Goal: Task Accomplishment & Management: Manage account settings

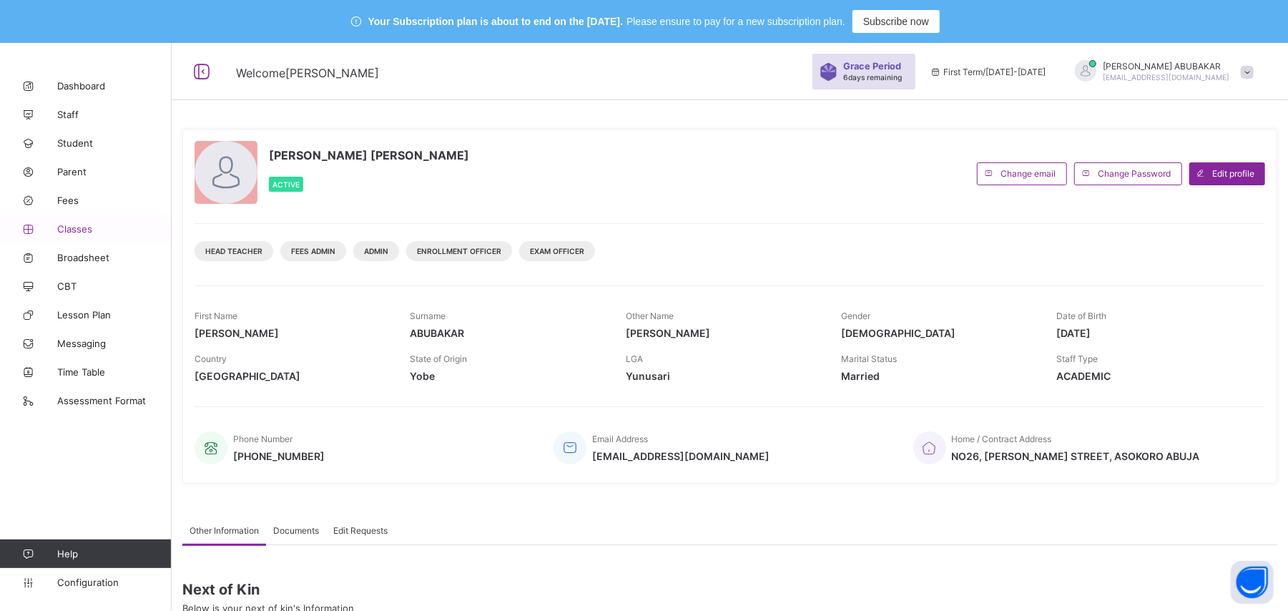
click at [83, 232] on span "Classes" at bounding box center [114, 228] width 114 height 11
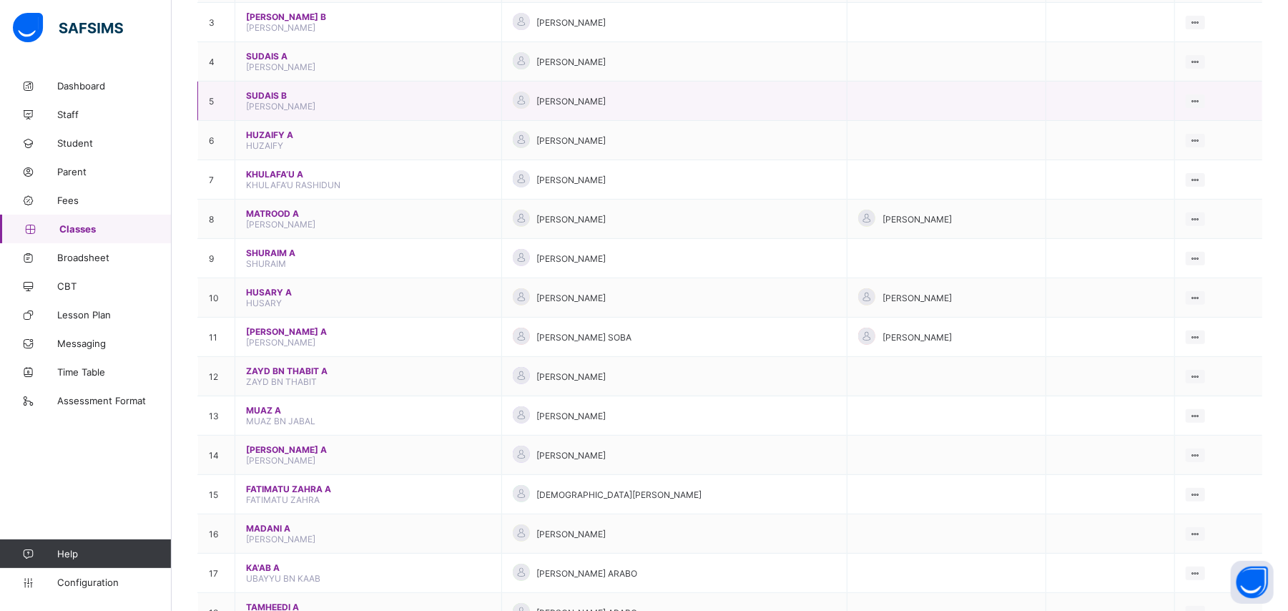
scroll to position [381, 0]
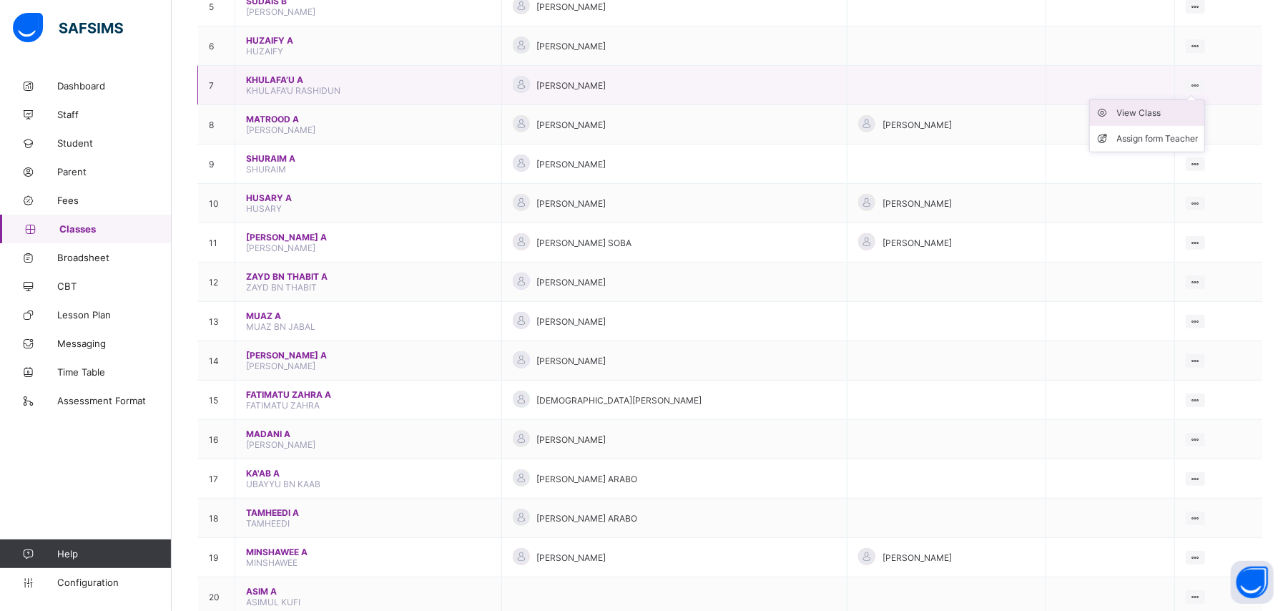
click at [1165, 109] on div "View Class" at bounding box center [1158, 113] width 82 height 14
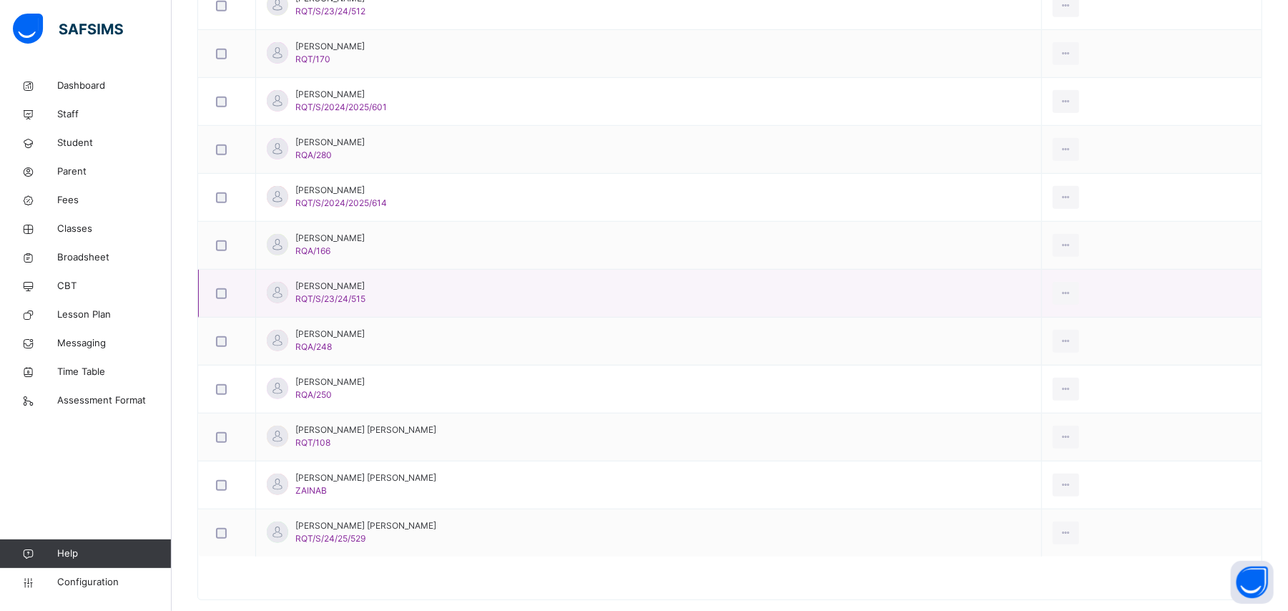
scroll to position [654, 0]
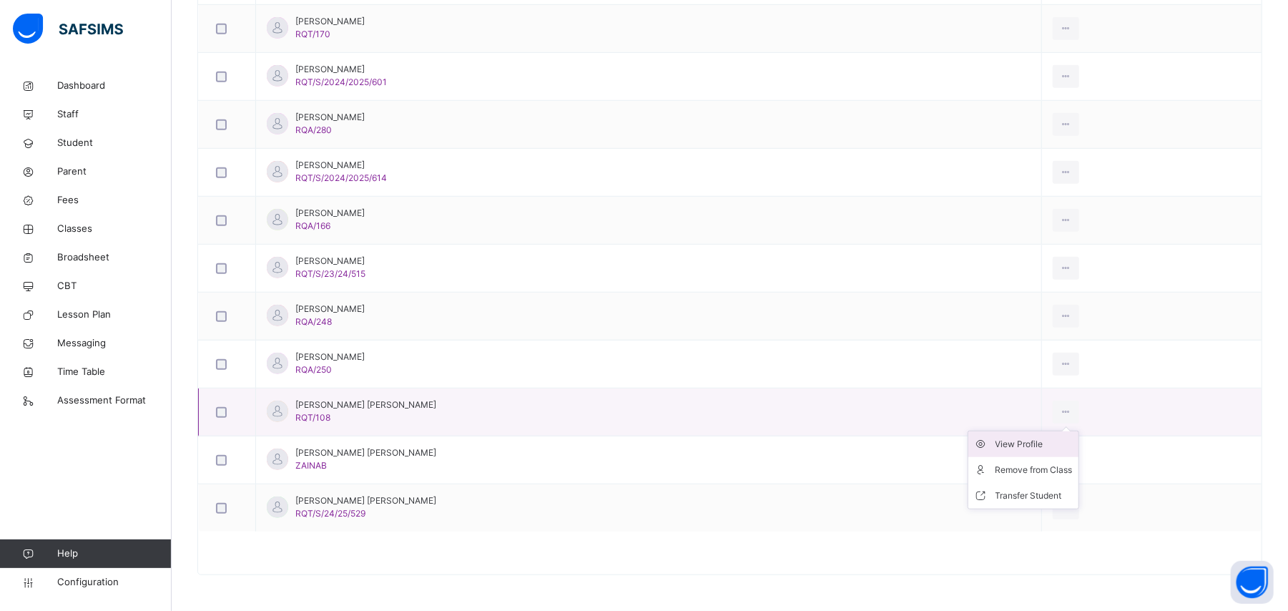
click at [1033, 440] on div "View Profile" at bounding box center [1033, 444] width 77 height 14
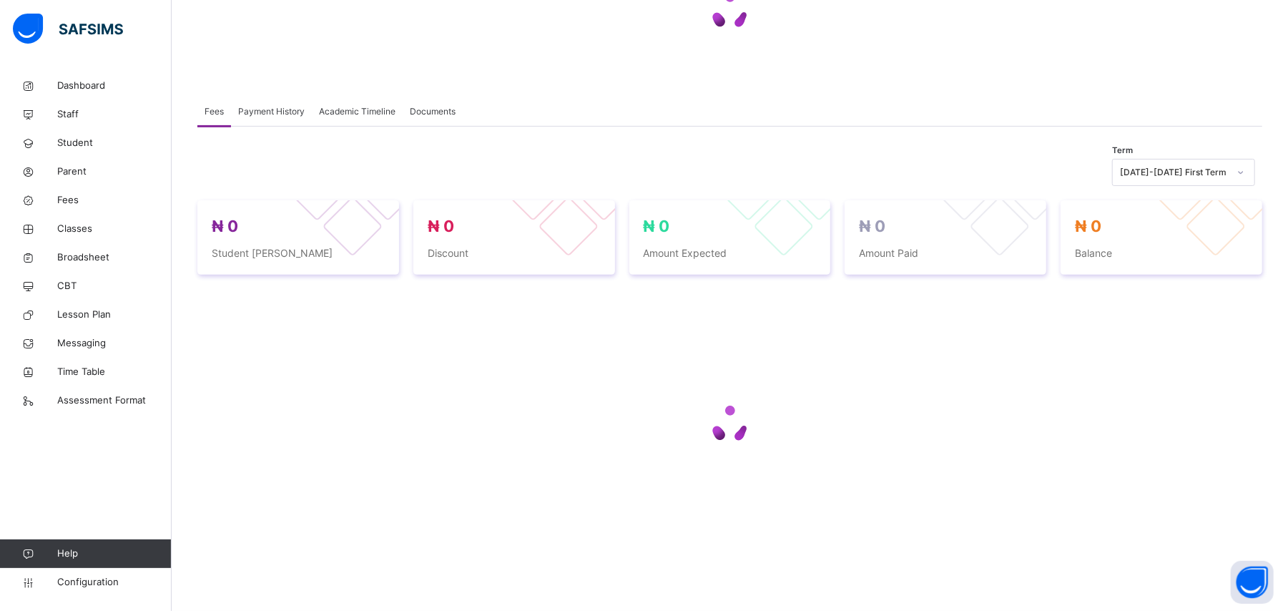
scroll to position [215, 0]
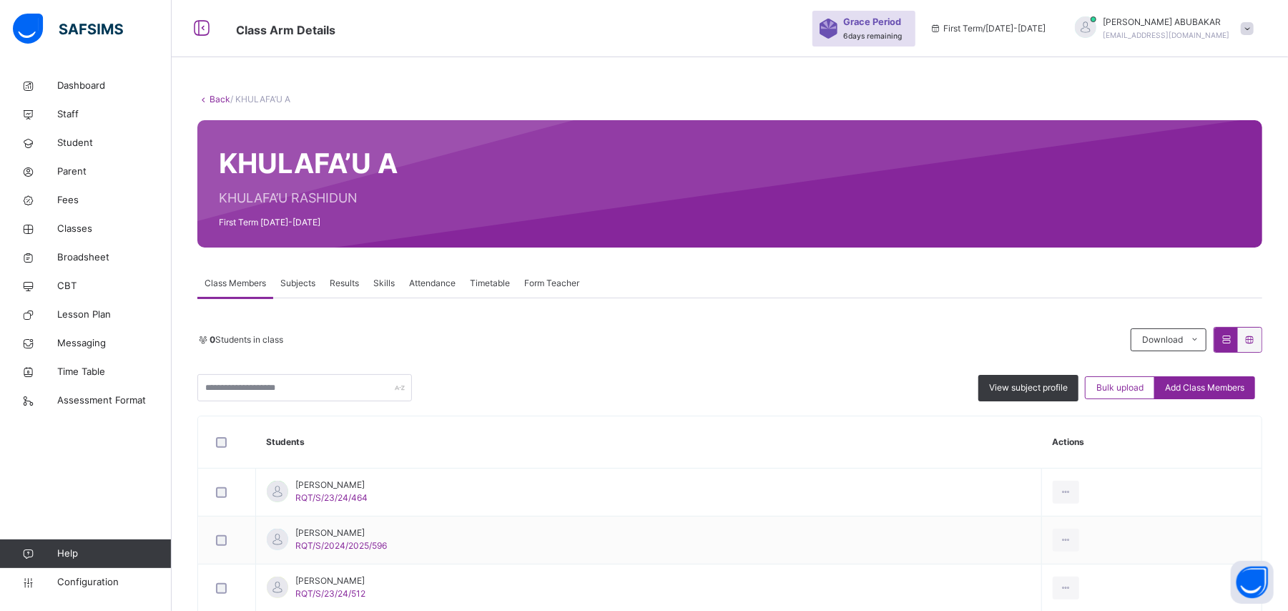
scroll to position [654, 0]
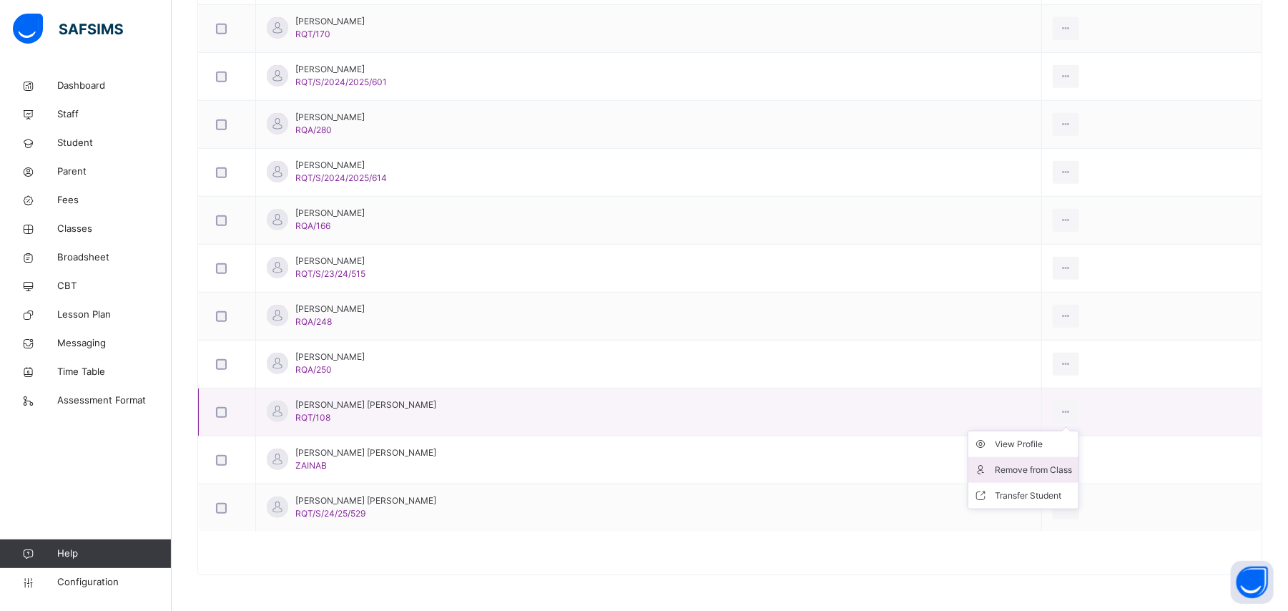
click at [1053, 463] on div "Remove from Class" at bounding box center [1033, 470] width 77 height 14
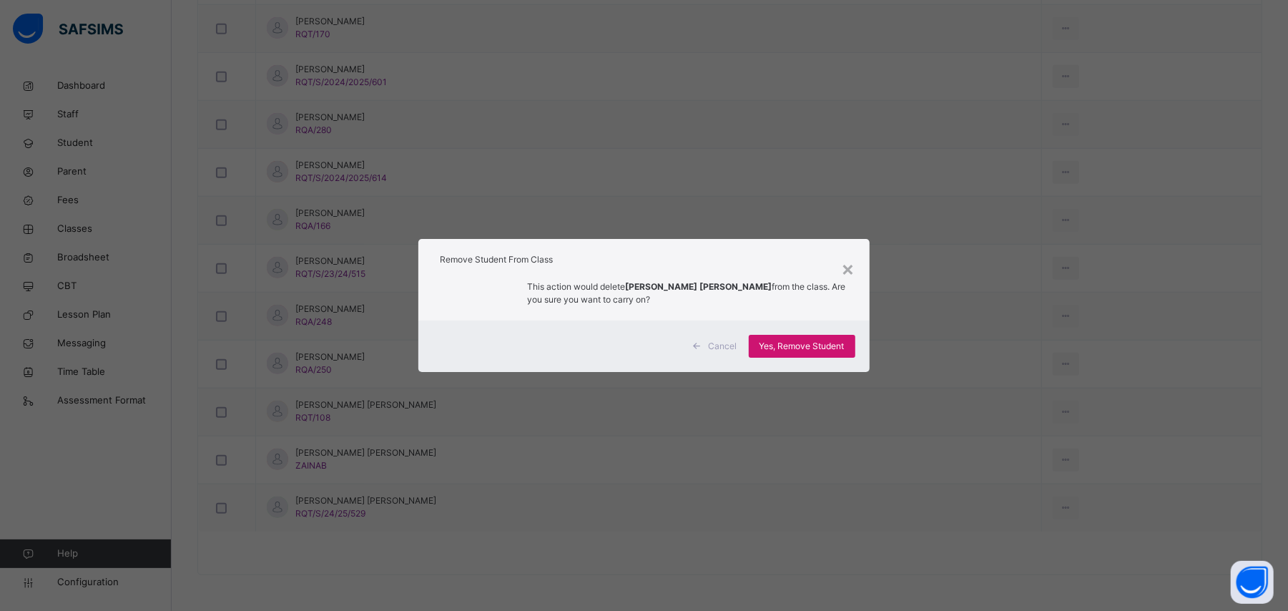
click at [807, 349] on span "Yes, Remove Student" at bounding box center [801, 346] width 85 height 13
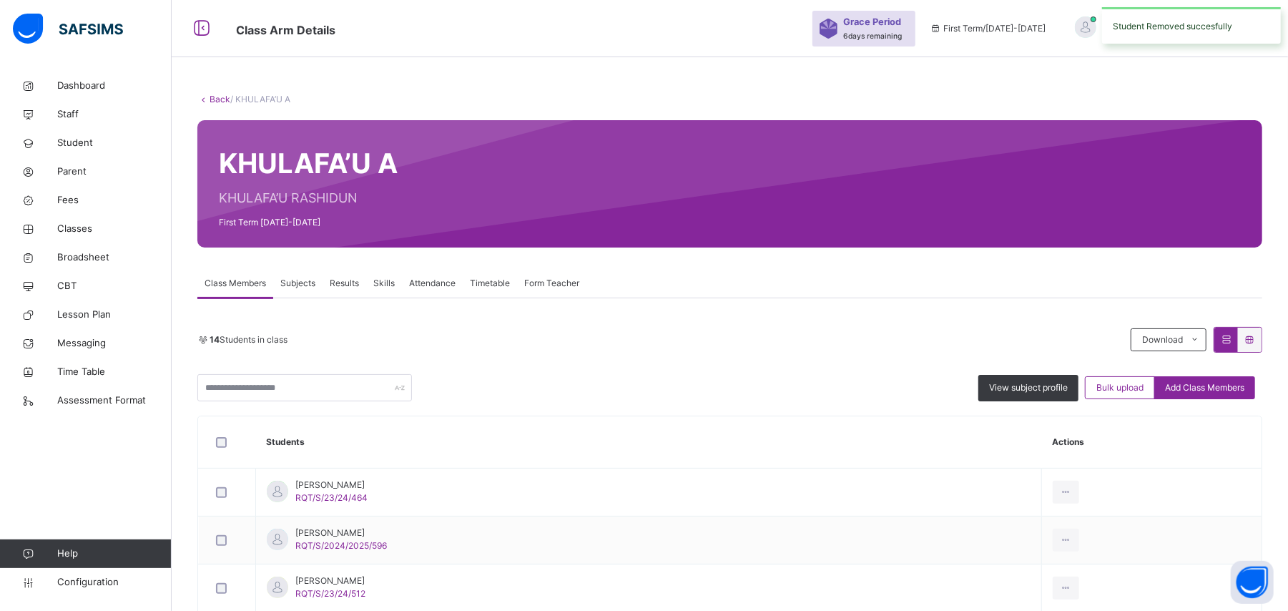
scroll to position [606, 0]
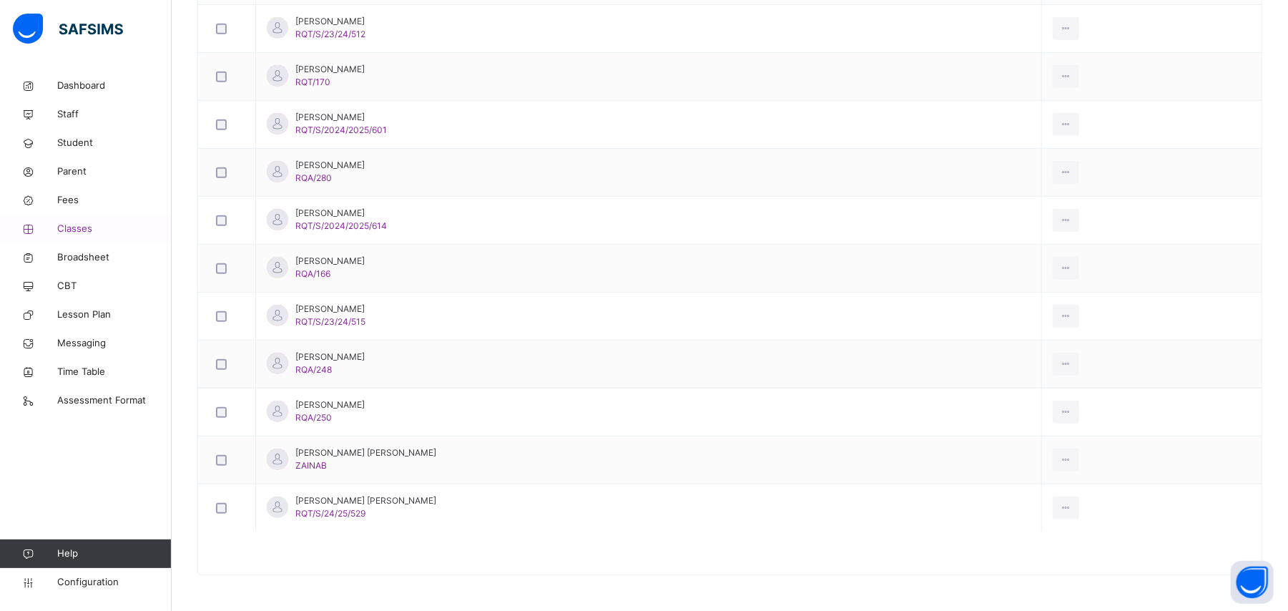
click at [79, 232] on span "Classes" at bounding box center [114, 229] width 114 height 14
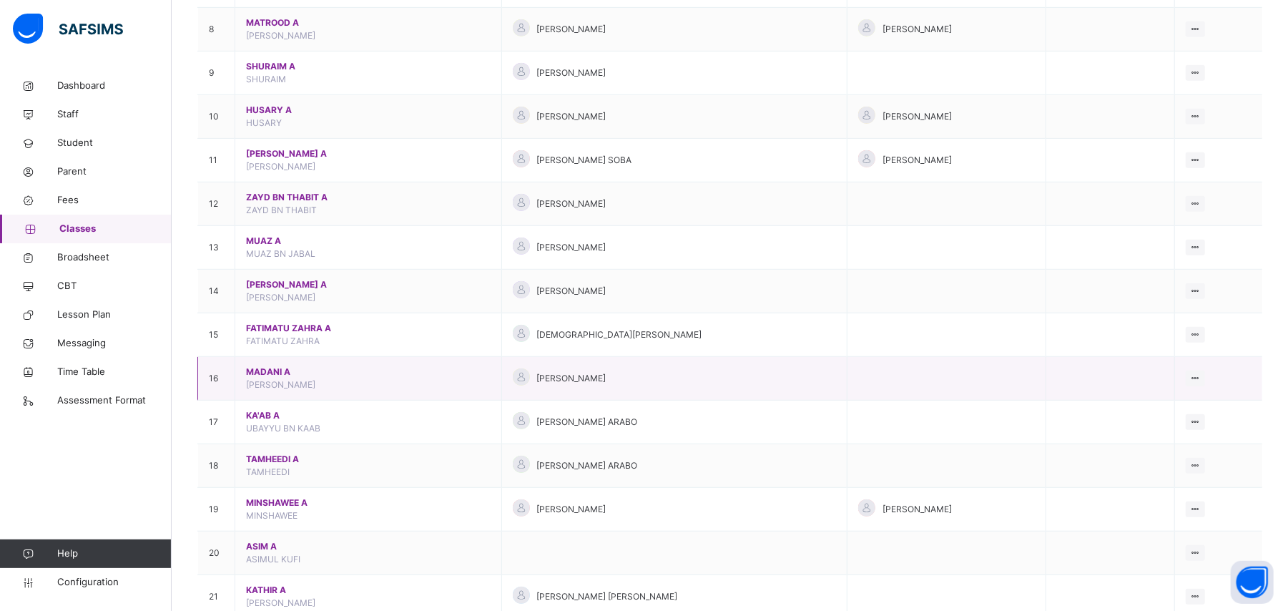
scroll to position [415, 0]
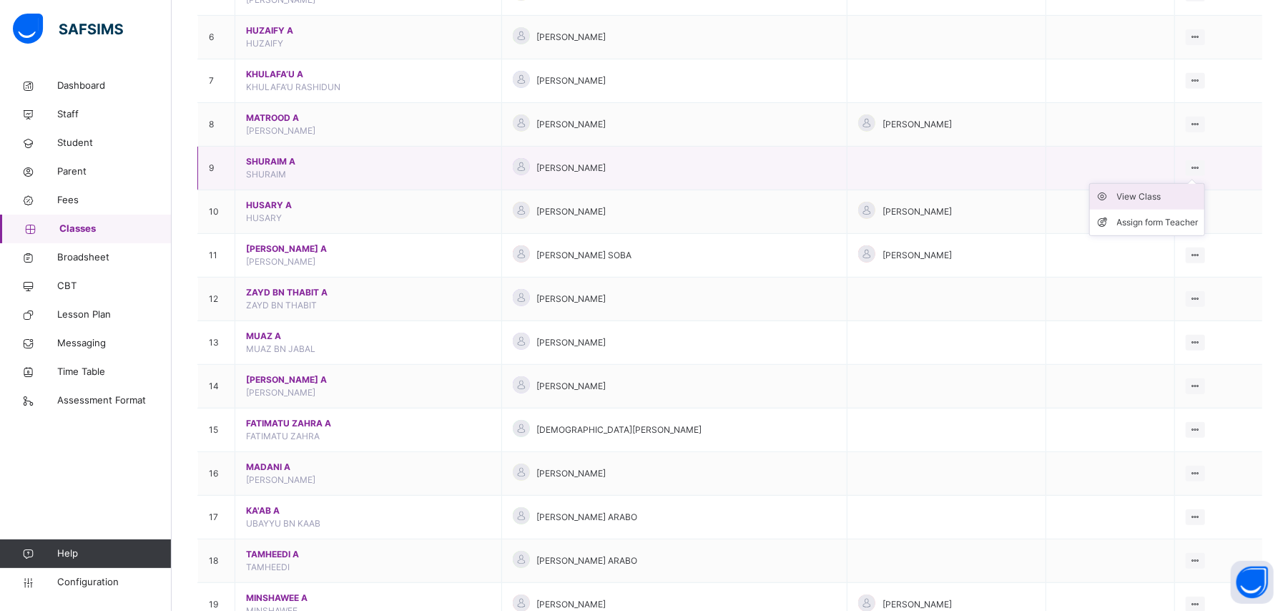
click at [1142, 197] on div "View Class" at bounding box center [1158, 196] width 82 height 14
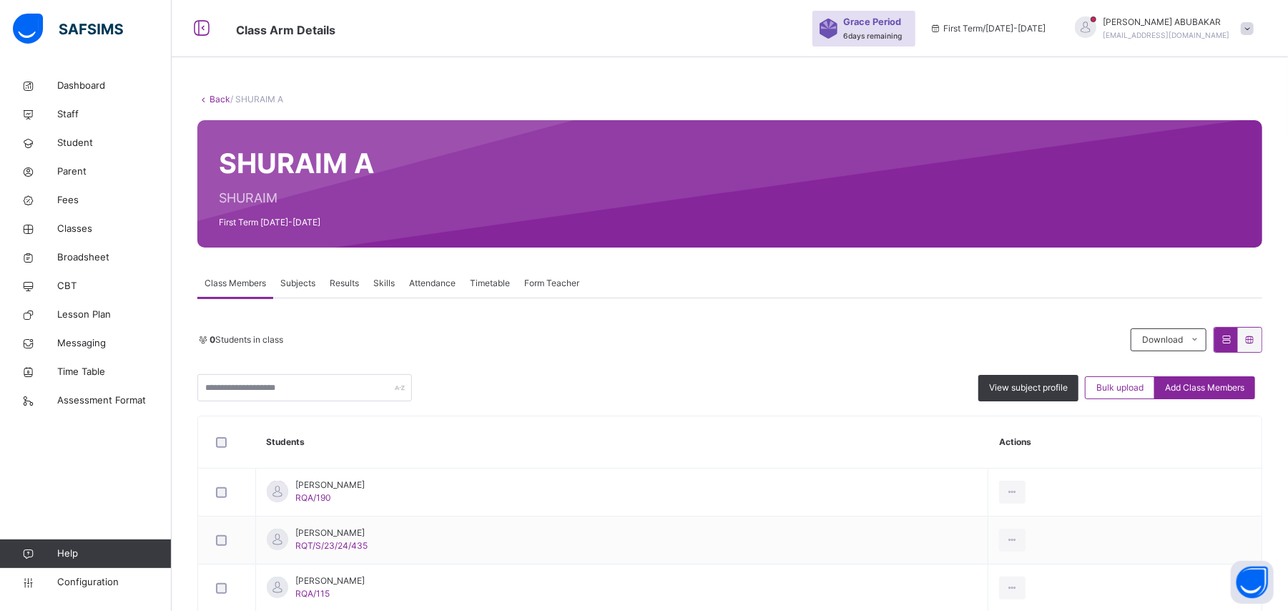
scroll to position [269, 0]
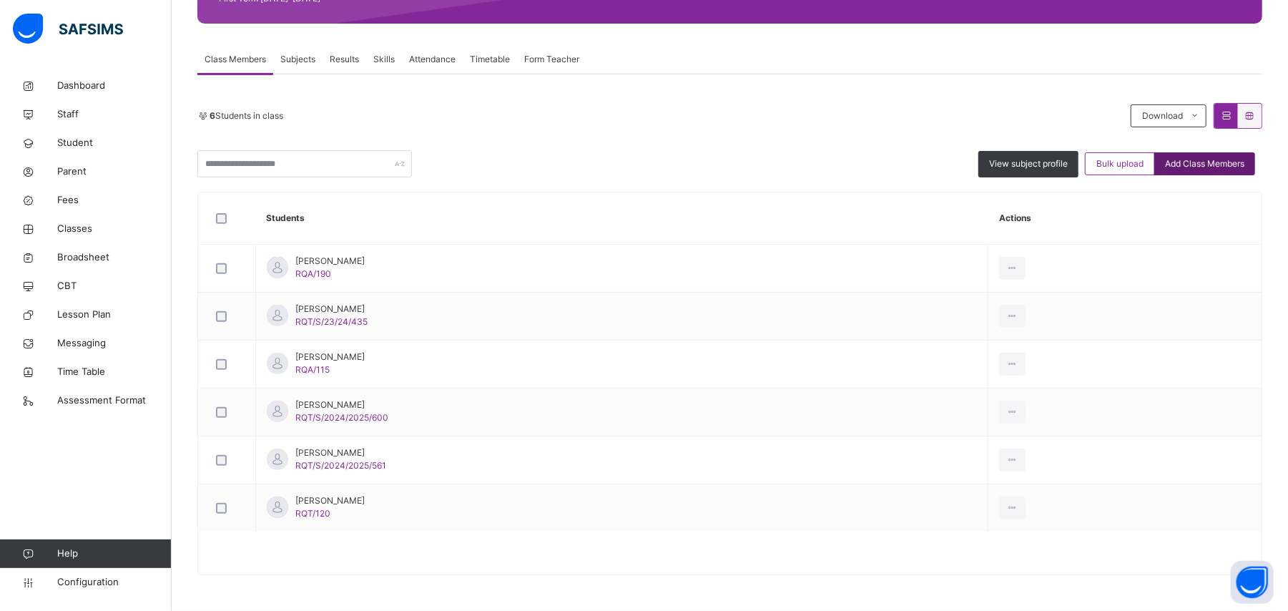
click at [1211, 163] on span "Add Class Members" at bounding box center [1204, 163] width 79 height 13
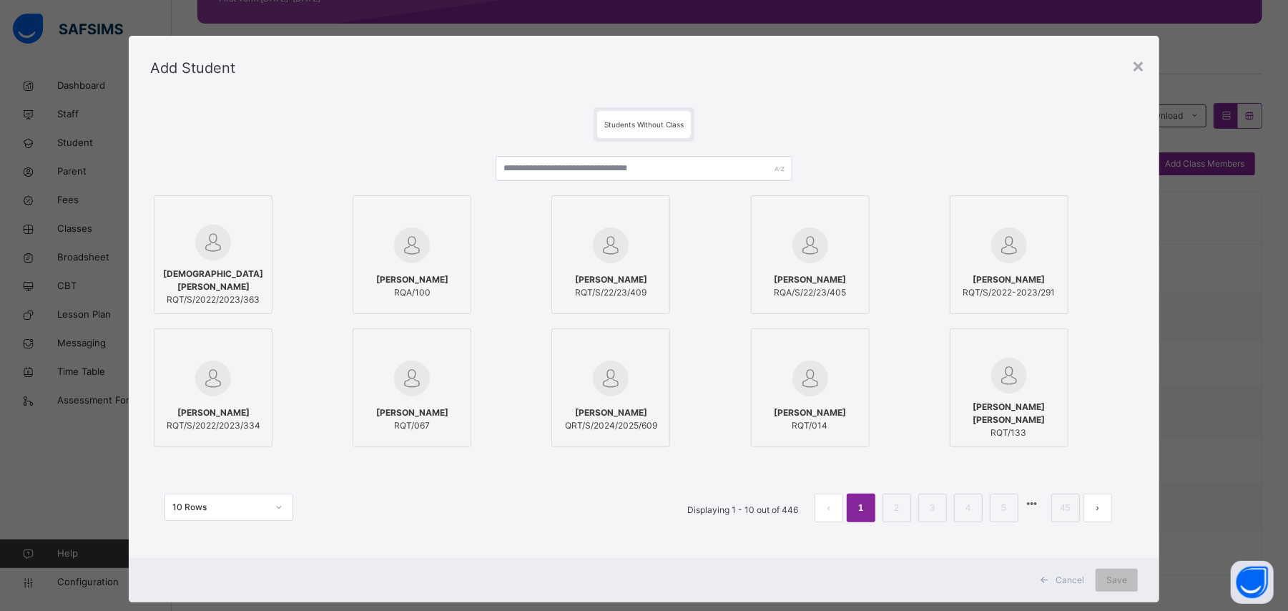
click at [578, 192] on div "[PERSON_NAME]/S/2022/2023/363 [PERSON_NAME]/100 [PERSON_NAME]/S/22/23/409 [PERS…" at bounding box center [643, 321] width 987 height 259
click at [591, 164] on input "text" at bounding box center [644, 168] width 296 height 25
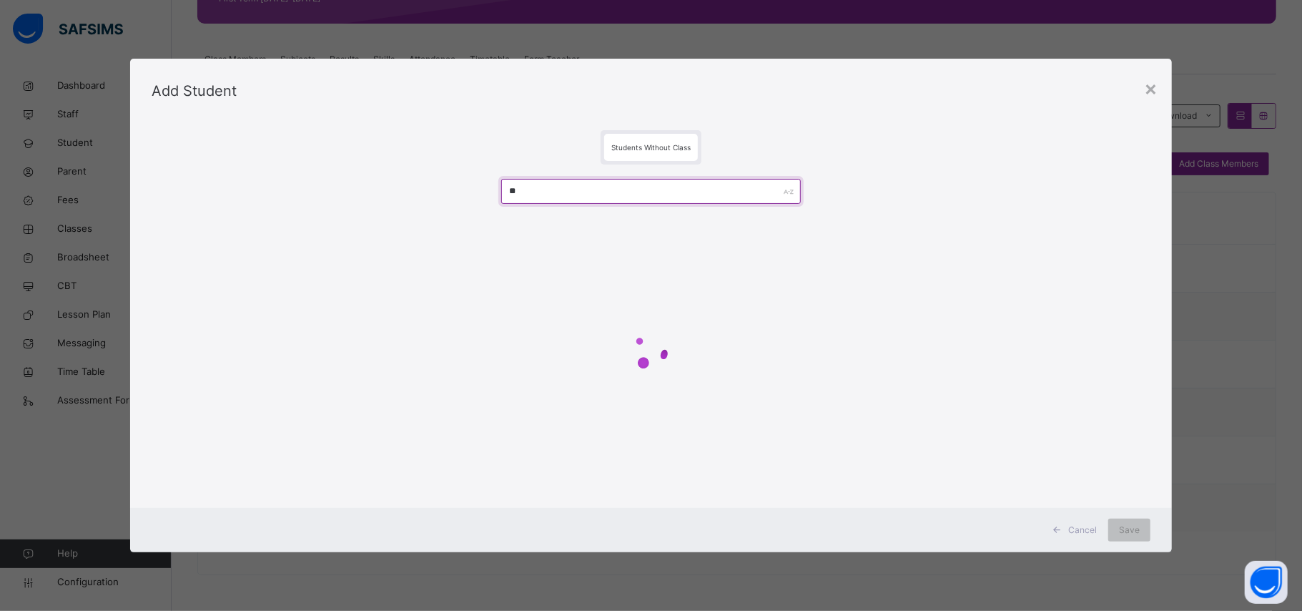
type input "*"
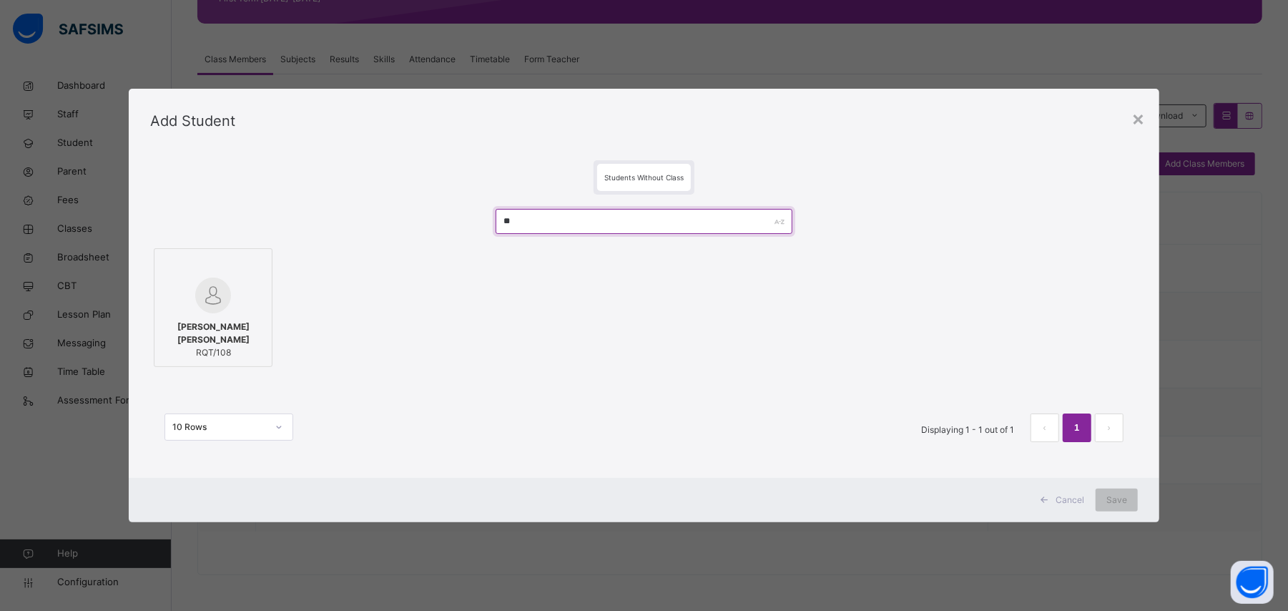
type input "**"
click at [197, 313] on img at bounding box center [213, 295] width 36 height 36
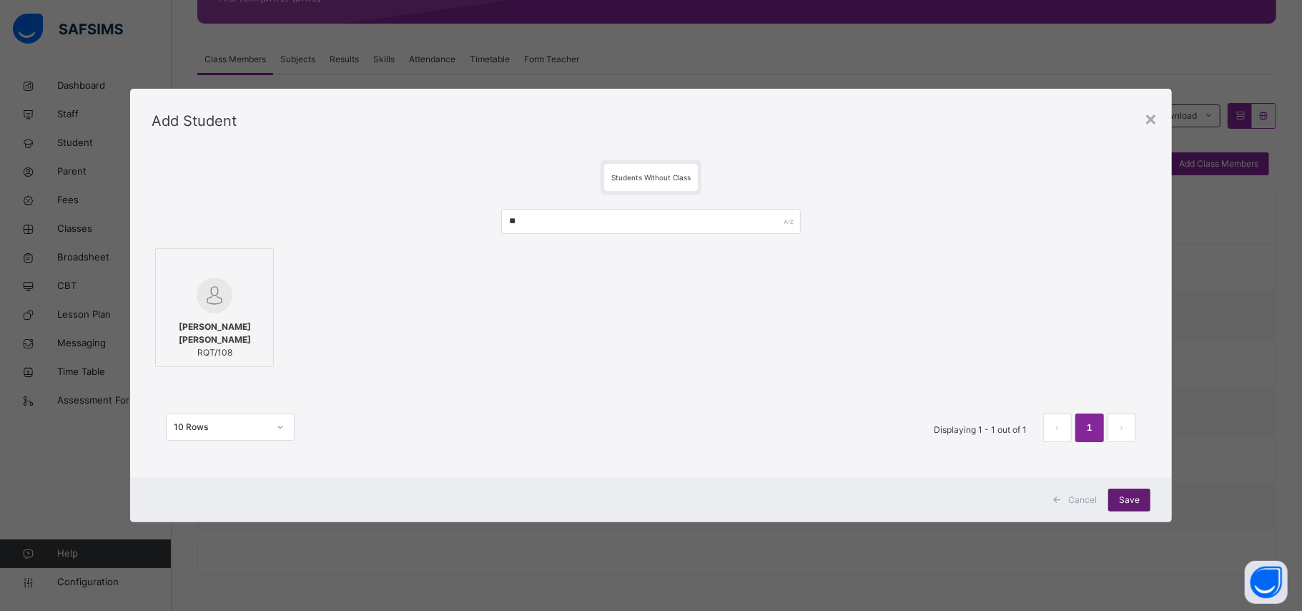
click at [1131, 498] on span "Save" at bounding box center [1129, 499] width 21 height 13
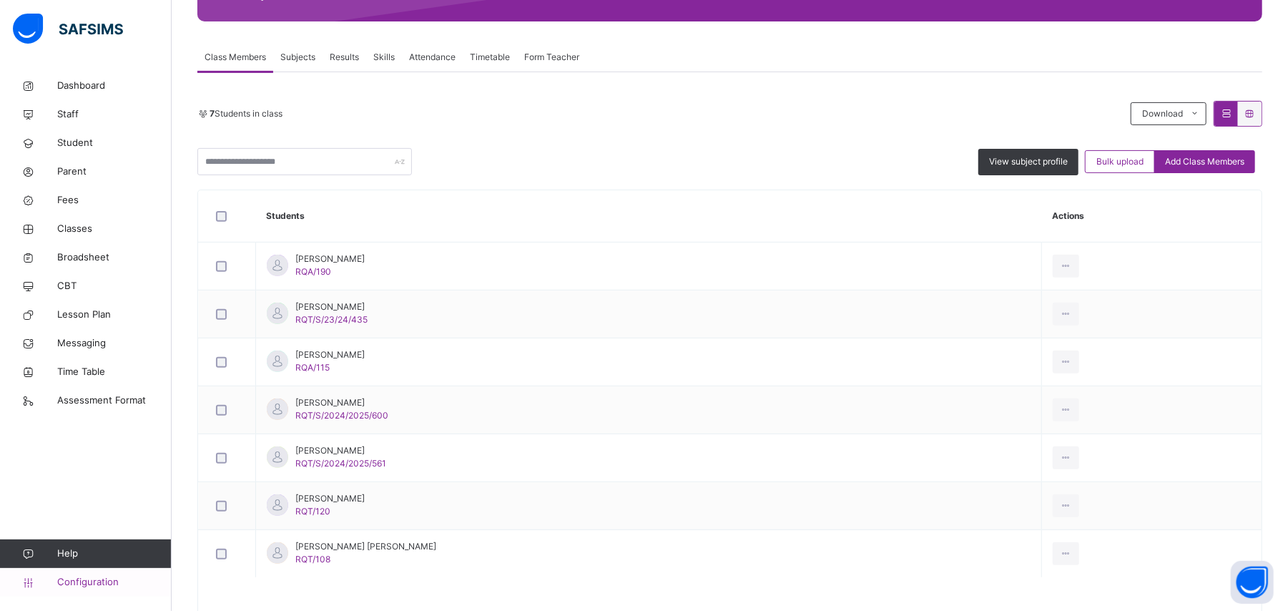
click at [74, 578] on span "Configuration" at bounding box center [114, 582] width 114 height 14
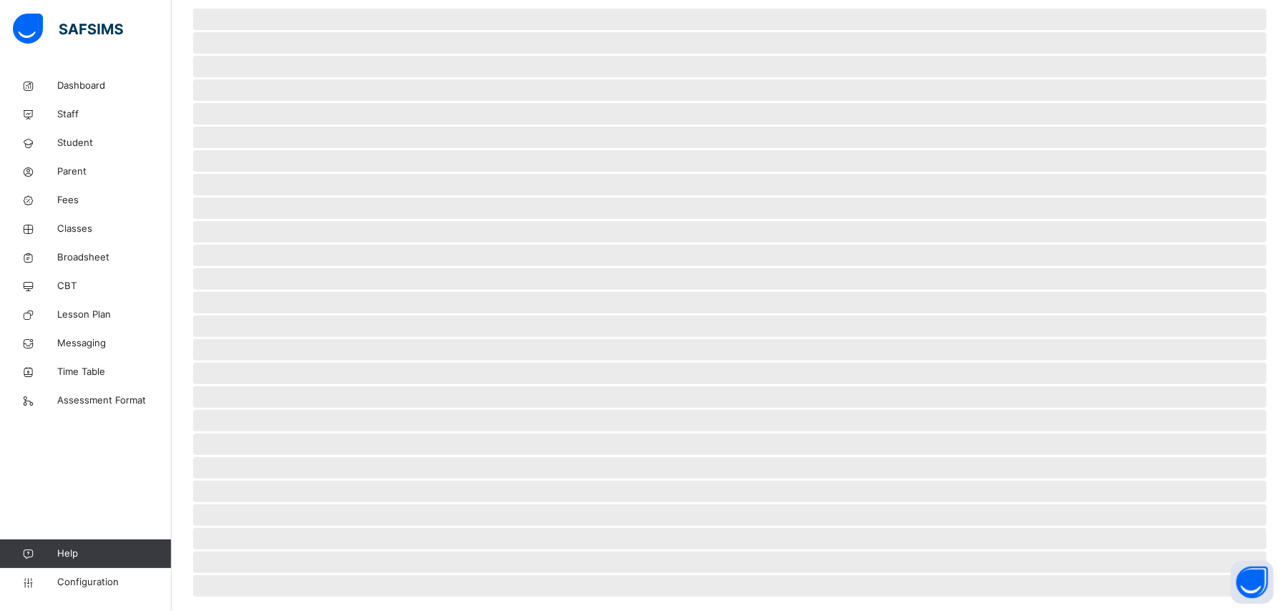
scroll to position [43, 0]
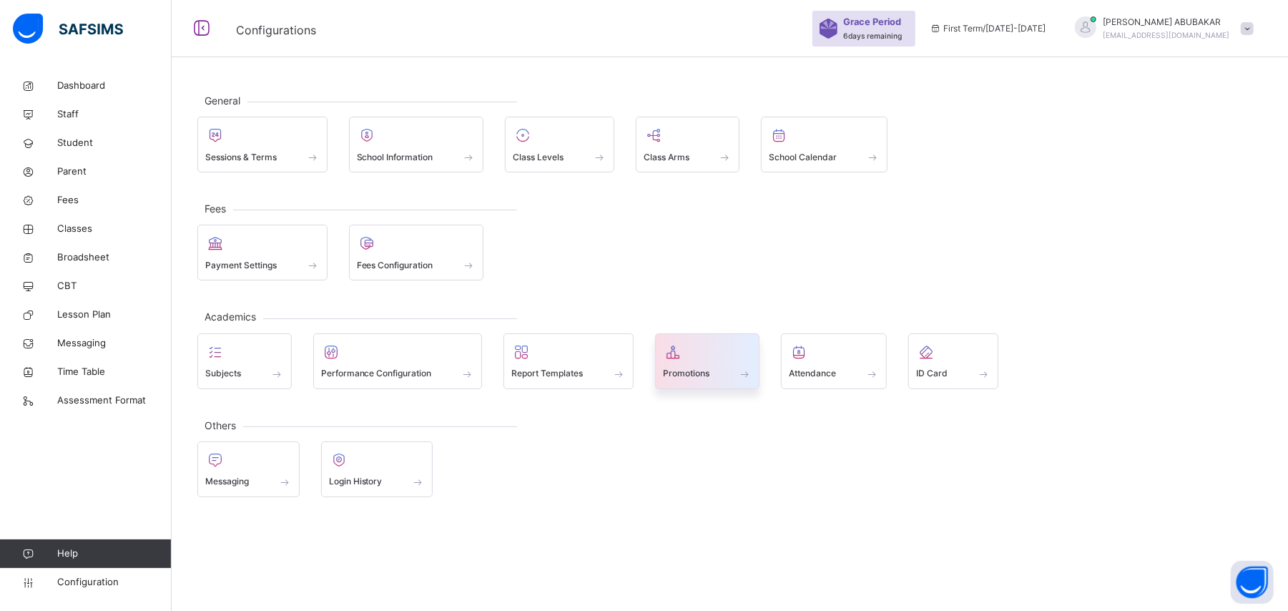
click at [747, 378] on span at bounding box center [745, 374] width 14 height 12
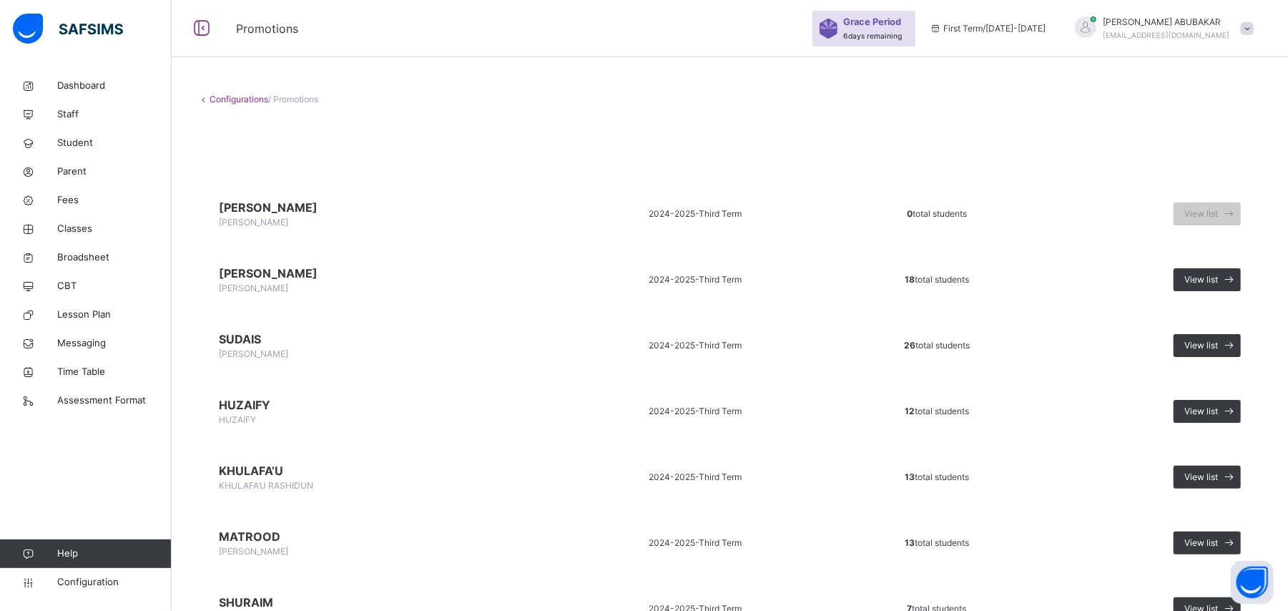
scroll to position [269, 0]
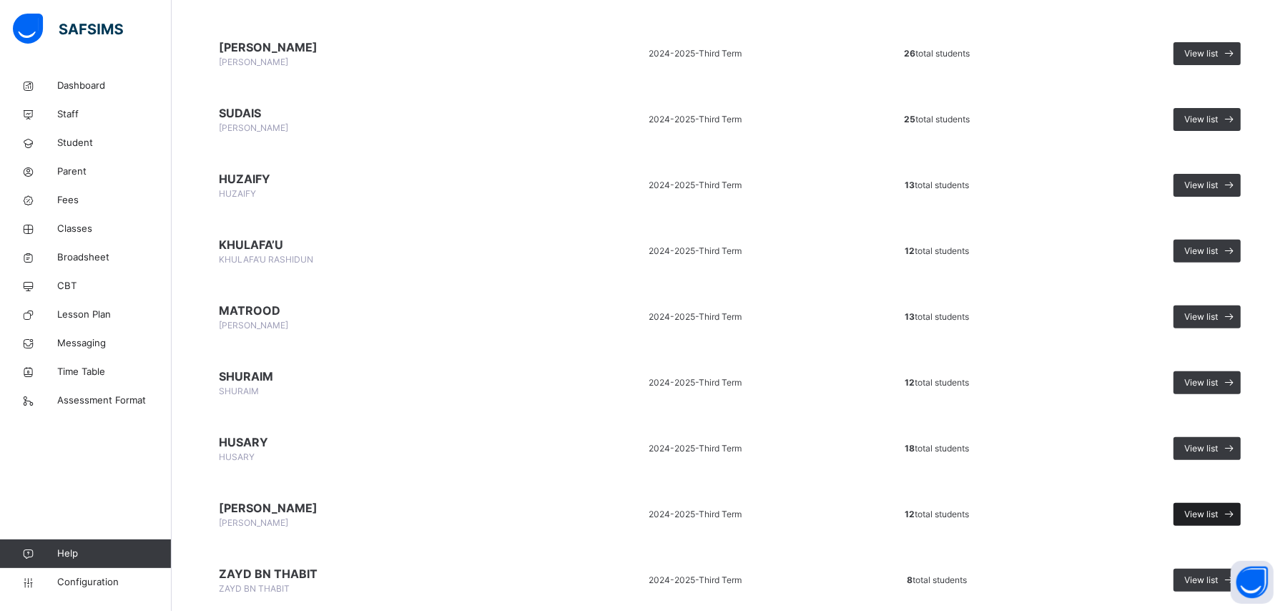
click at [1231, 512] on span at bounding box center [1229, 514] width 23 height 23
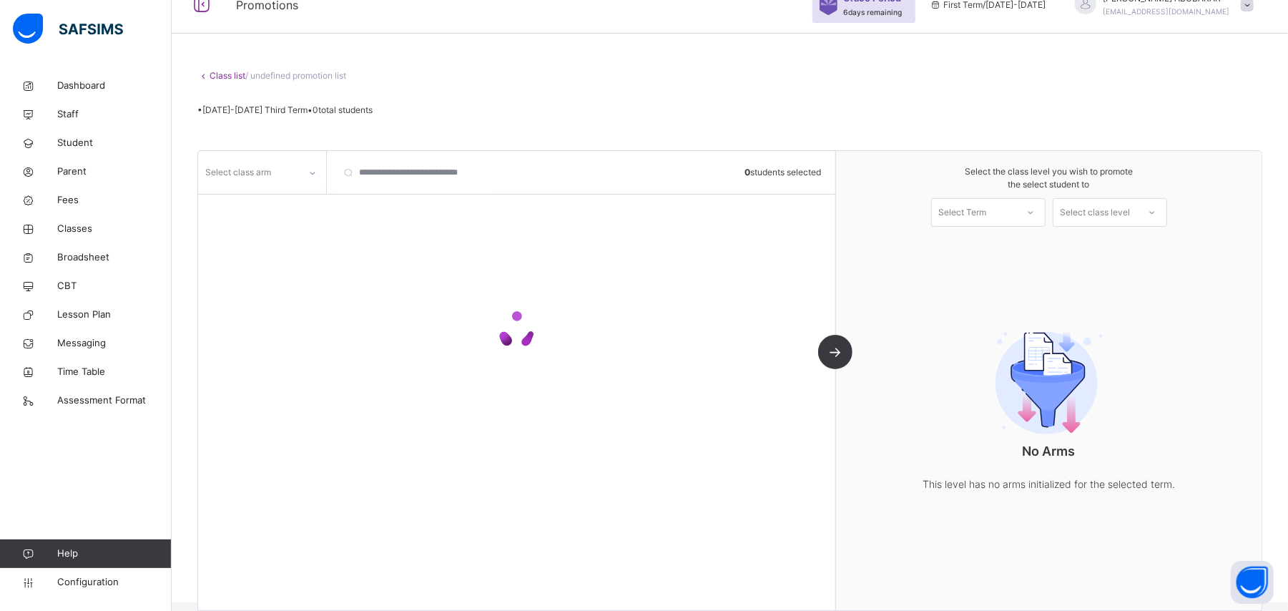
scroll to position [89, 0]
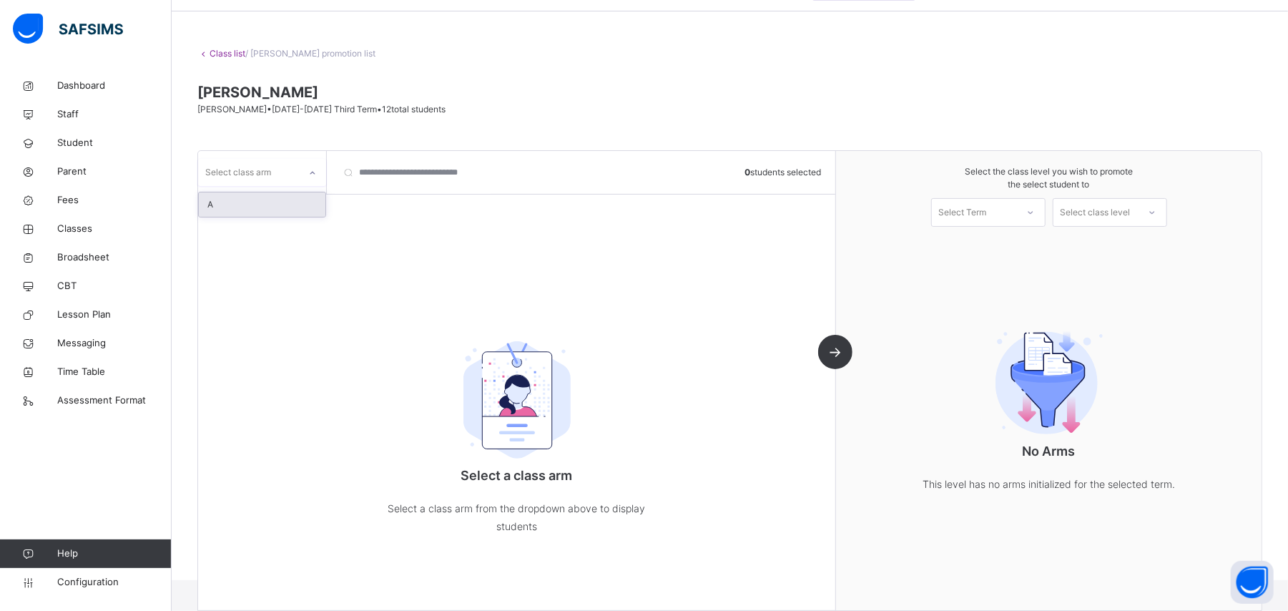
click at [313, 172] on icon at bounding box center [312, 173] width 9 height 14
click at [289, 213] on div "A" at bounding box center [262, 204] width 127 height 24
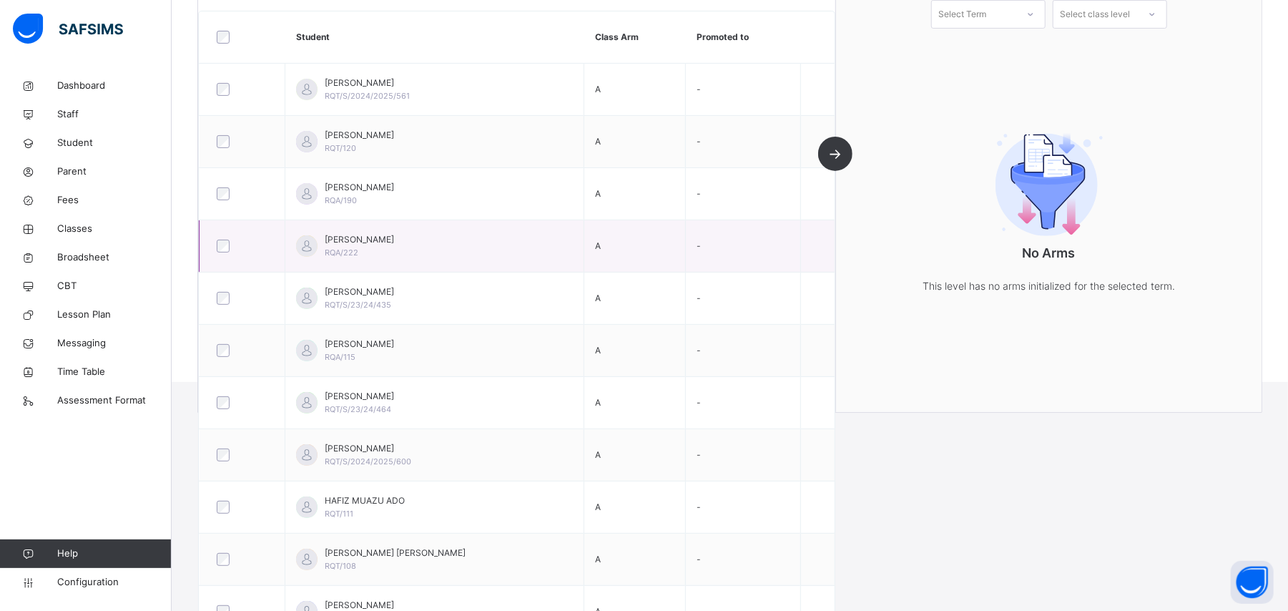
scroll to position [370, 0]
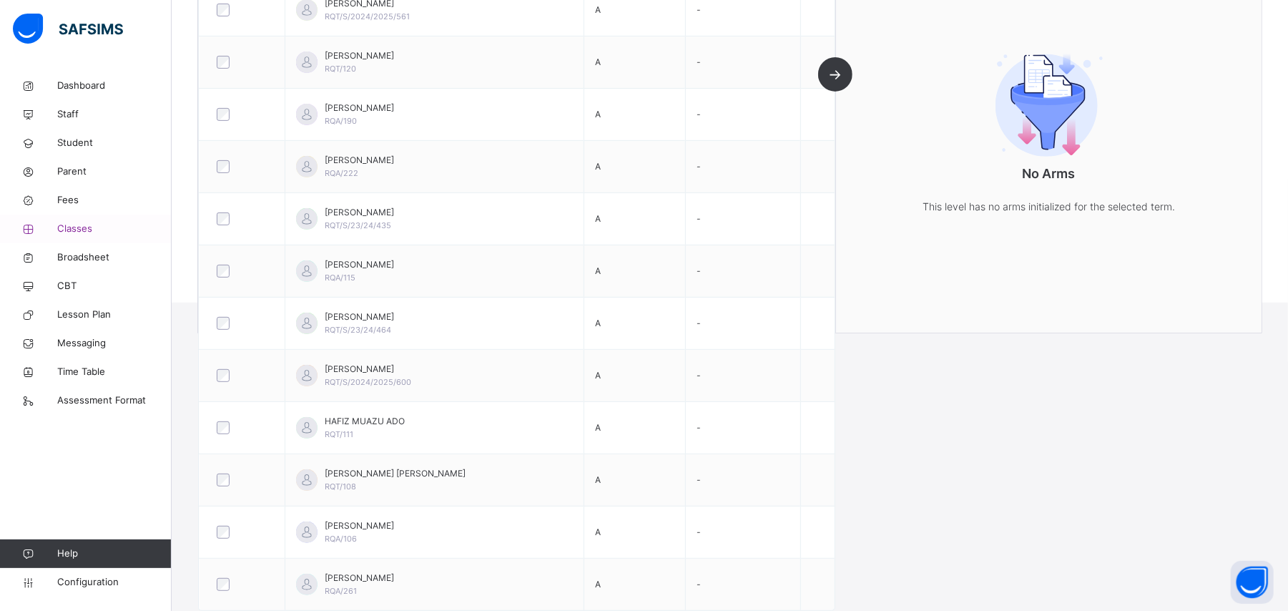
click at [89, 227] on span "Classes" at bounding box center [114, 229] width 114 height 14
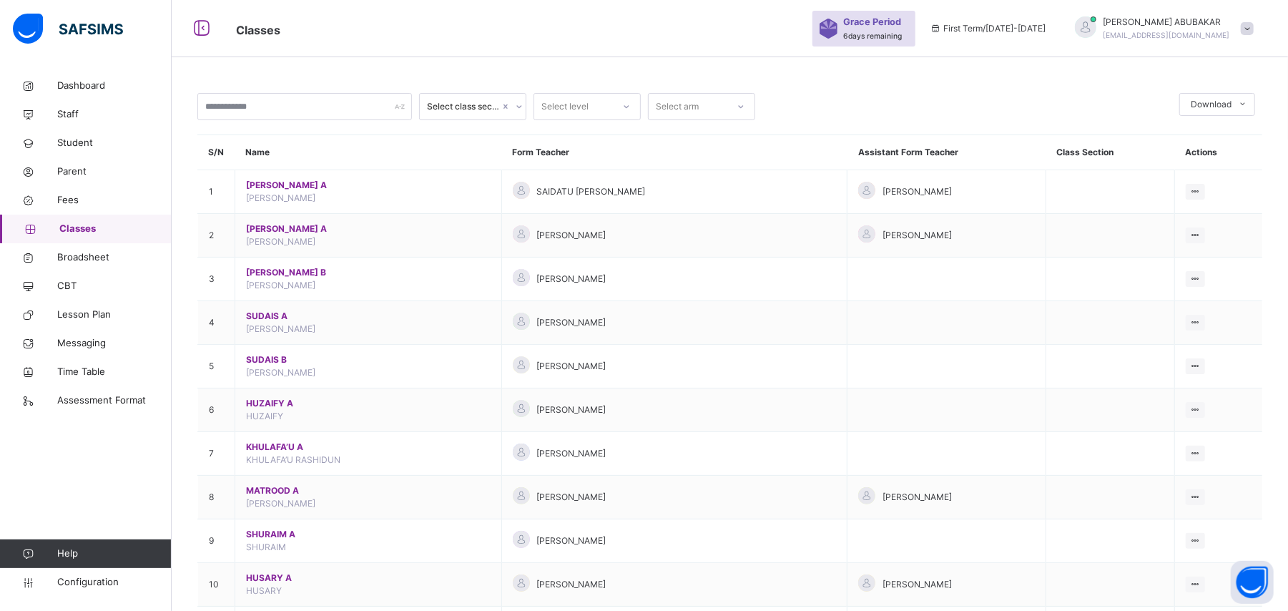
scroll to position [370, 0]
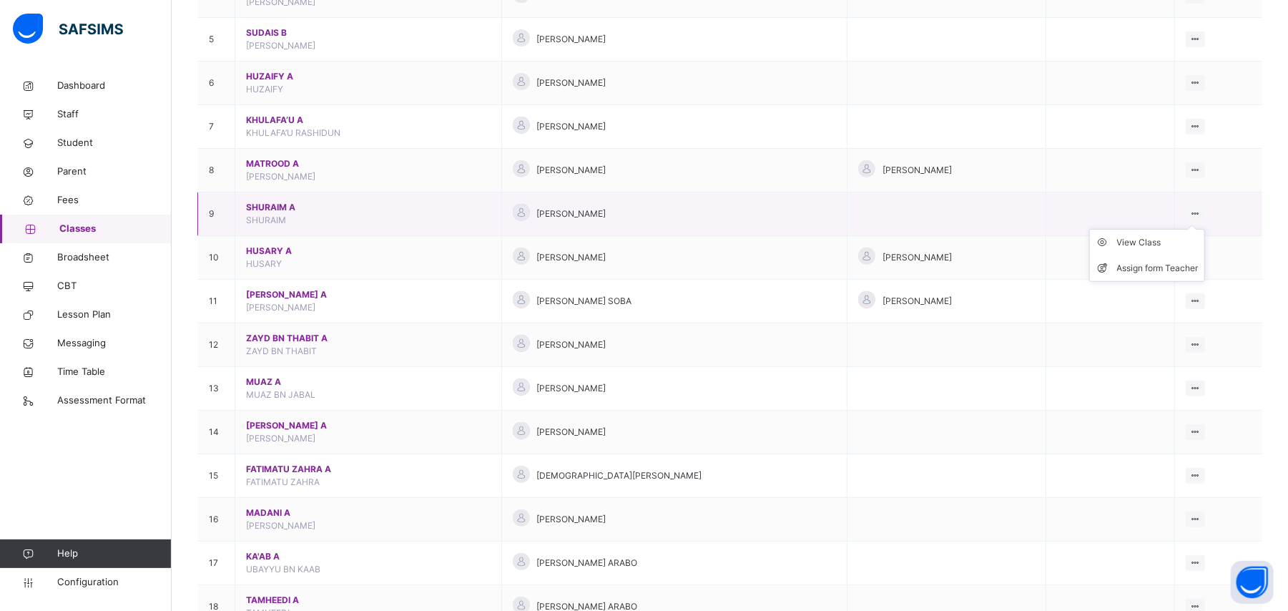
click at [1167, 238] on ul "View Class Assign form Teacher" at bounding box center [1147, 255] width 116 height 53
click at [1201, 215] on icon at bounding box center [1195, 213] width 12 height 11
click at [1156, 243] on div "View Class" at bounding box center [1158, 242] width 82 height 14
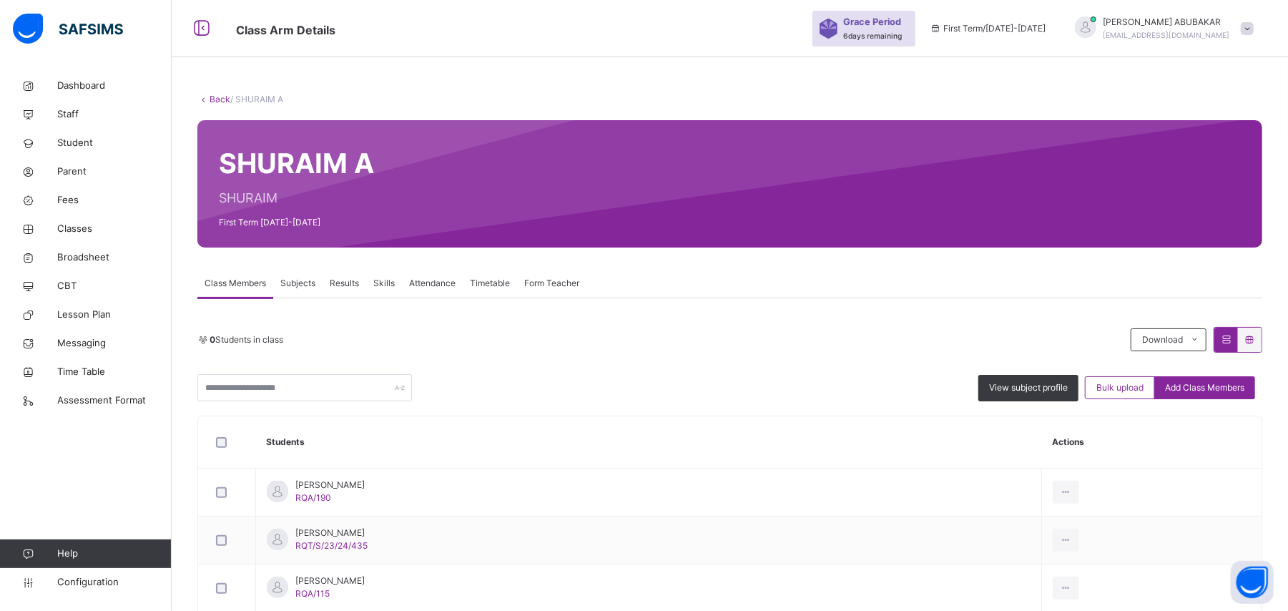
scroll to position [317, 0]
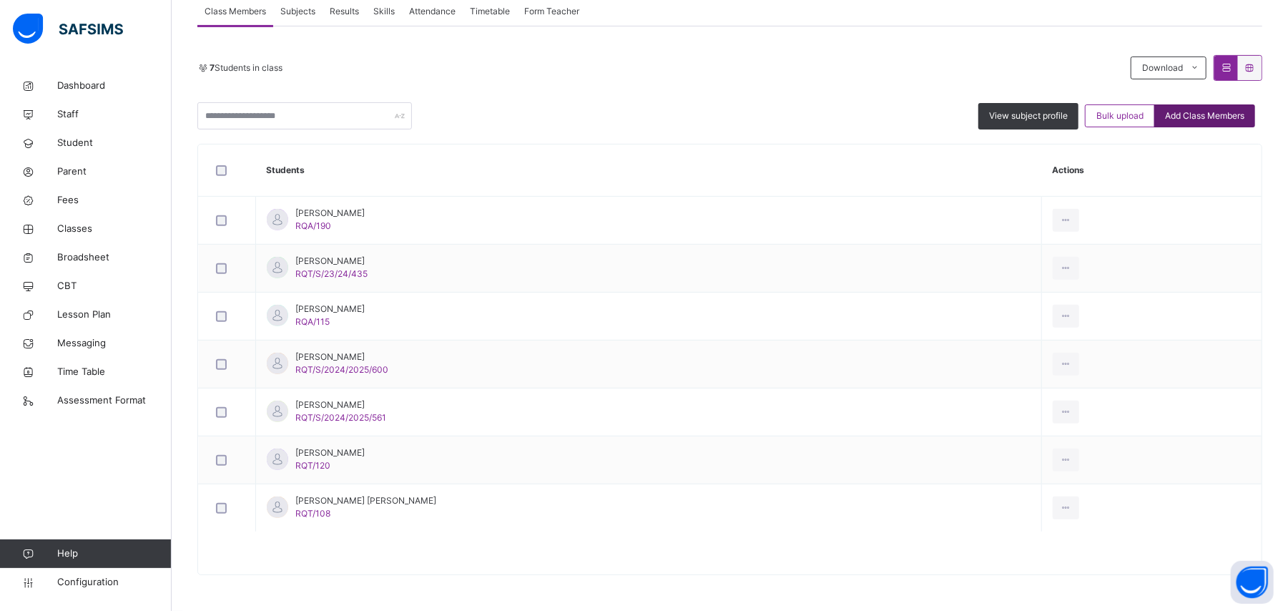
click at [1214, 114] on span "Add Class Members" at bounding box center [1204, 115] width 79 height 13
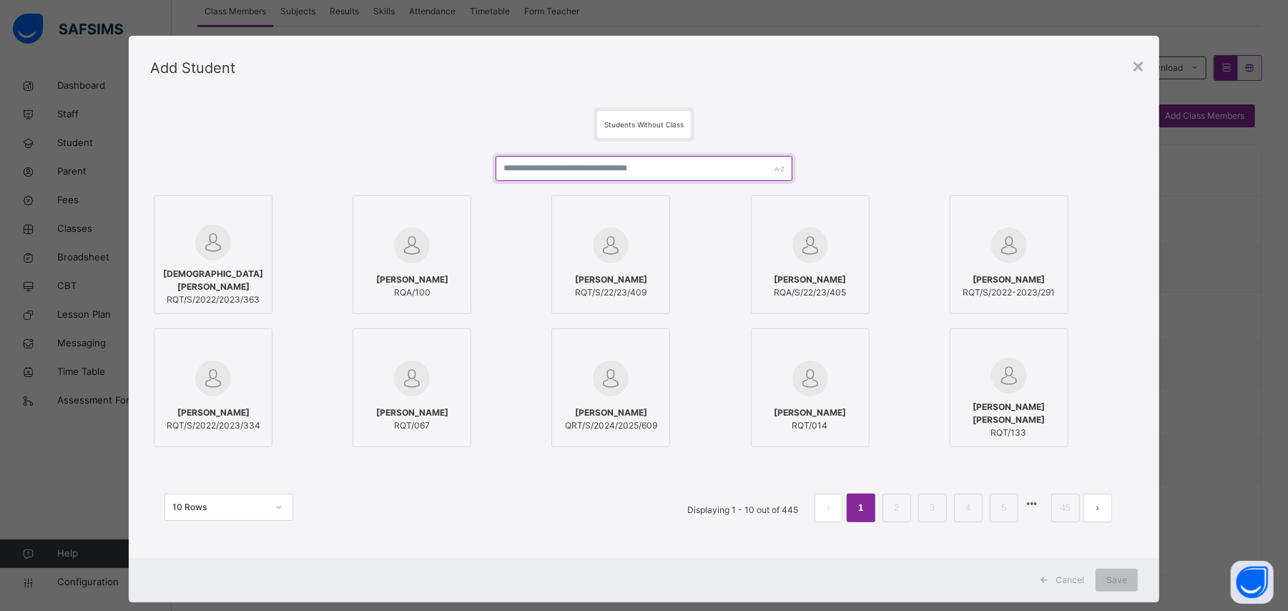
click at [616, 167] on input "text" at bounding box center [644, 168] width 296 height 25
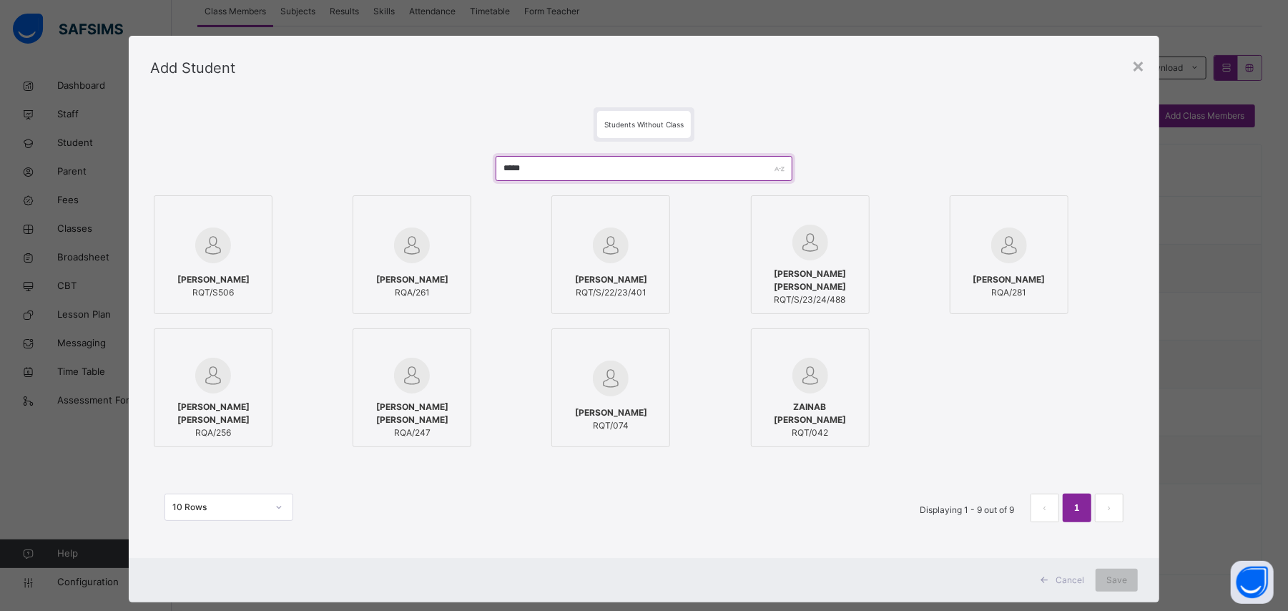
type input "****"
click at [439, 237] on div at bounding box center [411, 245] width 103 height 41
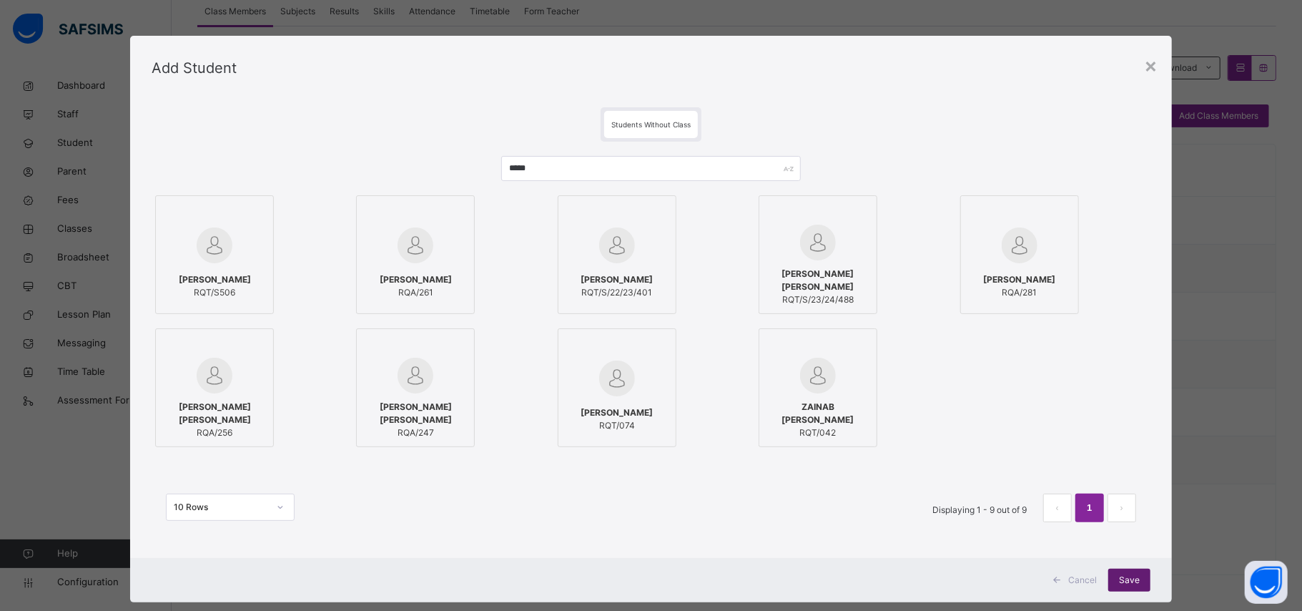
click at [1127, 578] on span "Save" at bounding box center [1129, 579] width 21 height 13
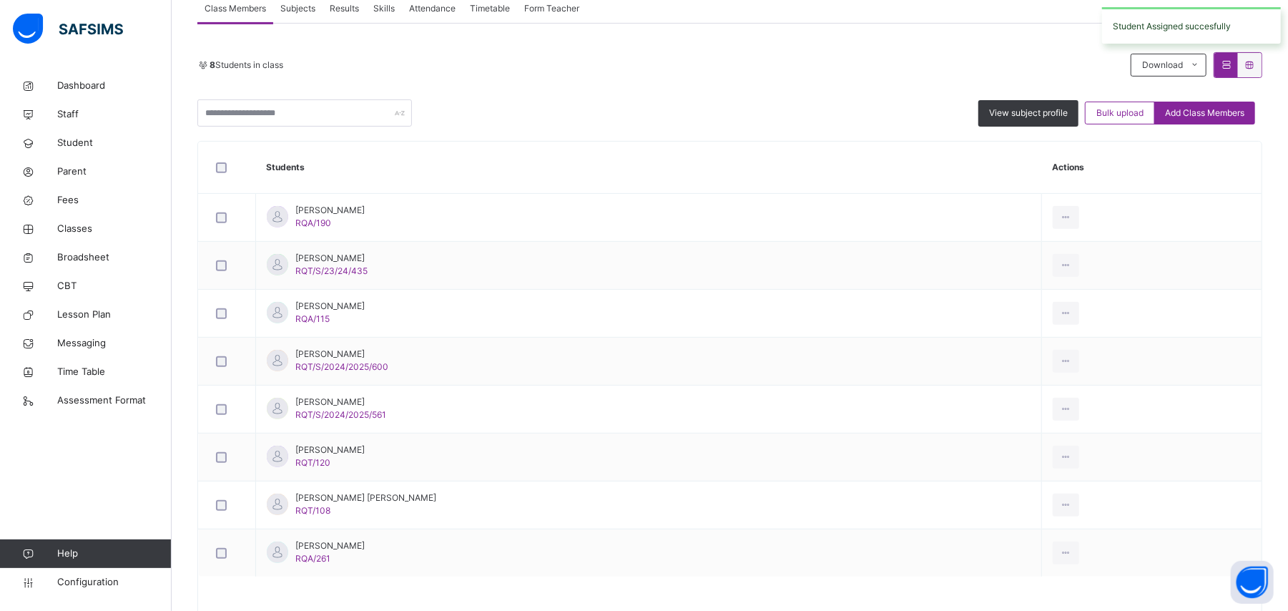
click at [1230, 121] on div "Add Class Members" at bounding box center [1204, 113] width 101 height 23
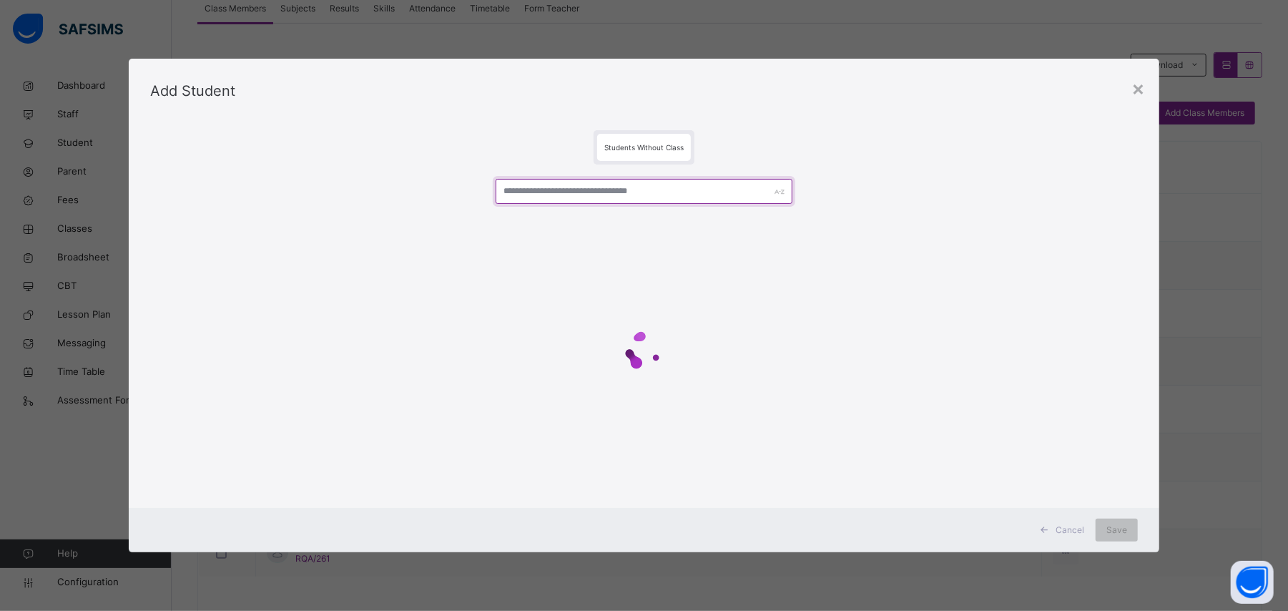
click at [727, 197] on input "text" at bounding box center [644, 191] width 296 height 25
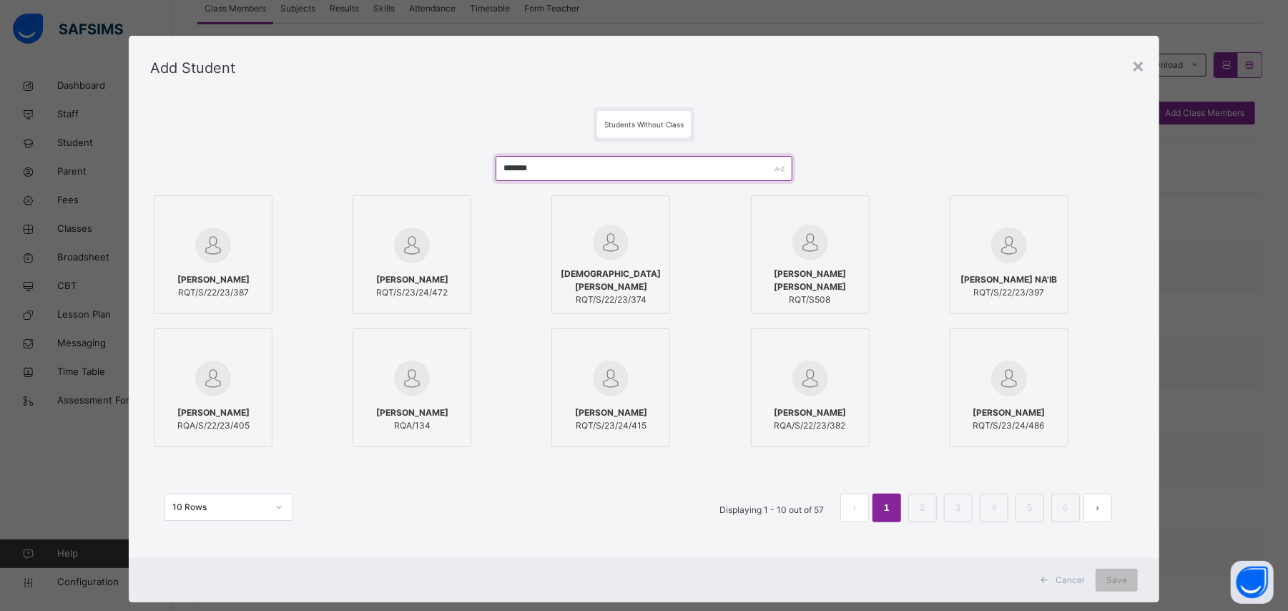
type input "*******"
click at [1151, 69] on div "Add Student" at bounding box center [644, 68] width 1030 height 64
click at [1145, 67] on div "×" at bounding box center [1138, 65] width 14 height 30
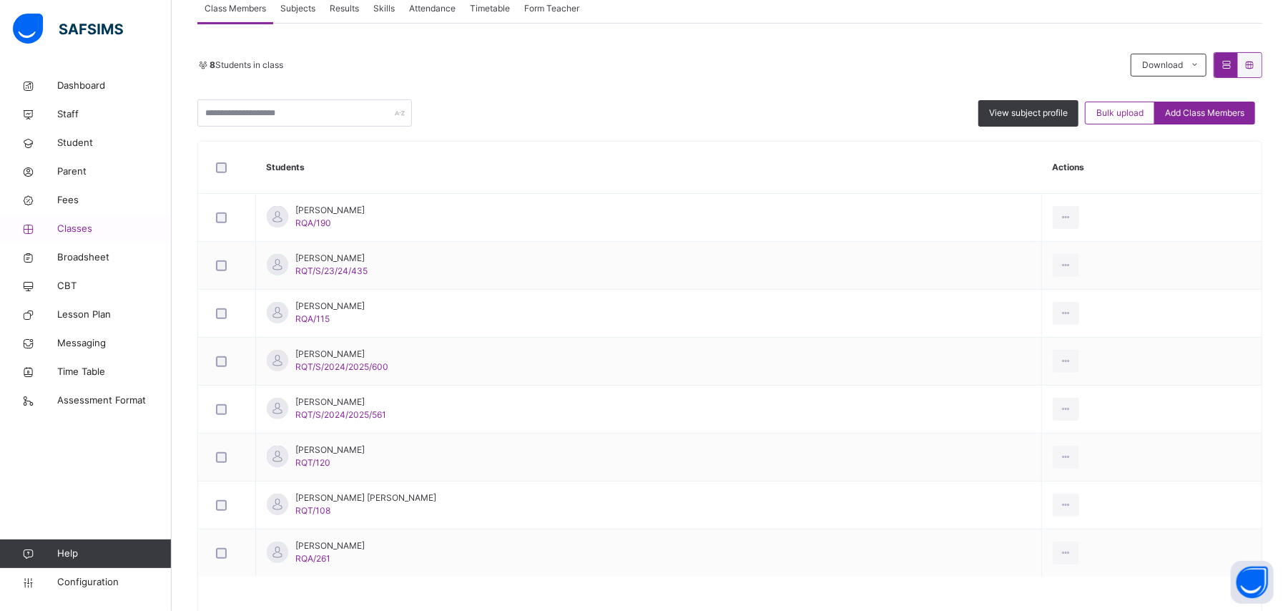
click at [72, 233] on span "Classes" at bounding box center [114, 229] width 114 height 14
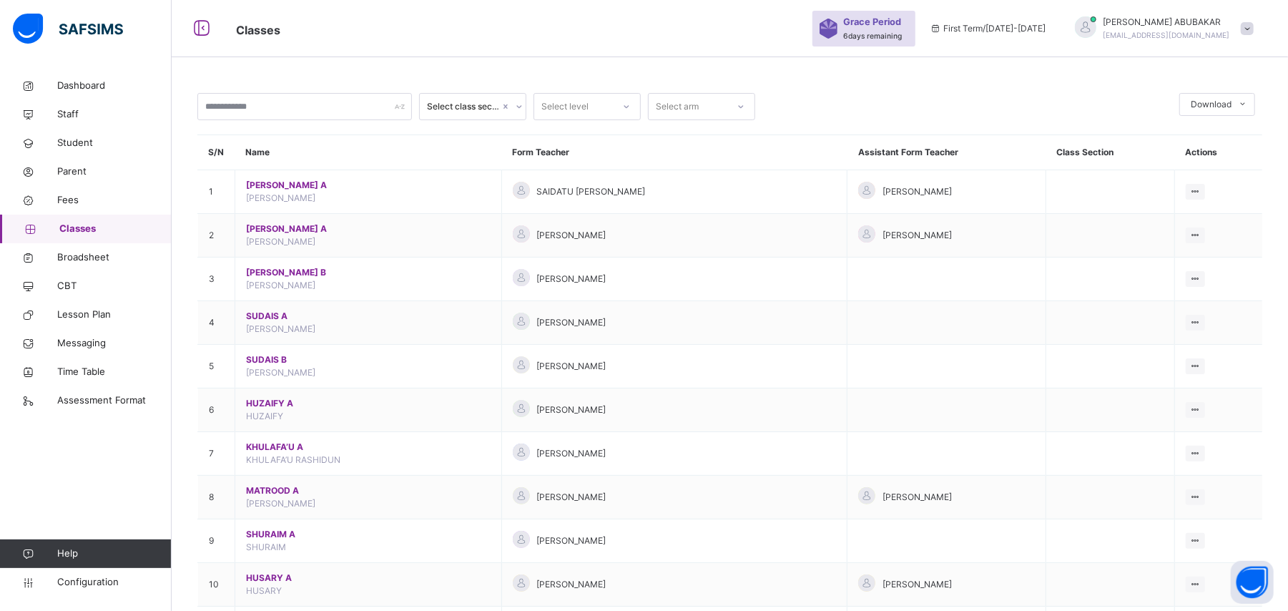
scroll to position [317, 0]
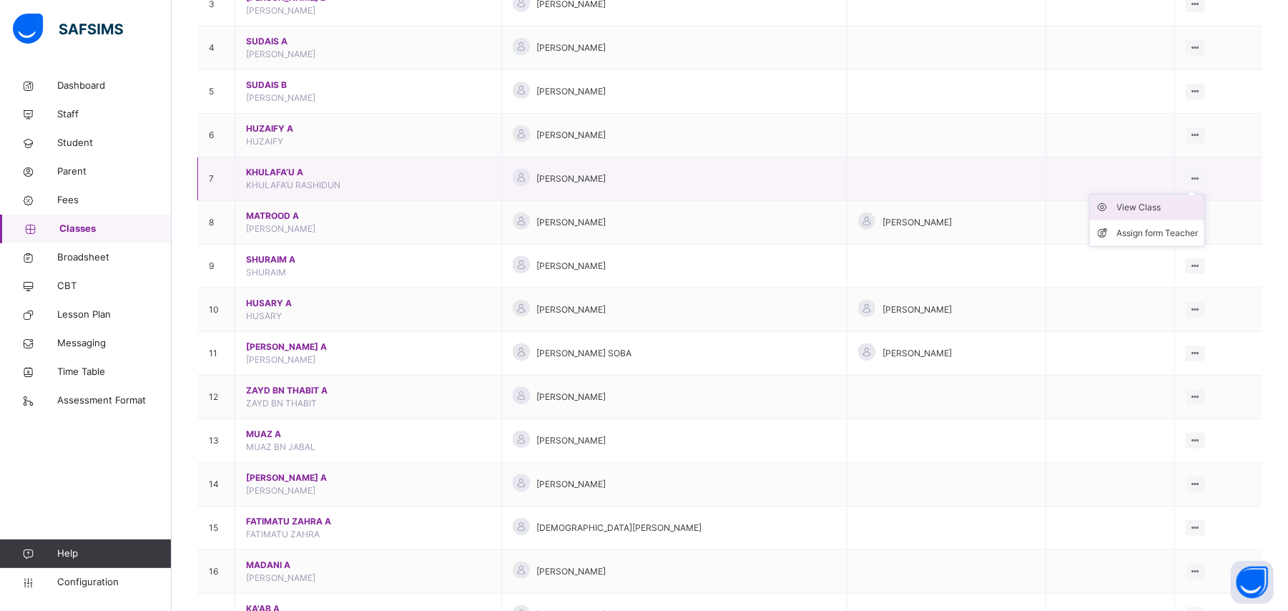
click at [1173, 209] on div "View Class" at bounding box center [1158, 207] width 82 height 14
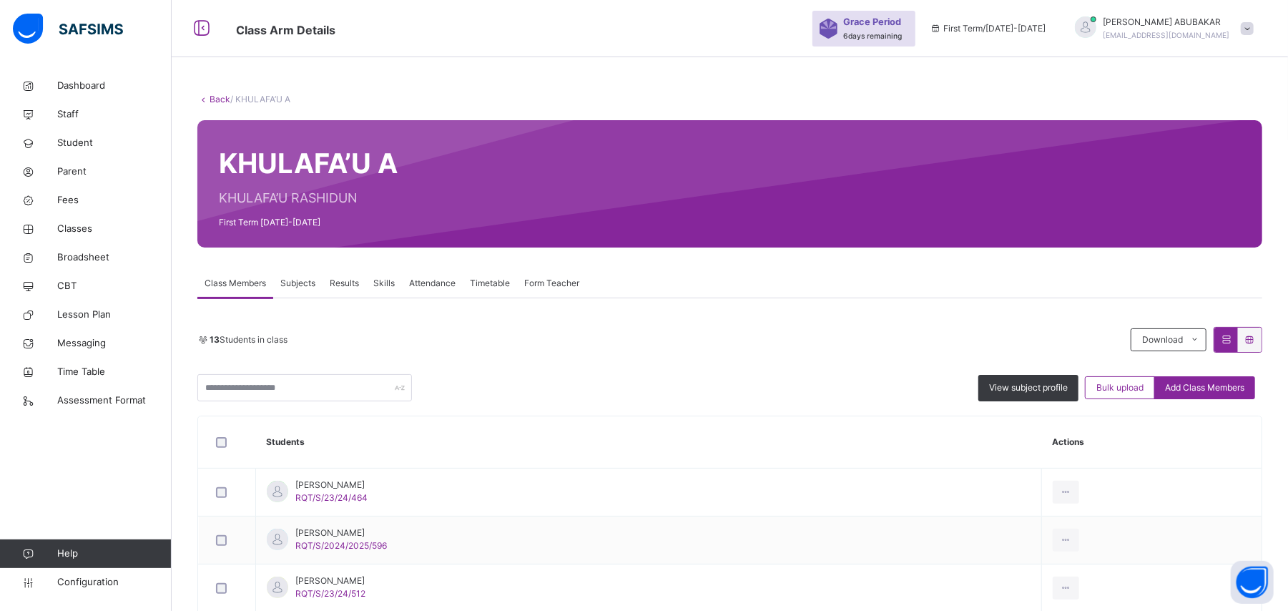
scroll to position [317, 0]
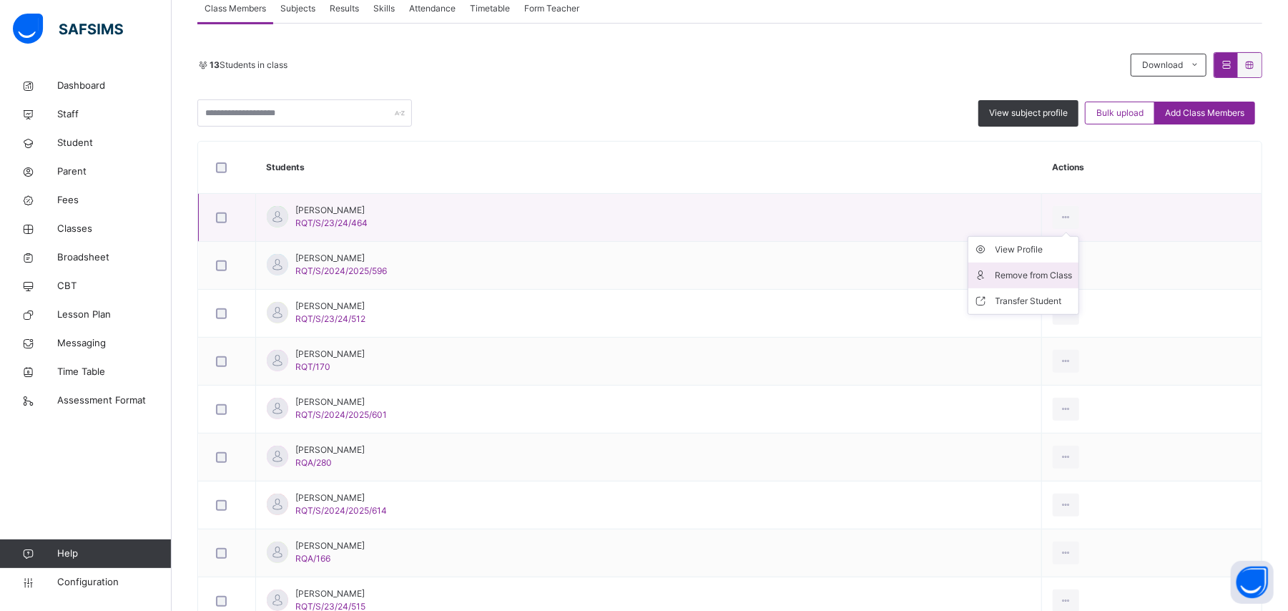
click at [1051, 272] on div "Remove from Class" at bounding box center [1033, 275] width 77 height 14
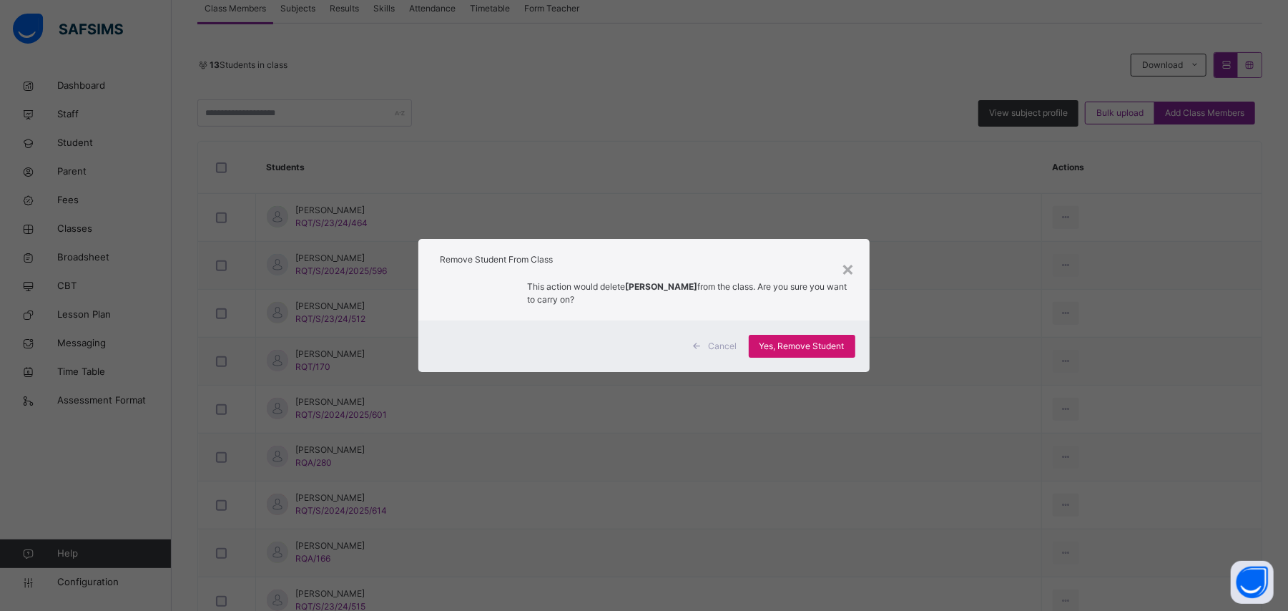
click at [796, 347] on span "Yes, Remove Student" at bounding box center [801, 346] width 85 height 13
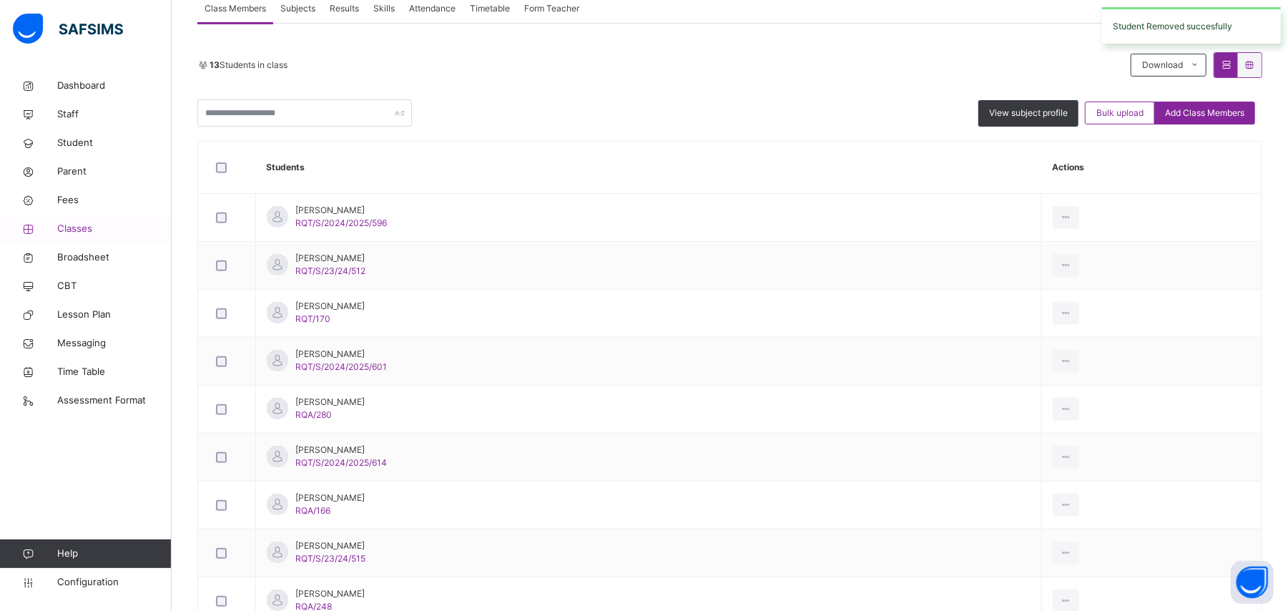
click at [79, 233] on span "Classes" at bounding box center [114, 229] width 114 height 14
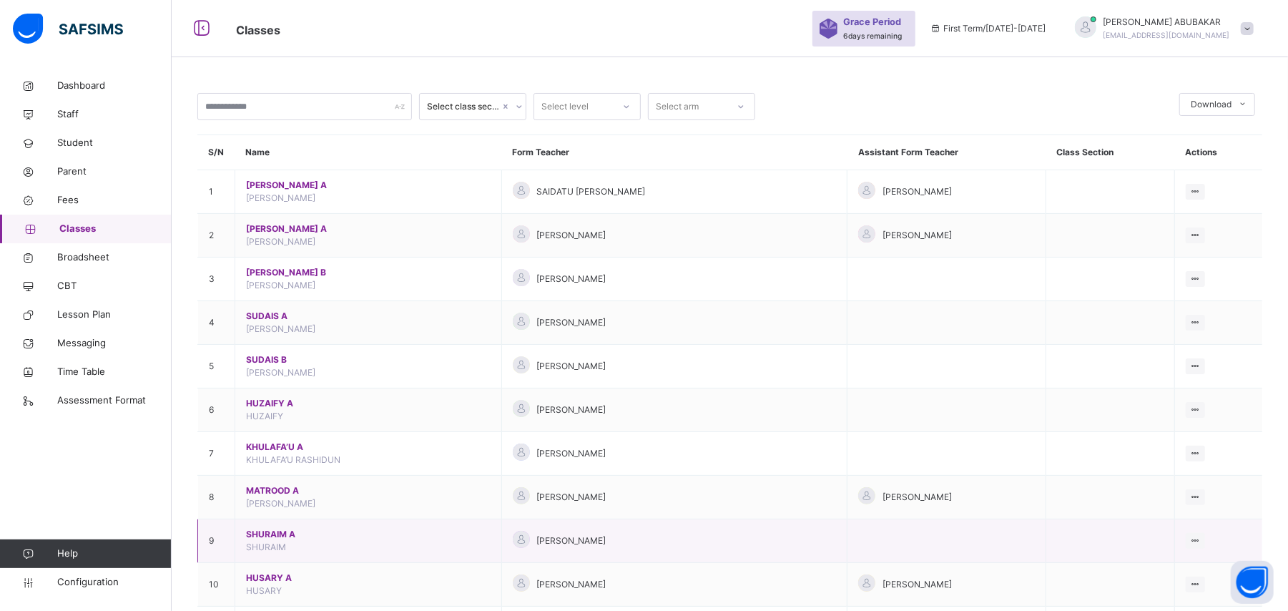
scroll to position [317, 0]
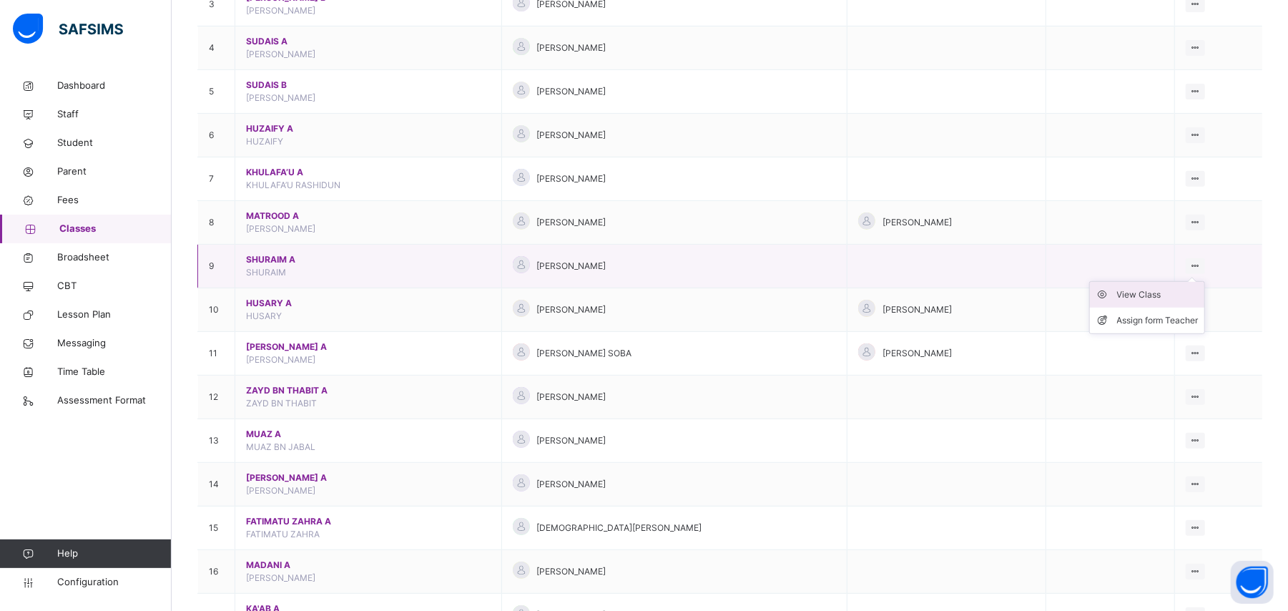
click at [1168, 299] on div "View Class" at bounding box center [1158, 294] width 82 height 14
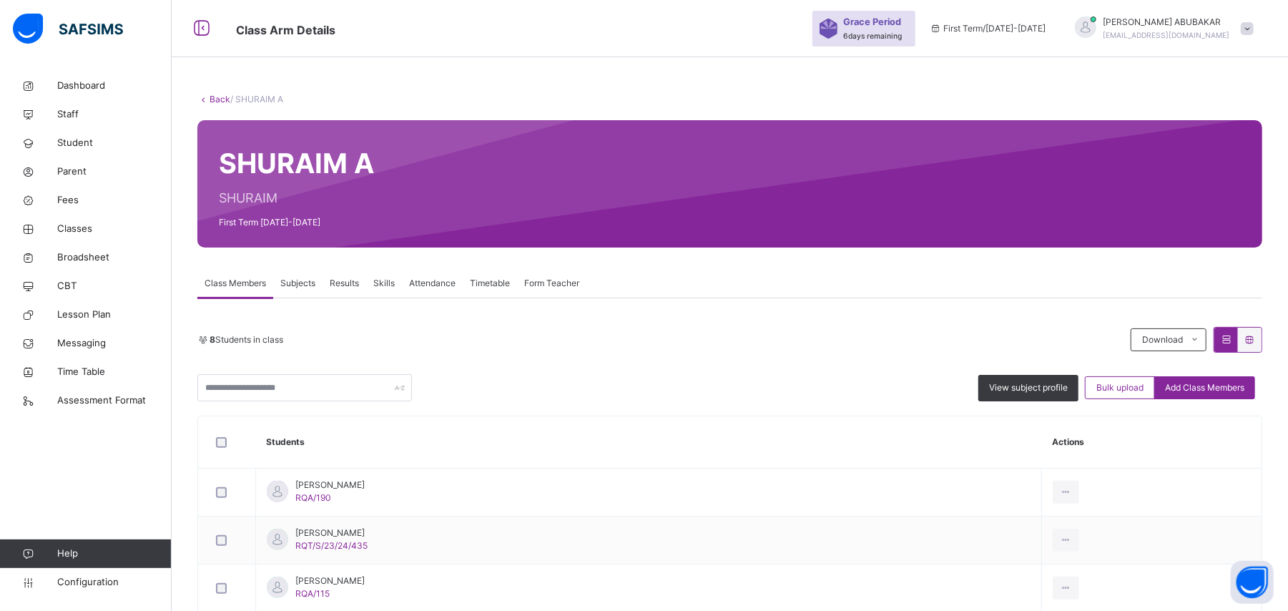
scroll to position [317, 0]
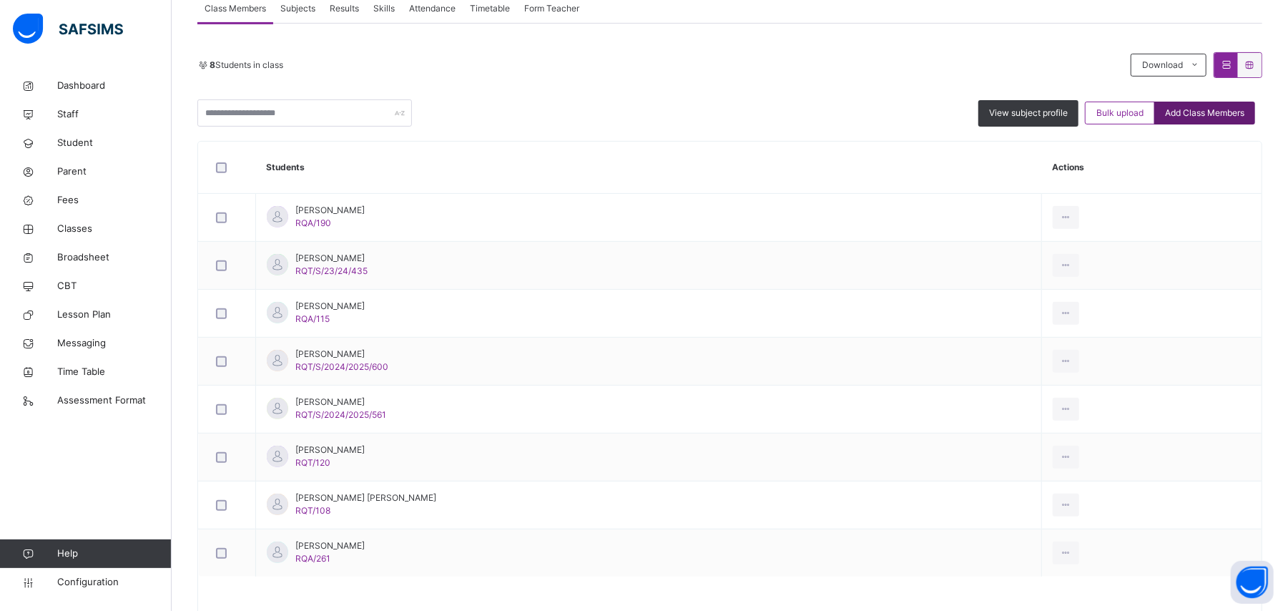
click at [1210, 119] on span "Add Class Members" at bounding box center [1204, 113] width 79 height 13
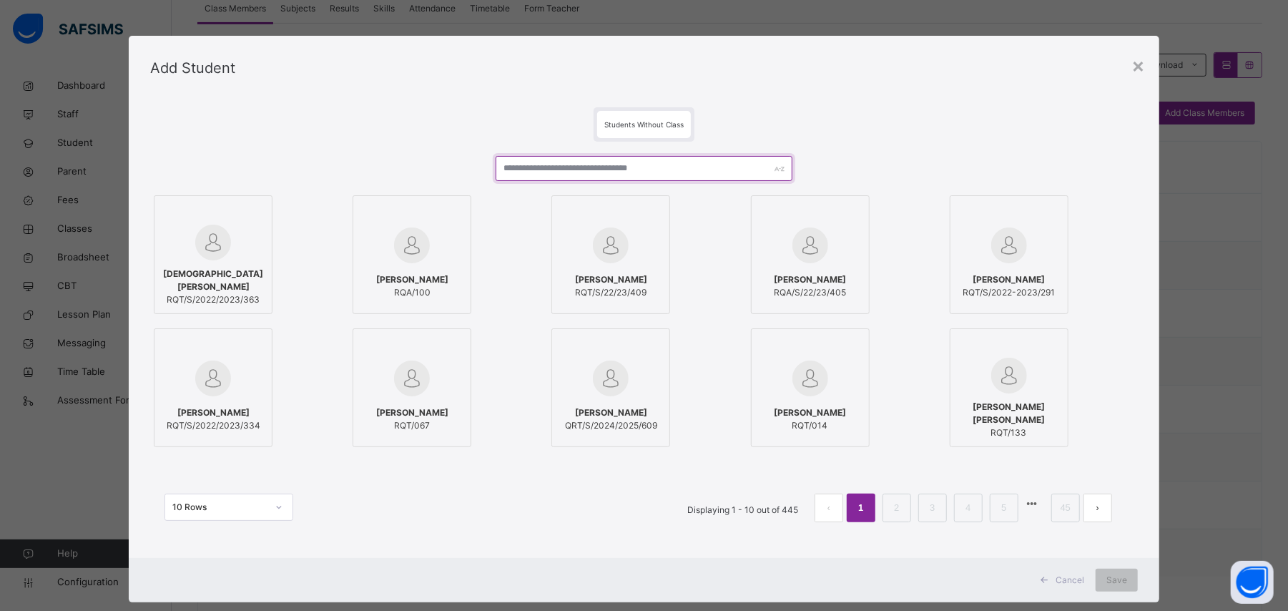
click at [636, 167] on input "text" at bounding box center [644, 168] width 296 height 25
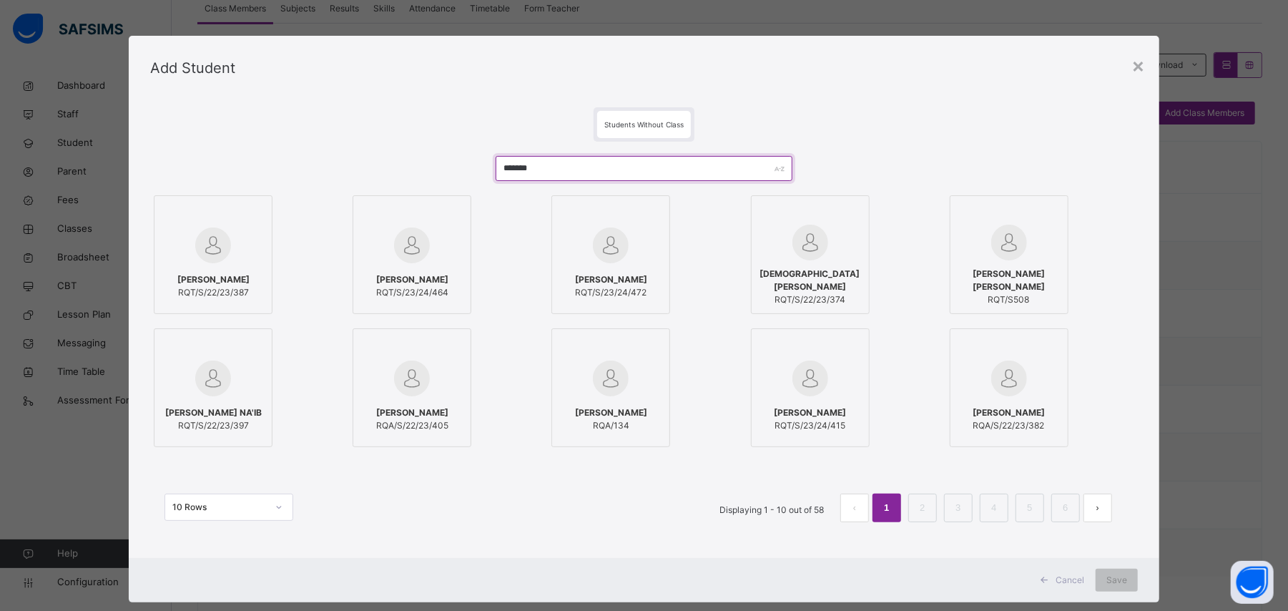
type input "*******"
click at [410, 250] on img at bounding box center [412, 245] width 36 height 36
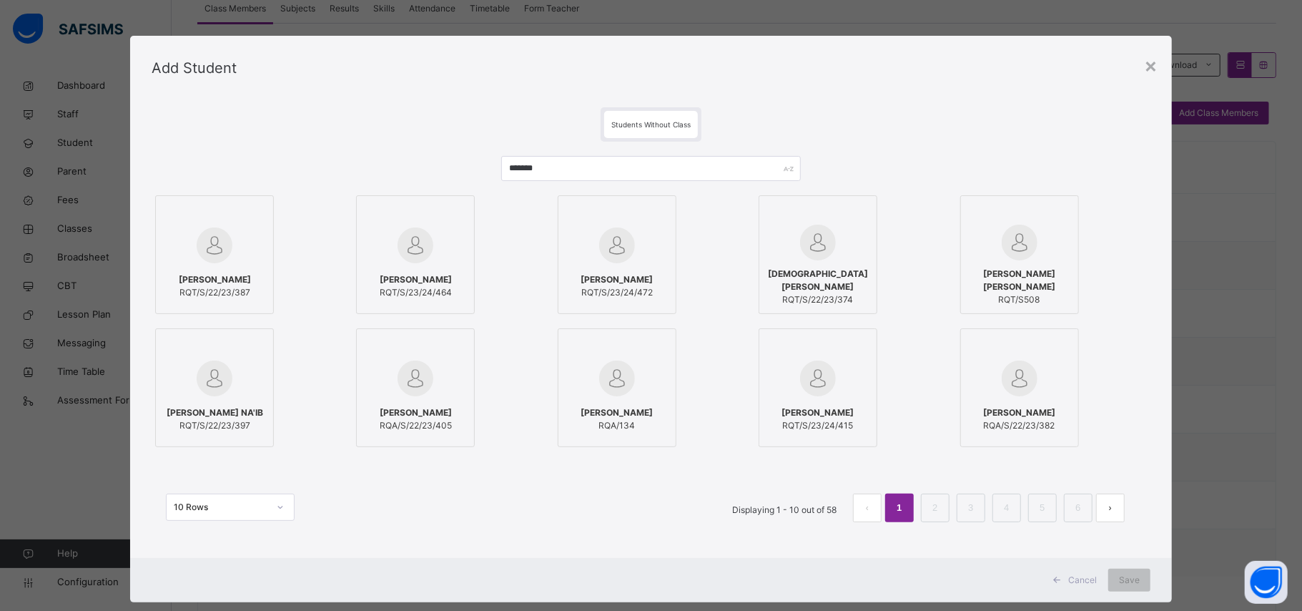
click at [402, 255] on img at bounding box center [416, 245] width 36 height 36
click at [1124, 582] on span "Save" at bounding box center [1129, 579] width 21 height 13
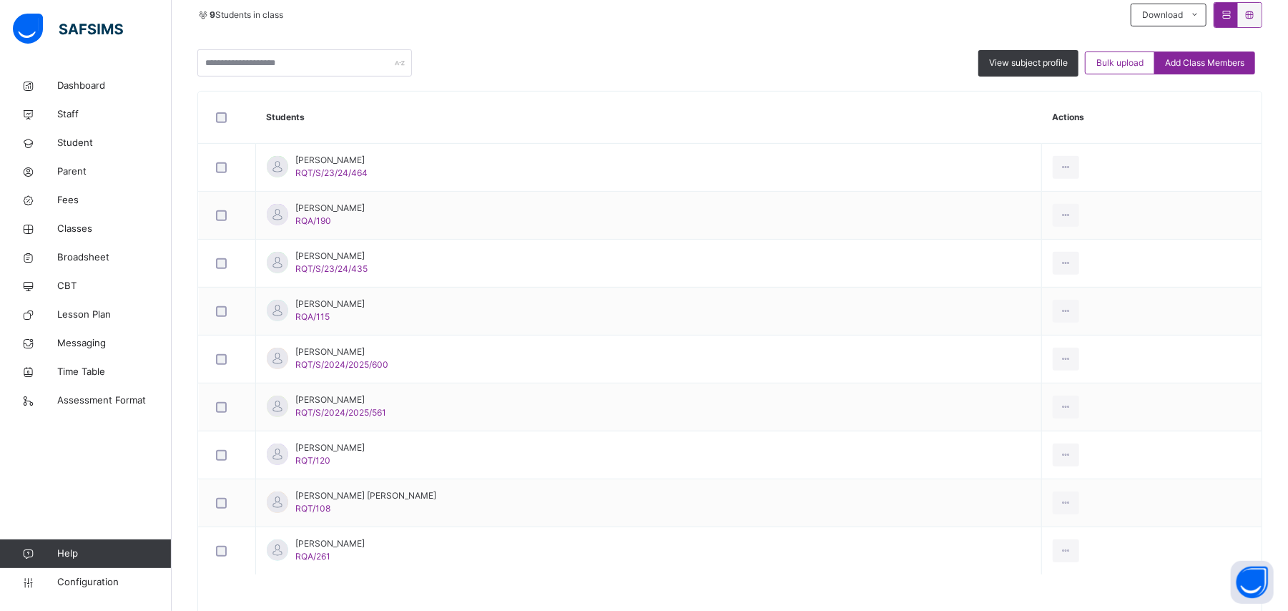
scroll to position [413, 0]
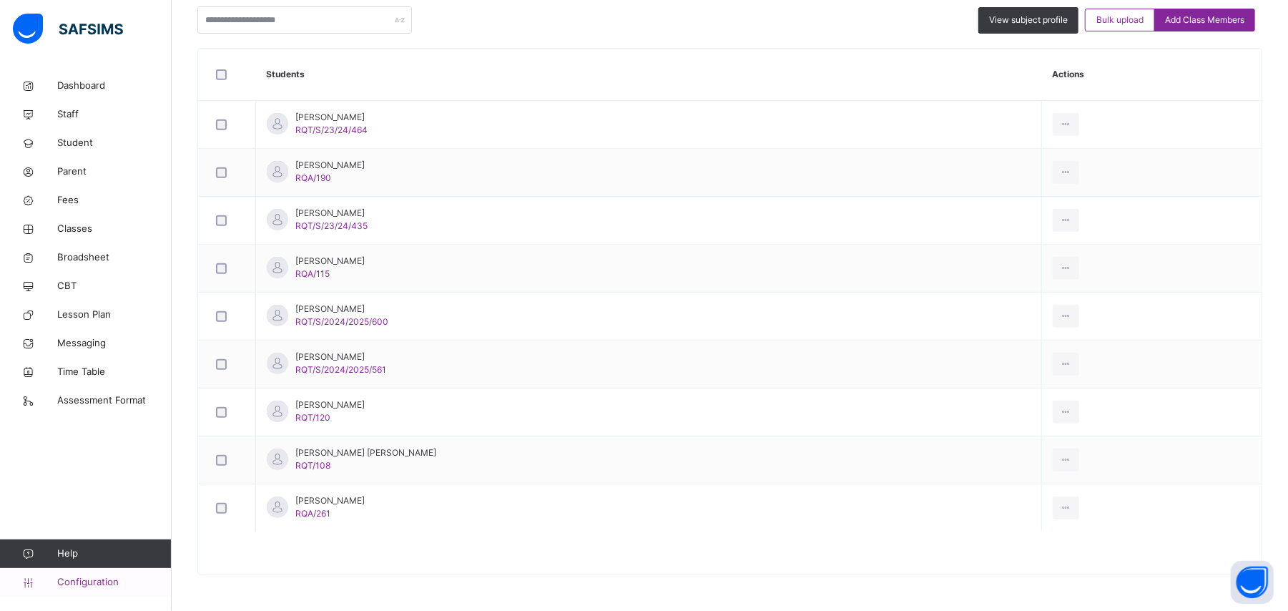
click at [112, 584] on span "Configuration" at bounding box center [114, 582] width 114 height 14
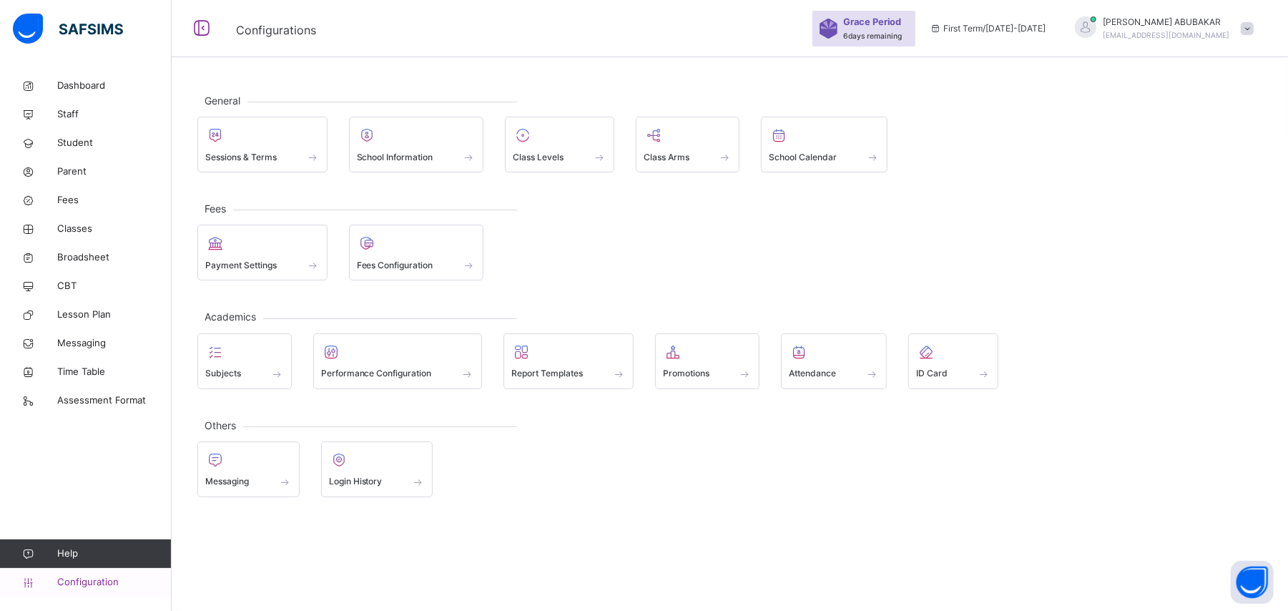
scroll to position [43, 0]
click at [752, 380] on span at bounding box center [745, 373] width 14 height 15
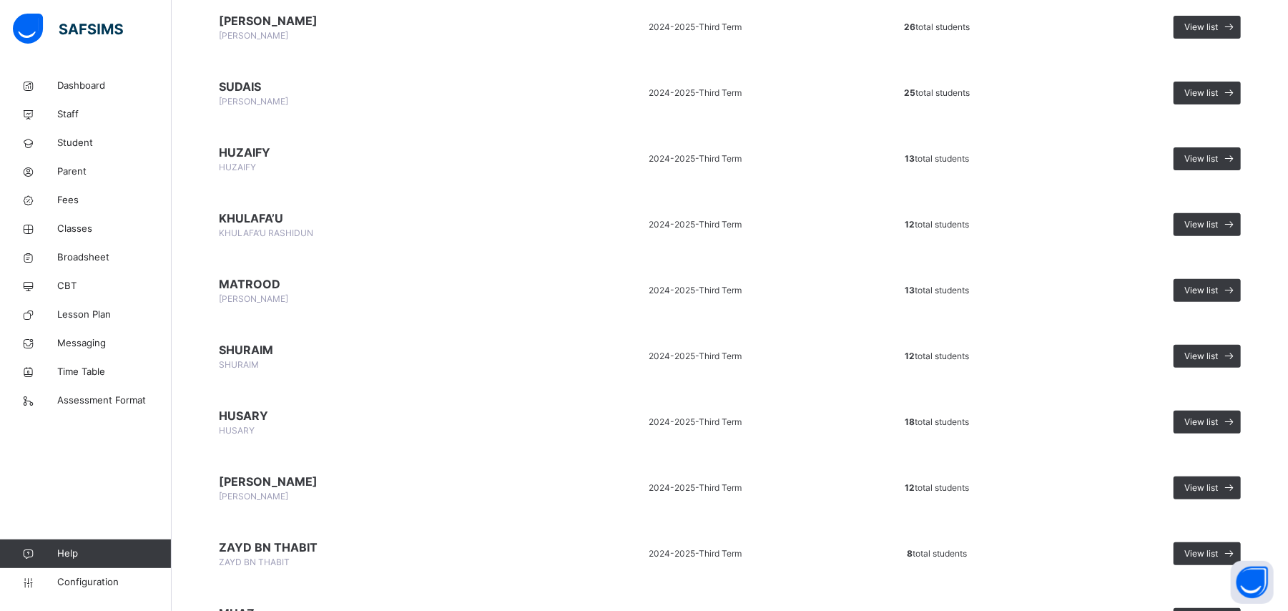
scroll to position [413, 0]
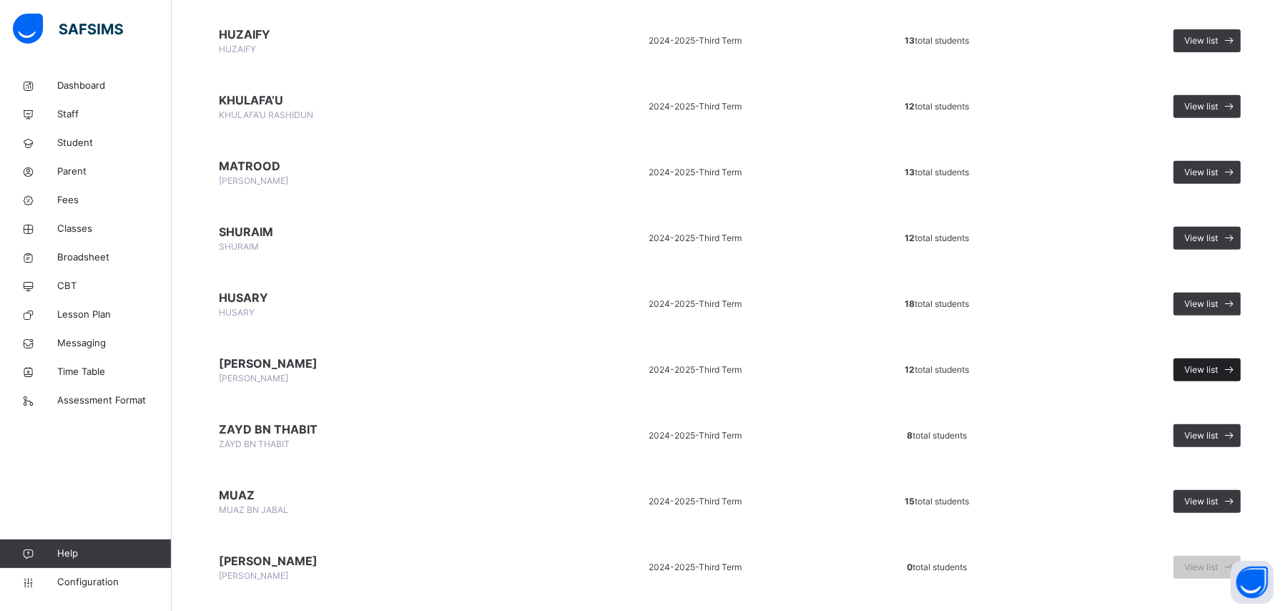
click at [1208, 373] on div "View list" at bounding box center [1206, 369] width 67 height 23
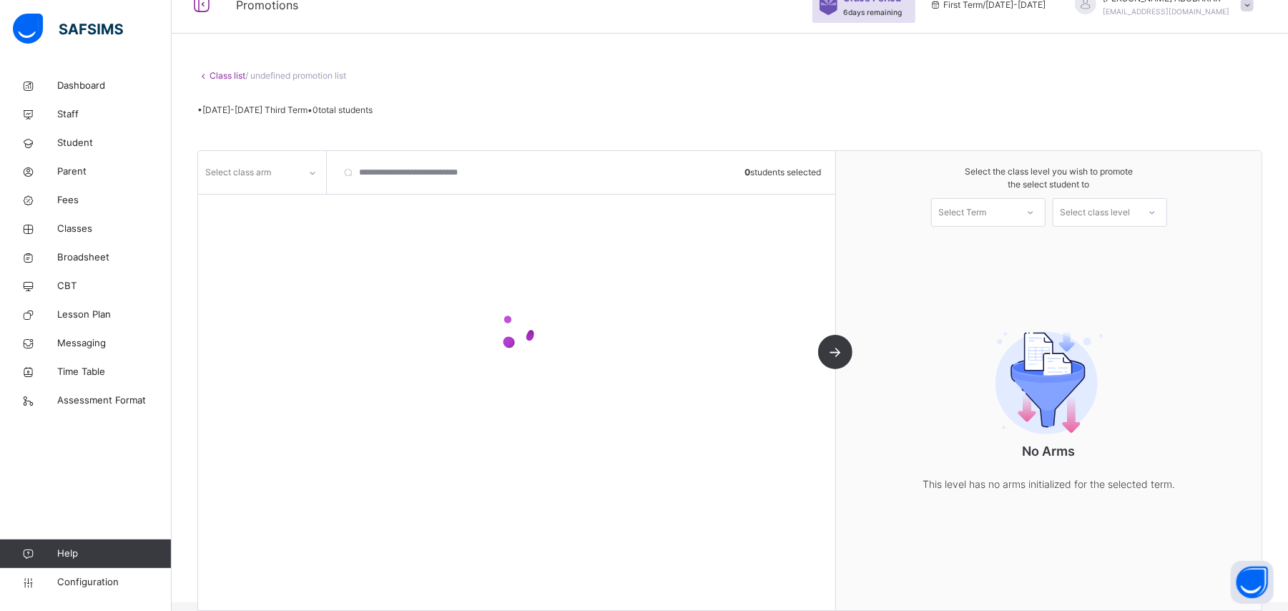
scroll to position [89, 0]
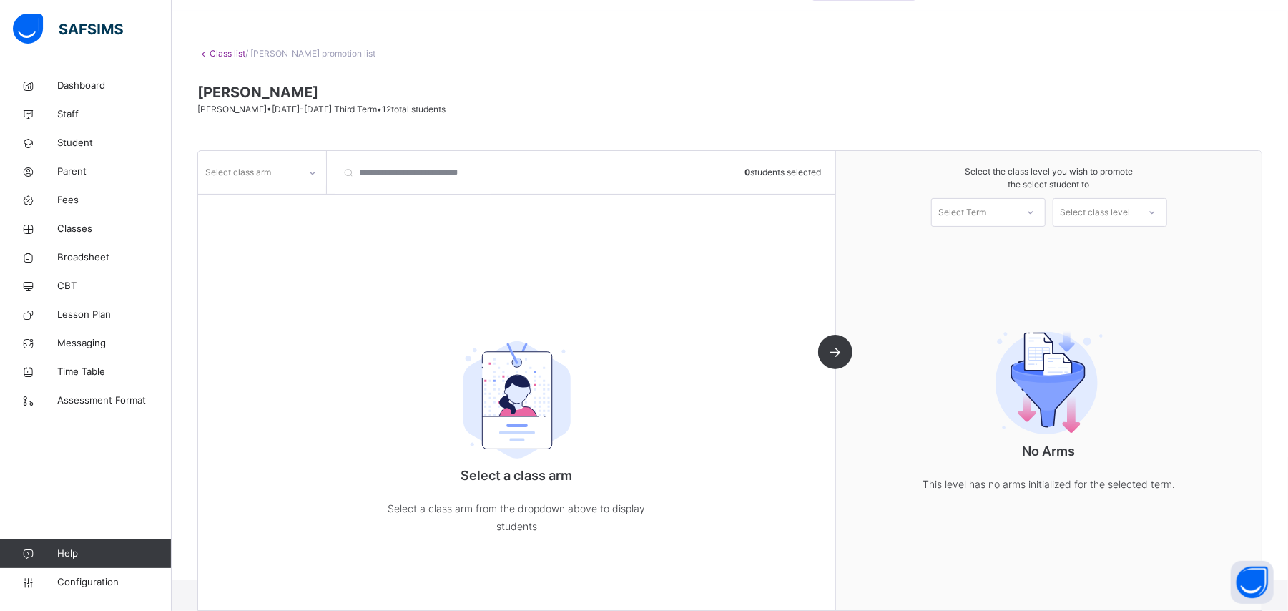
click at [309, 175] on icon at bounding box center [312, 173] width 9 height 14
click at [299, 202] on div "A" at bounding box center [262, 204] width 127 height 24
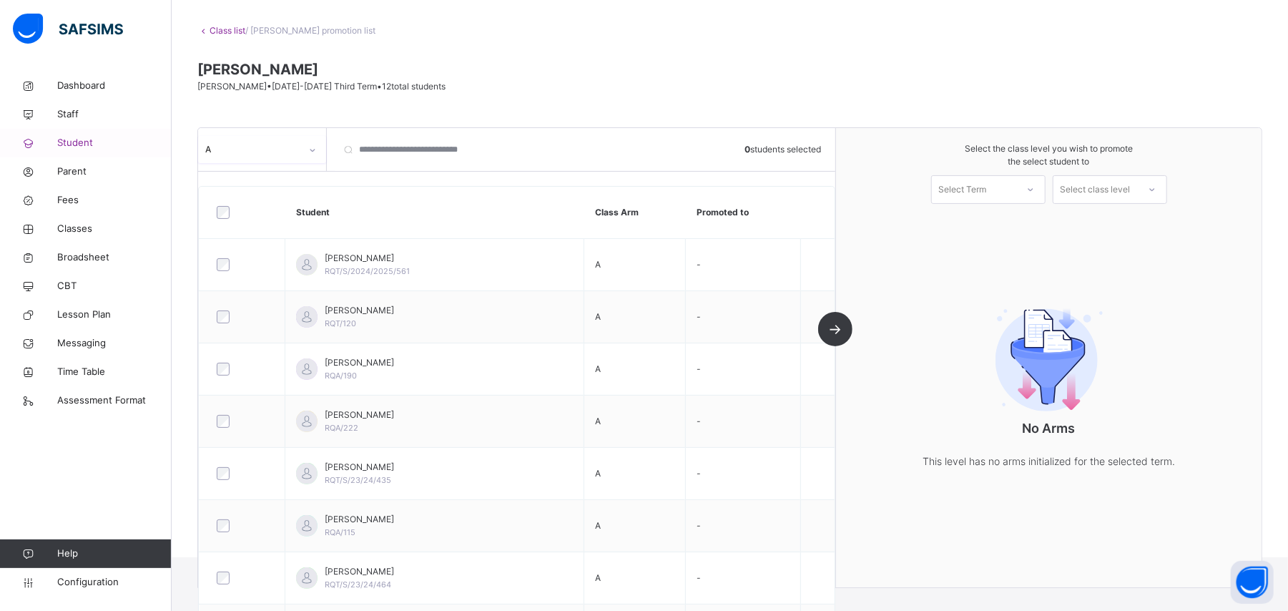
scroll to position [84, 0]
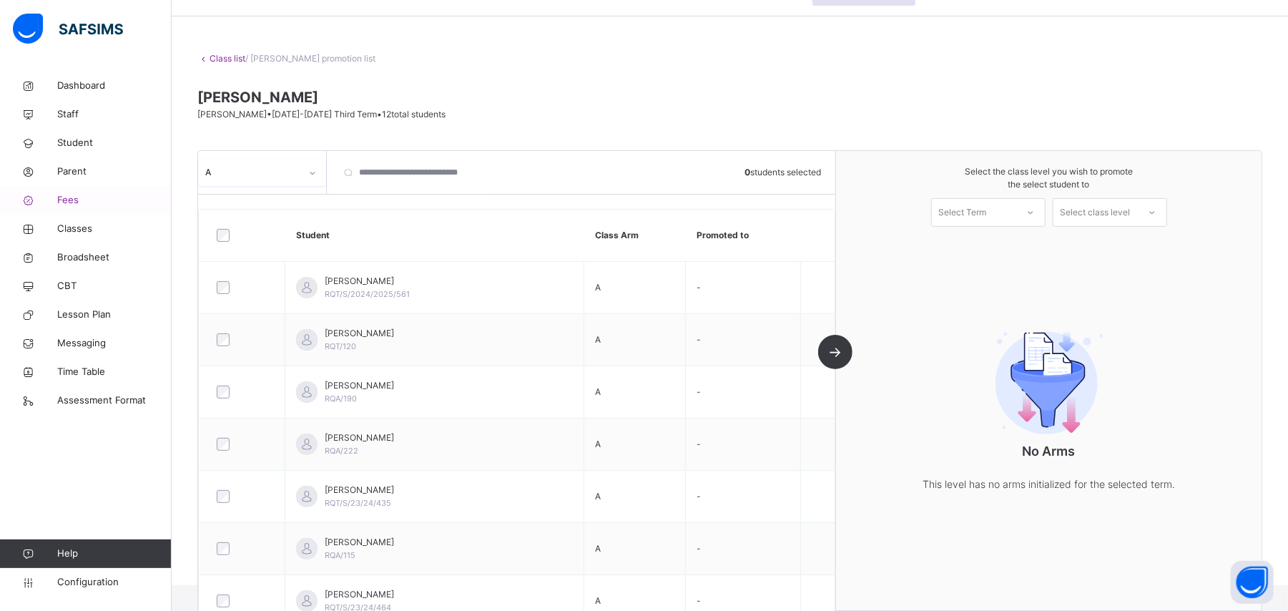
click at [97, 203] on span "Fees" at bounding box center [114, 200] width 114 height 14
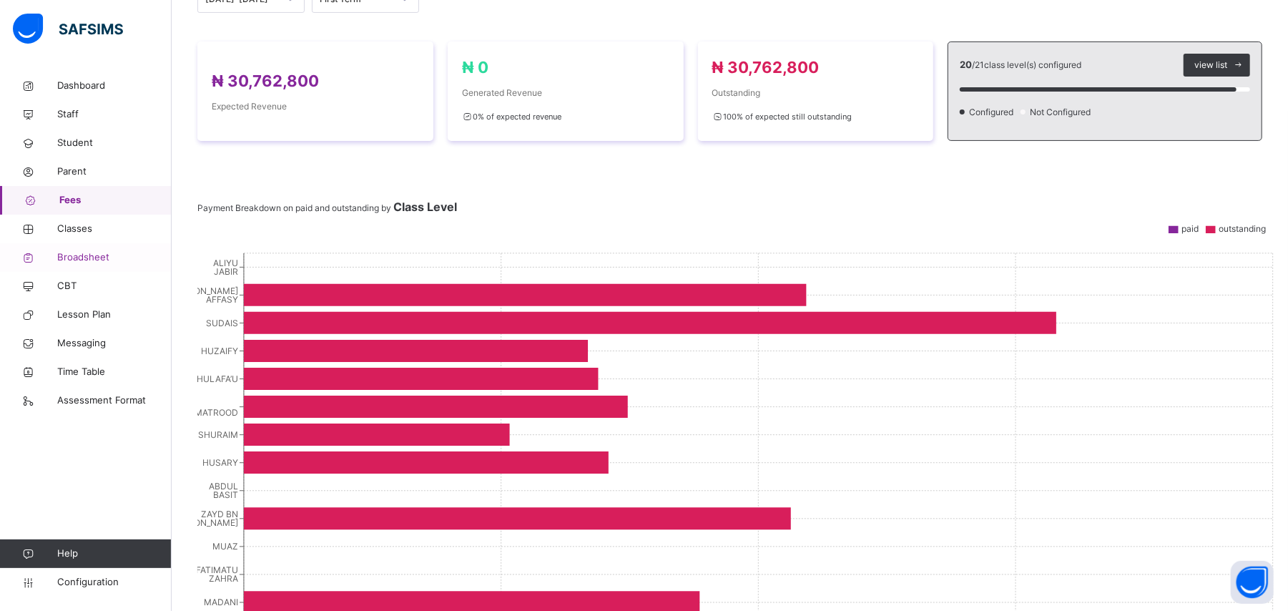
scroll to position [286, 0]
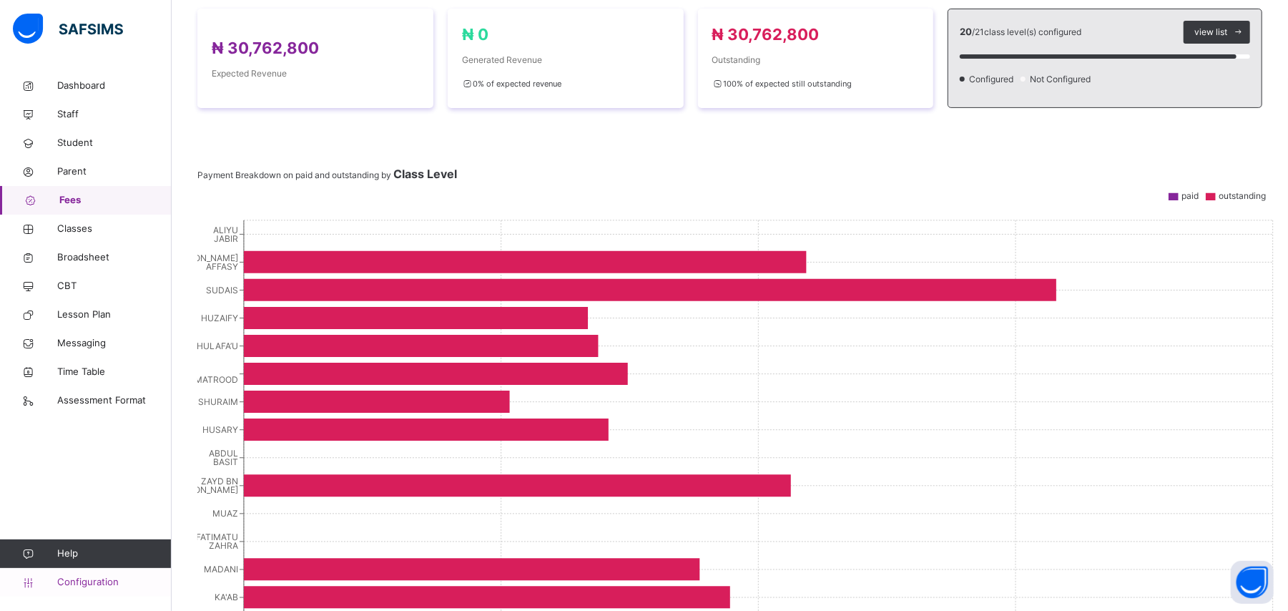
click at [84, 588] on span "Configuration" at bounding box center [114, 582] width 114 height 14
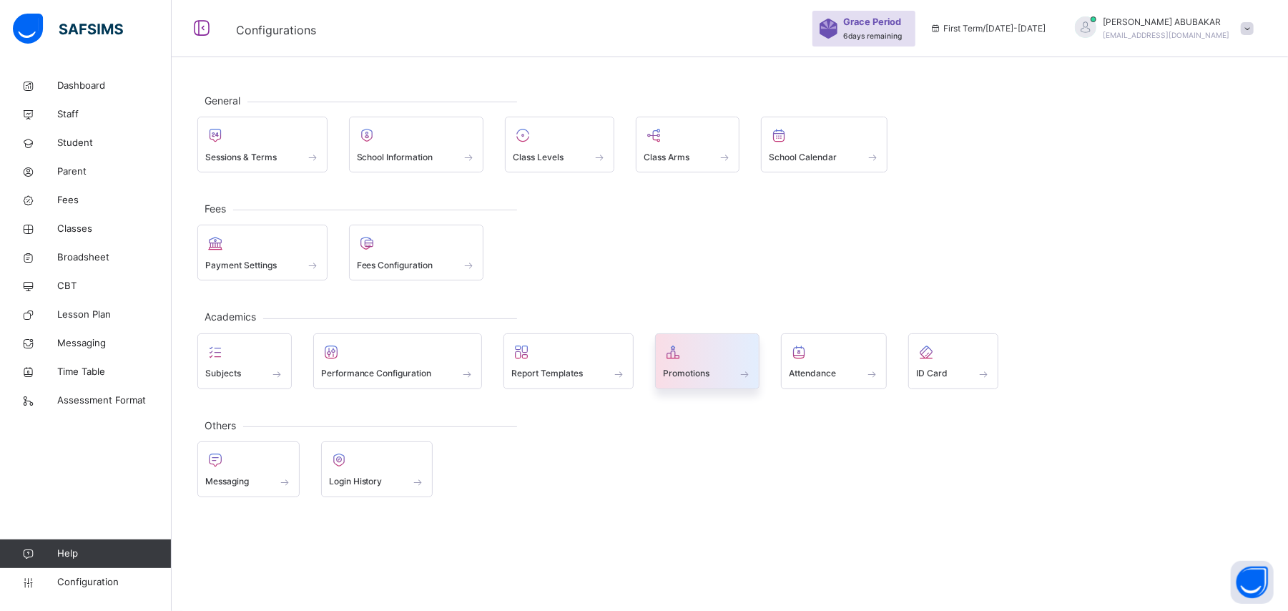
click at [748, 378] on span at bounding box center [745, 374] width 14 height 12
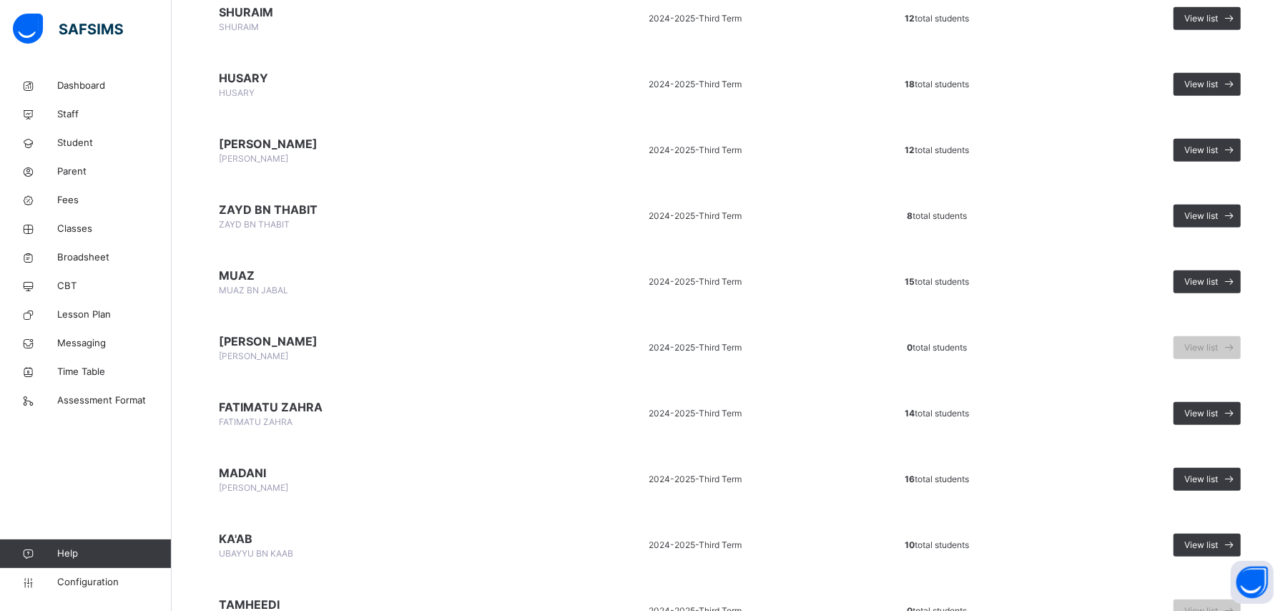
scroll to position [667, 0]
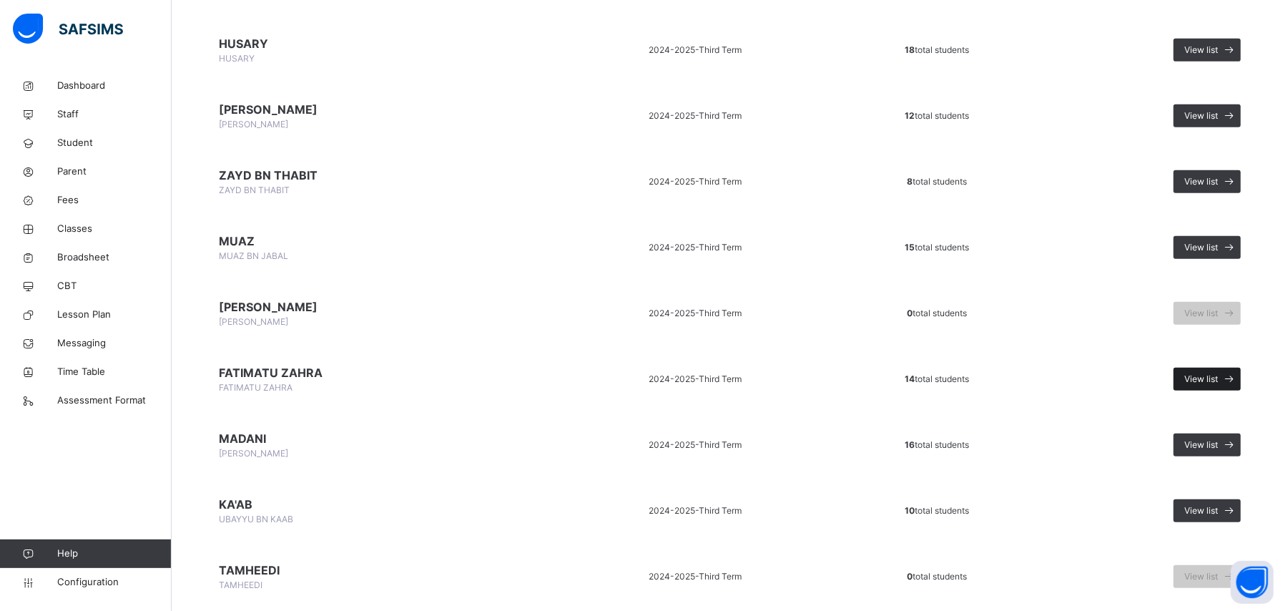
click at [1213, 376] on span "View list" at bounding box center [1201, 379] width 34 height 13
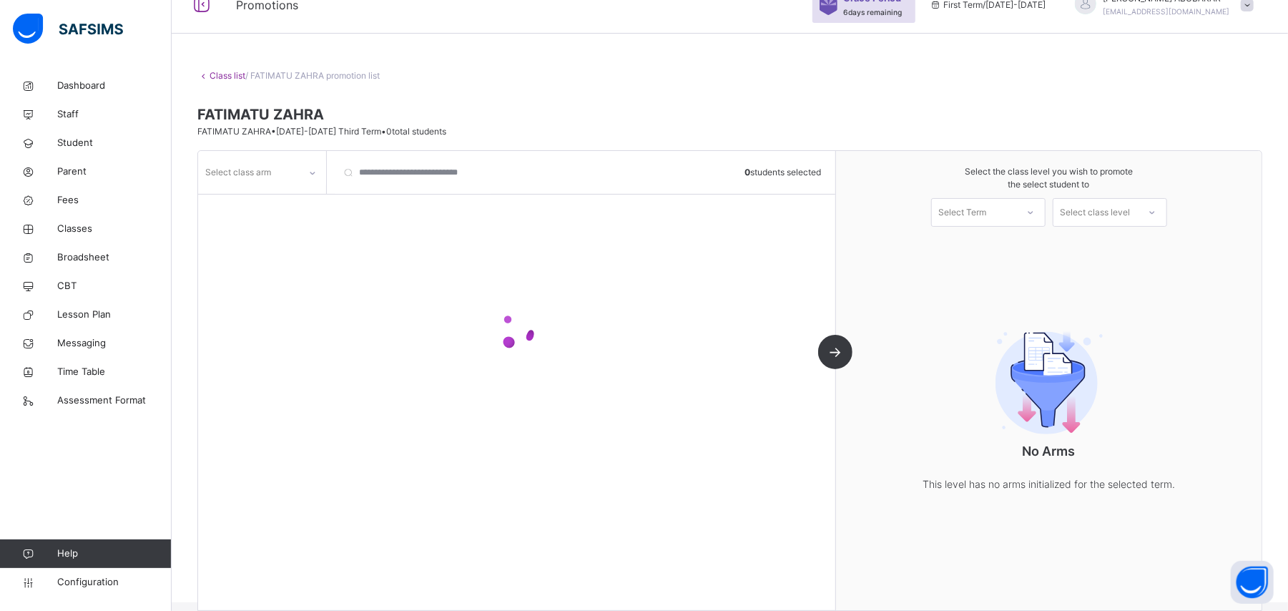
scroll to position [89, 0]
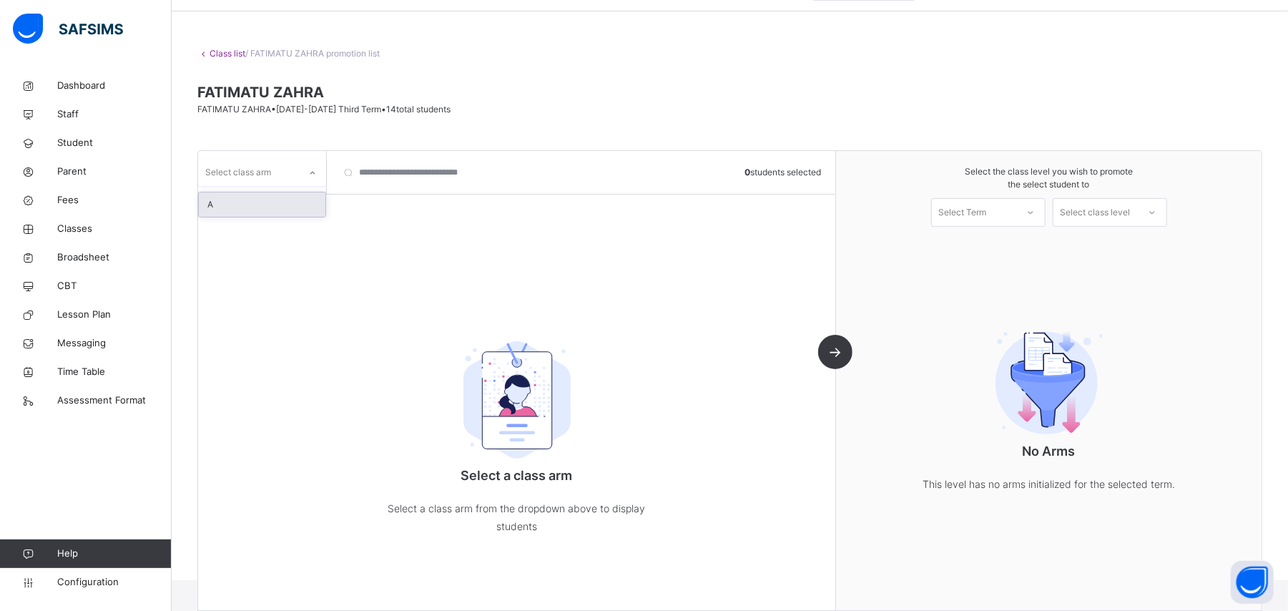
click at [310, 175] on icon at bounding box center [312, 173] width 9 height 14
click at [301, 199] on div "A" at bounding box center [262, 204] width 127 height 24
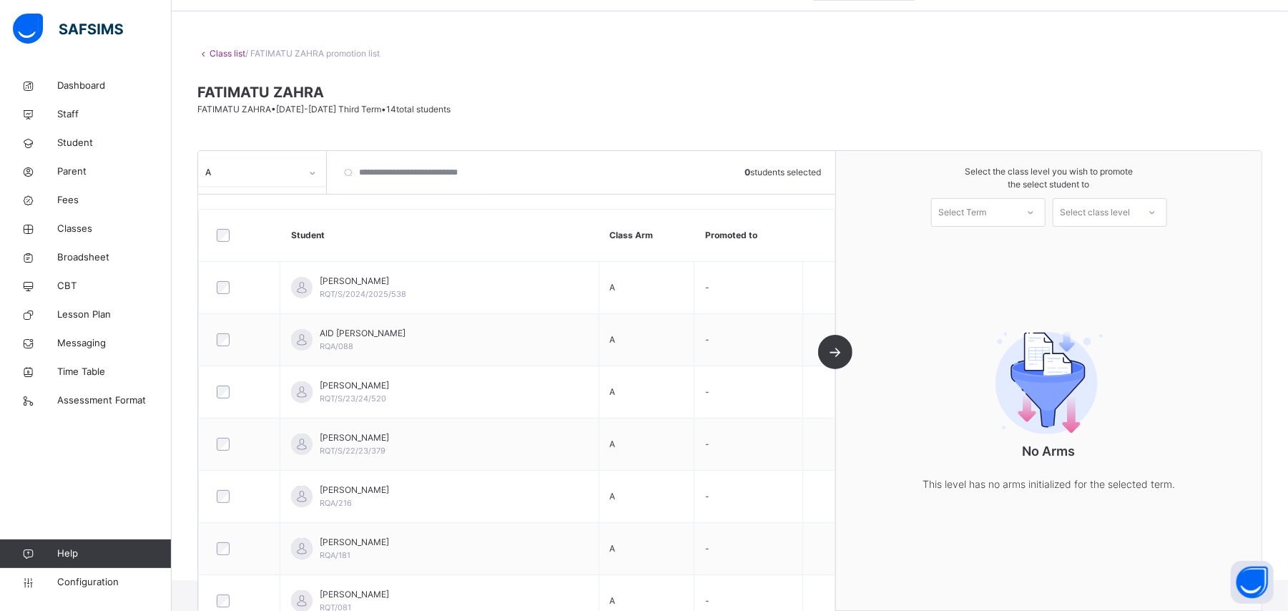
click at [1035, 210] on icon at bounding box center [1030, 212] width 9 height 14
click at [1034, 238] on div "First Term [DATE]-[DATE]" at bounding box center [988, 251] width 113 height 37
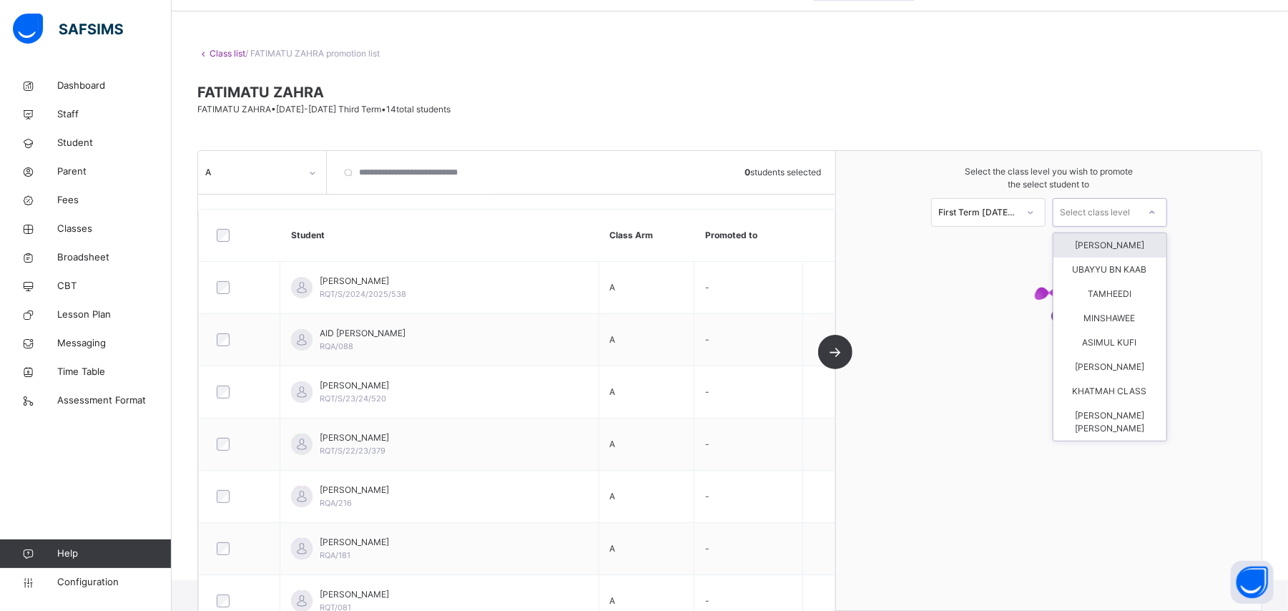
click at [1093, 207] on div "Select class level" at bounding box center [1095, 212] width 70 height 29
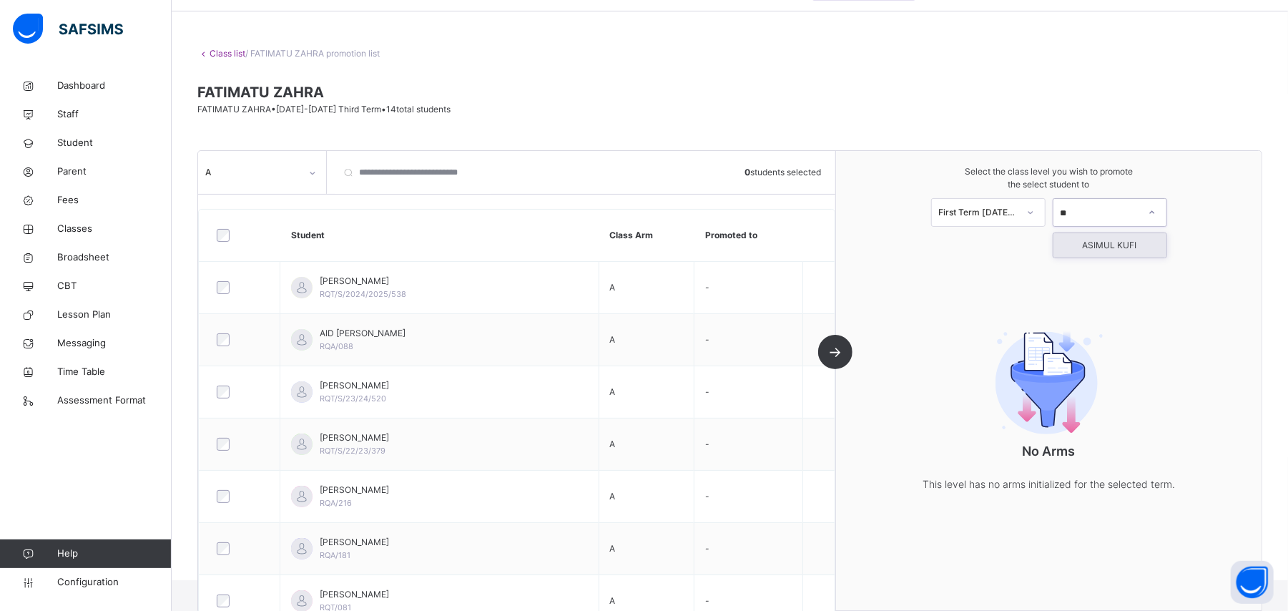
type input "*"
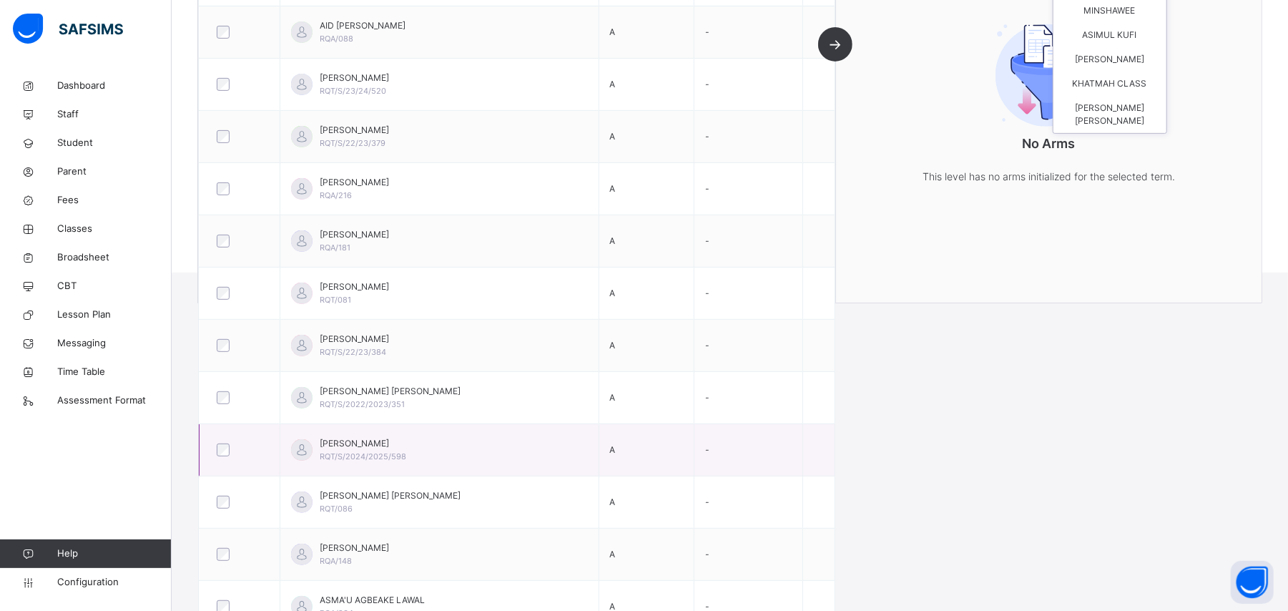
scroll to position [475, 0]
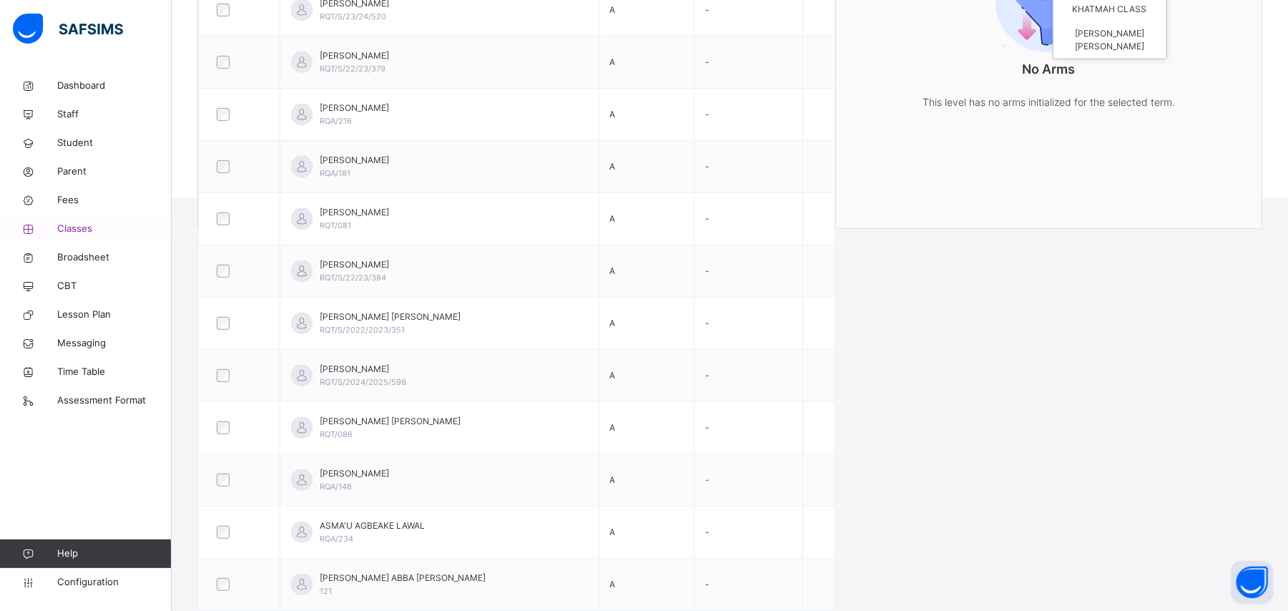
click at [104, 227] on span "Classes" at bounding box center [114, 229] width 114 height 14
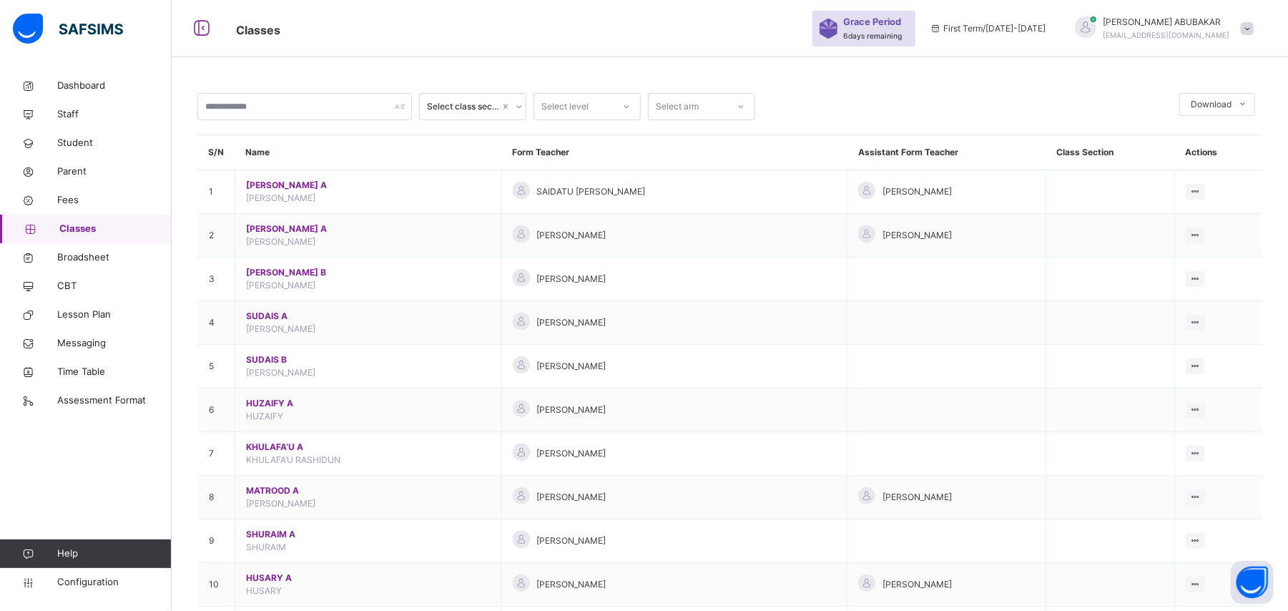
scroll to position [475, 0]
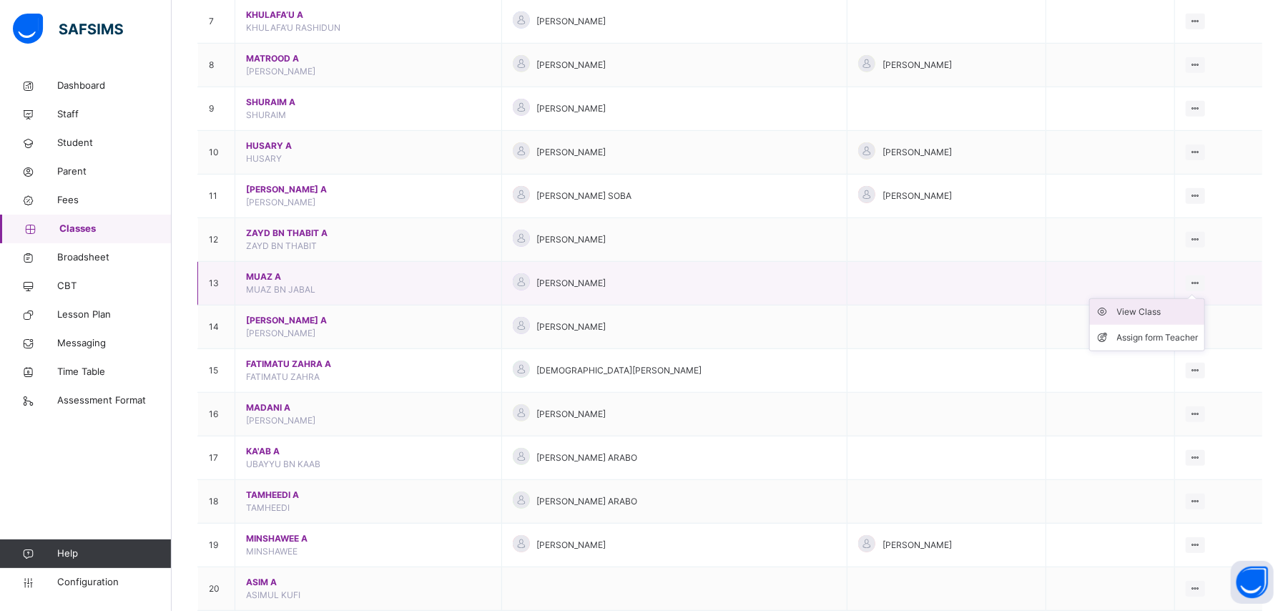
click at [1186, 312] on div "View Class" at bounding box center [1158, 312] width 82 height 14
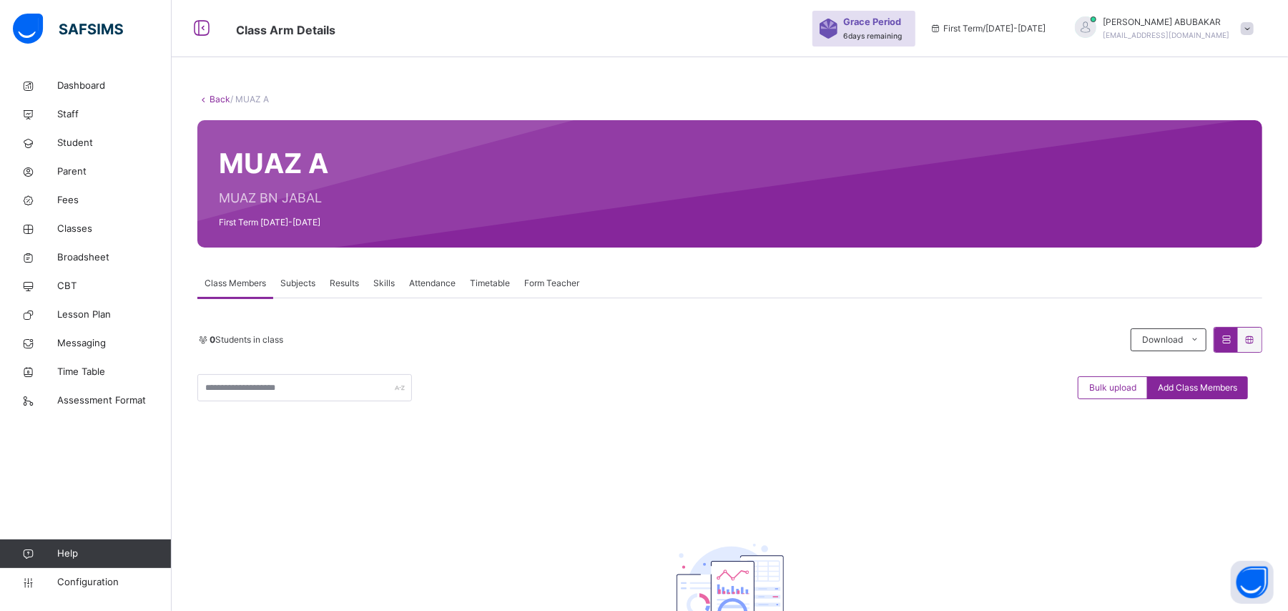
scroll to position [178, 0]
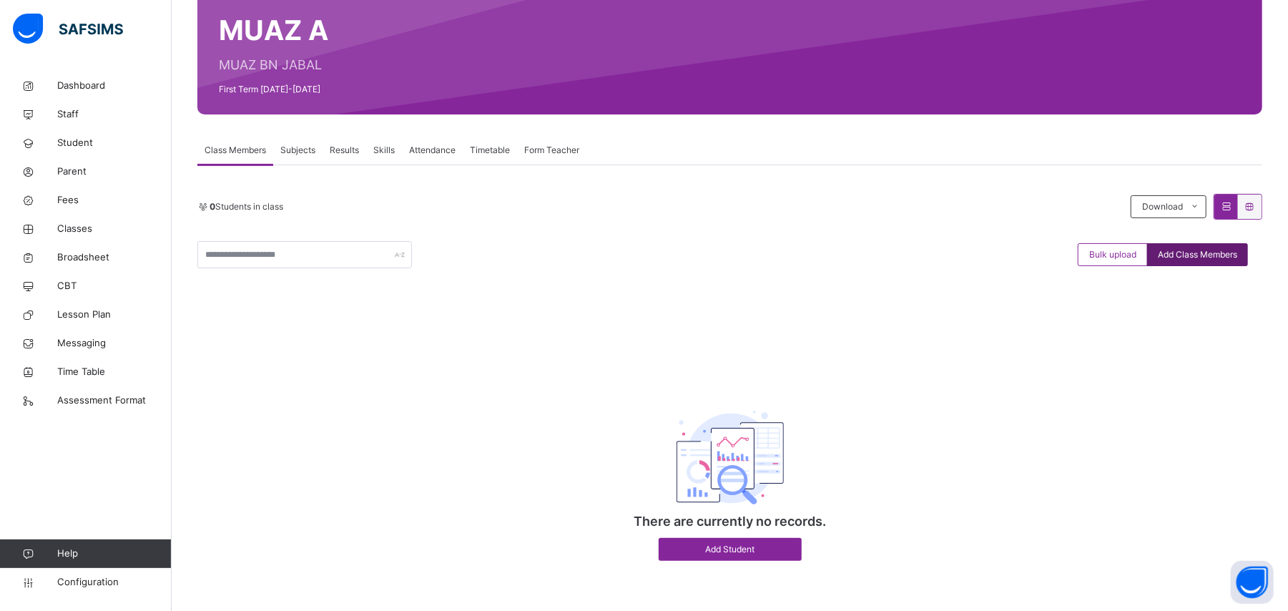
click at [1213, 250] on span "Add Class Members" at bounding box center [1197, 254] width 79 height 13
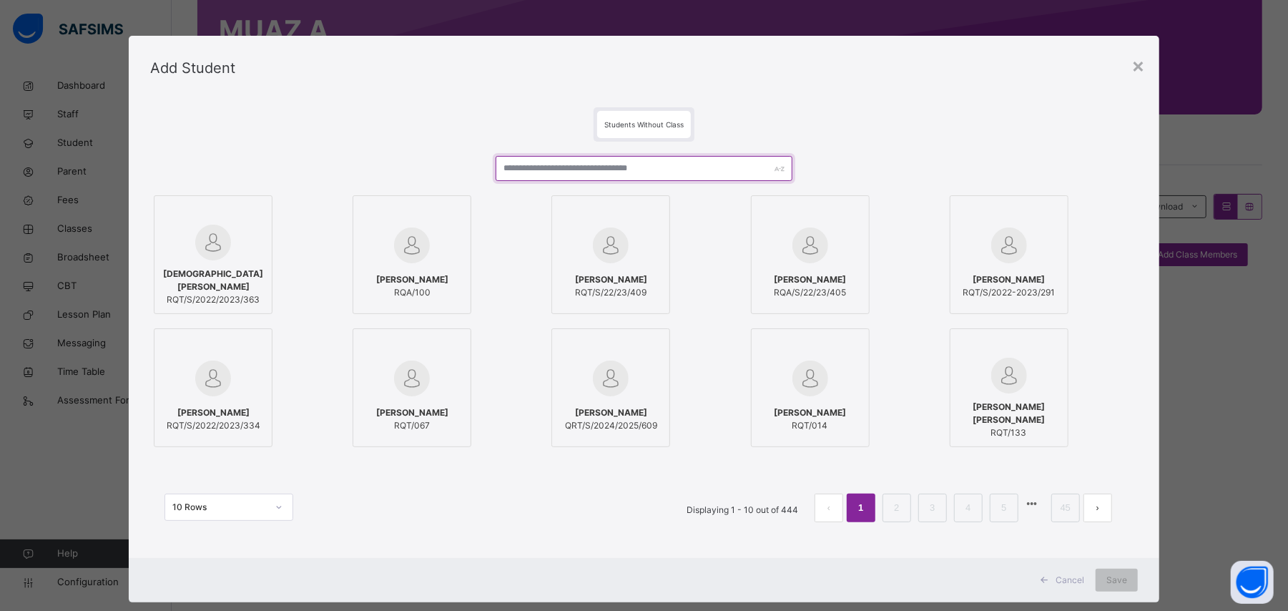
click at [655, 169] on input "text" at bounding box center [644, 168] width 296 height 25
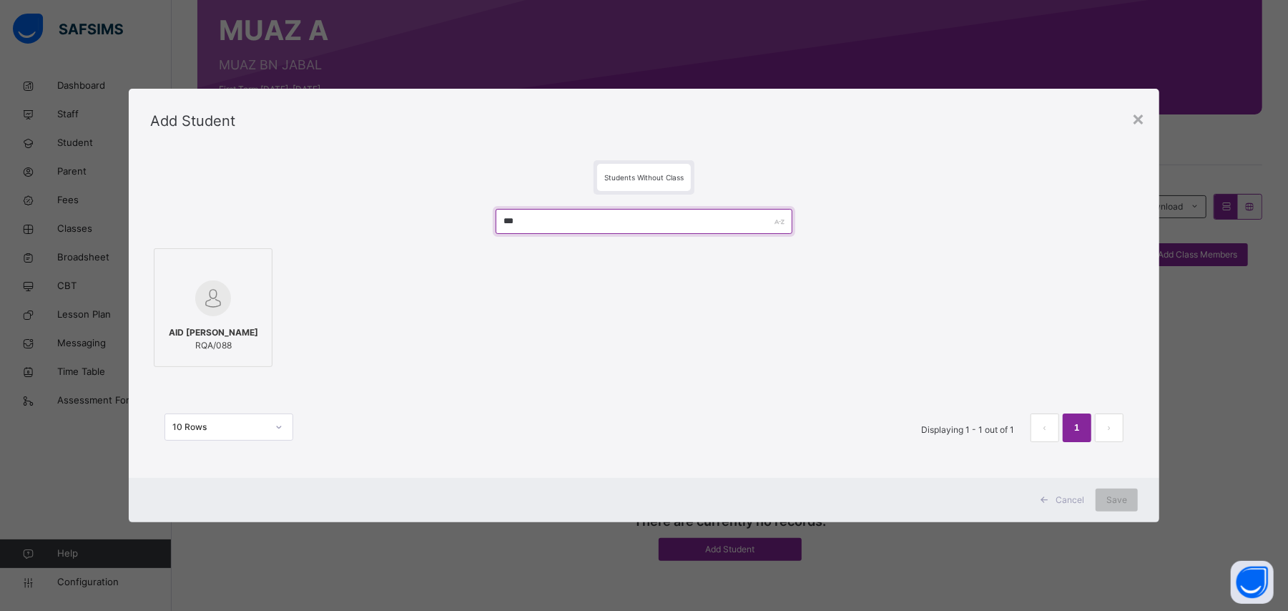
type input "***"
click at [255, 292] on div at bounding box center [213, 297] width 103 height 41
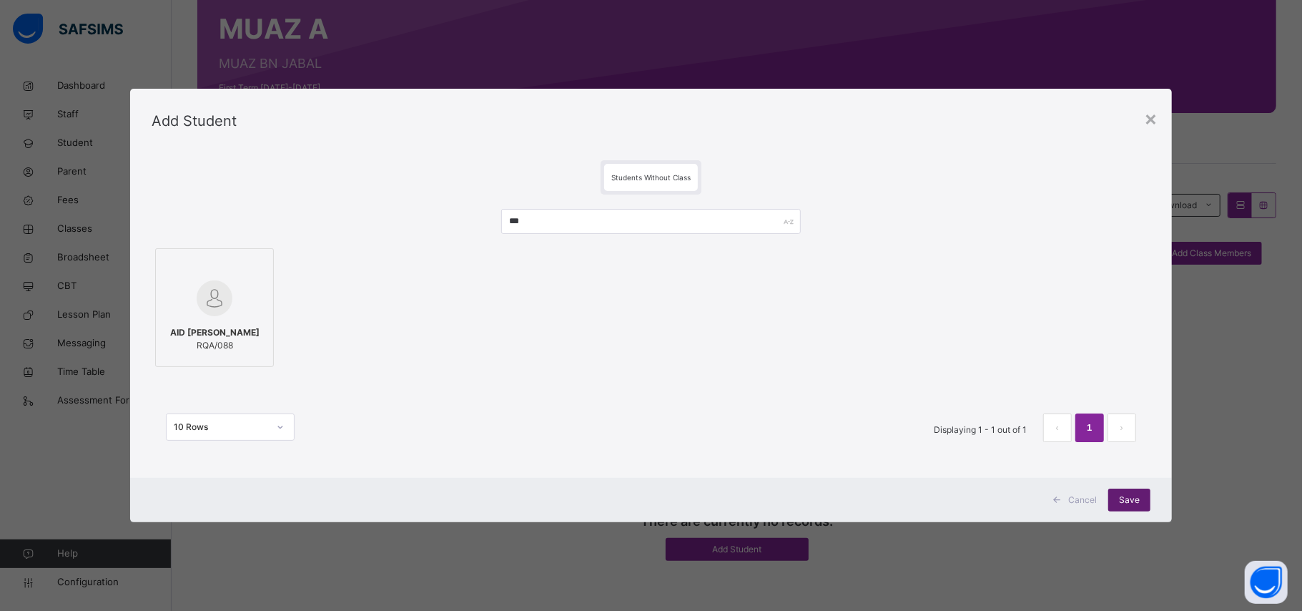
click at [1145, 501] on div "Save" at bounding box center [1129, 499] width 42 height 23
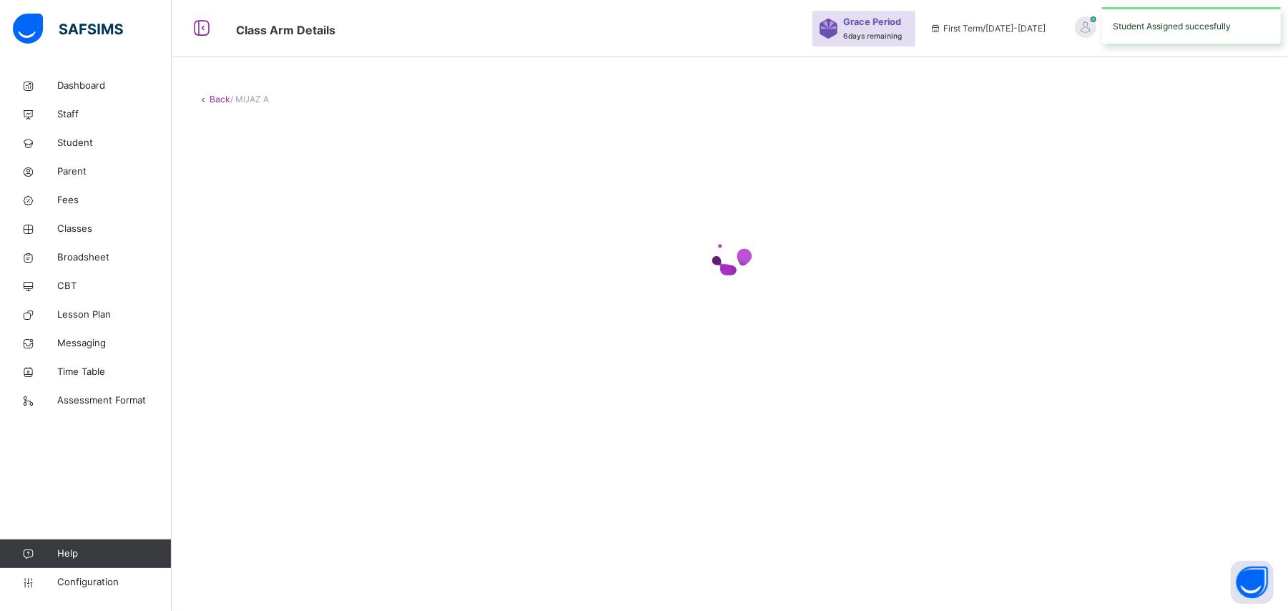
scroll to position [43, 0]
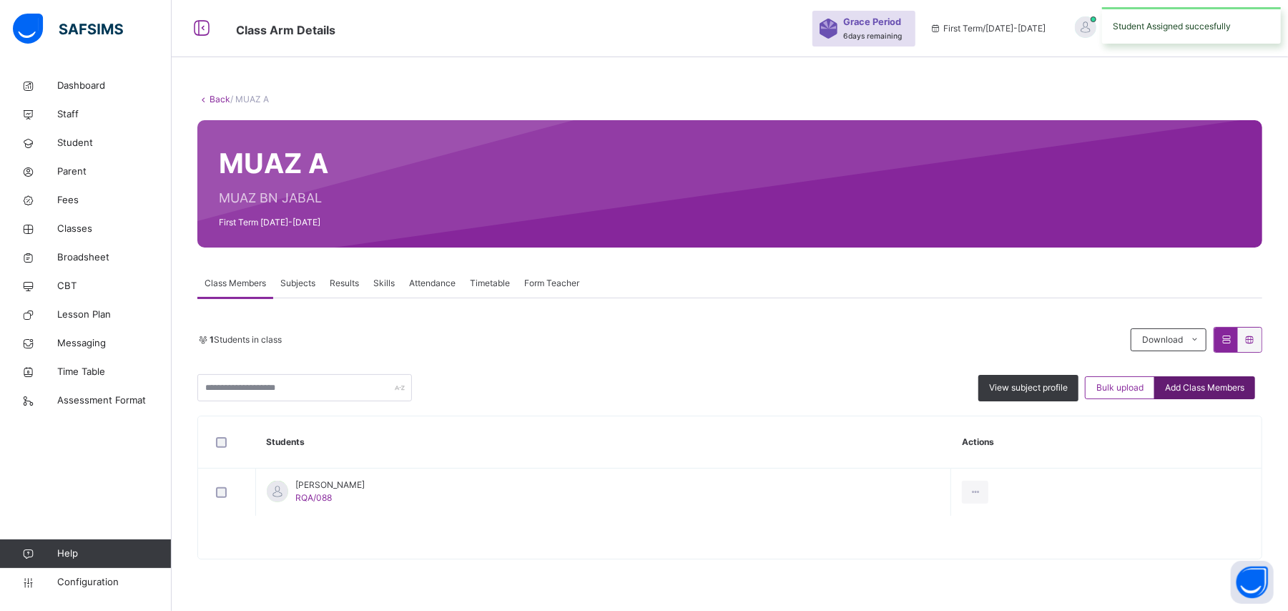
click at [1237, 387] on span "Add Class Members" at bounding box center [1204, 387] width 79 height 13
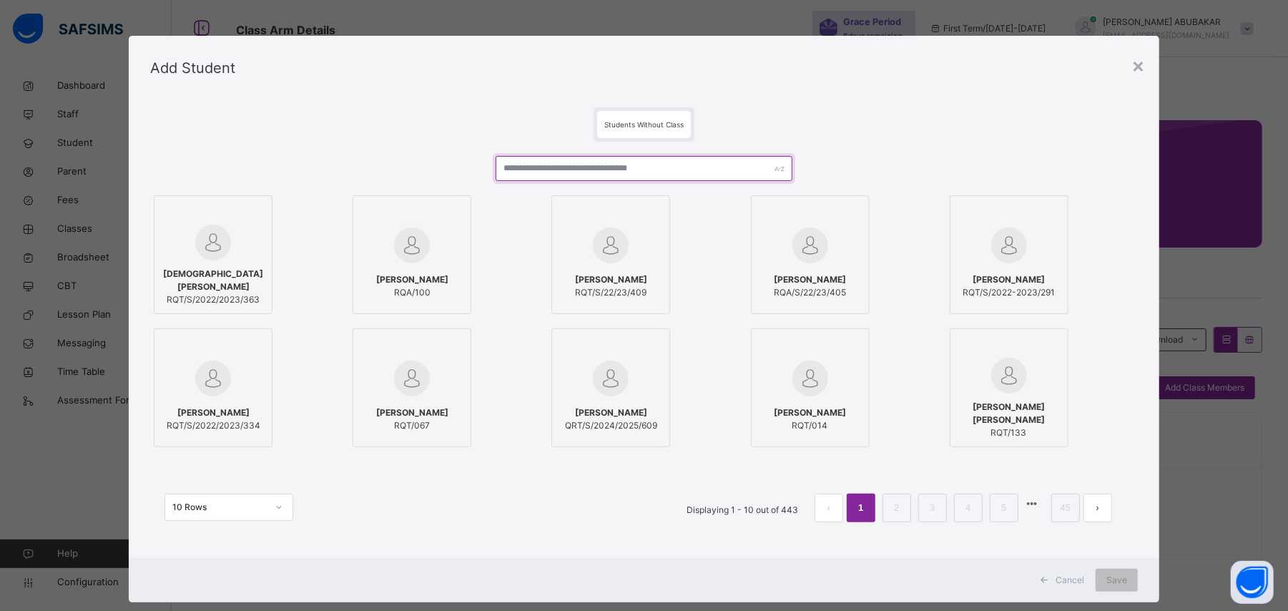
click at [601, 166] on input "text" at bounding box center [644, 168] width 296 height 25
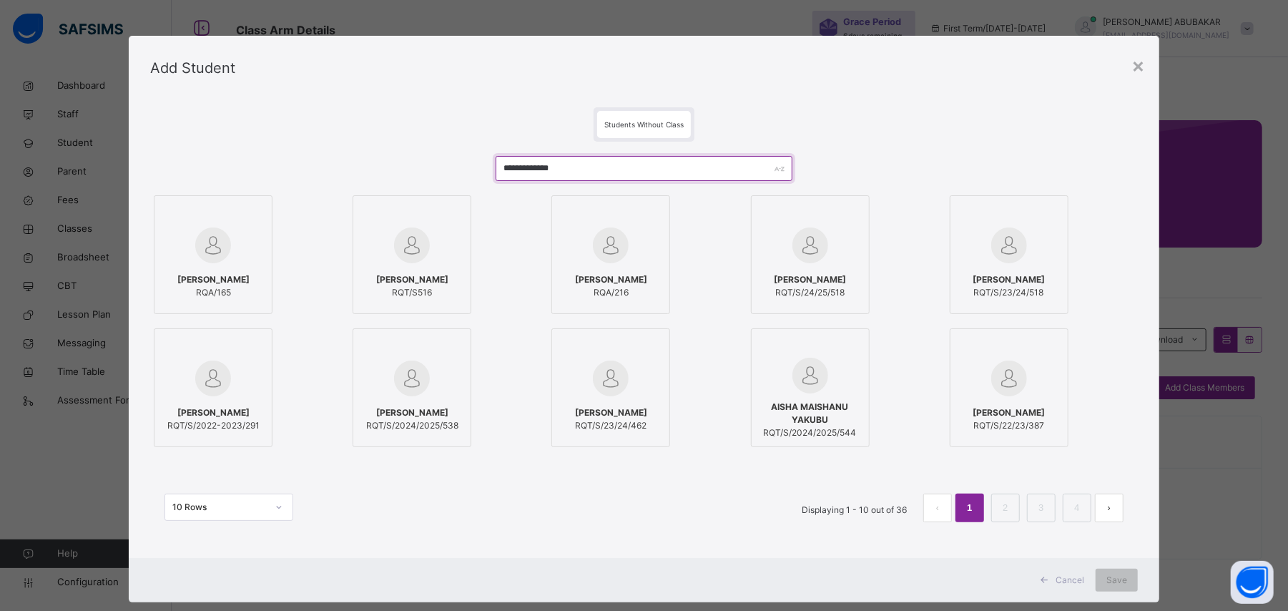
type input "**********"
click at [621, 263] on div at bounding box center [610, 245] width 103 height 41
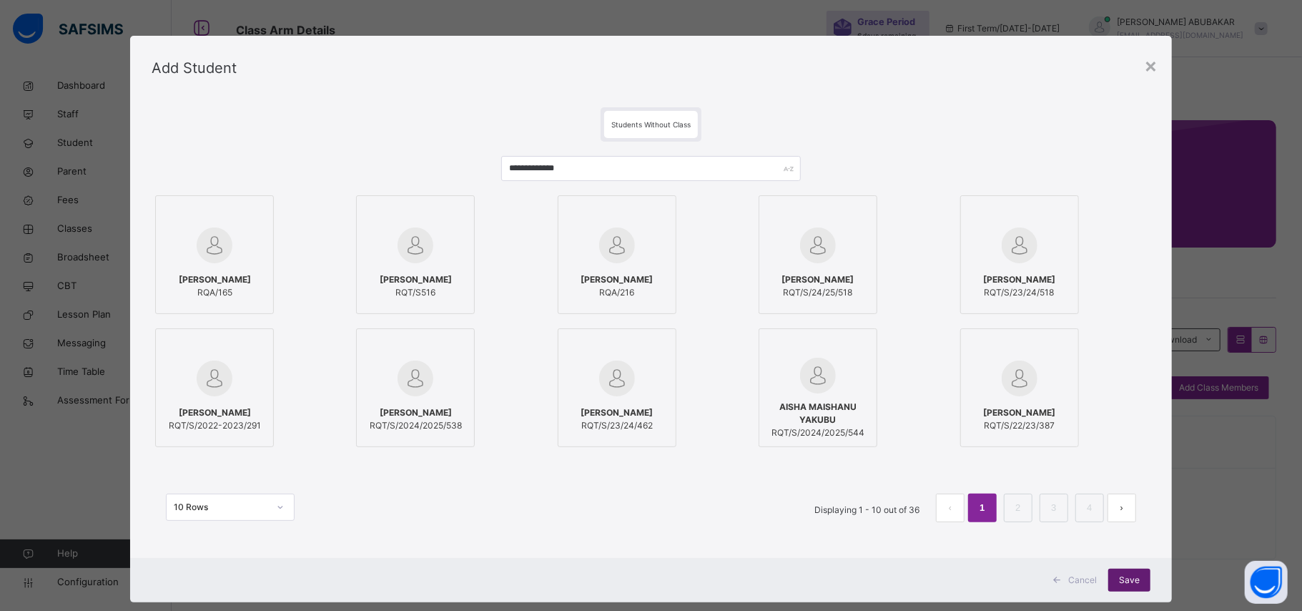
click at [1121, 584] on span "Save" at bounding box center [1129, 579] width 21 height 13
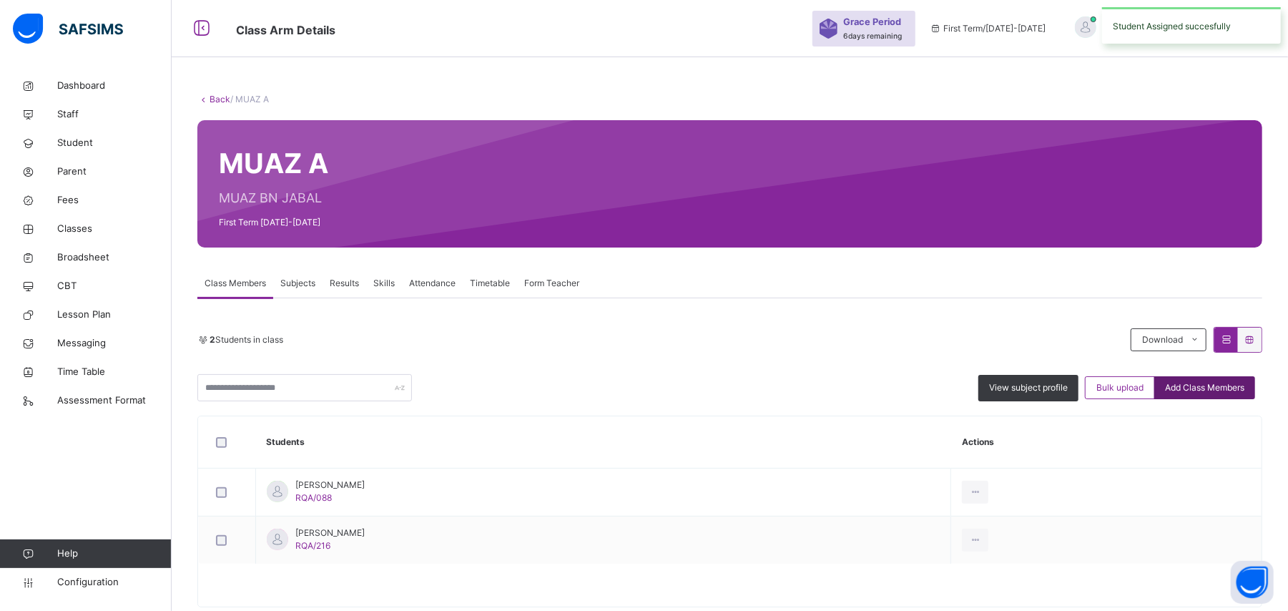
click at [1194, 390] on span "Add Class Members" at bounding box center [1204, 387] width 79 height 13
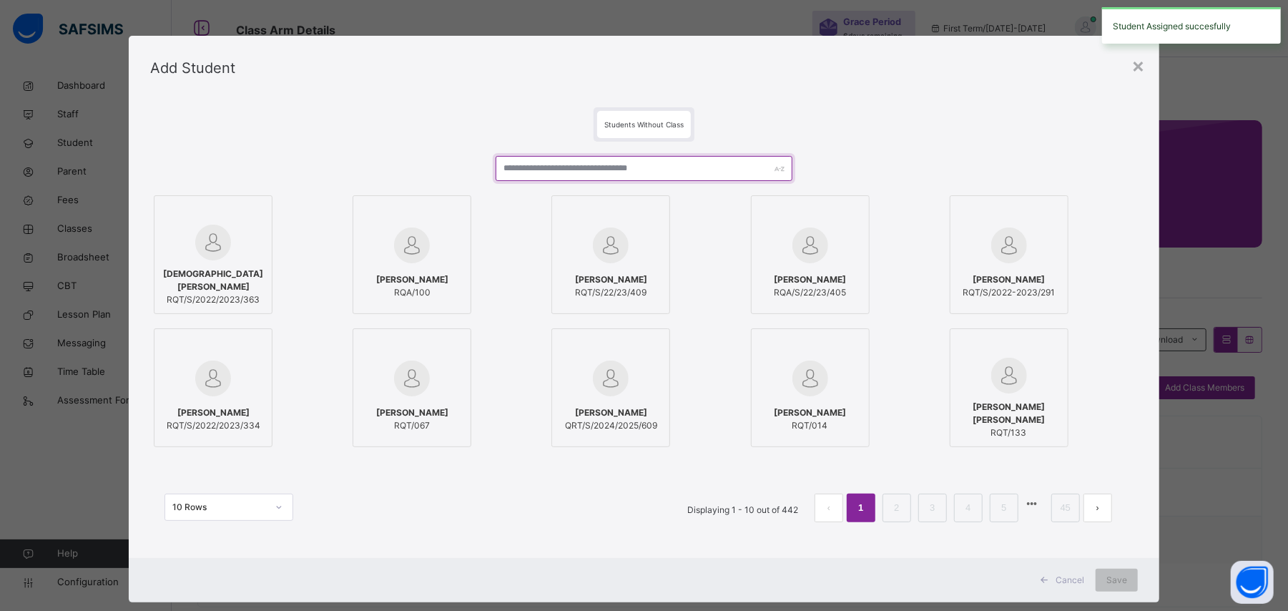
click at [572, 167] on input "text" at bounding box center [644, 168] width 296 height 25
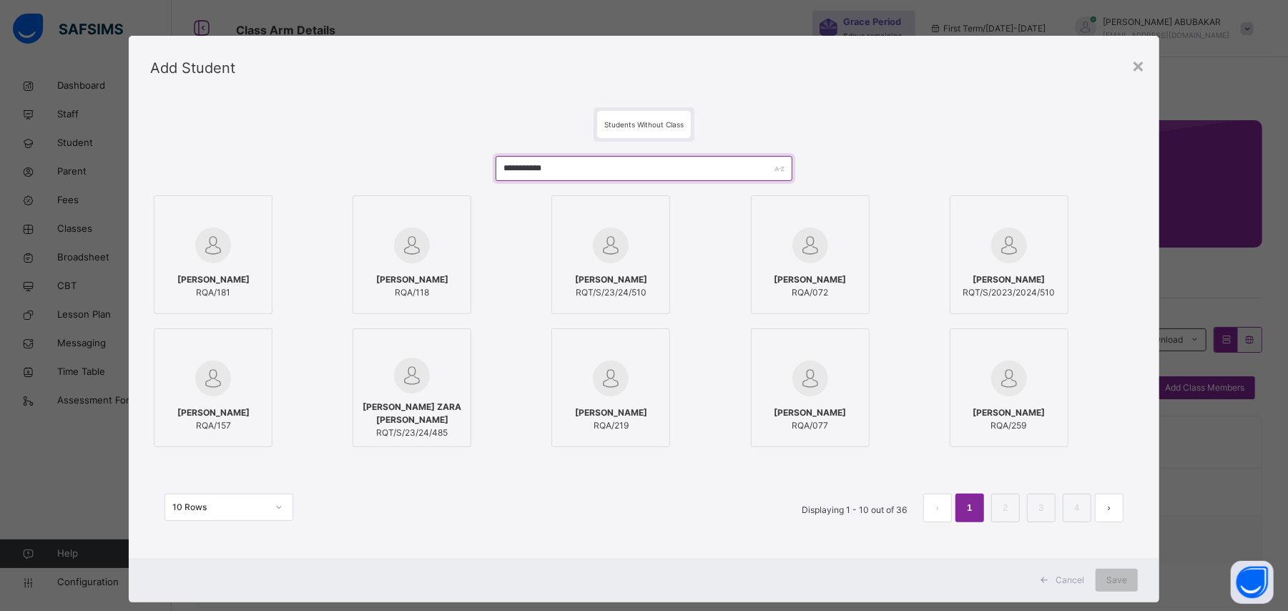
type input "**********"
click at [428, 269] on div "FATIMA MUKHTAR RQA/118" at bounding box center [411, 286] width 103 height 40
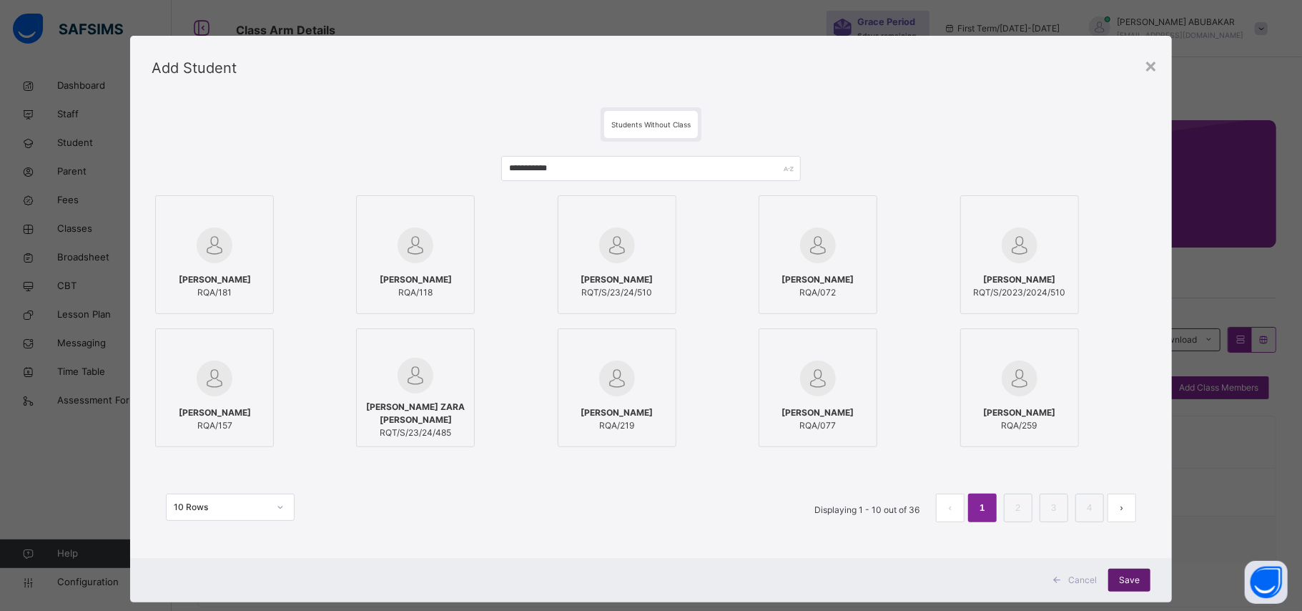
click at [1131, 589] on div "Save" at bounding box center [1129, 579] width 42 height 23
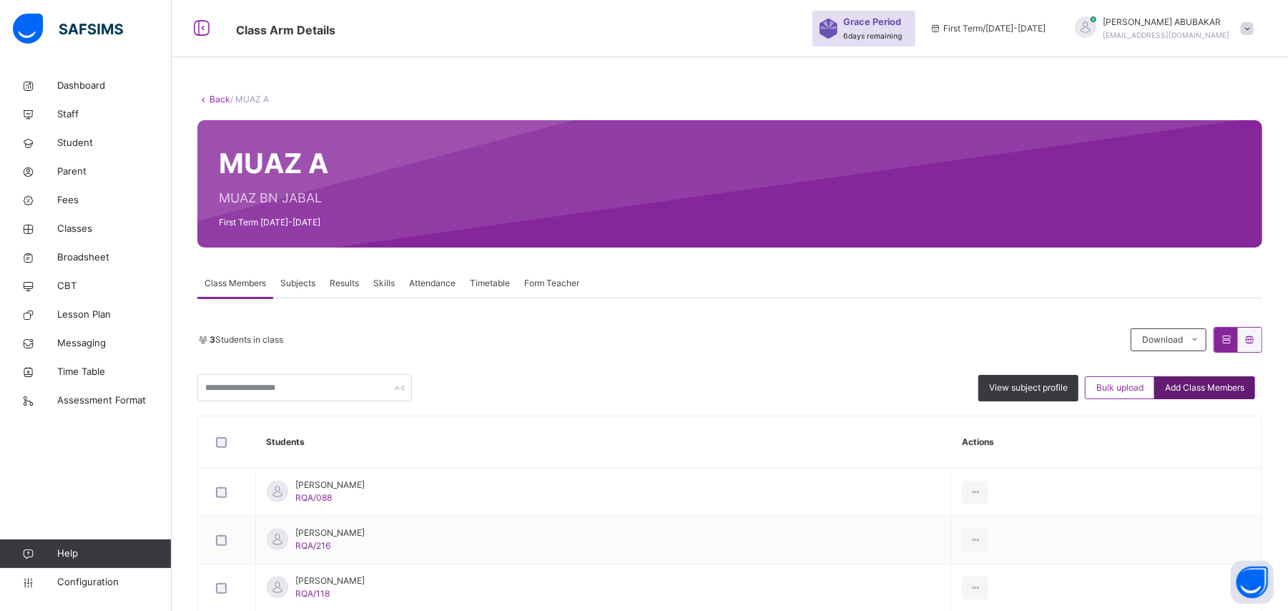
click at [1223, 393] on span "Add Class Members" at bounding box center [1204, 387] width 79 height 13
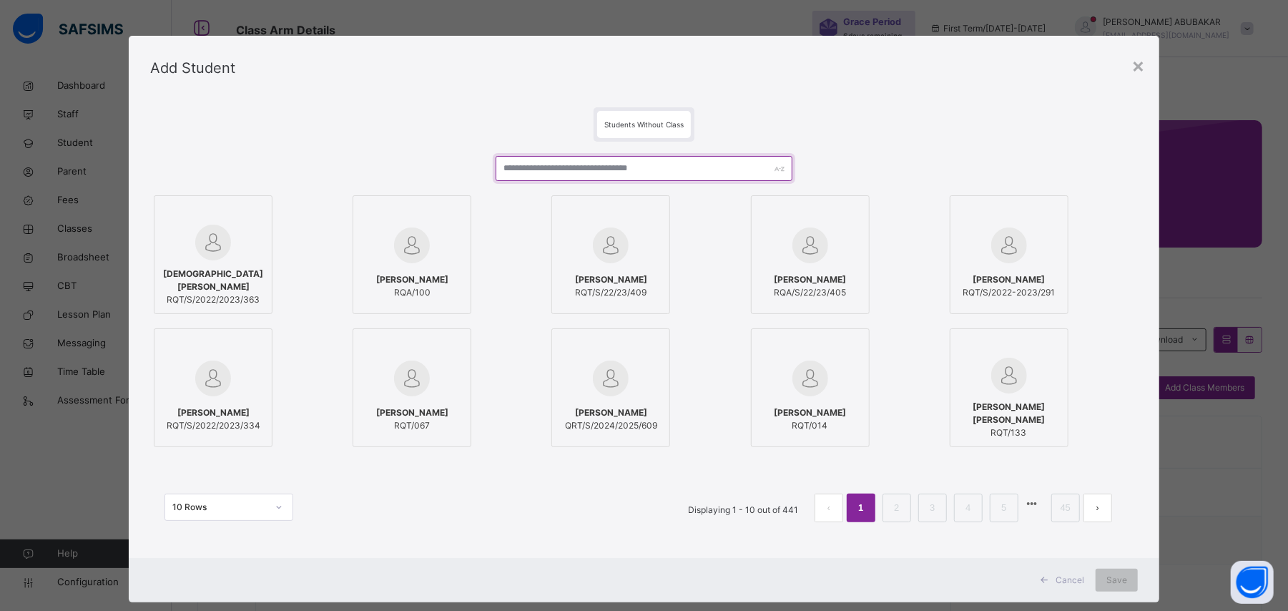
click at [626, 166] on input "text" at bounding box center [644, 168] width 296 height 25
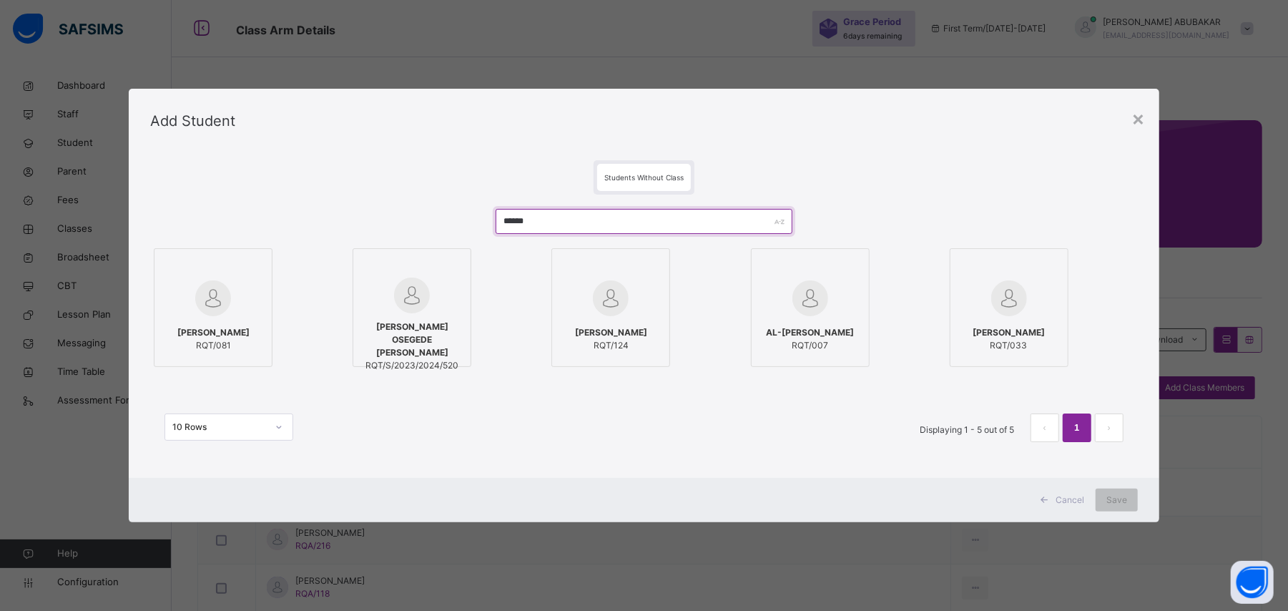
type input "******"
click at [243, 305] on div at bounding box center [213, 297] width 103 height 41
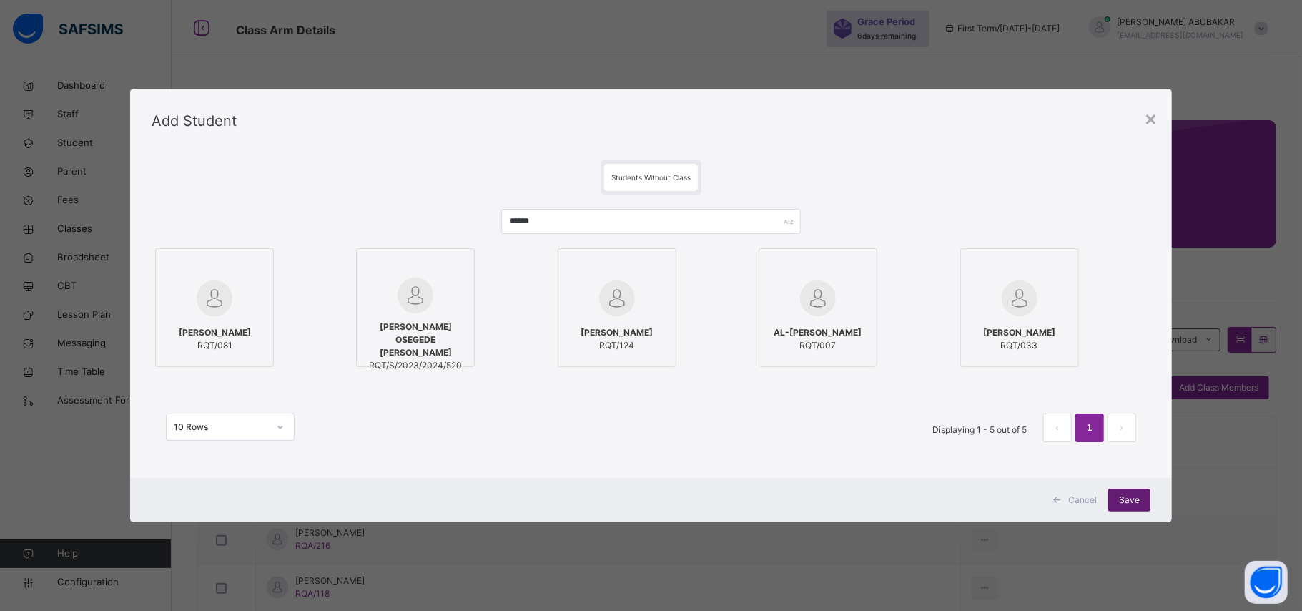
click at [1136, 496] on span "Save" at bounding box center [1129, 499] width 21 height 13
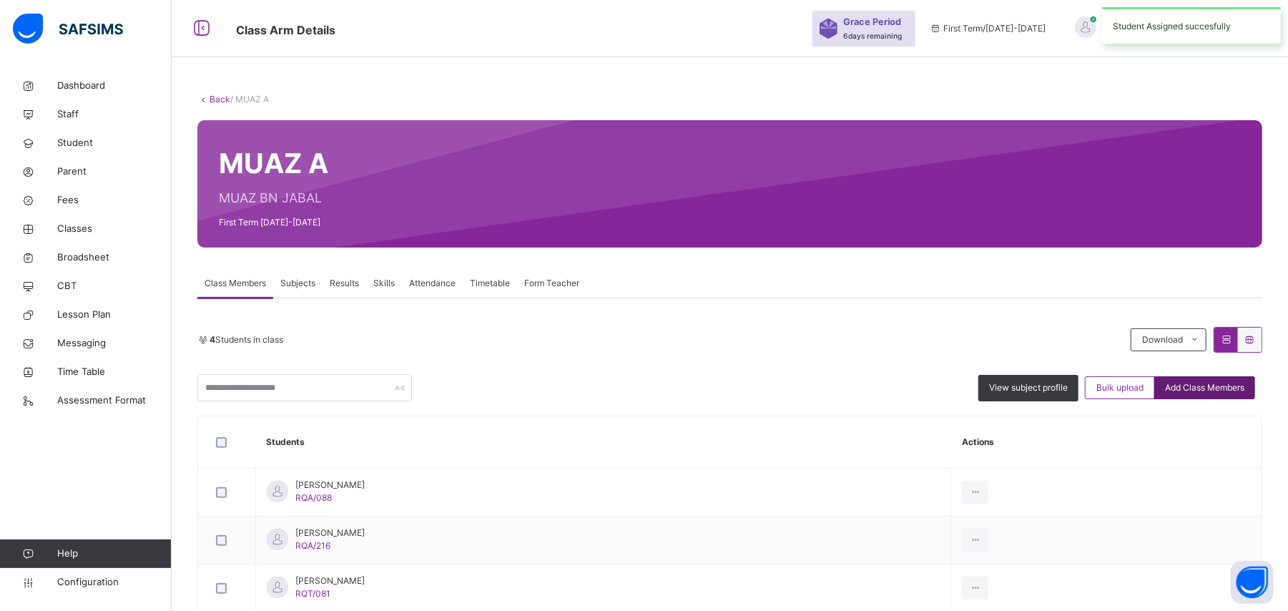
click at [1196, 389] on span "Add Class Members" at bounding box center [1204, 387] width 79 height 13
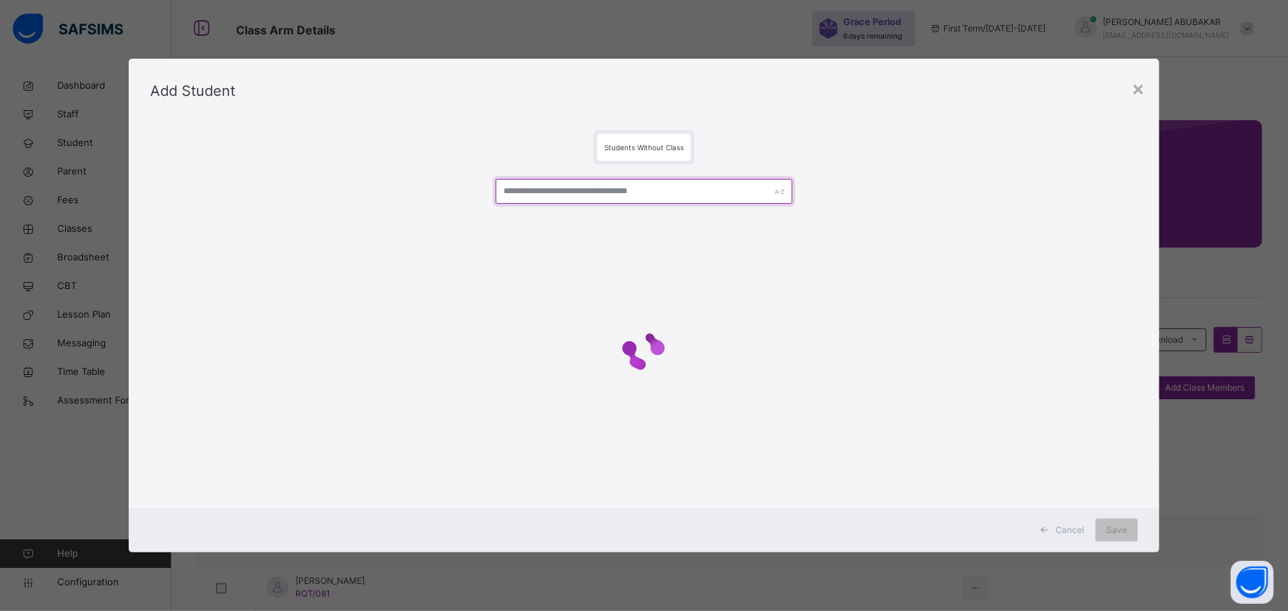
click at [673, 192] on div at bounding box center [643, 332] width 987 height 336
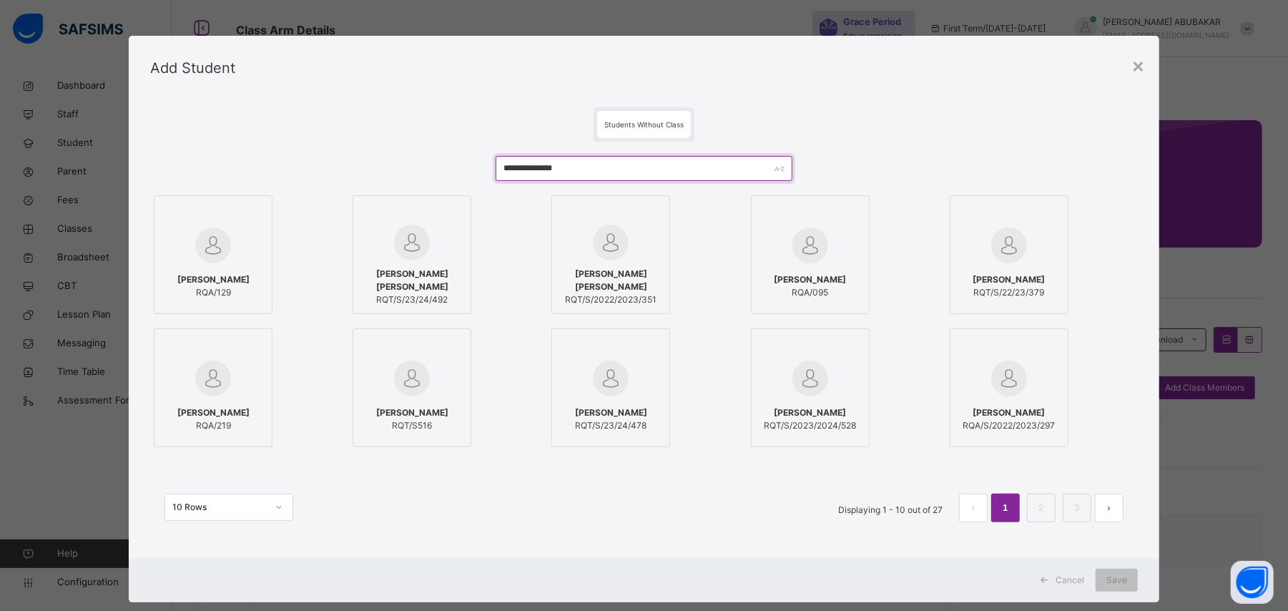
type input "**********"
click at [601, 273] on span "[PERSON_NAME] [PERSON_NAME]" at bounding box center [610, 280] width 103 height 26
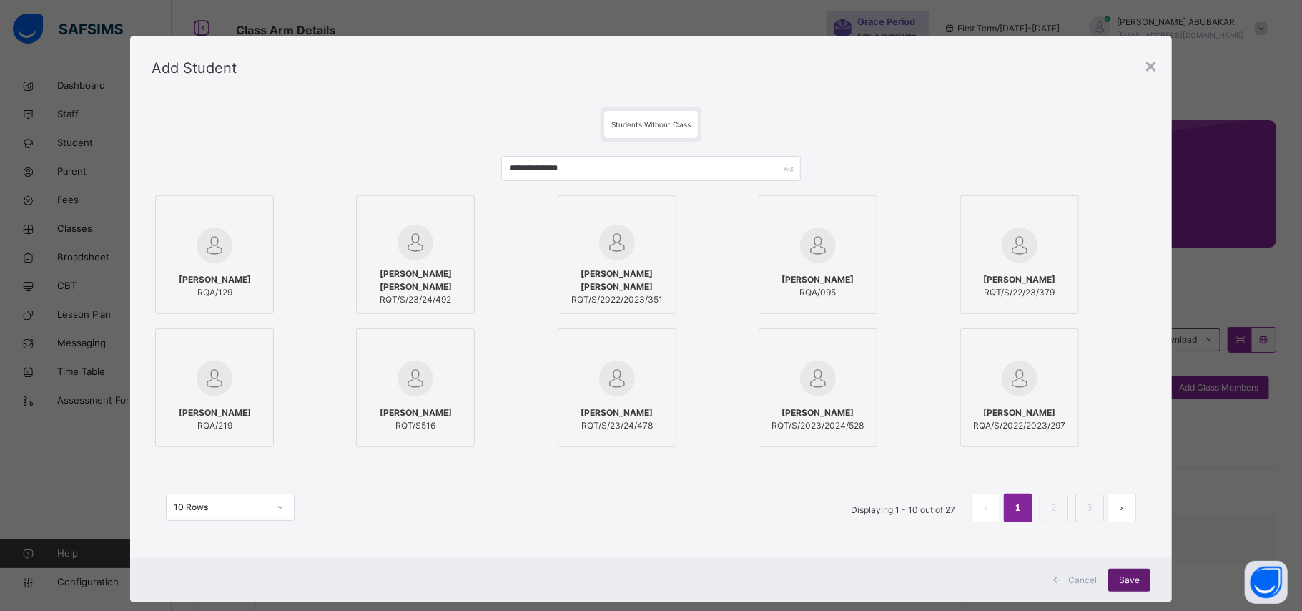
click at [1134, 583] on span "Save" at bounding box center [1129, 579] width 21 height 13
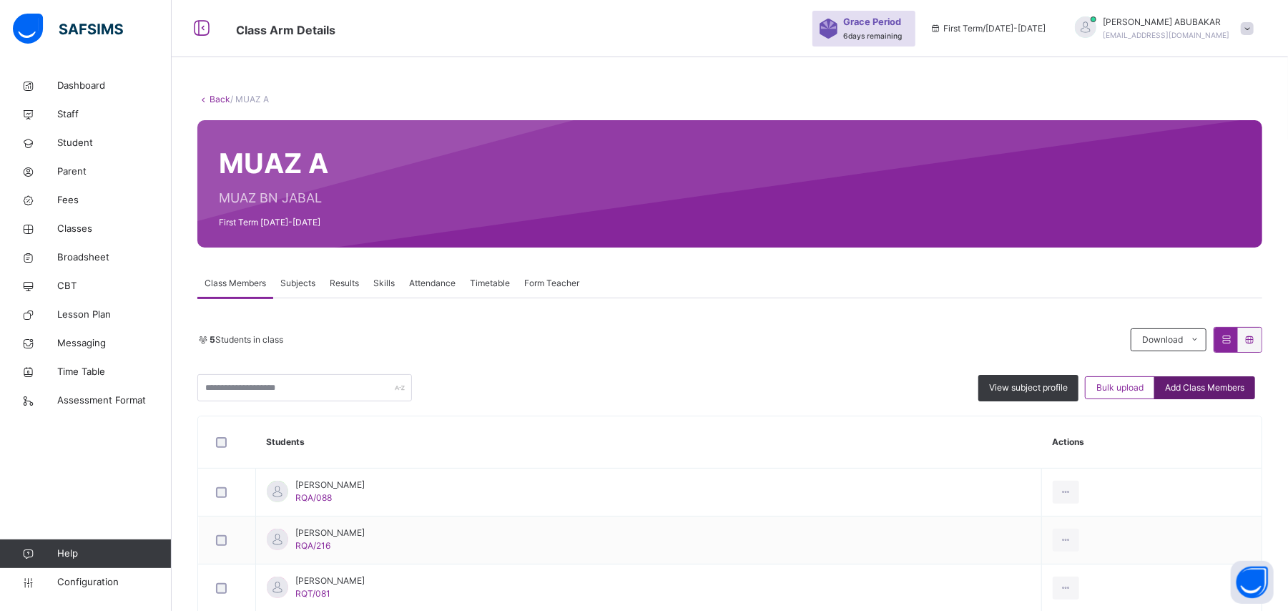
click at [1220, 383] on span "Add Class Members" at bounding box center [1204, 387] width 79 height 13
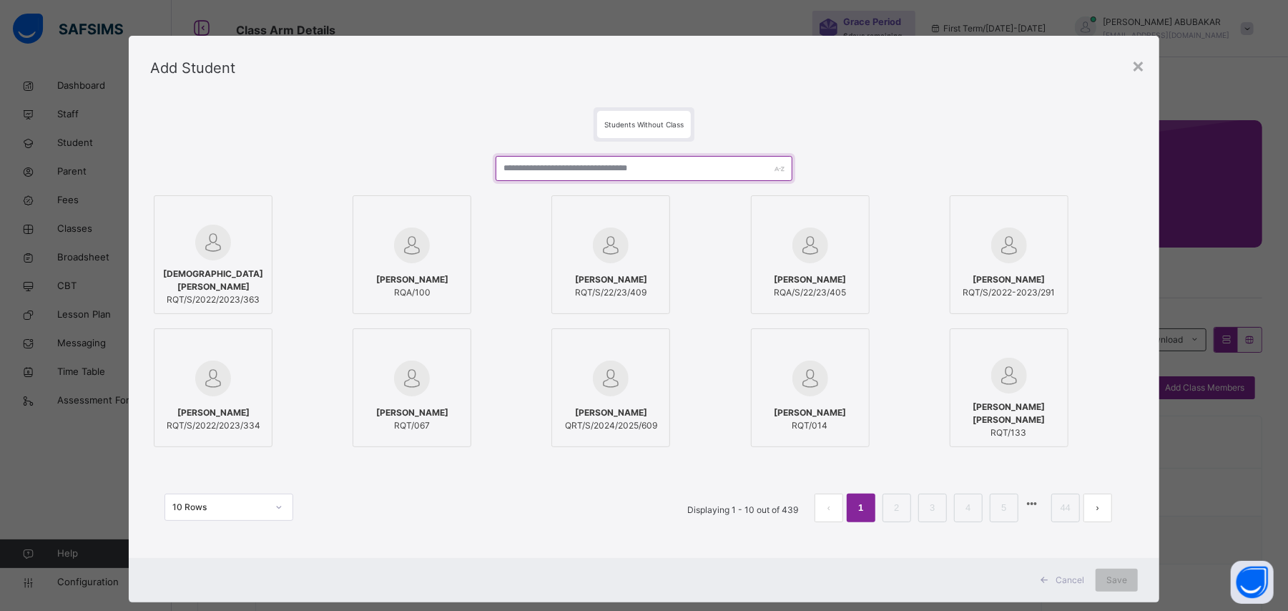
click at [618, 162] on input "text" at bounding box center [644, 168] width 296 height 25
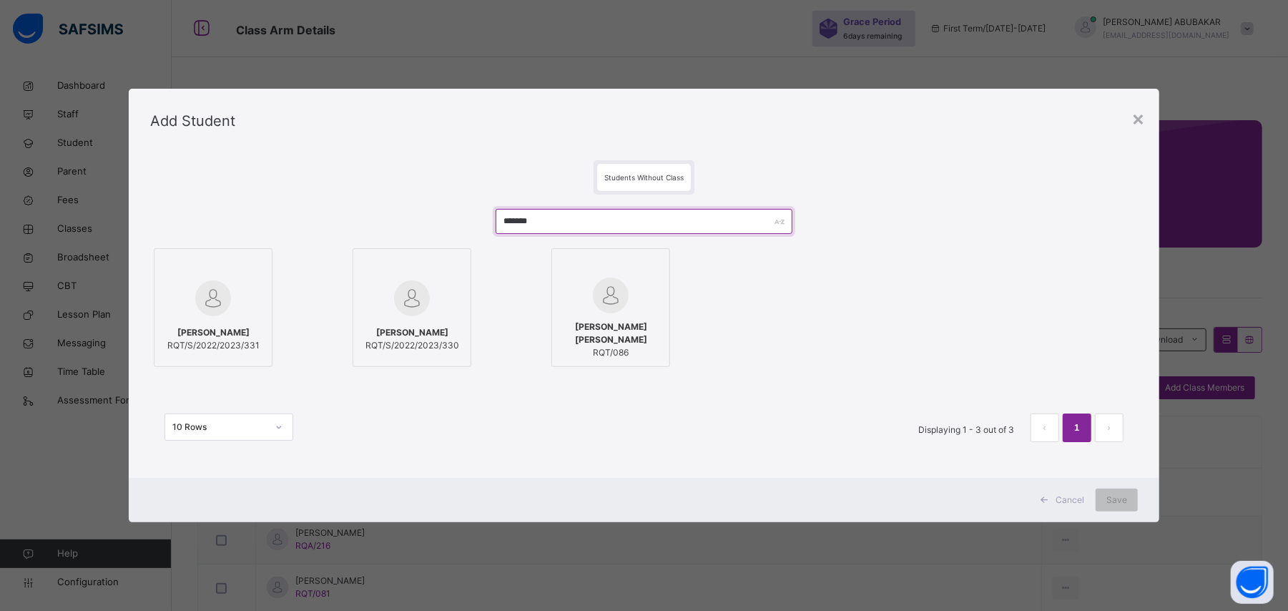
type input "*******"
click at [616, 339] on span "MODIBO ABUBAKAR ABDULLAHI" at bounding box center [610, 333] width 103 height 26
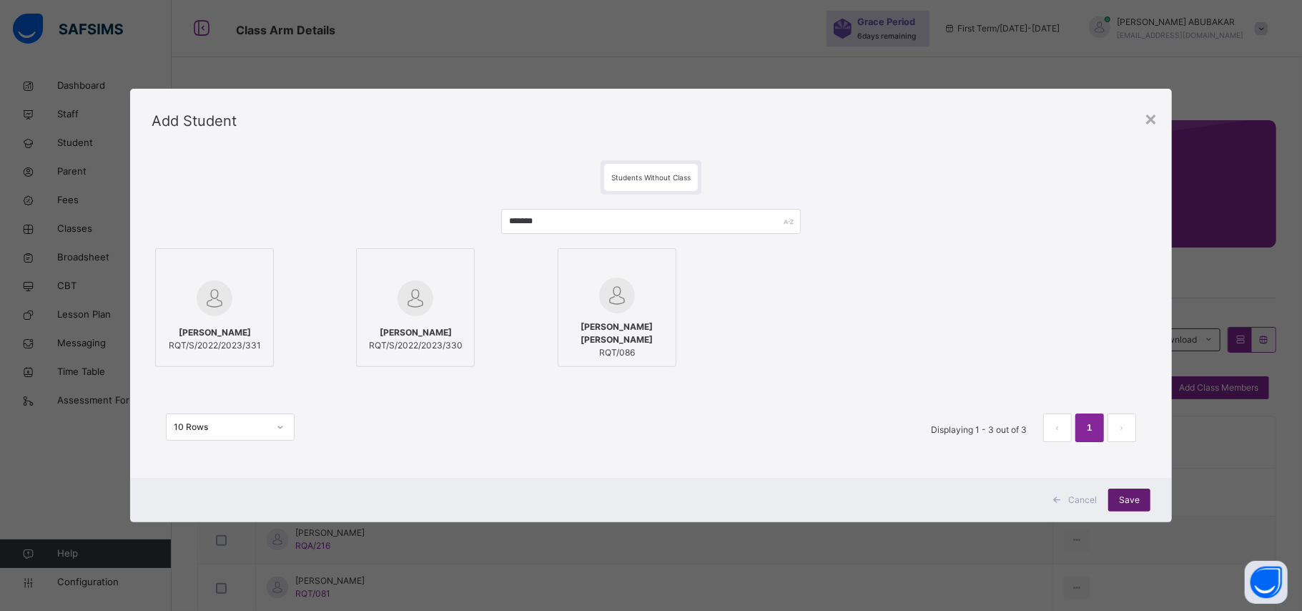
click at [1137, 496] on span "Save" at bounding box center [1129, 499] width 21 height 13
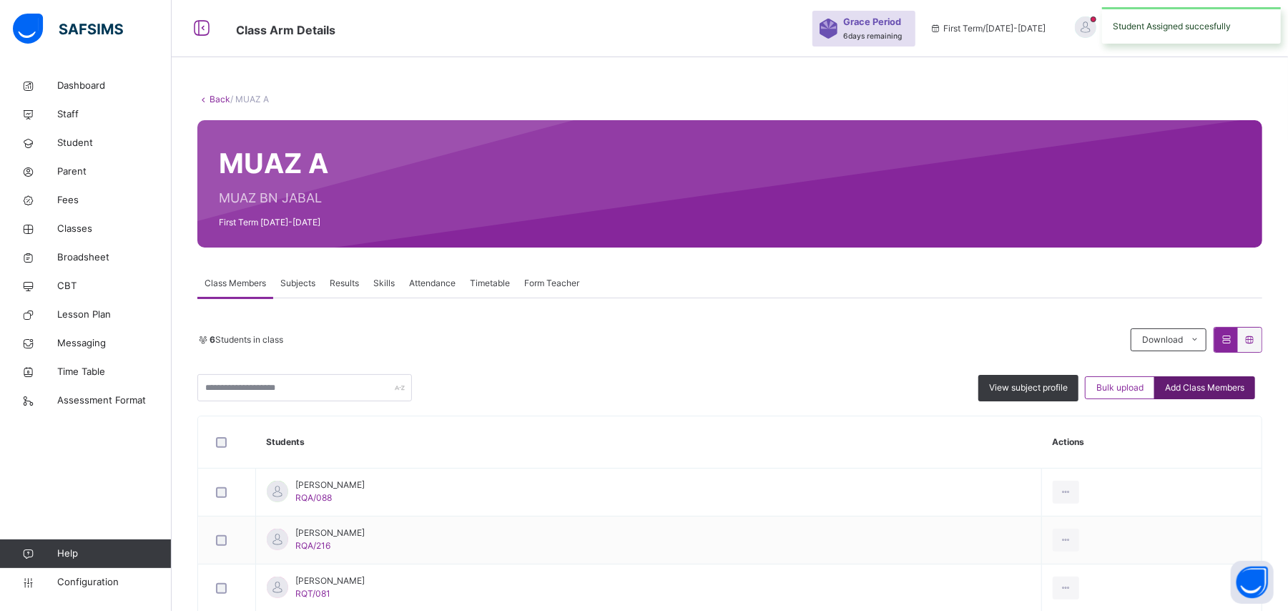
click at [1191, 388] on span "Add Class Members" at bounding box center [1204, 387] width 79 height 13
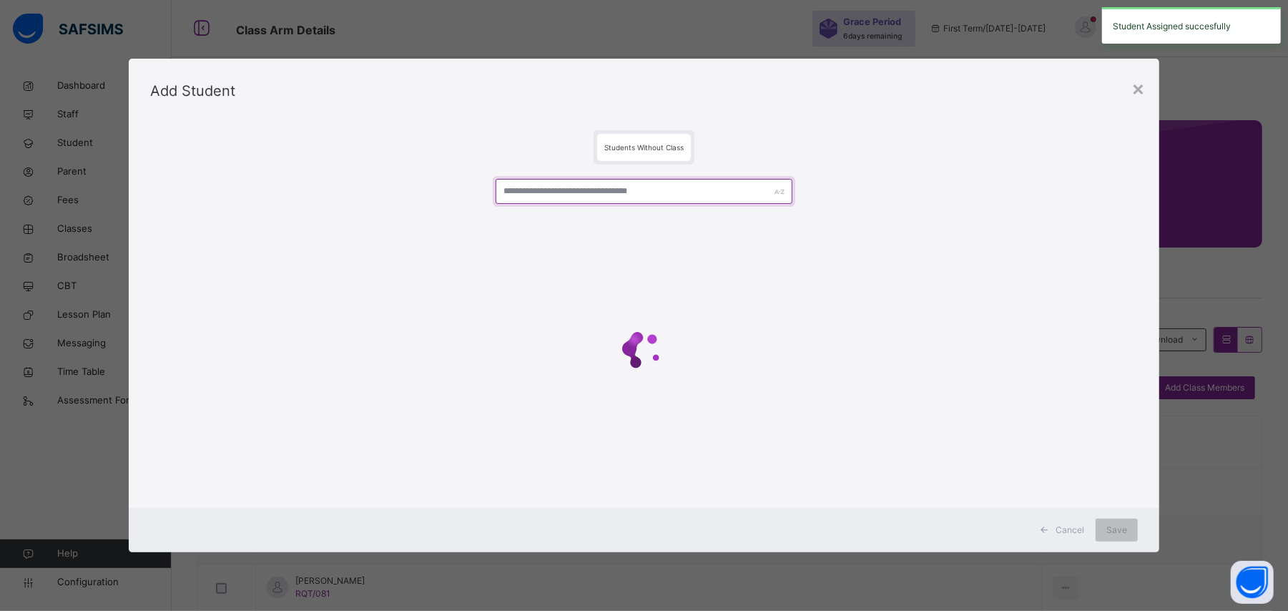
click at [705, 192] on input "text" at bounding box center [644, 191] width 296 height 25
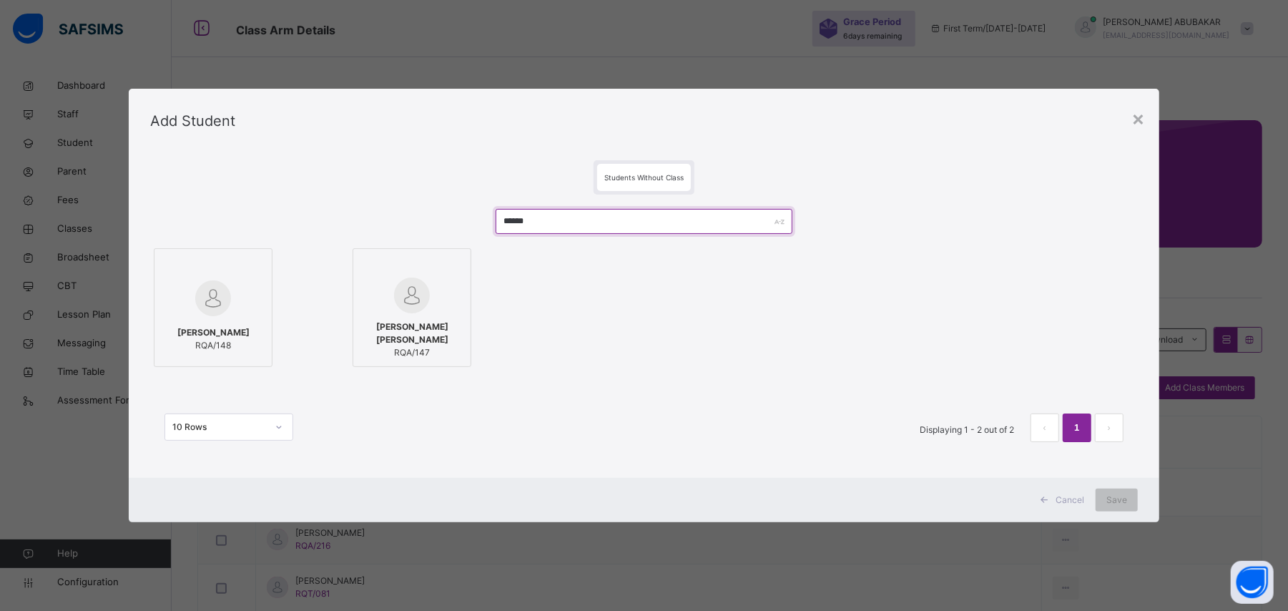
type input "******"
click at [187, 292] on div at bounding box center [213, 297] width 103 height 41
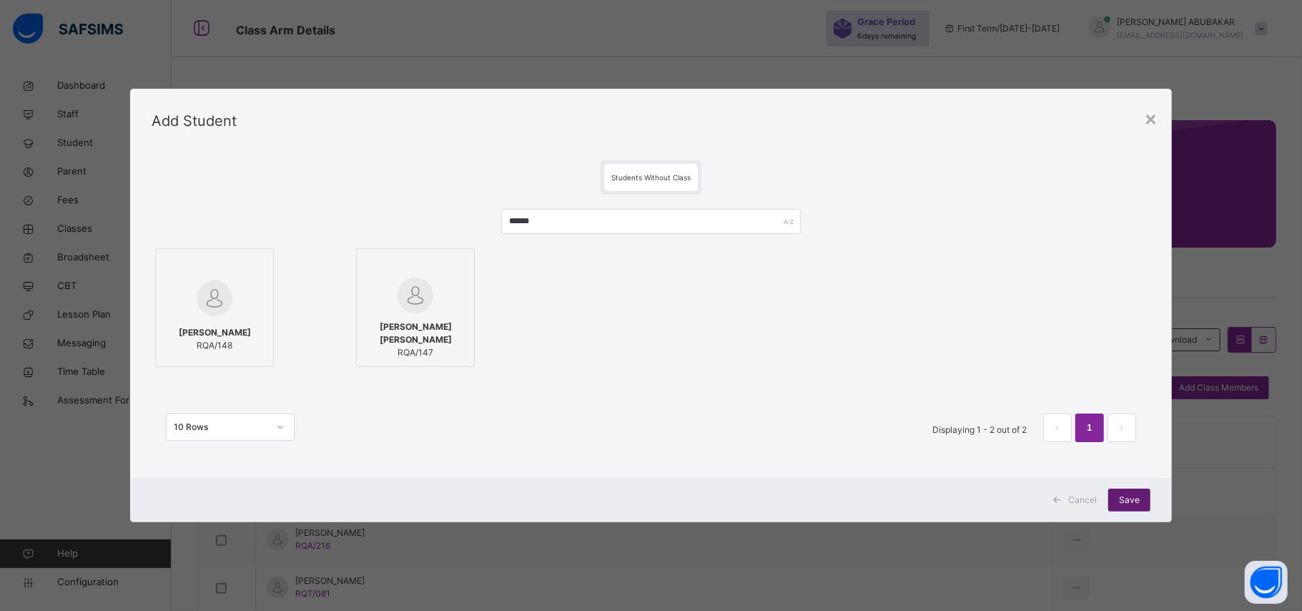
click at [1141, 502] on div "Save" at bounding box center [1129, 499] width 42 height 23
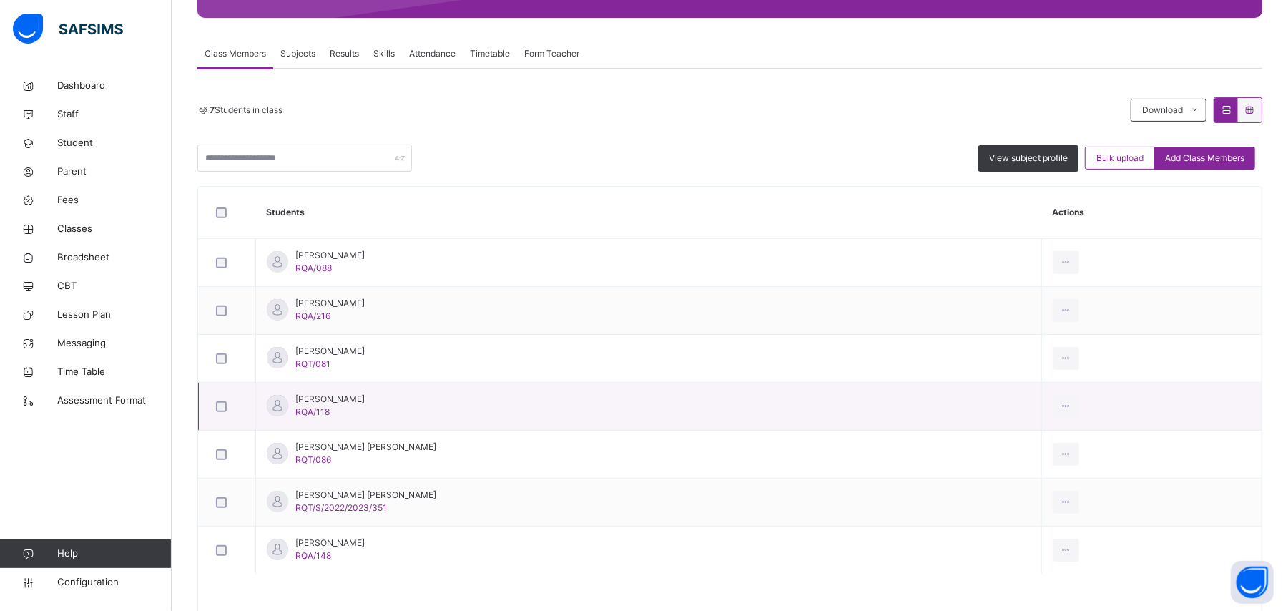
scroll to position [317, 0]
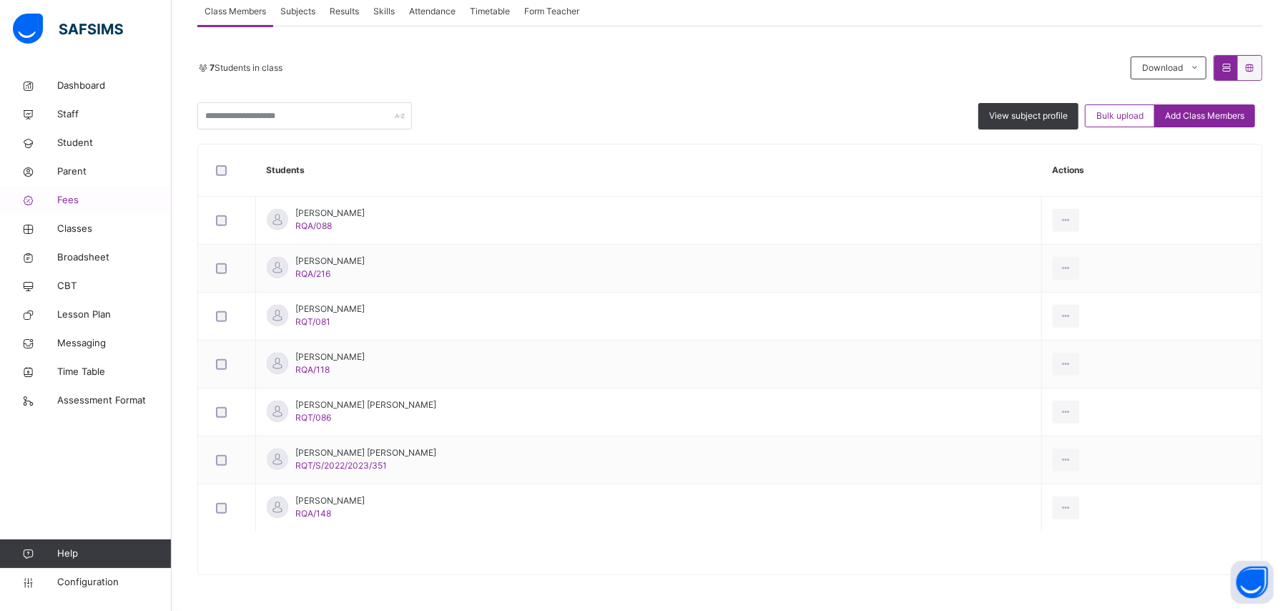
click at [79, 197] on span "Fees" at bounding box center [114, 200] width 114 height 14
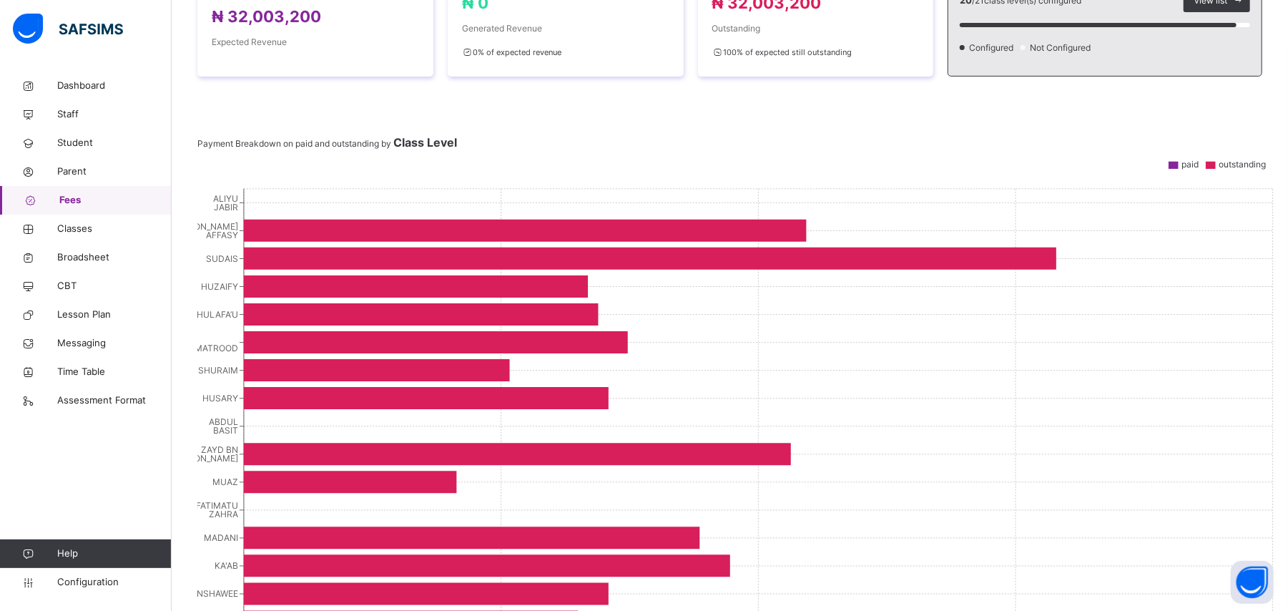
scroll to position [485, 0]
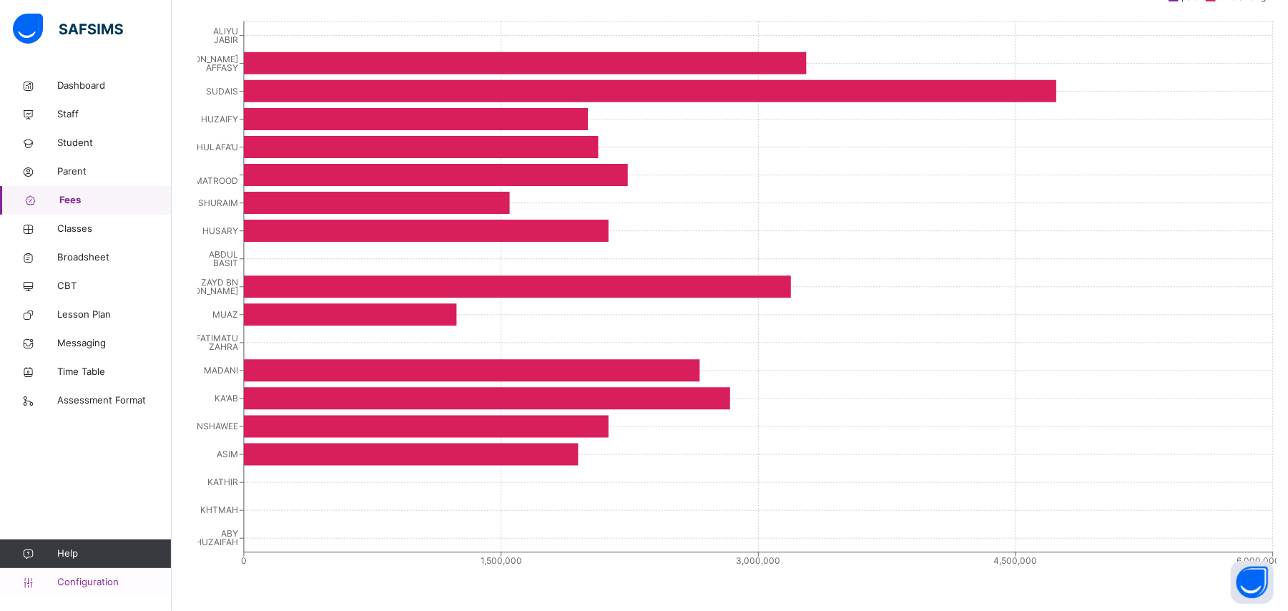
click at [87, 585] on span "Configuration" at bounding box center [114, 582] width 114 height 14
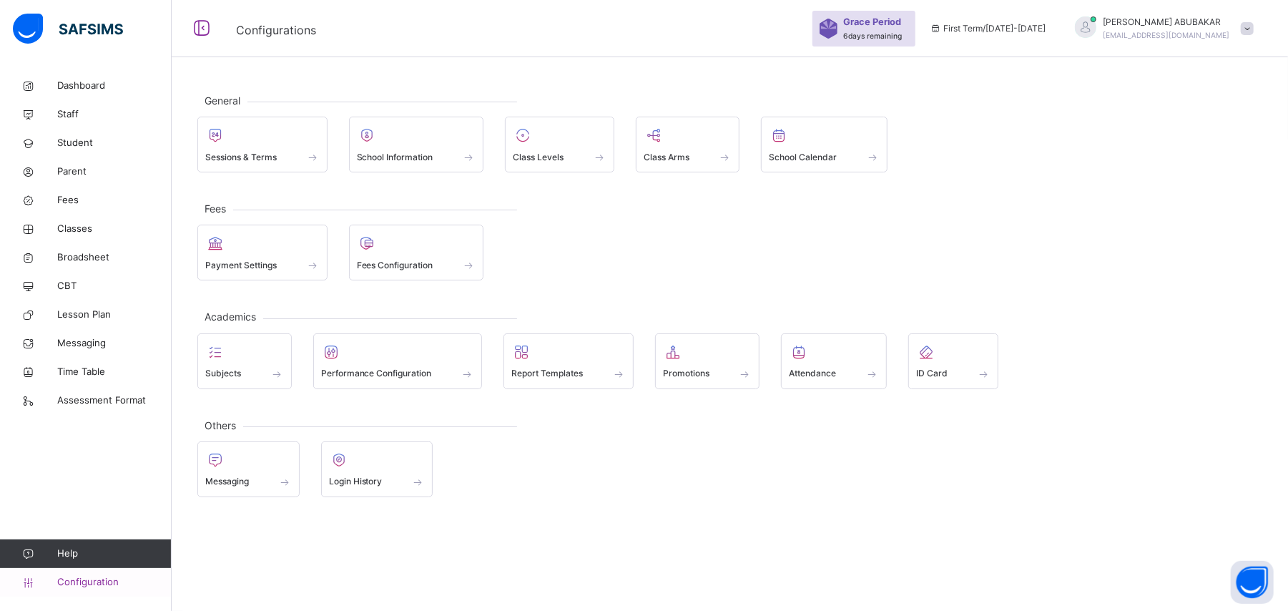
scroll to position [43, 0]
click at [749, 372] on span at bounding box center [745, 374] width 14 height 12
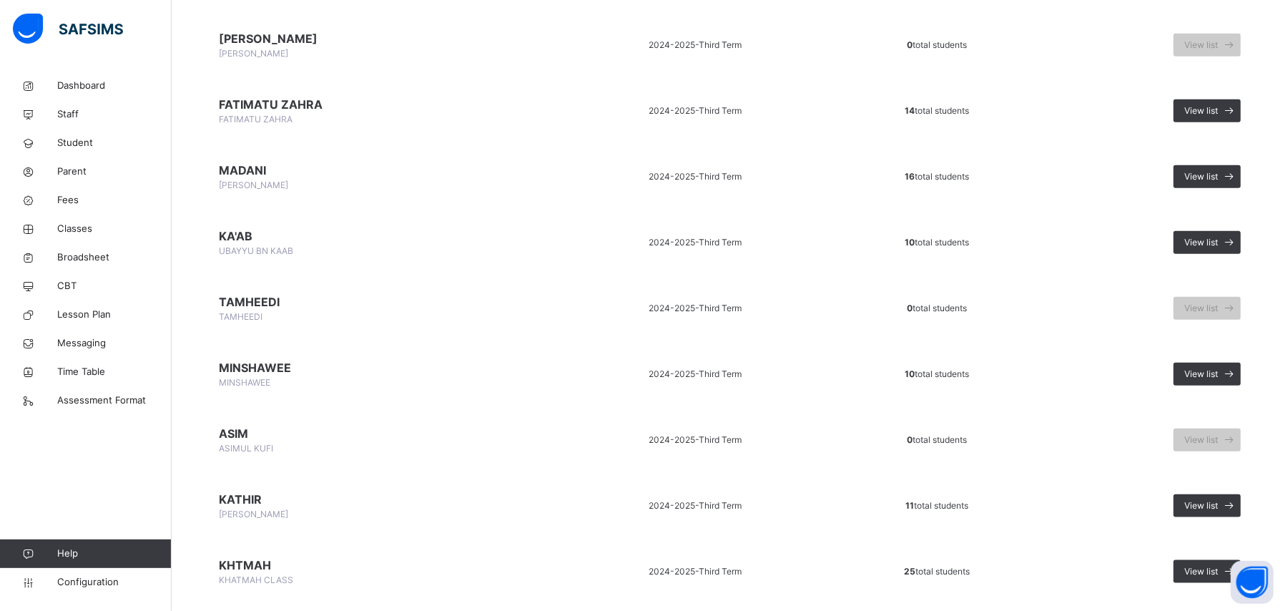
scroll to position [839, 0]
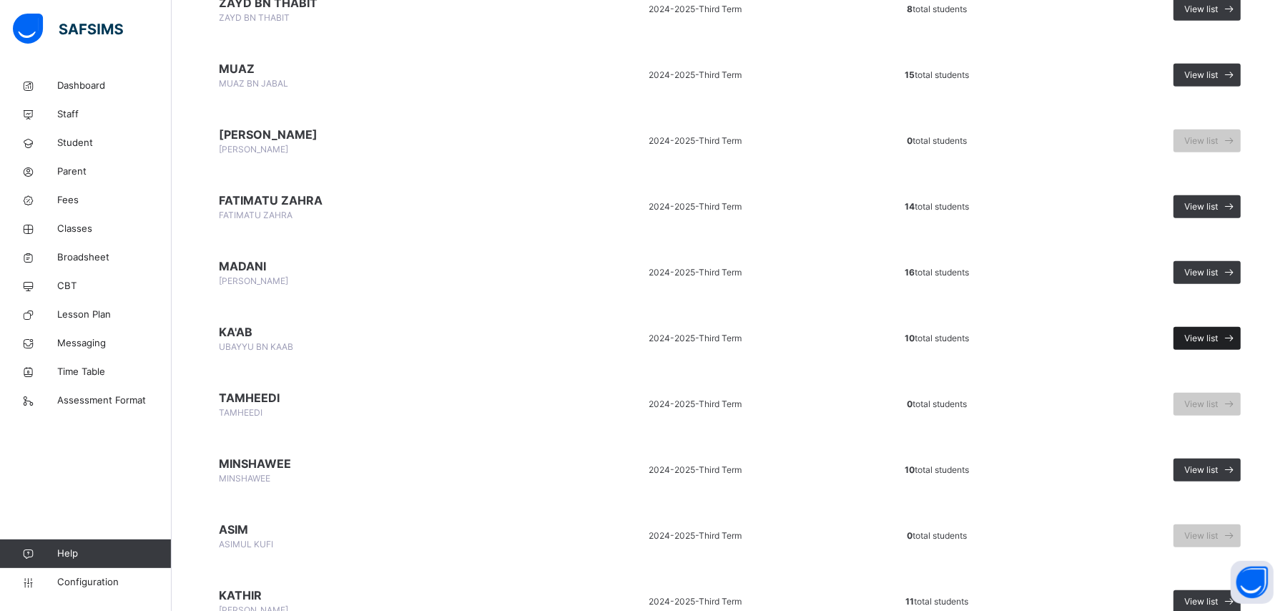
click at [1218, 332] on span "View list" at bounding box center [1201, 338] width 34 height 13
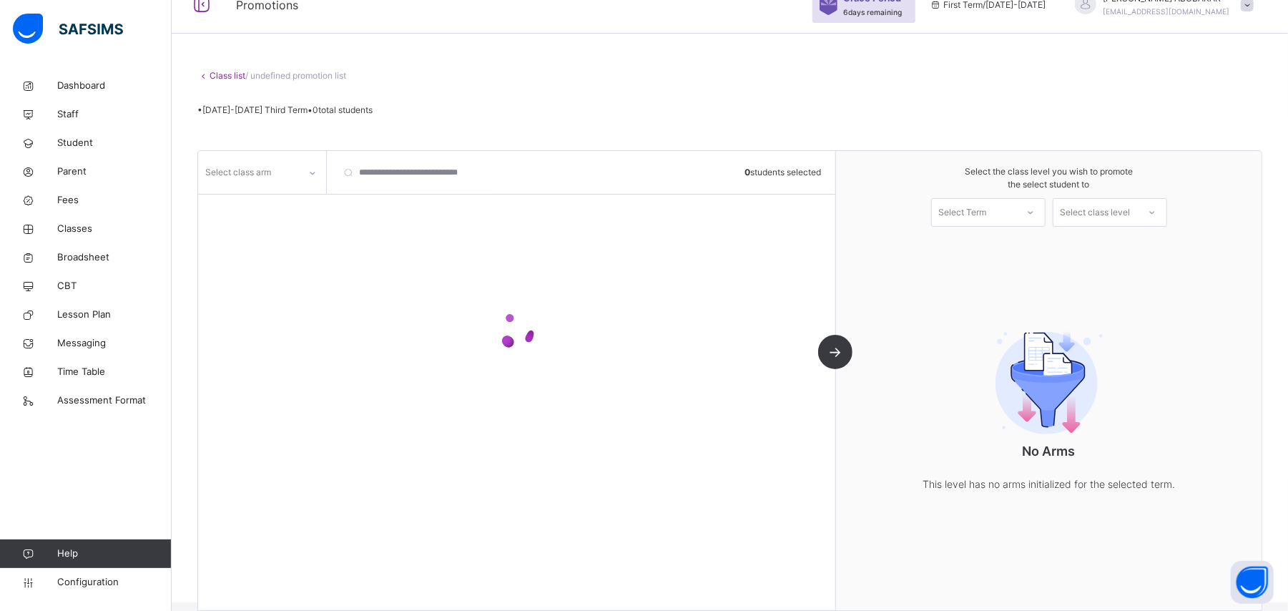
scroll to position [89, 0]
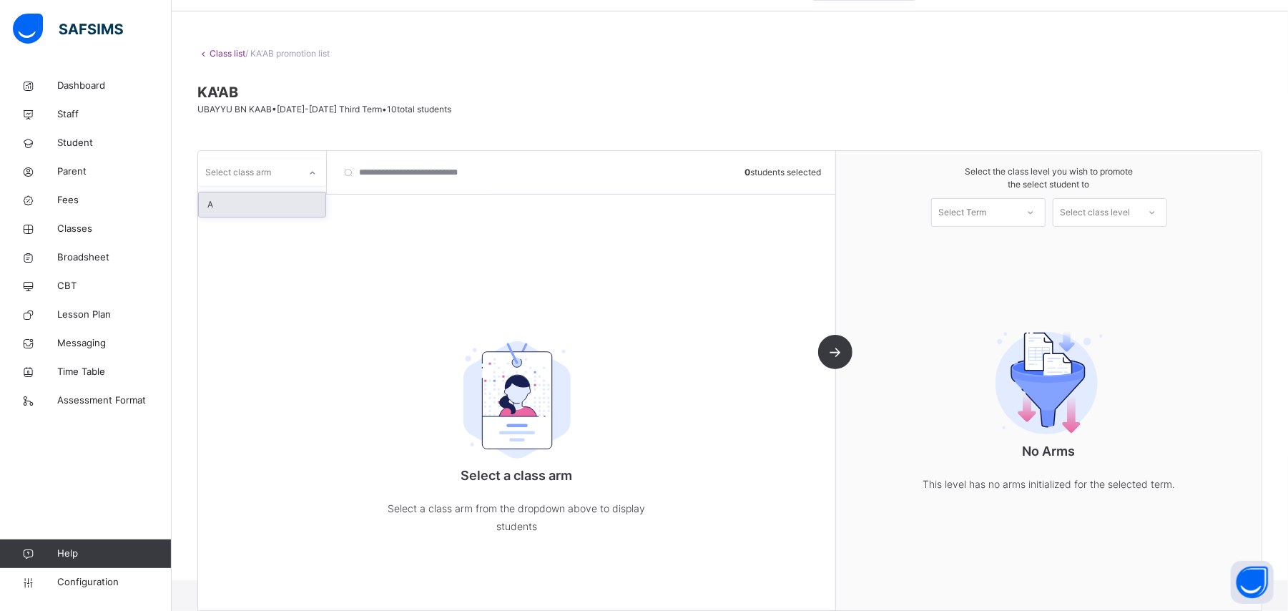
click at [312, 172] on icon at bounding box center [312, 173] width 9 height 14
click at [297, 210] on div "A" at bounding box center [262, 204] width 127 height 24
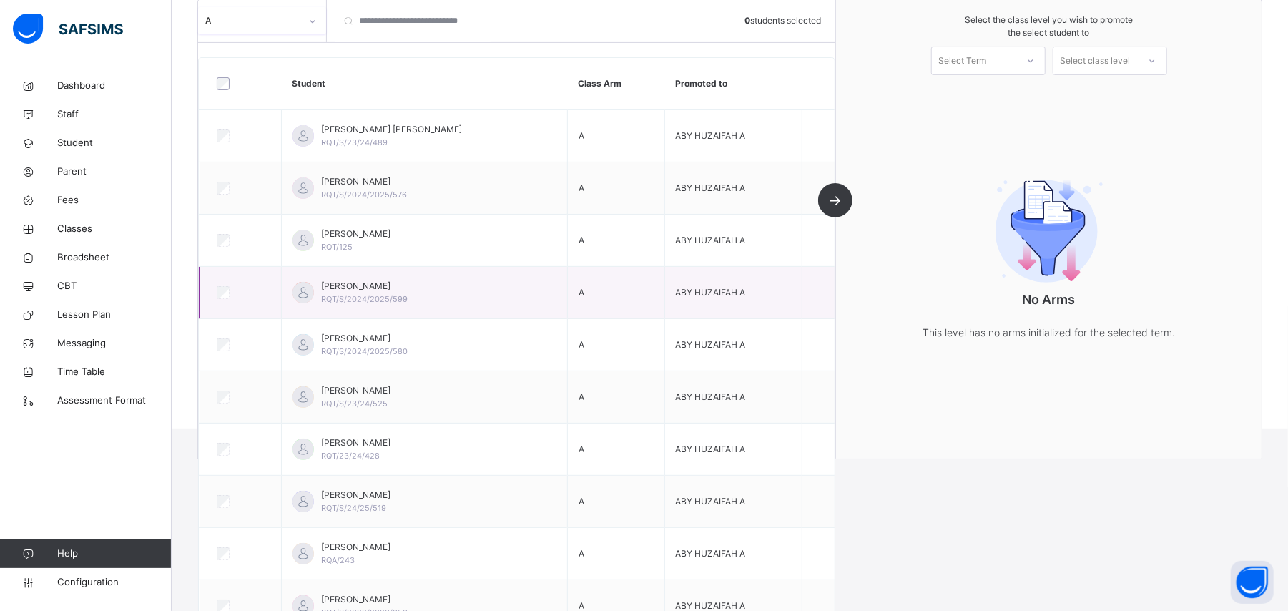
scroll to position [265, 0]
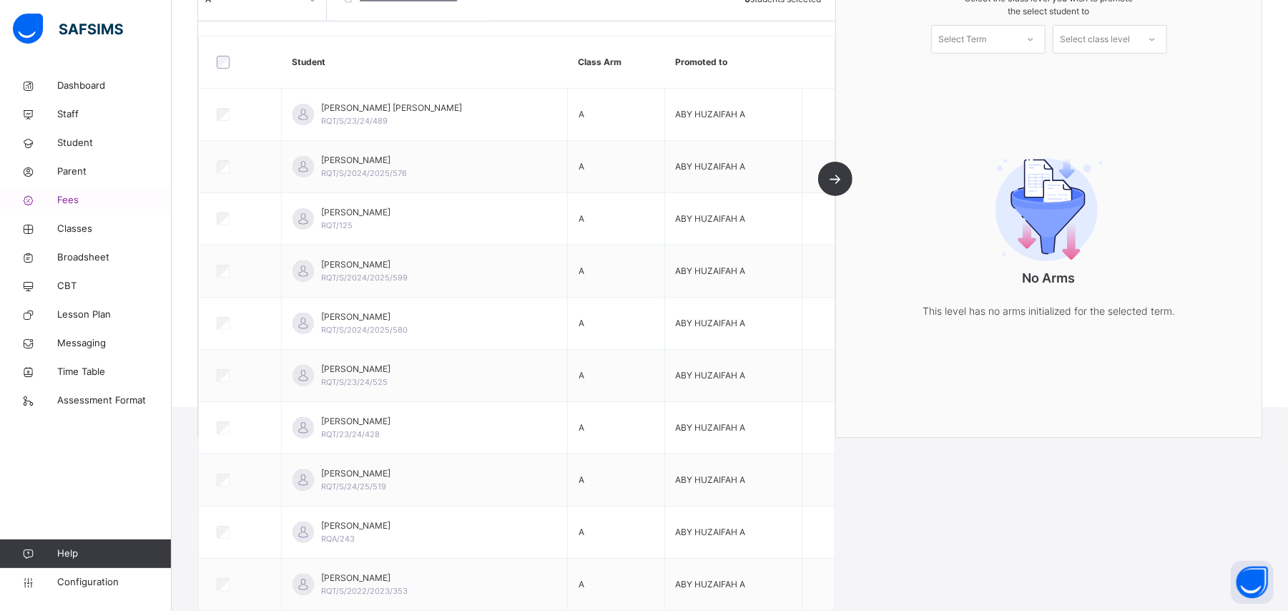
click at [75, 207] on link "Fees" at bounding box center [86, 200] width 172 height 29
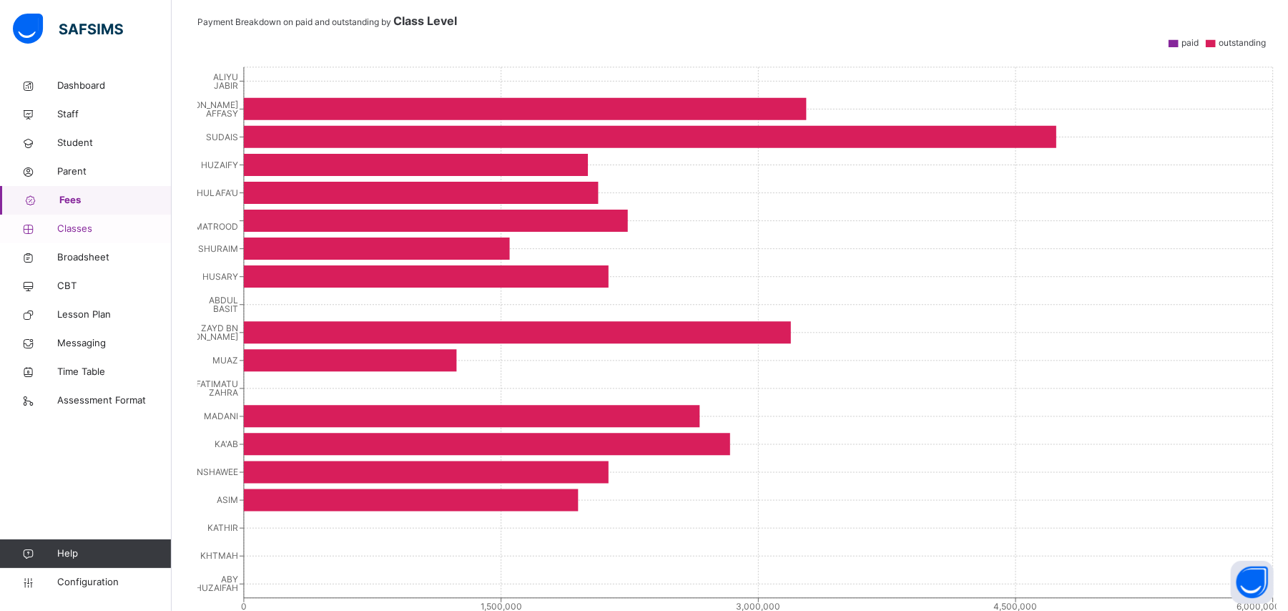
scroll to position [455, 0]
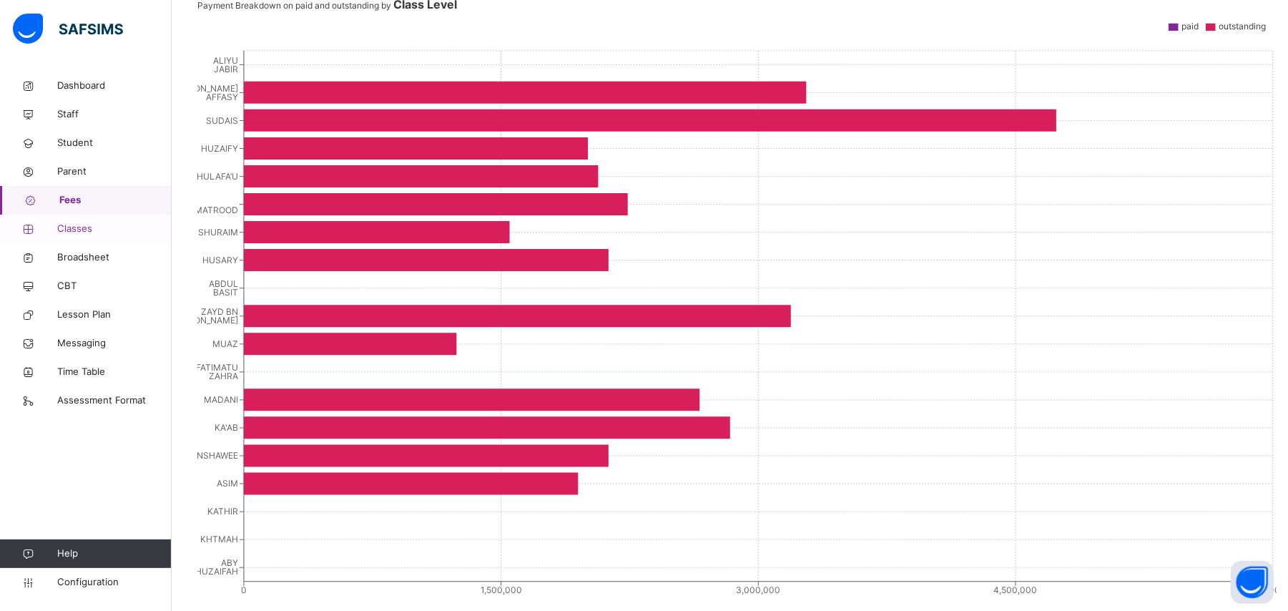
click at [82, 227] on span "Classes" at bounding box center [114, 229] width 114 height 14
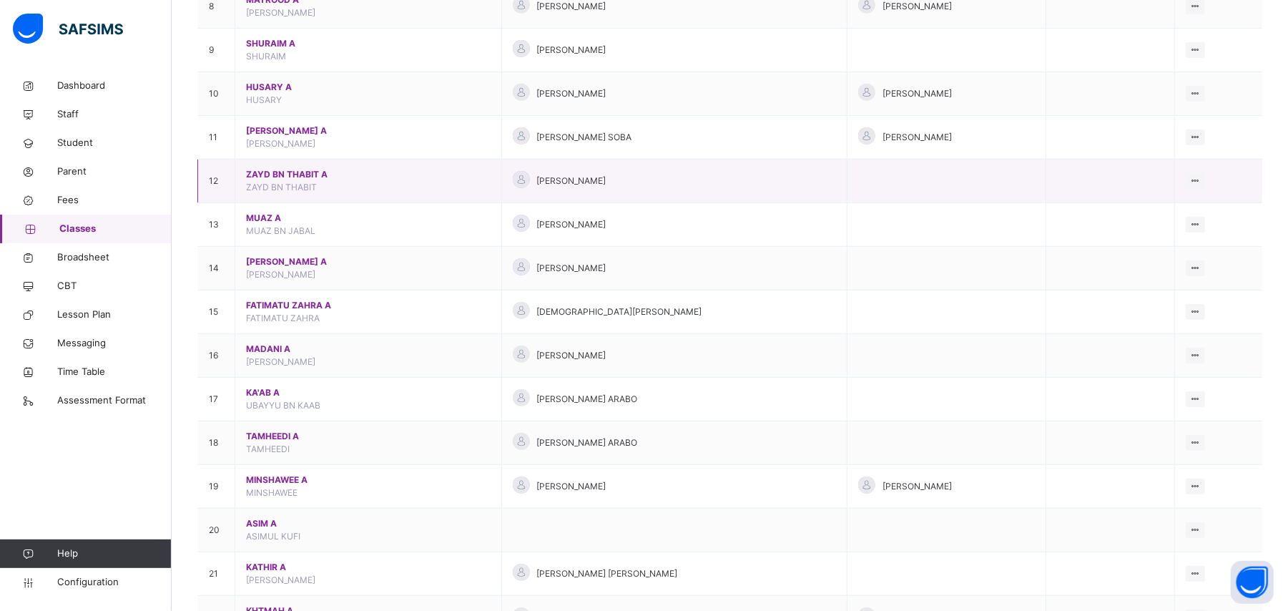
scroll to position [647, 0]
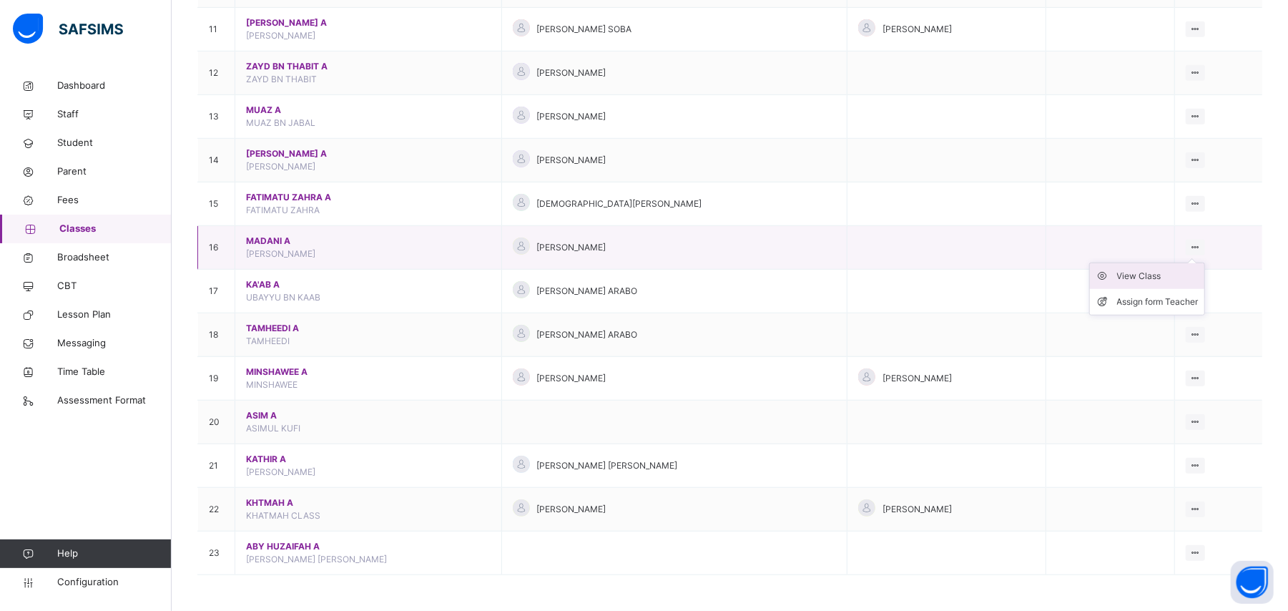
click at [1163, 276] on div "View Class" at bounding box center [1158, 276] width 82 height 14
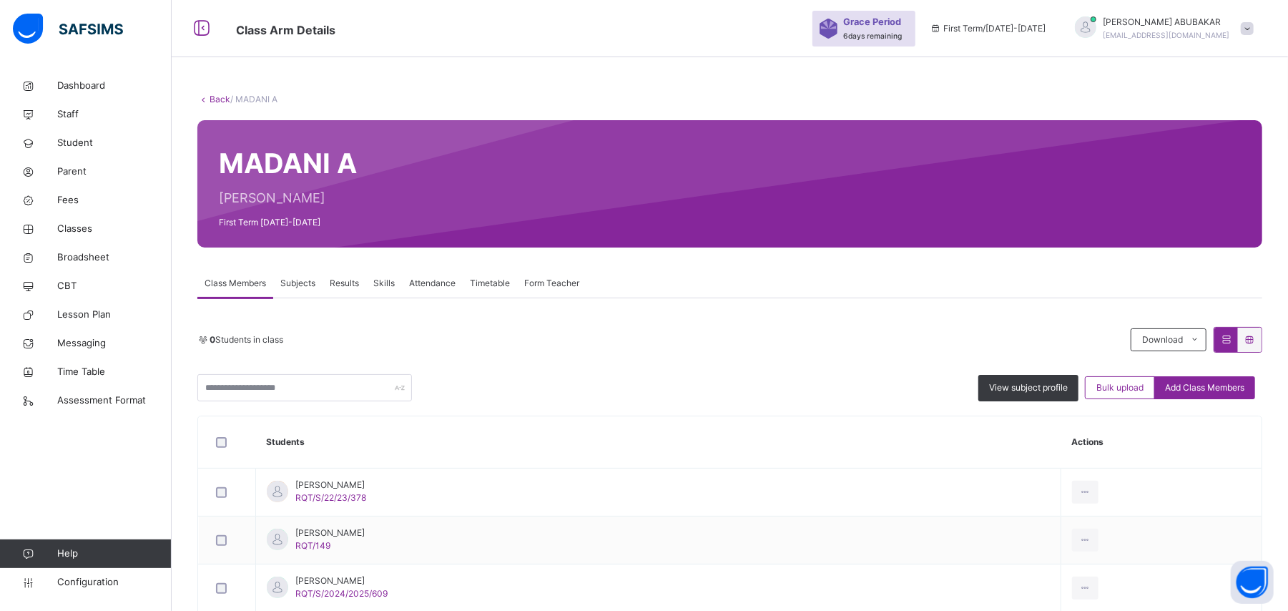
scroll to position [647, 0]
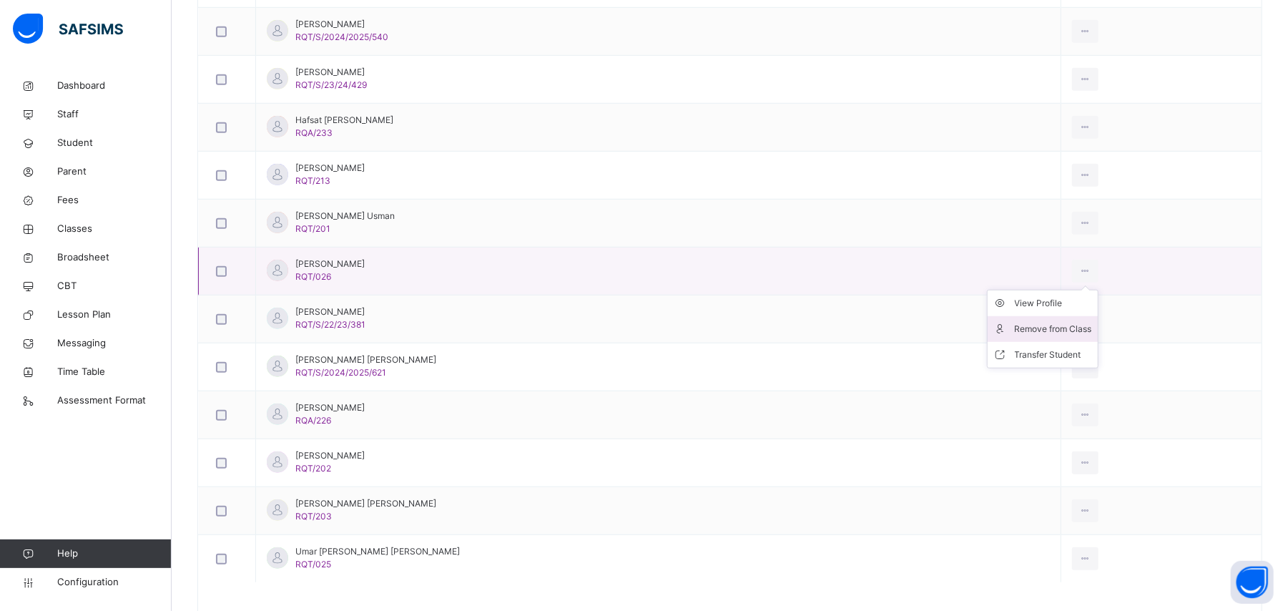
click at [1055, 332] on div "Remove from Class" at bounding box center [1053, 329] width 77 height 14
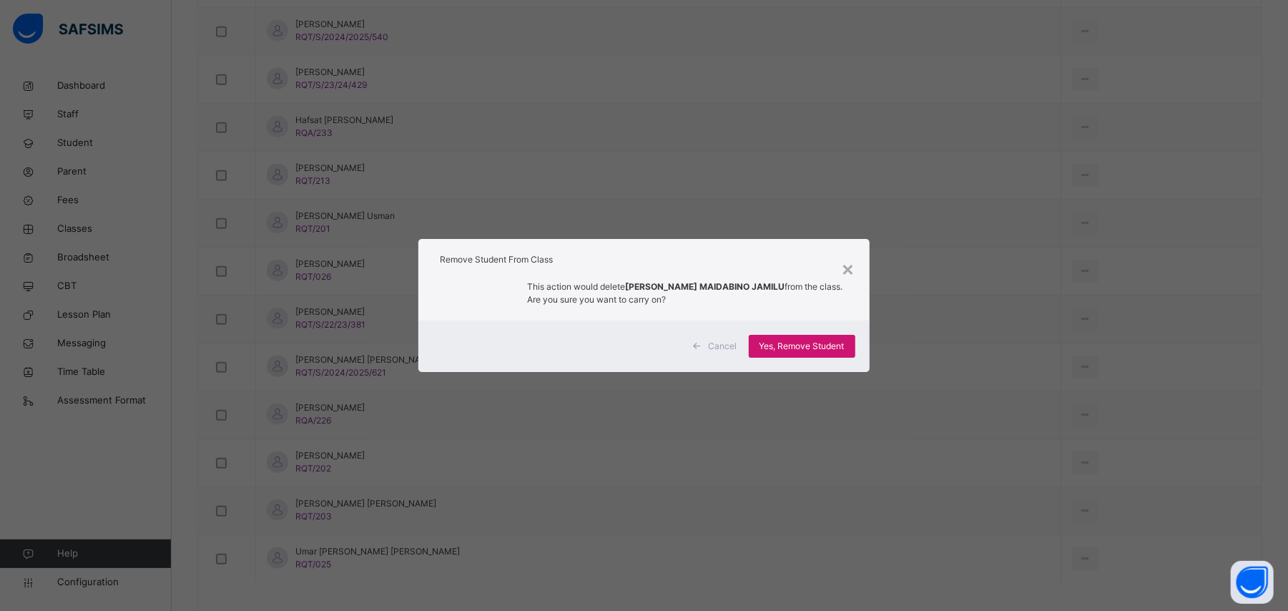
click at [827, 348] on span "Yes, Remove Student" at bounding box center [801, 346] width 85 height 13
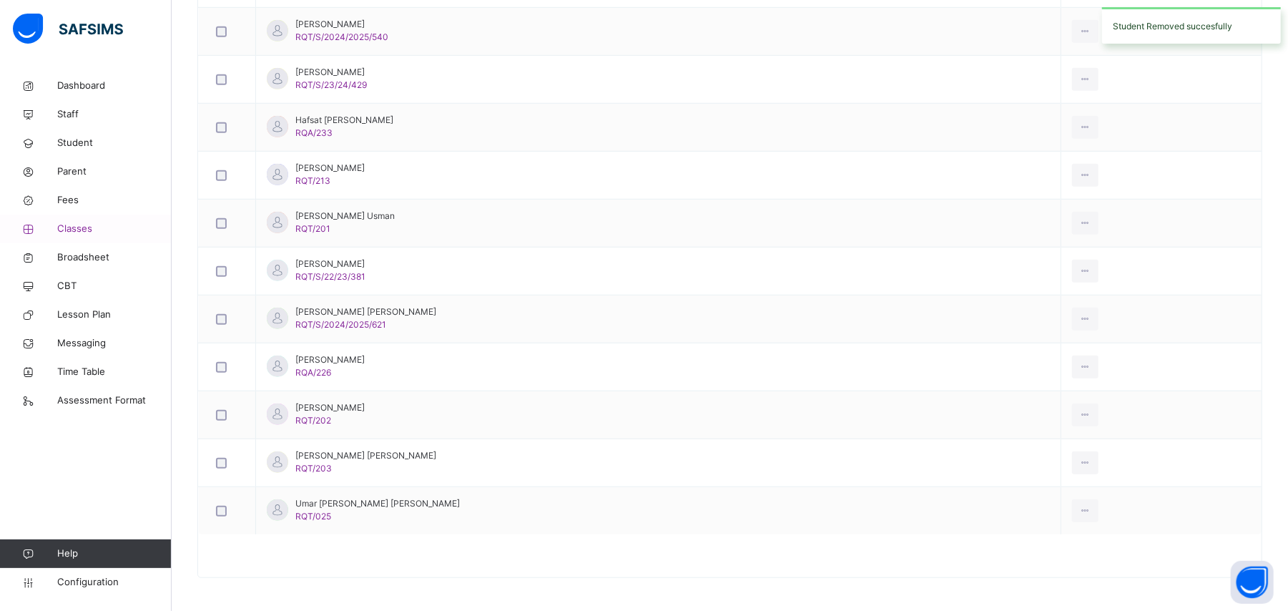
click at [97, 230] on span "Classes" at bounding box center [114, 229] width 114 height 14
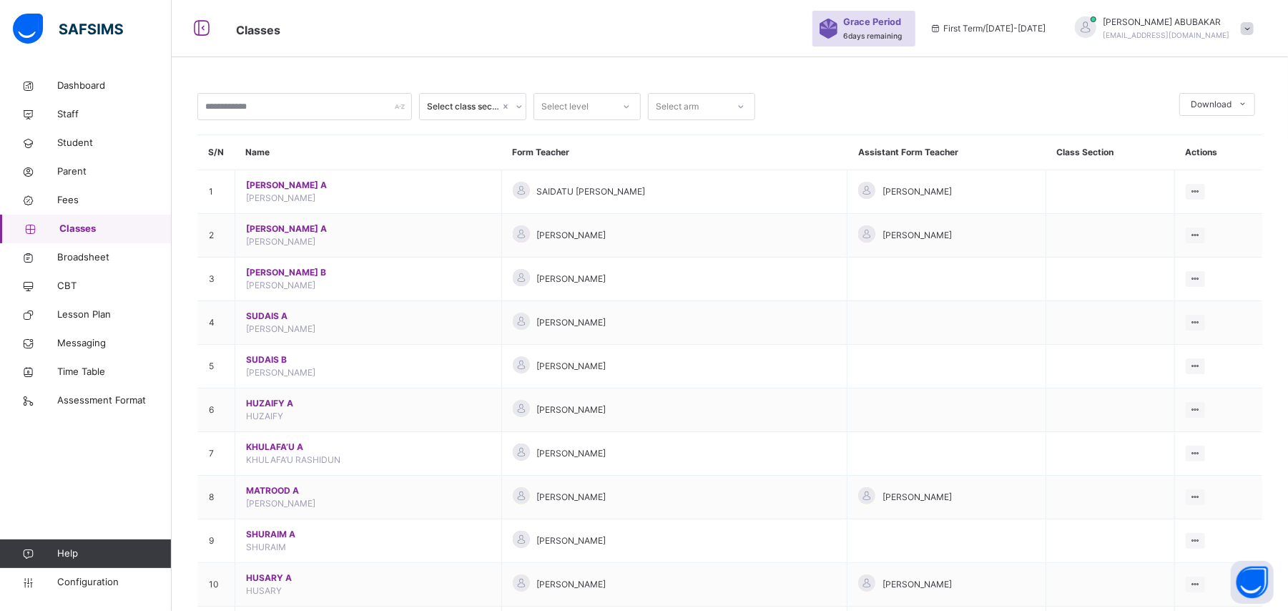
scroll to position [647, 0]
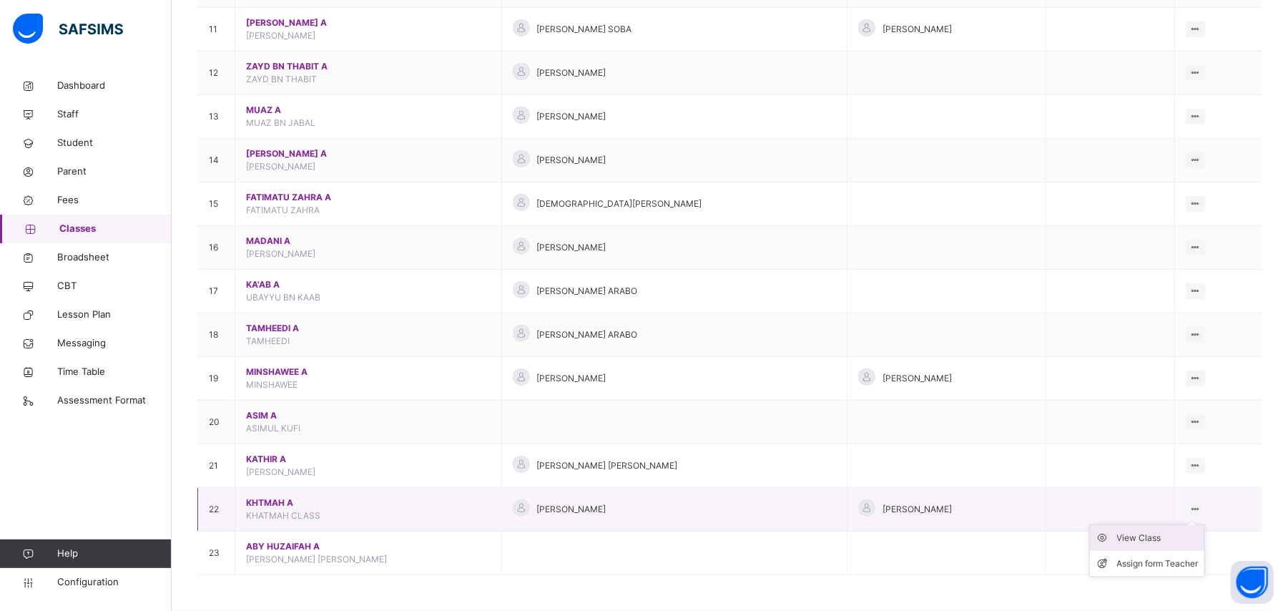
click at [1168, 541] on div "View Class" at bounding box center [1158, 538] width 82 height 14
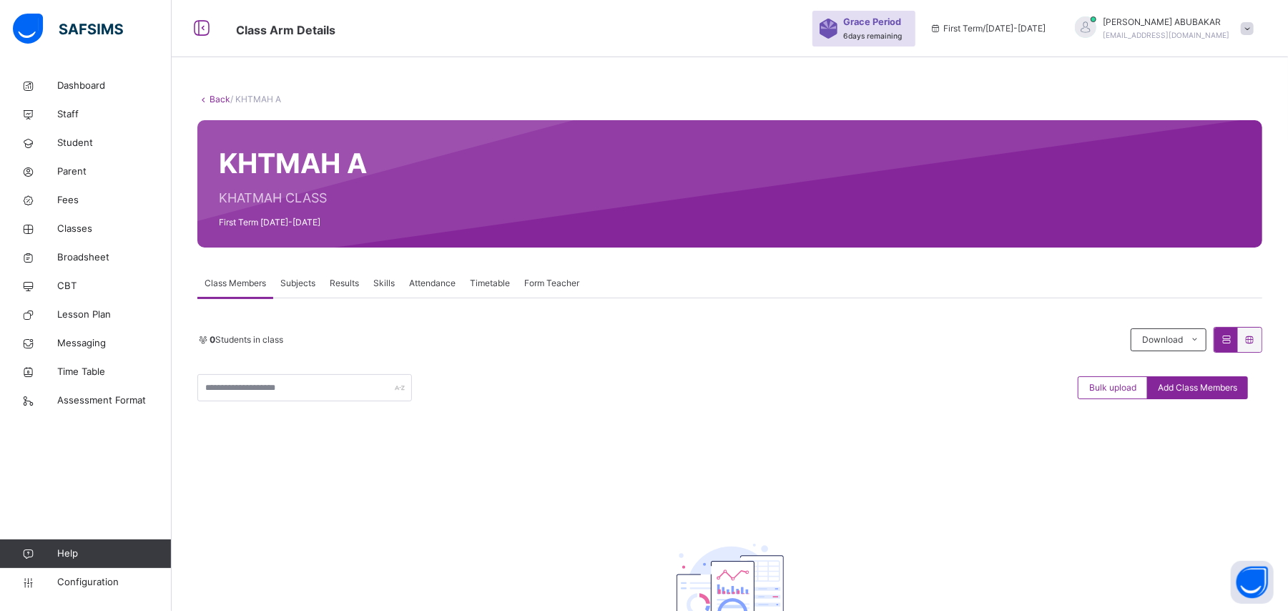
scroll to position [178, 0]
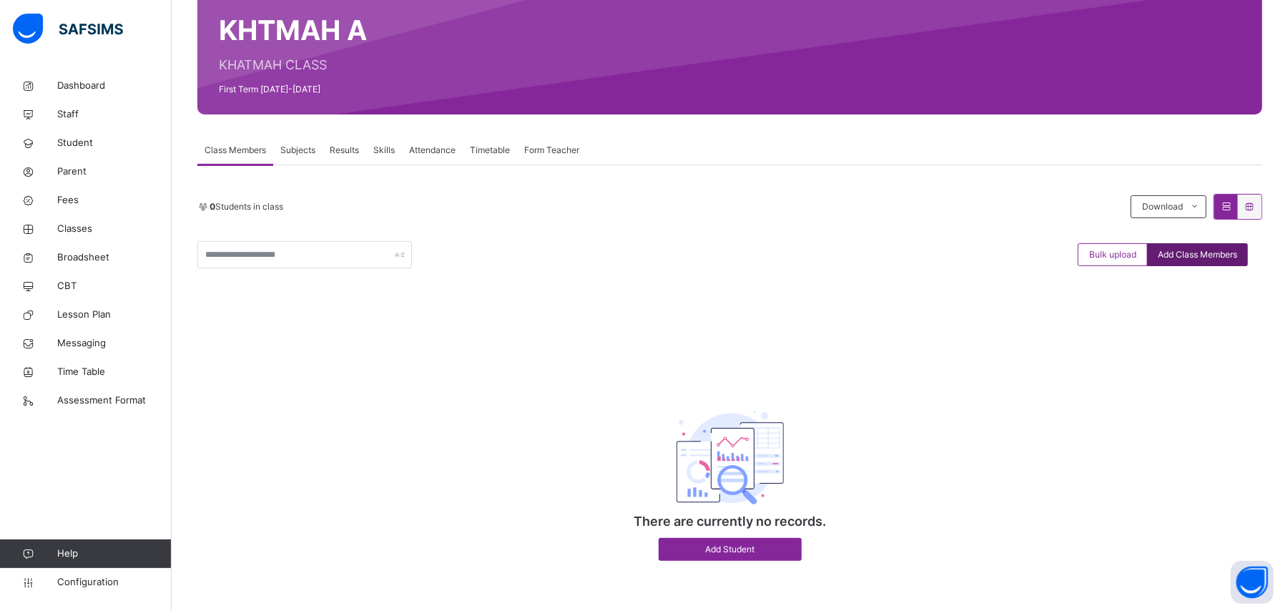
click at [1203, 250] on span "Add Class Members" at bounding box center [1197, 254] width 79 height 13
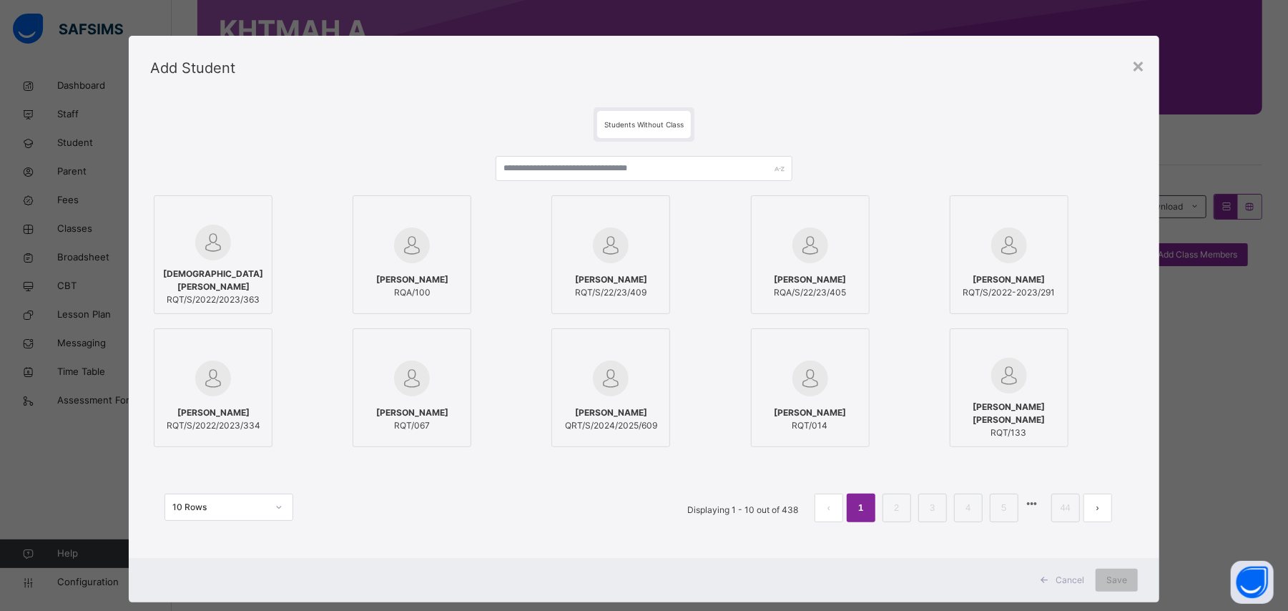
click at [655, 155] on div "MUHAMMED PAMA HARUNA RQT/S/2022/2023/363 MUHAMMAD RABIU ASHRAF RQA/100 ABUBAKAR…" at bounding box center [643, 346] width 987 height 409
click at [642, 167] on input "text" at bounding box center [644, 168] width 296 height 25
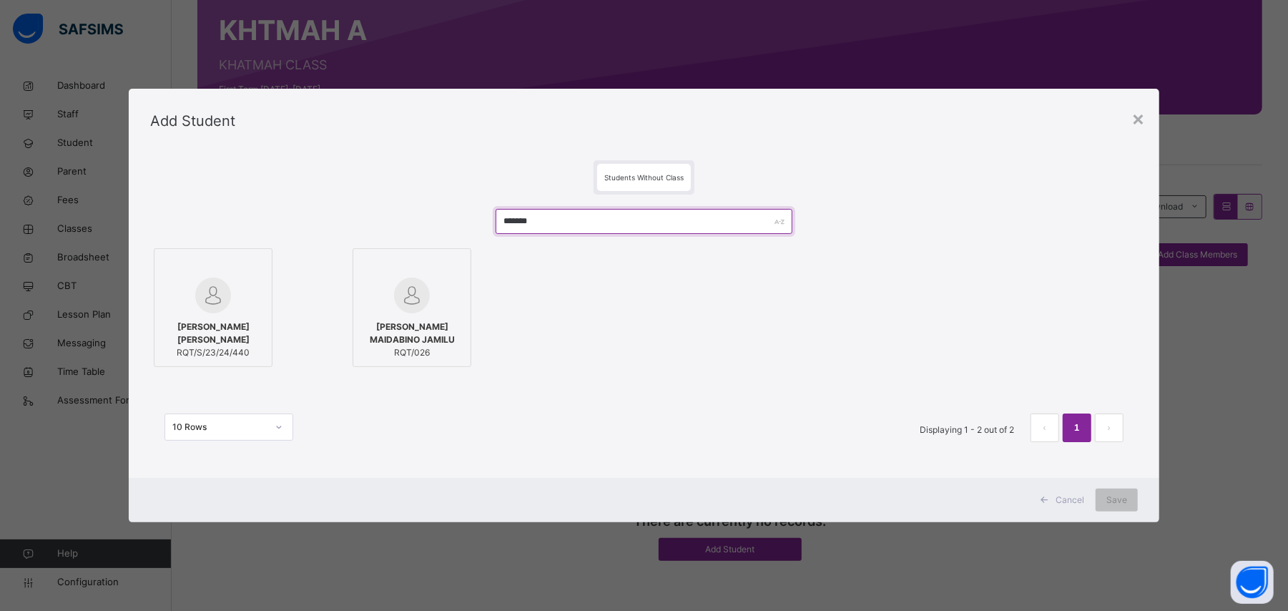
type input "*******"
click at [448, 286] on div at bounding box center [411, 295] width 103 height 36
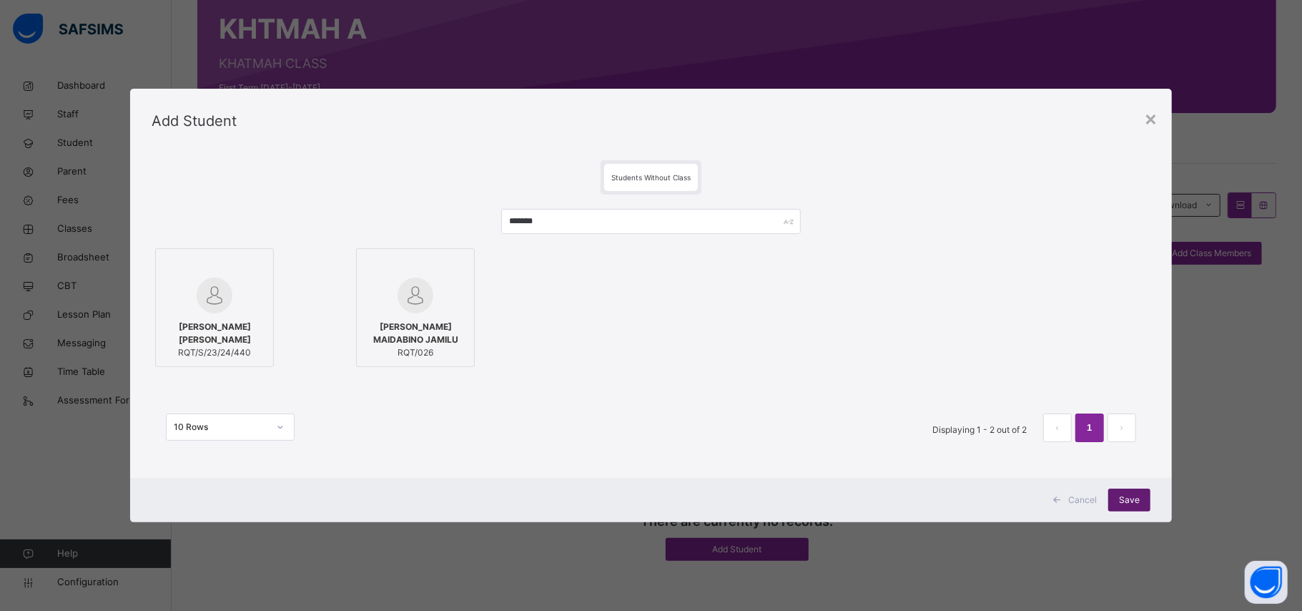
click at [1131, 498] on span "Save" at bounding box center [1129, 499] width 21 height 13
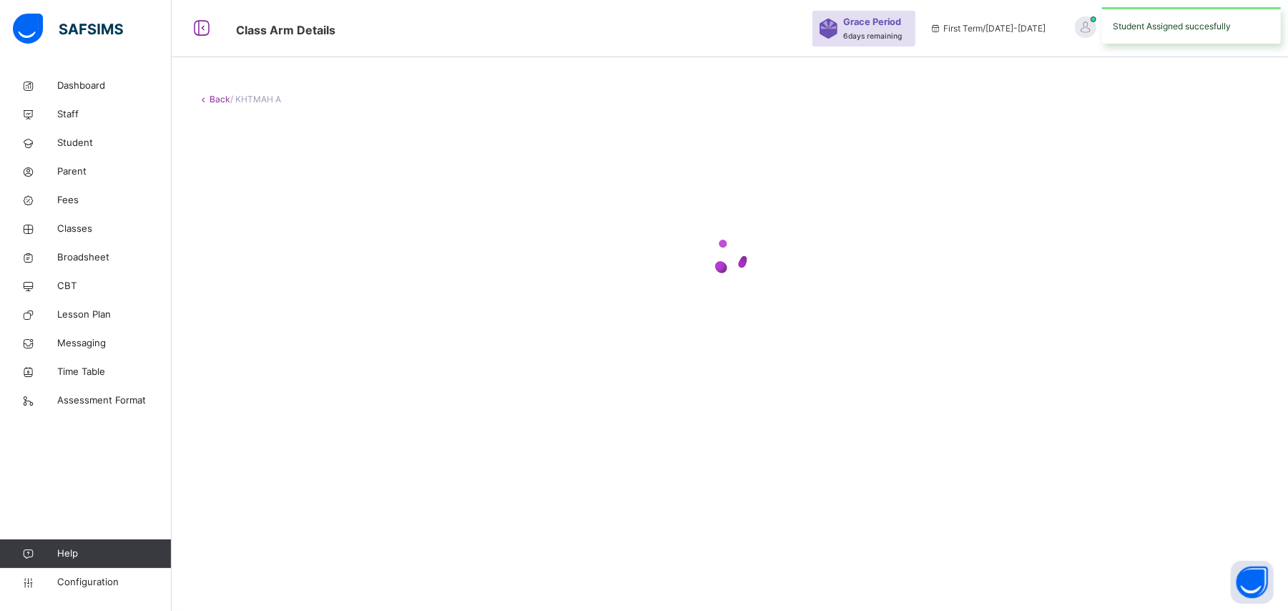
scroll to position [43, 0]
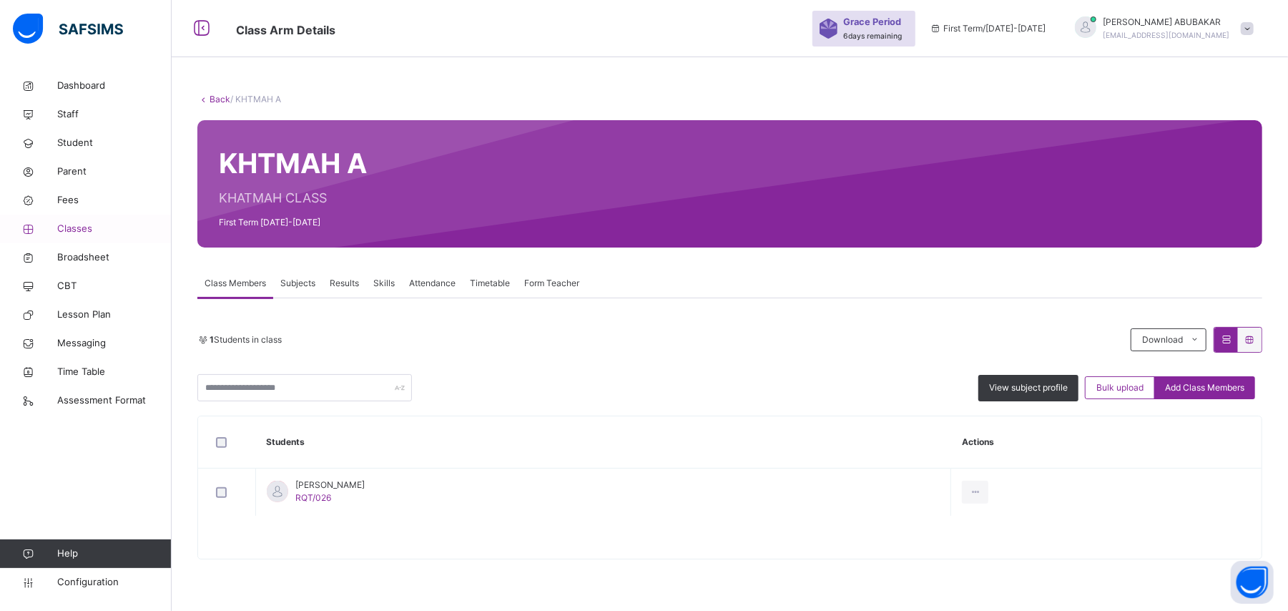
click at [70, 232] on span "Classes" at bounding box center [114, 229] width 114 height 14
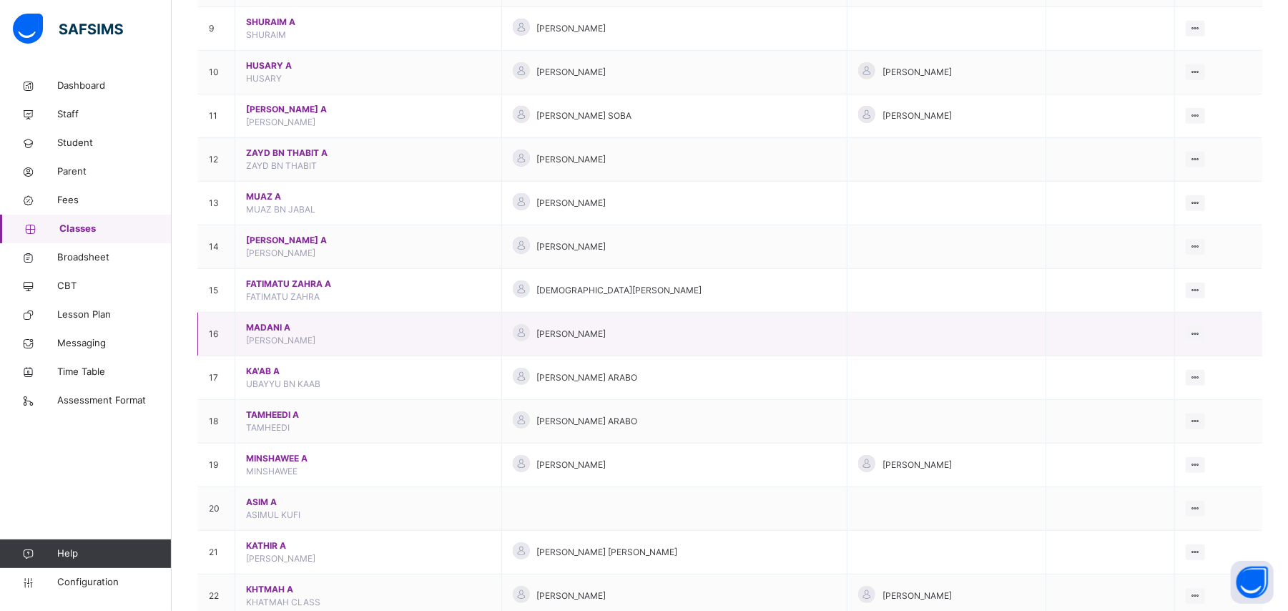
scroll to position [647, 0]
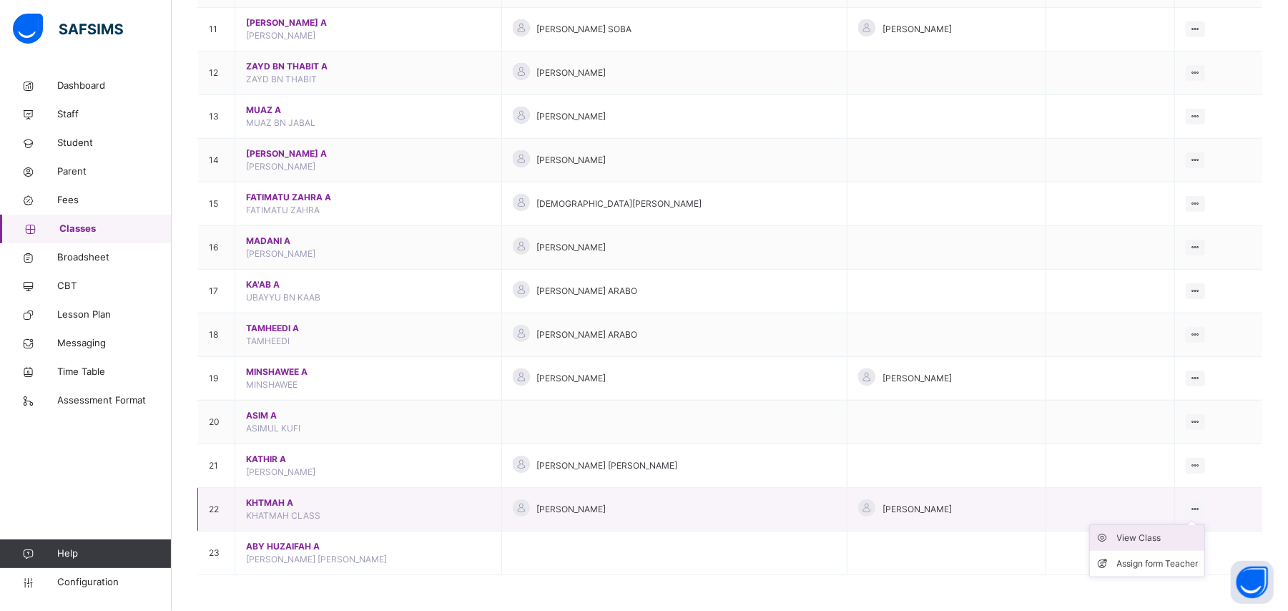
click at [1174, 539] on div "View Class" at bounding box center [1158, 538] width 82 height 14
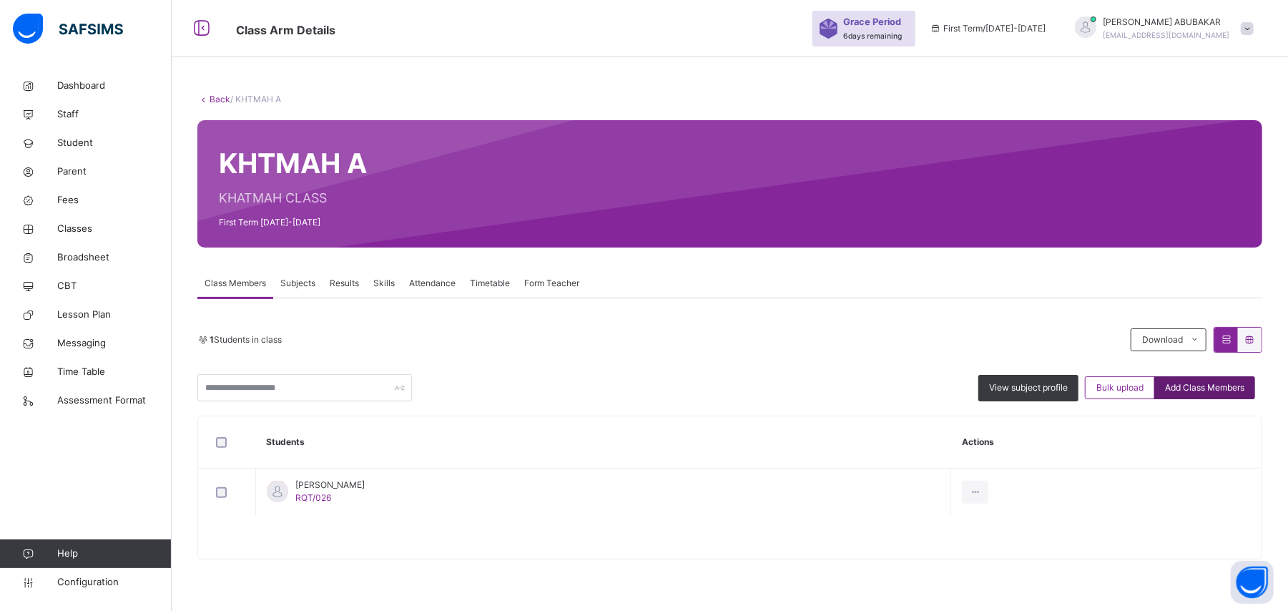
click at [1244, 386] on span "Add Class Members" at bounding box center [1204, 387] width 79 height 13
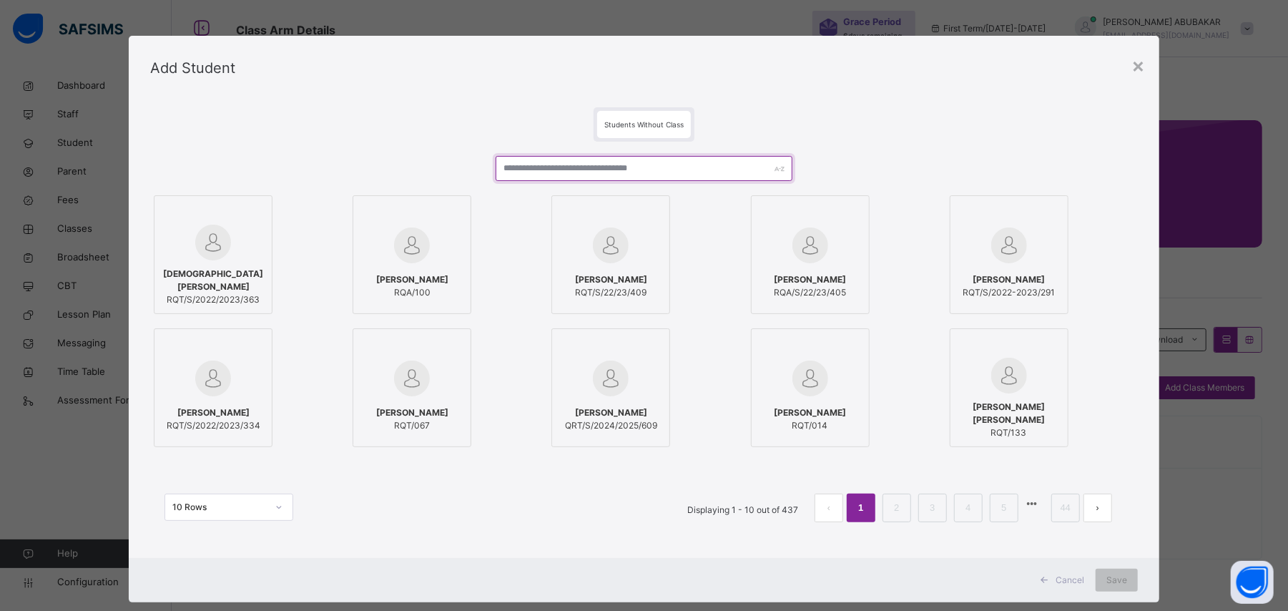
click at [650, 172] on input "text" at bounding box center [644, 168] width 296 height 25
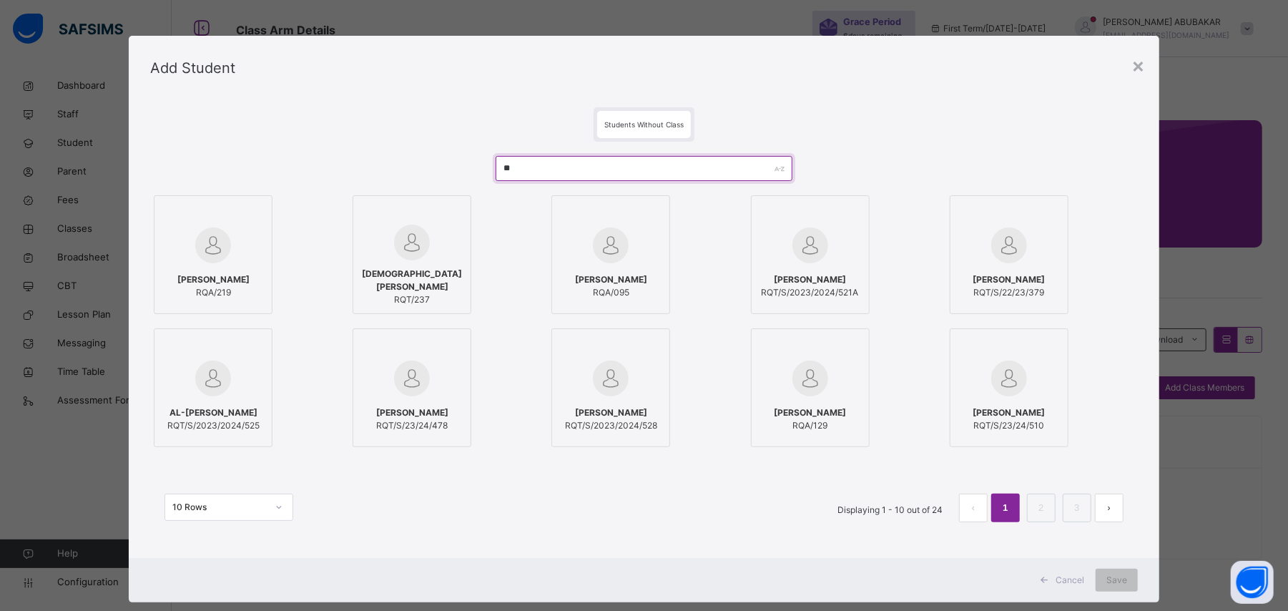
type input "*"
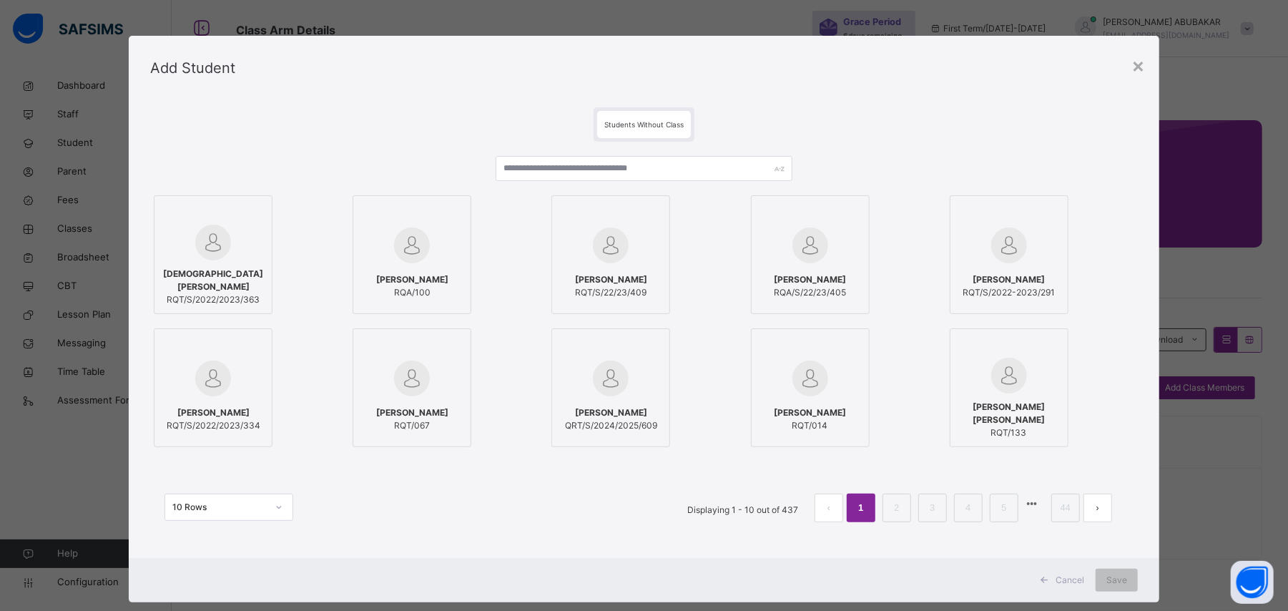
click at [1151, 69] on div "Add Student" at bounding box center [644, 68] width 1030 height 64
click at [1142, 69] on div "×" at bounding box center [1138, 65] width 14 height 30
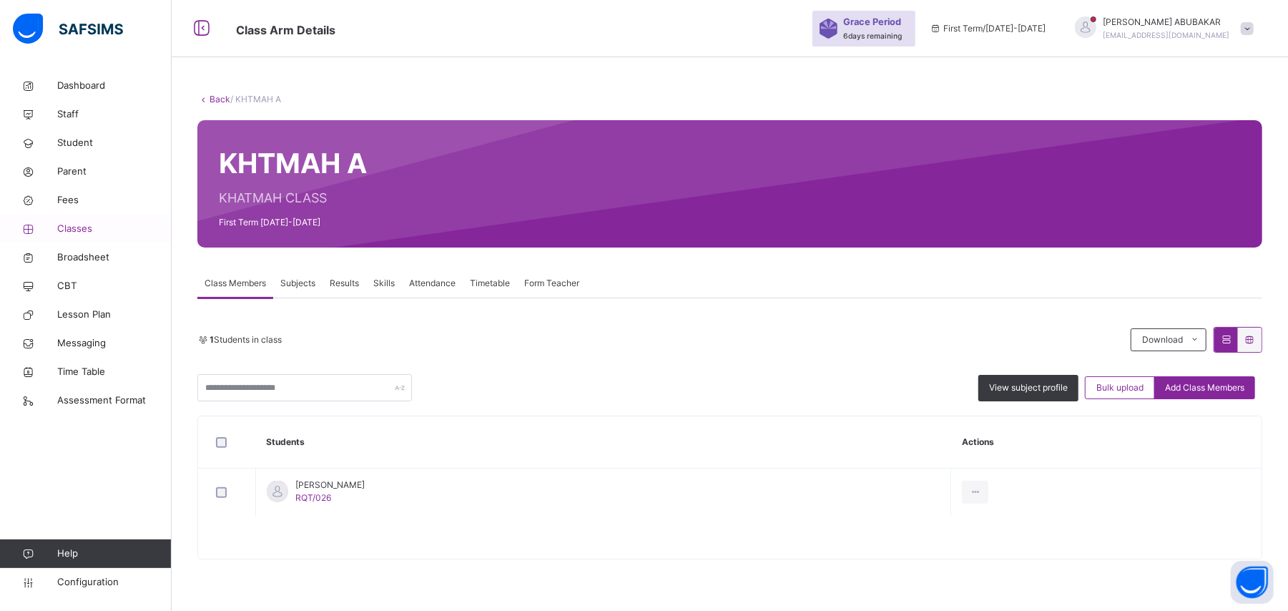
click at [87, 227] on span "Classes" at bounding box center [114, 229] width 114 height 14
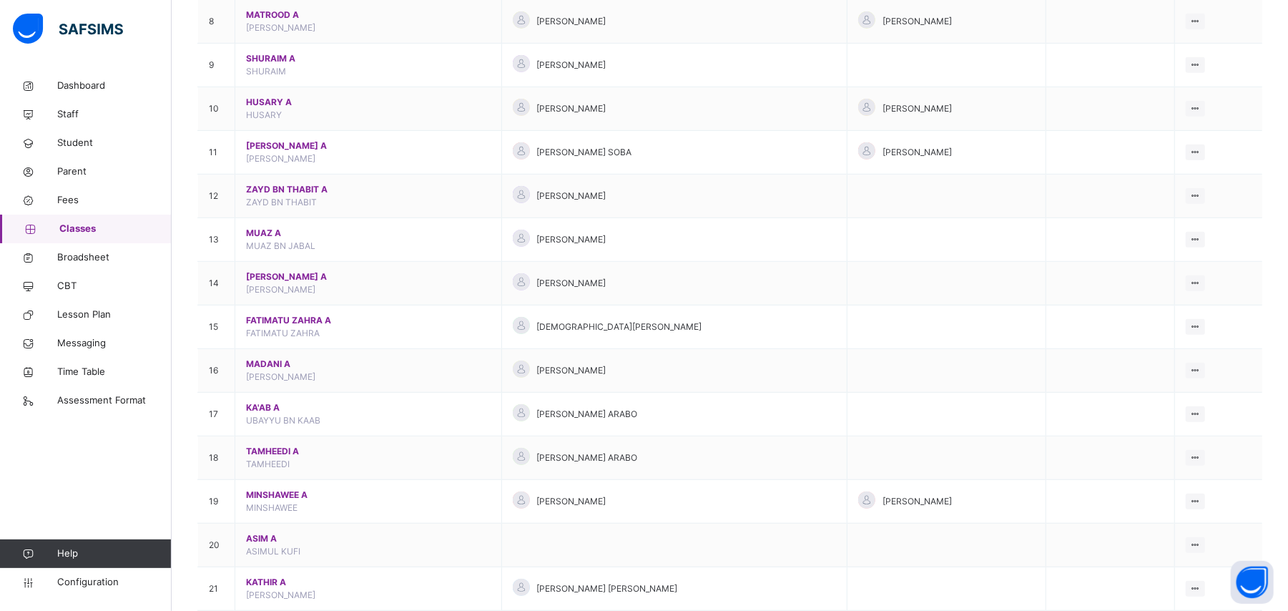
scroll to position [519, 0]
click at [70, 202] on span "Fees" at bounding box center [114, 200] width 114 height 14
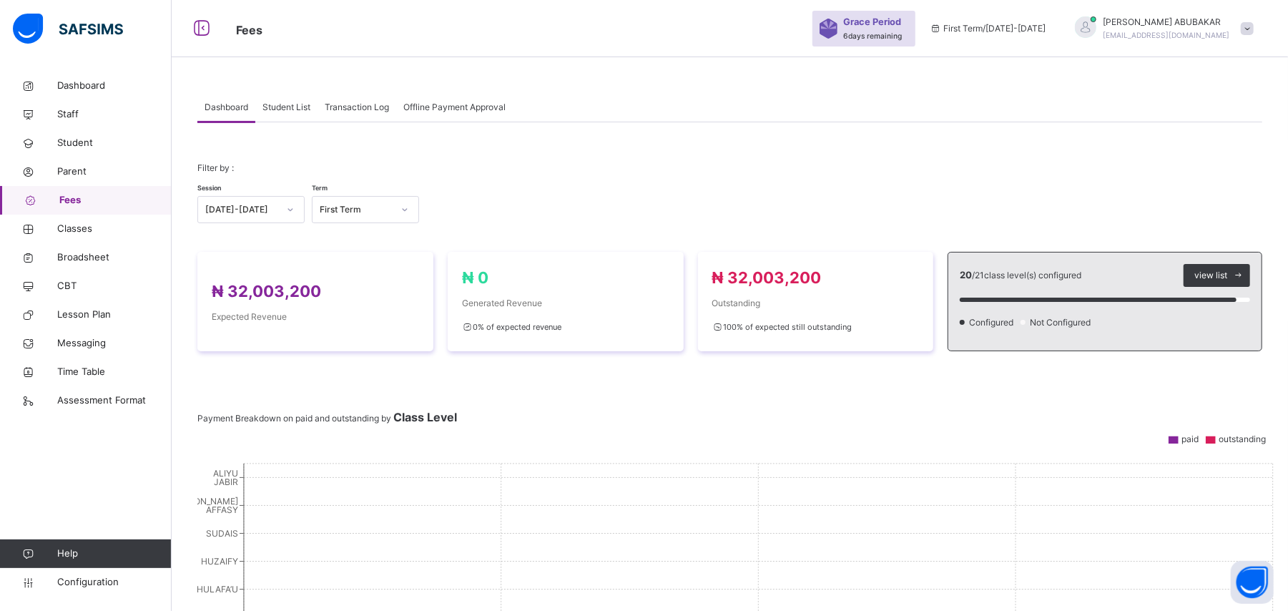
scroll to position [485, 0]
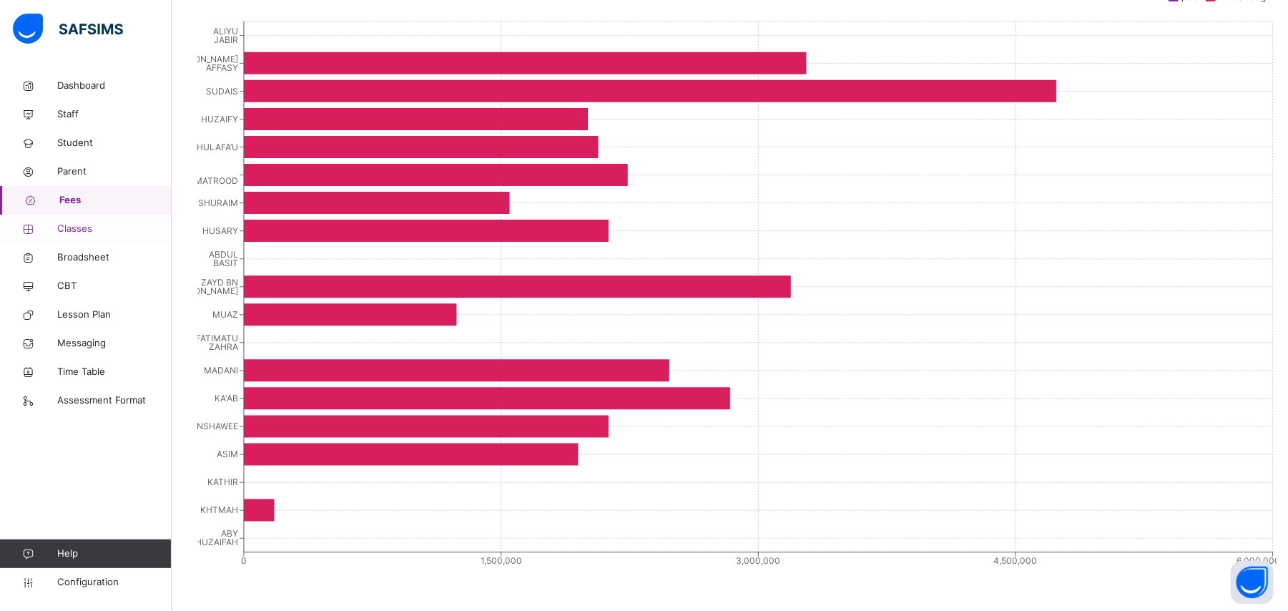
click at [67, 230] on span "Classes" at bounding box center [114, 229] width 114 height 14
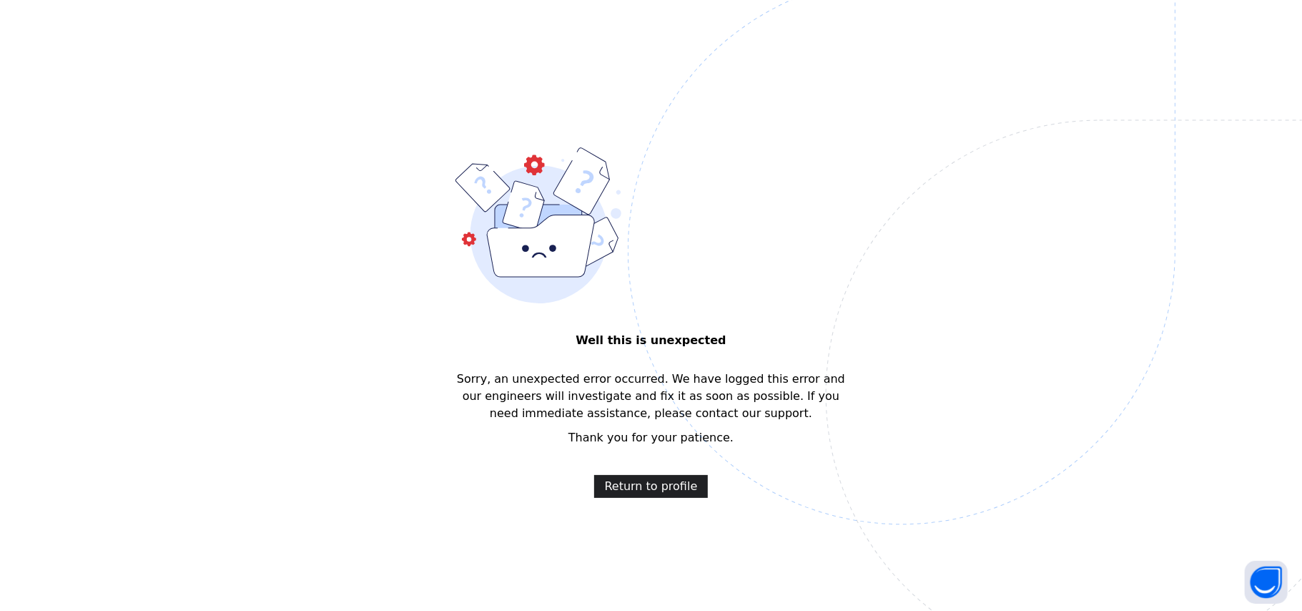
click at [653, 488] on span "Return to profile" at bounding box center [651, 486] width 93 height 17
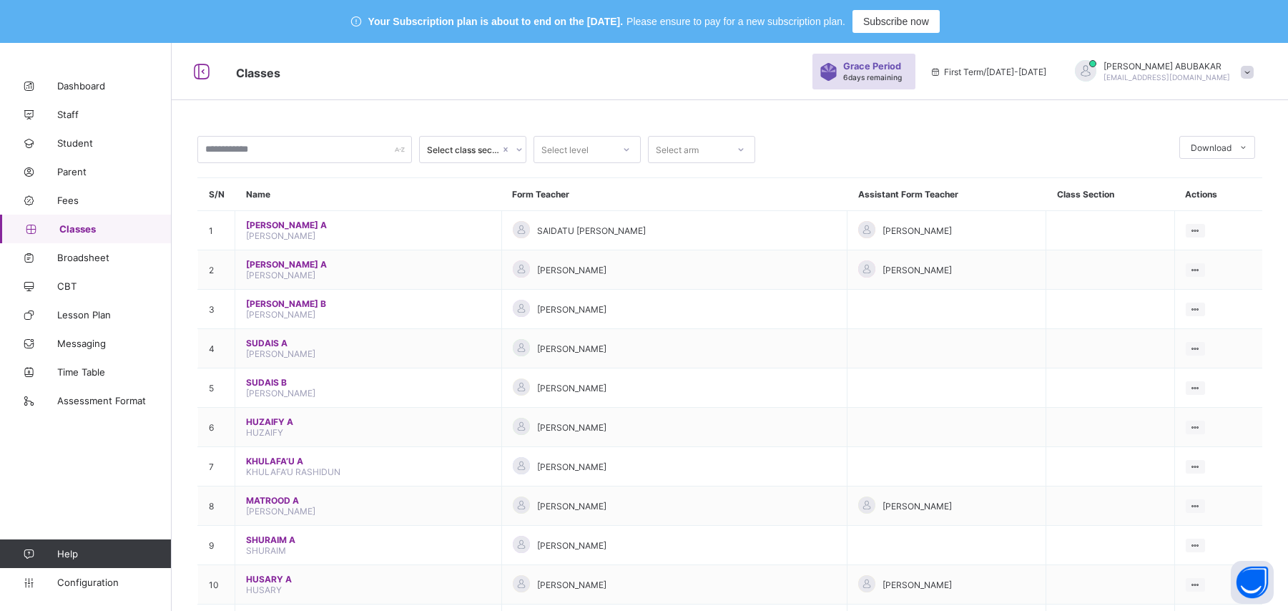
scroll to position [476, 0]
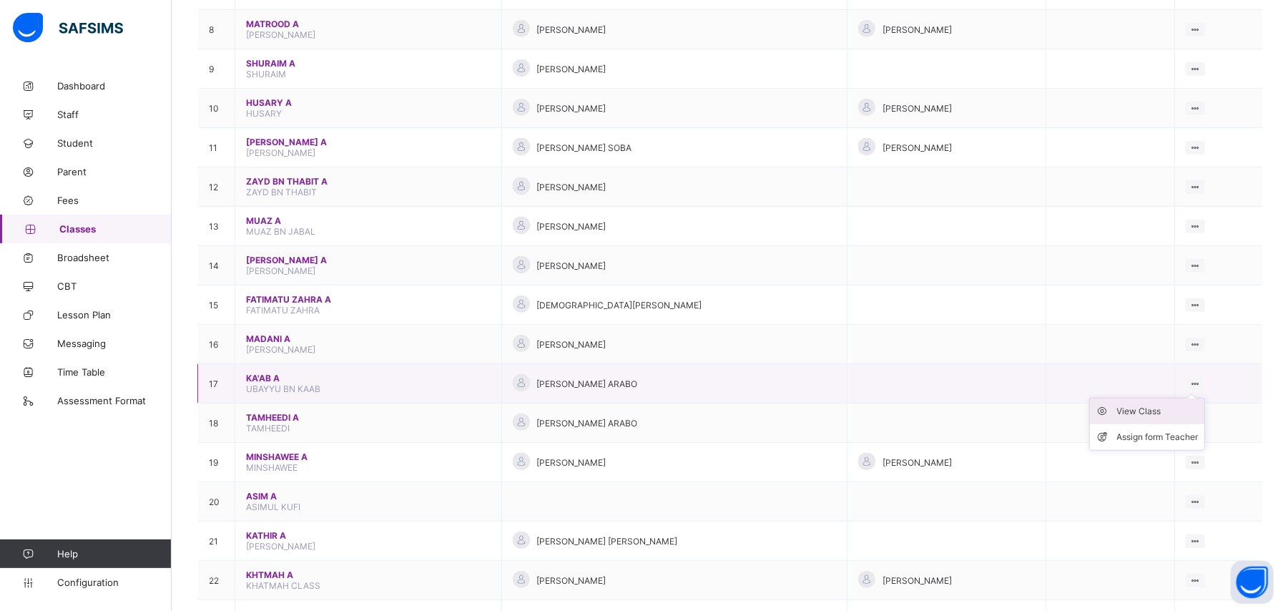
click at [1158, 409] on div "View Class" at bounding box center [1158, 411] width 82 height 14
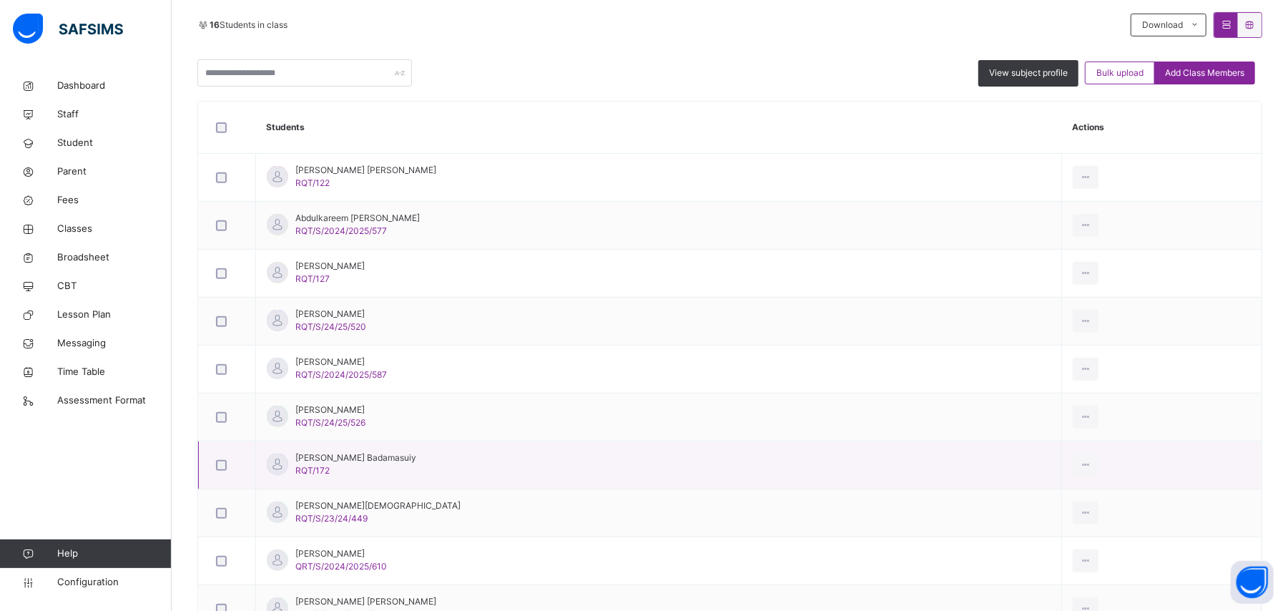
scroll to position [178, 0]
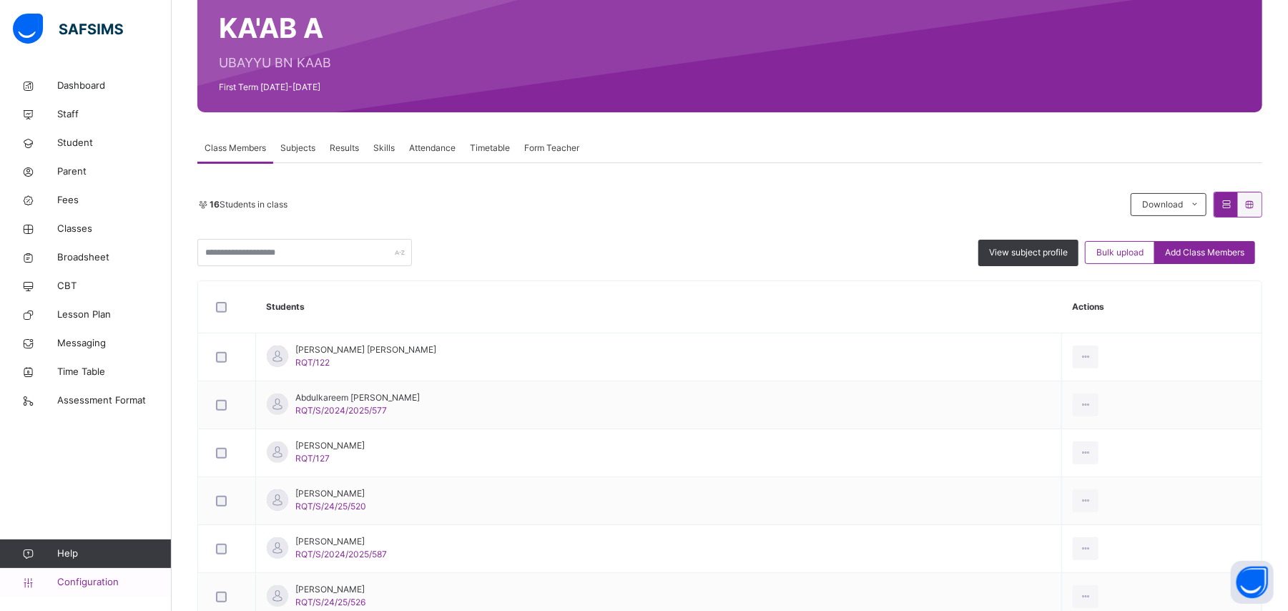
click at [107, 579] on span "Configuration" at bounding box center [114, 582] width 114 height 14
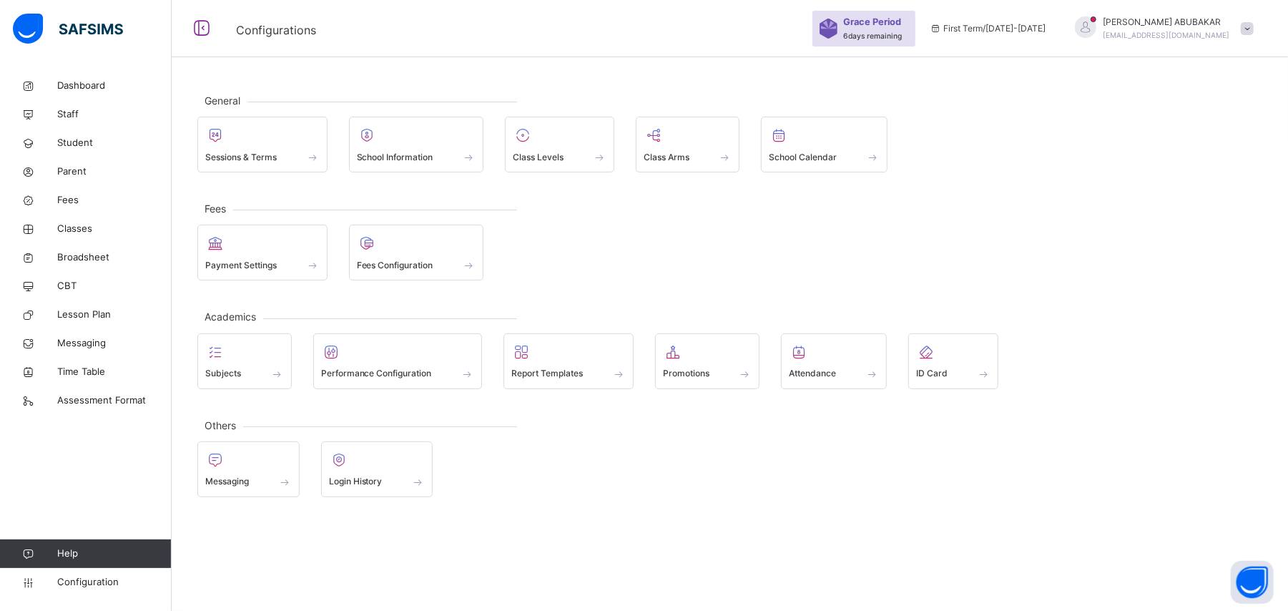
scroll to position [43, 0]
click at [759, 370] on div "Promotions" at bounding box center [707, 361] width 105 height 56
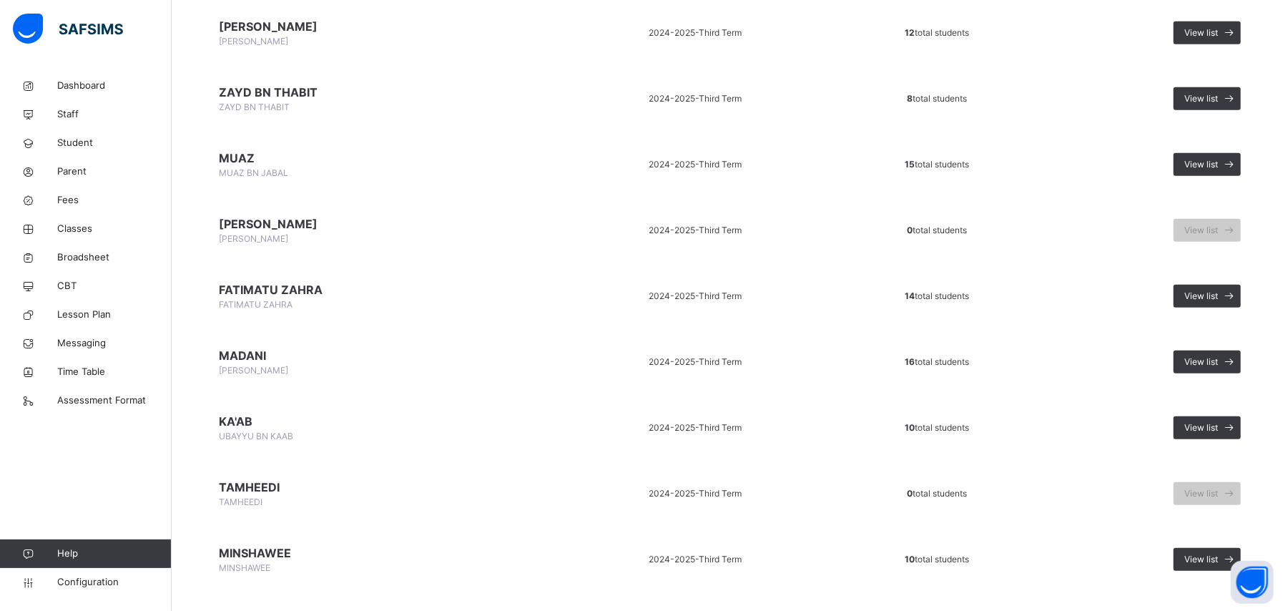
scroll to position [845, 0]
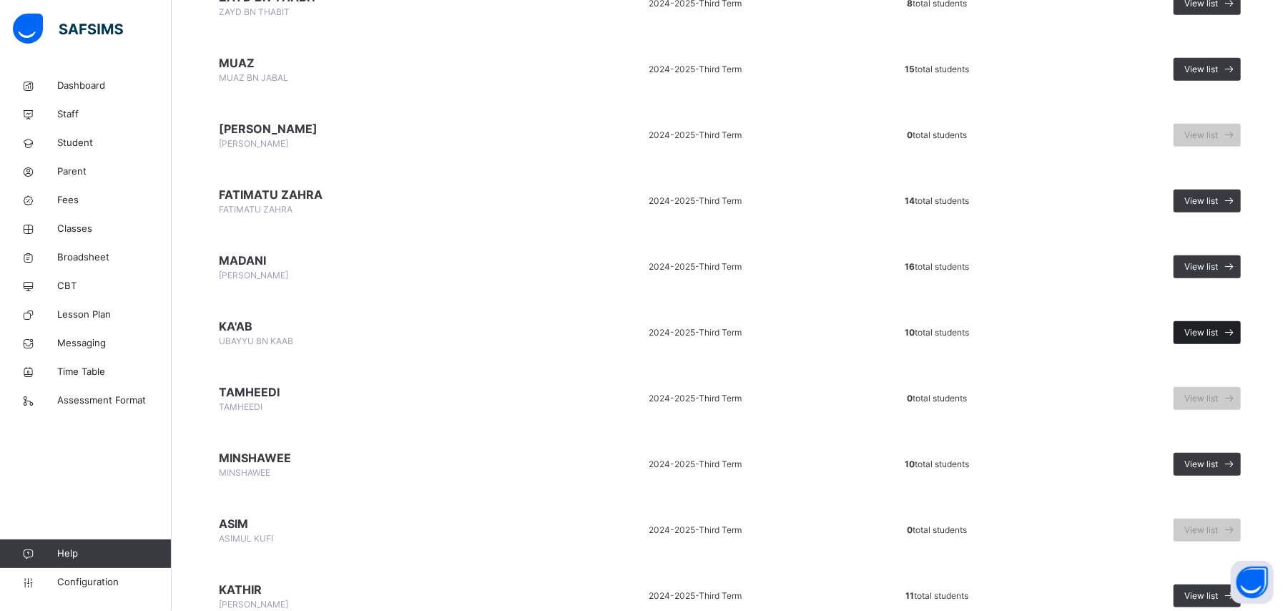
click at [1218, 329] on span "View list" at bounding box center [1201, 332] width 34 height 13
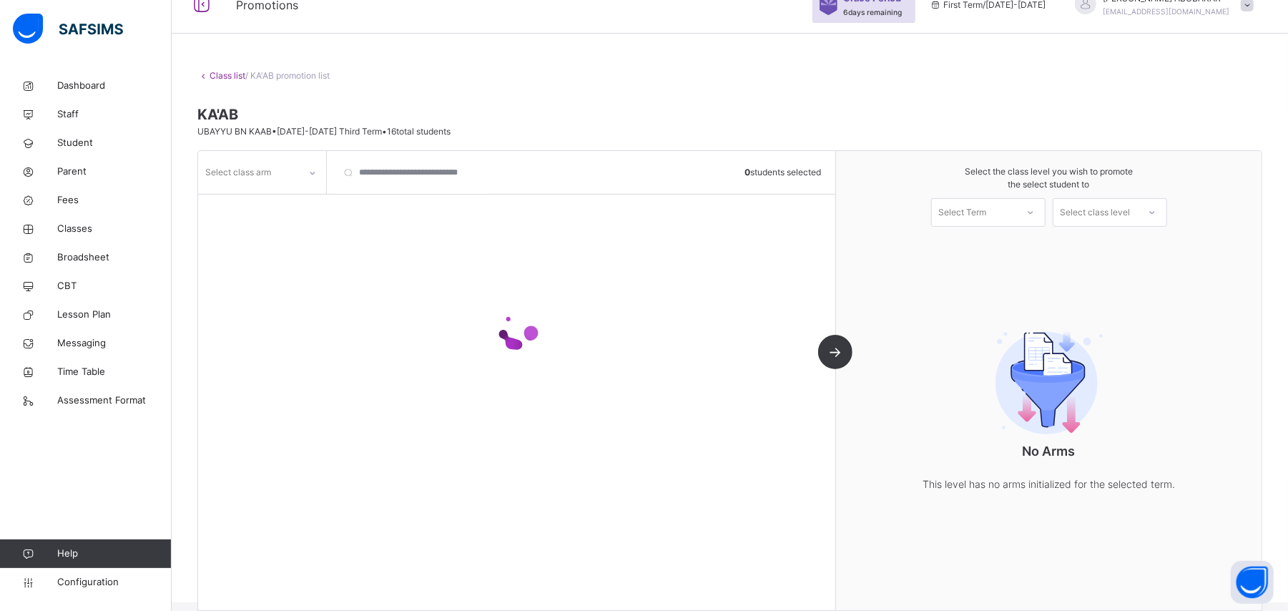
scroll to position [89, 0]
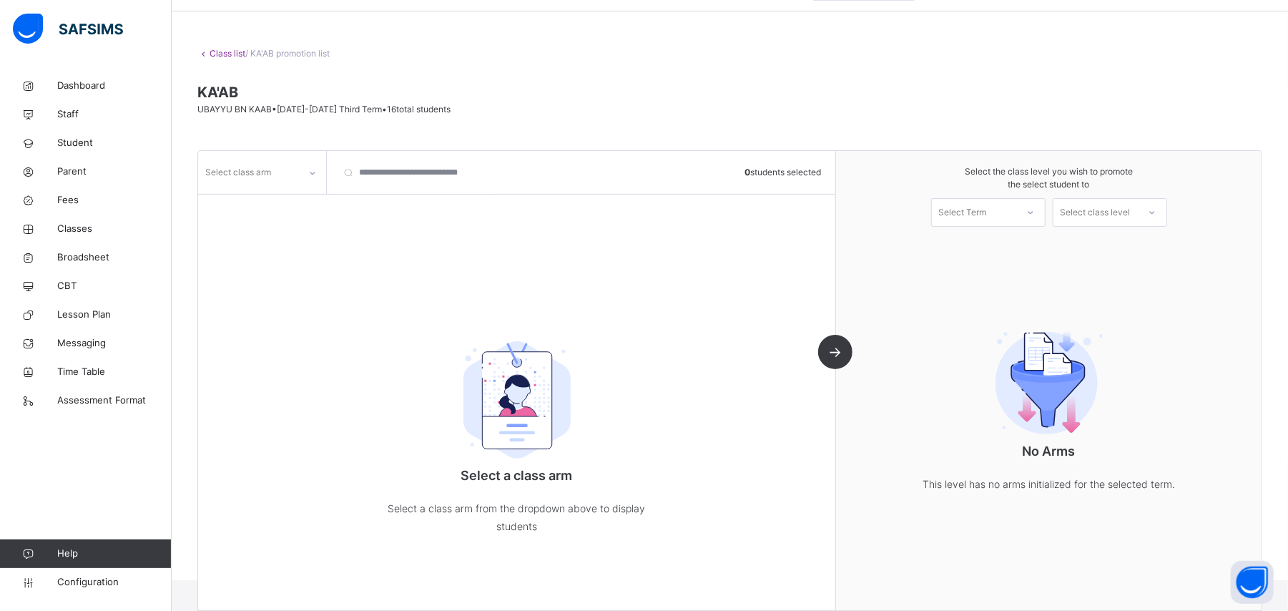
click at [308, 174] on icon at bounding box center [312, 173] width 9 height 14
click at [282, 210] on div "A" at bounding box center [262, 204] width 127 height 24
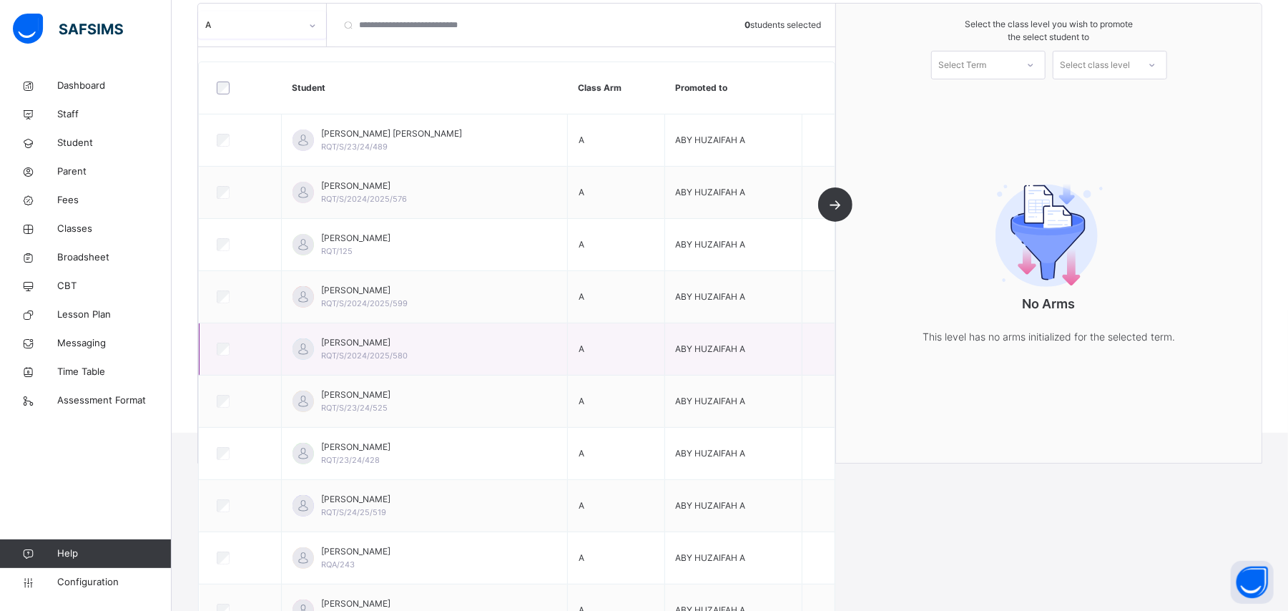
scroll to position [265, 0]
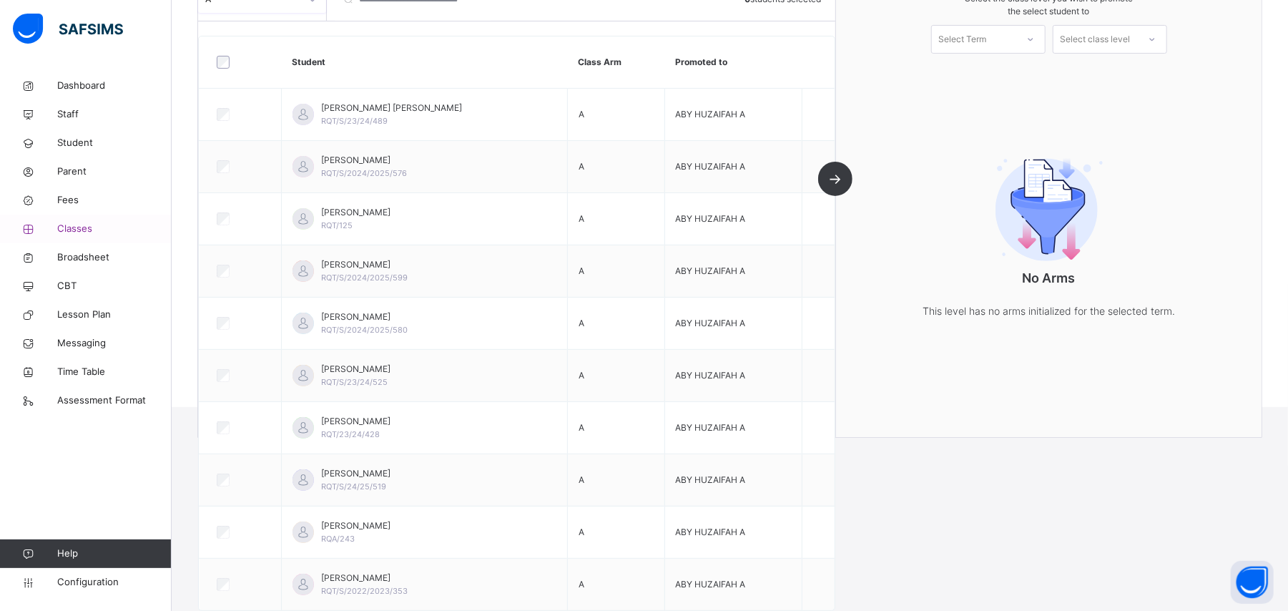
click at [90, 229] on span "Classes" at bounding box center [114, 229] width 114 height 14
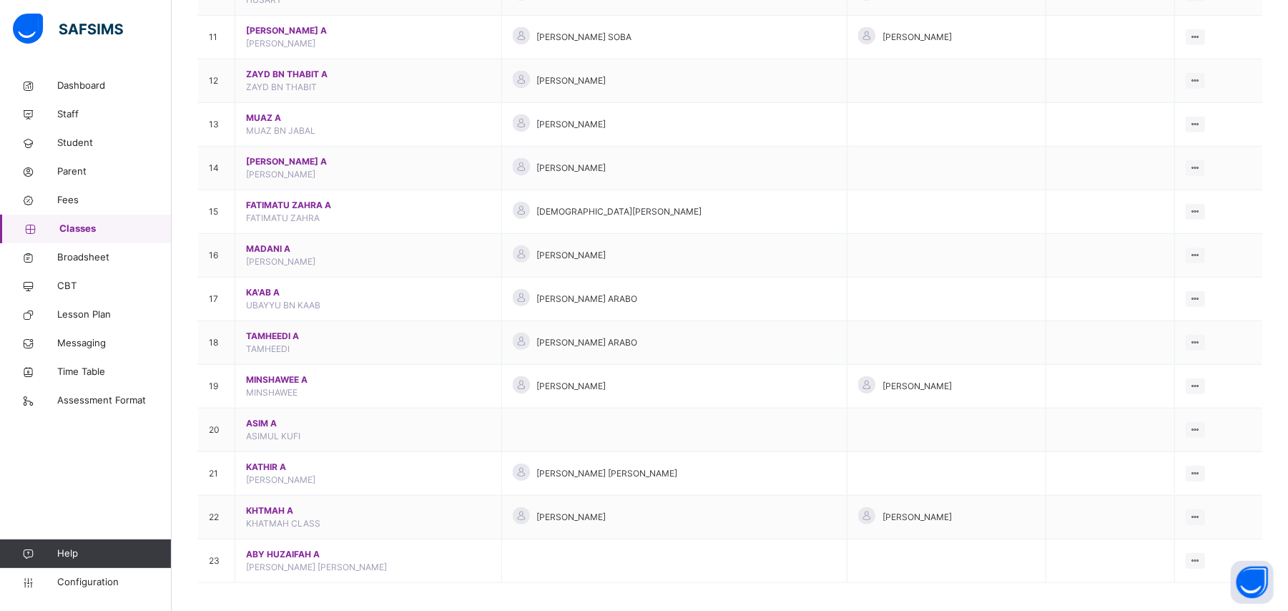
scroll to position [647, 0]
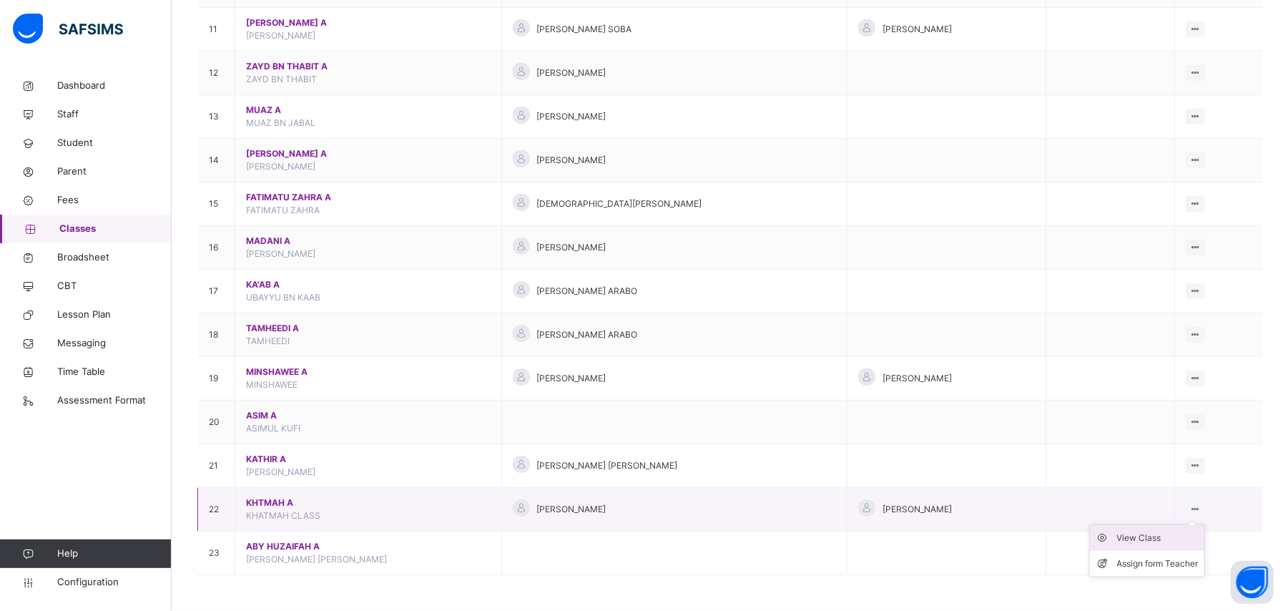
click at [1177, 536] on div "View Class" at bounding box center [1158, 538] width 82 height 14
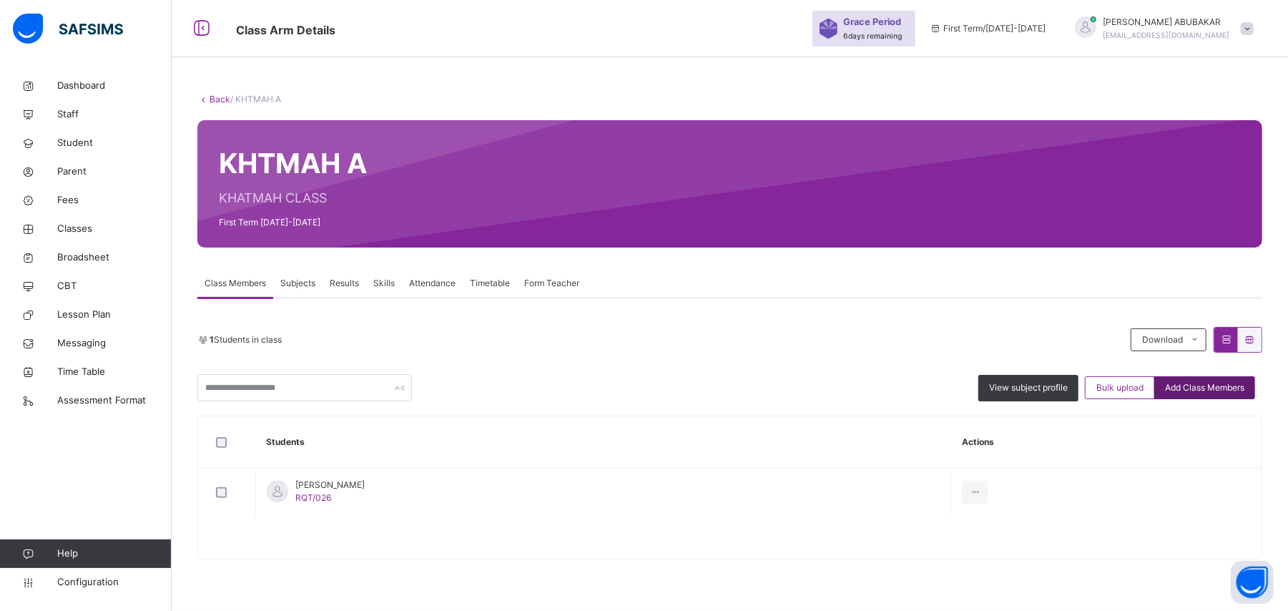
click at [1239, 387] on span "Add Class Members" at bounding box center [1204, 387] width 79 height 13
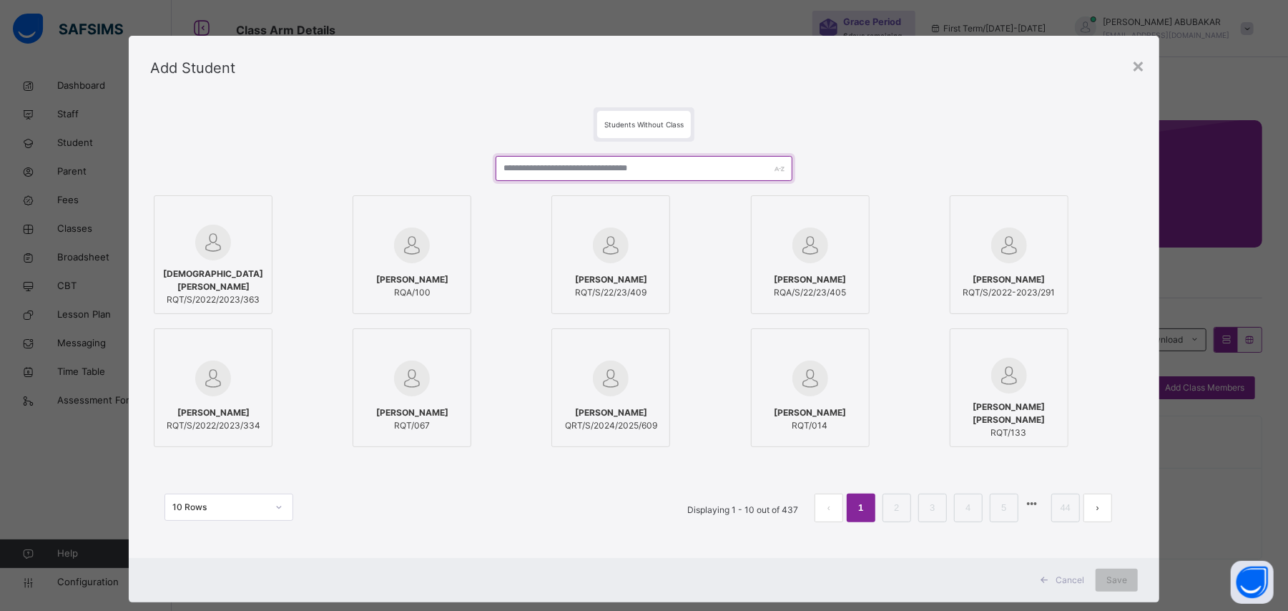
click at [533, 164] on input "text" at bounding box center [644, 168] width 296 height 25
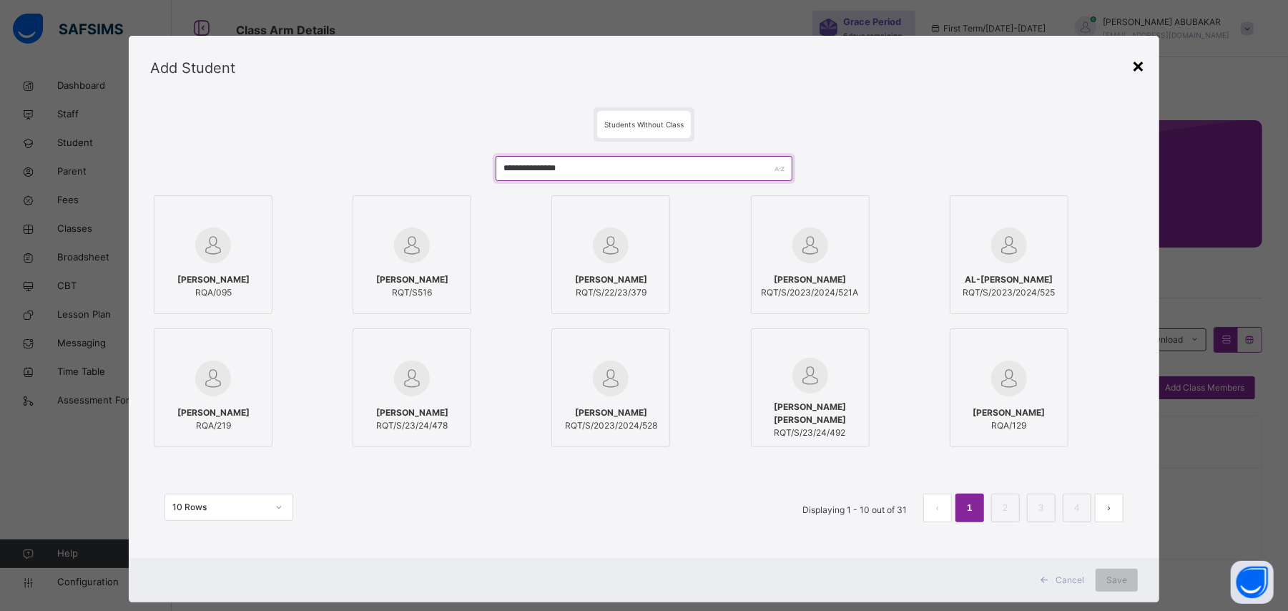
type input "**********"
click at [1145, 69] on div "×" at bounding box center [1138, 65] width 14 height 30
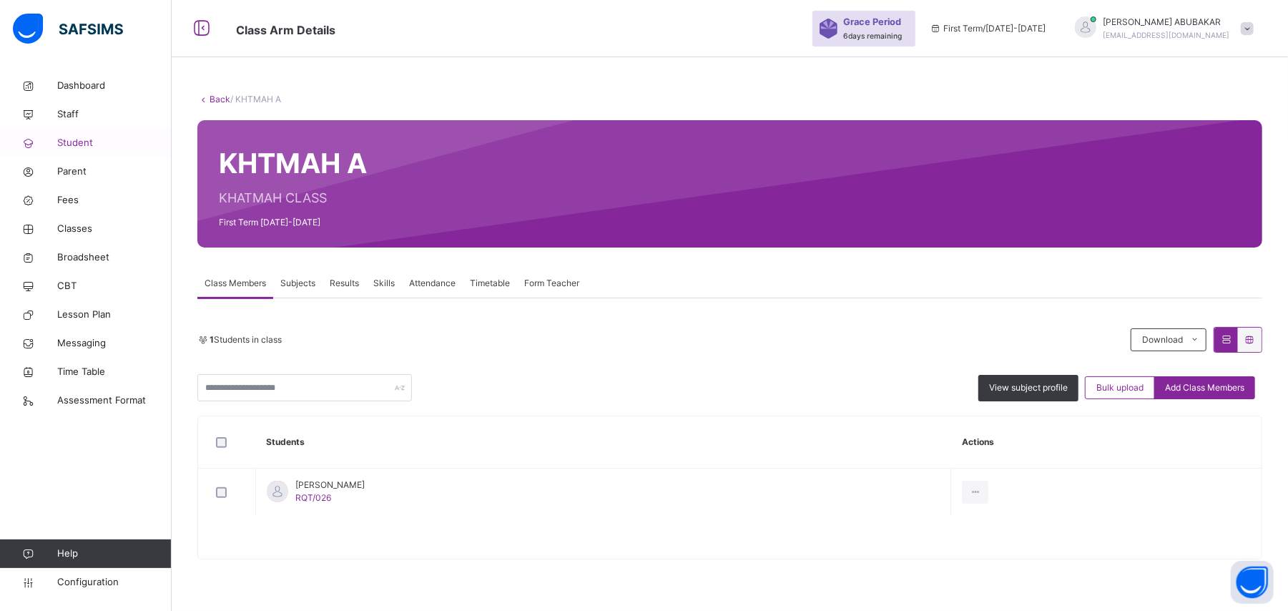
click at [76, 147] on span "Student" at bounding box center [114, 143] width 114 height 14
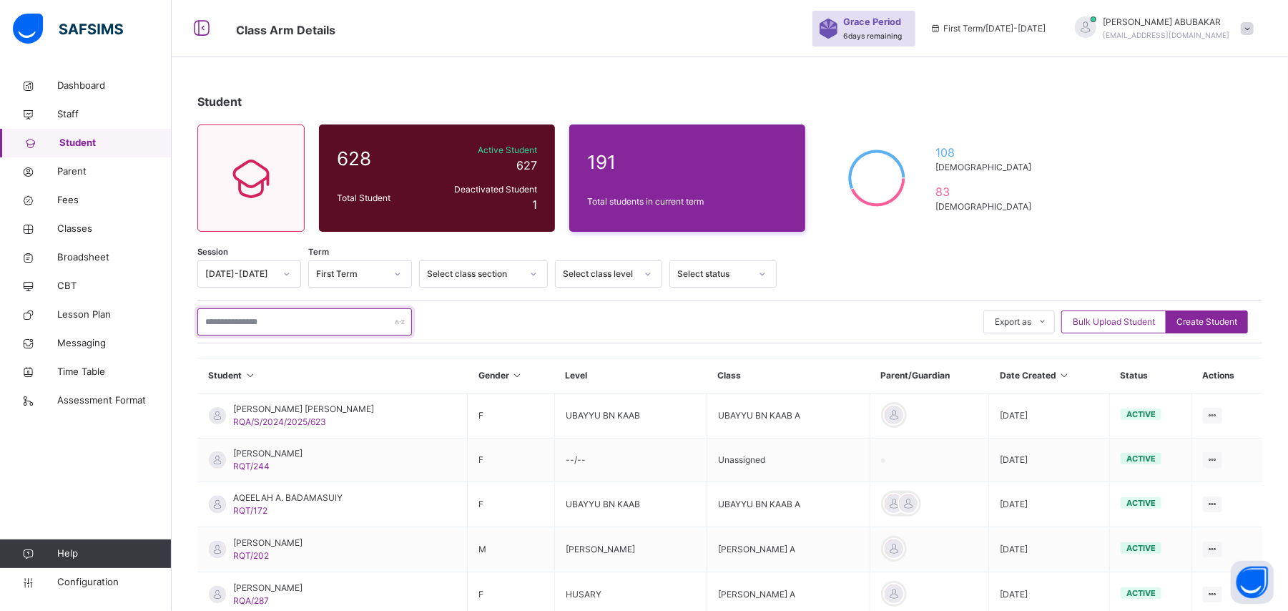
click at [273, 320] on input "text" at bounding box center [304, 321] width 215 height 27
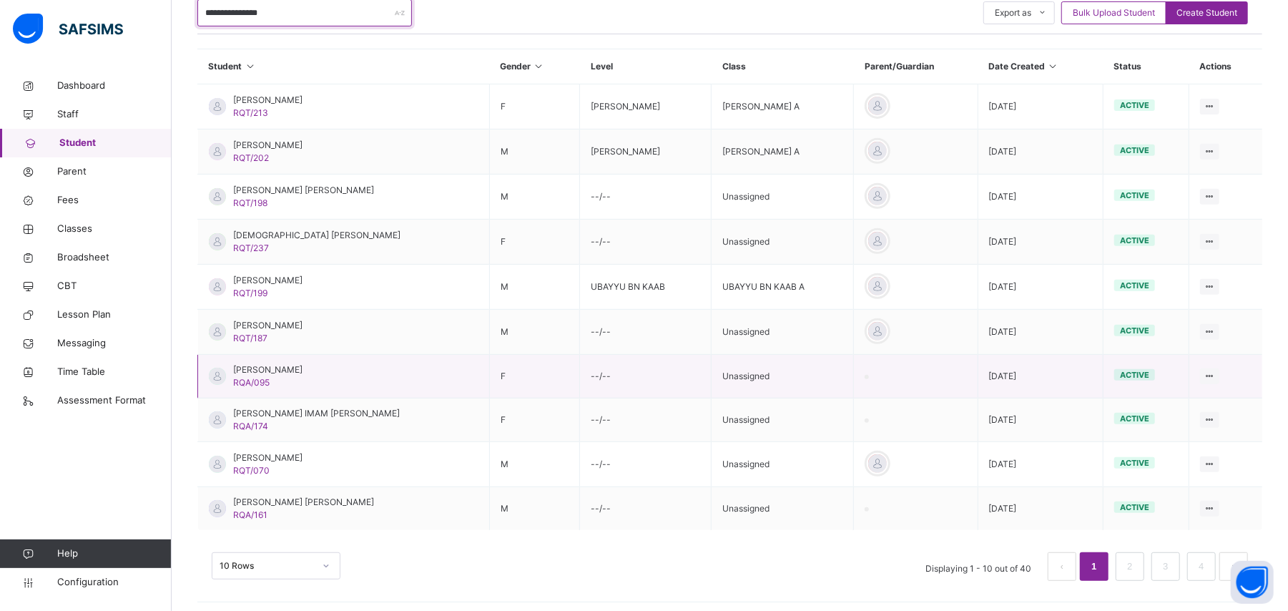
scroll to position [358, 0]
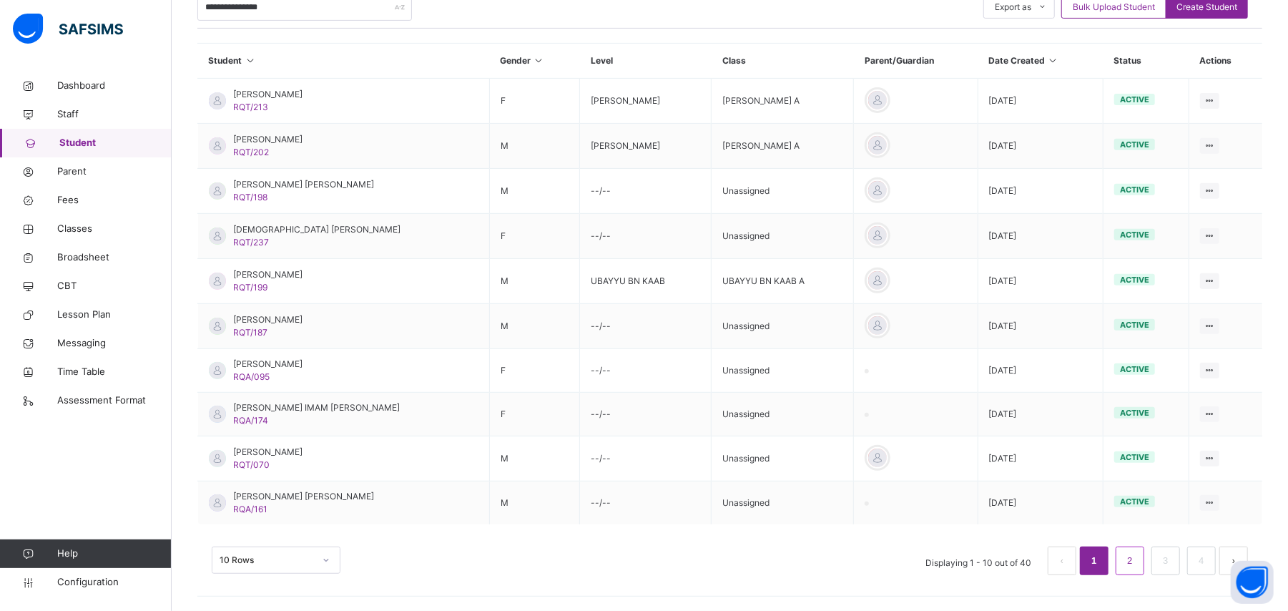
click at [1136, 559] on link "2" at bounding box center [1130, 560] width 14 height 19
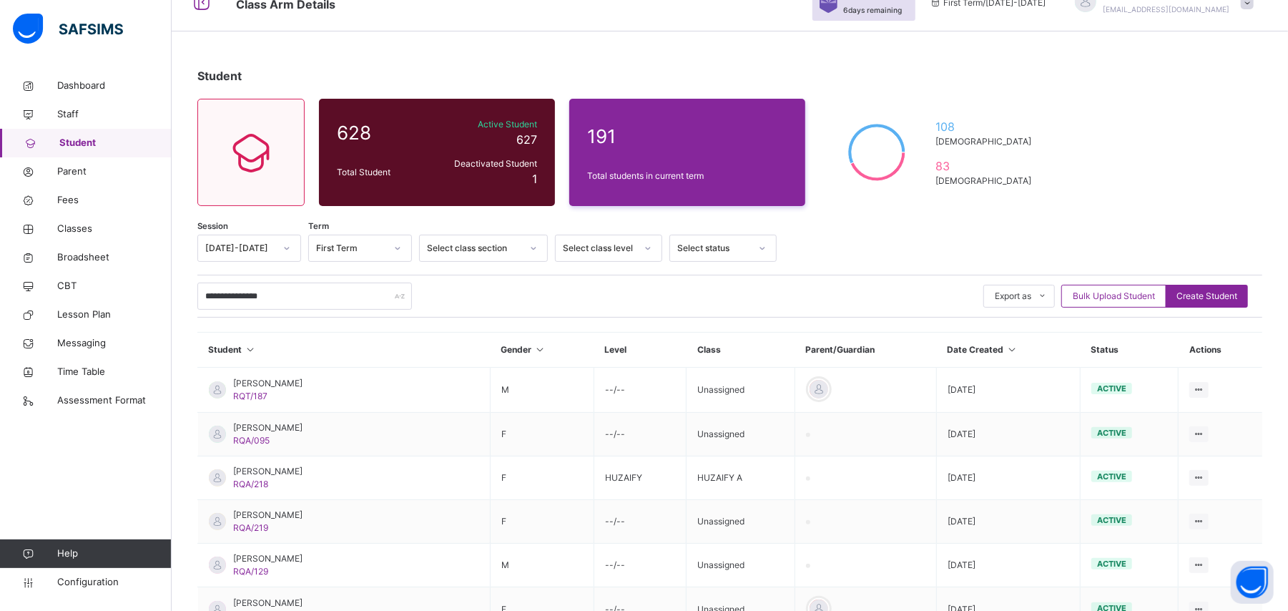
scroll to position [356, 0]
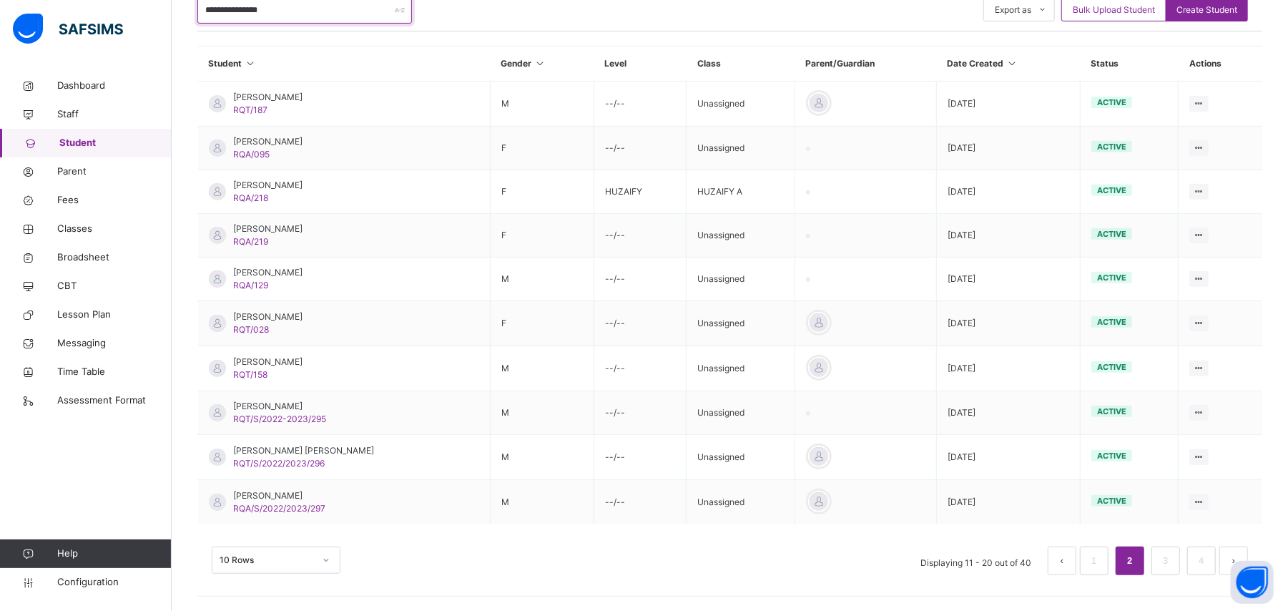
click at [307, 14] on input "**********" at bounding box center [304, 9] width 215 height 27
click at [232, 13] on input "**********" at bounding box center [304, 9] width 215 height 27
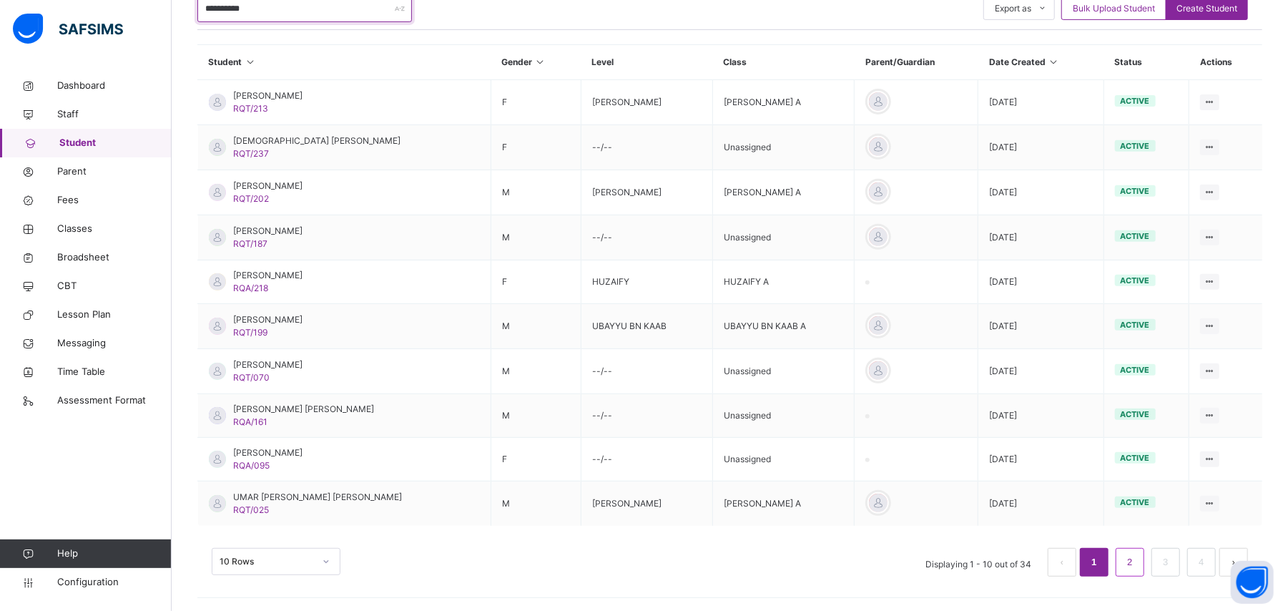
type input "*********"
click at [1136, 558] on link "2" at bounding box center [1130, 562] width 14 height 19
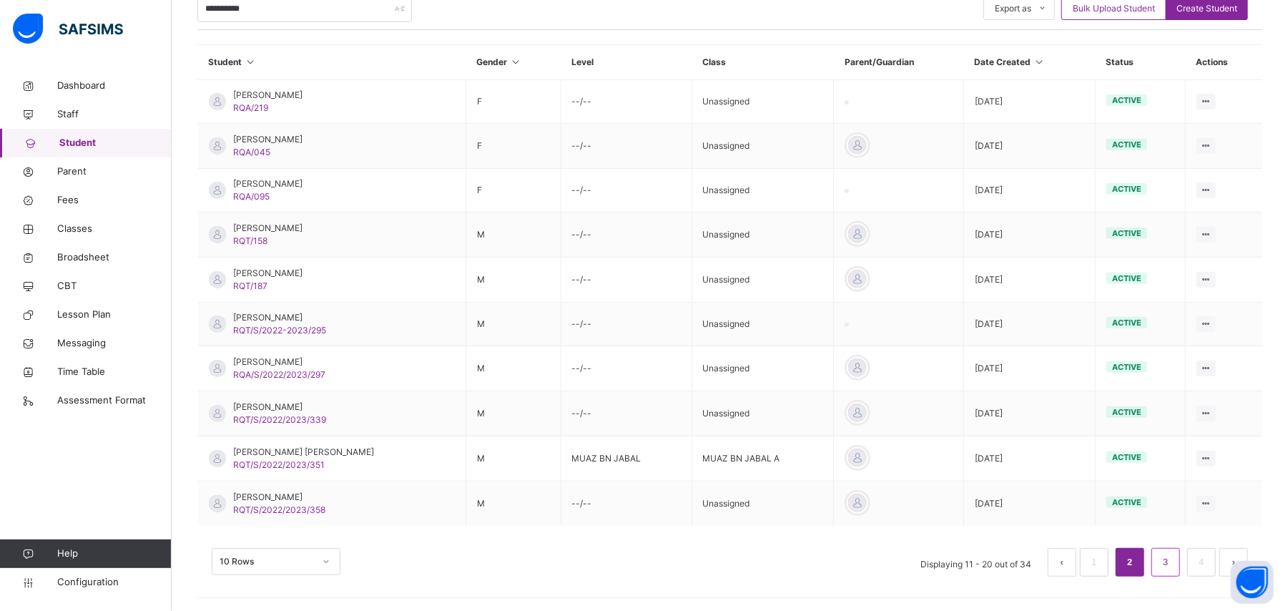
click at [1172, 555] on link "3" at bounding box center [1165, 562] width 14 height 19
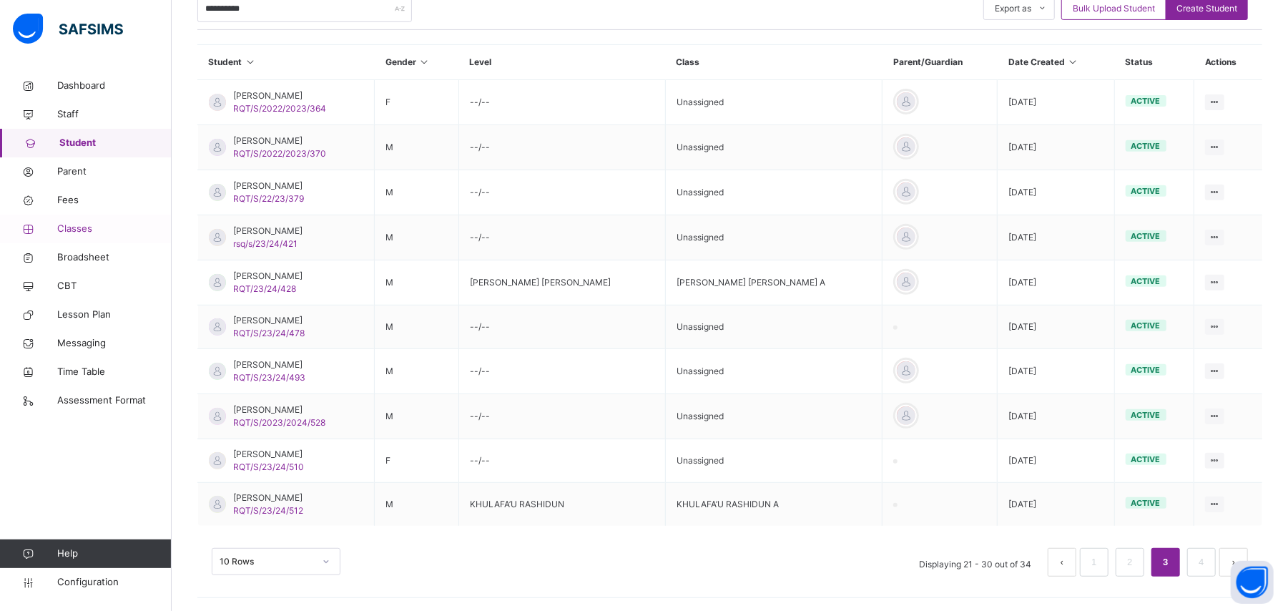
click at [69, 236] on link "Classes" at bounding box center [86, 229] width 172 height 29
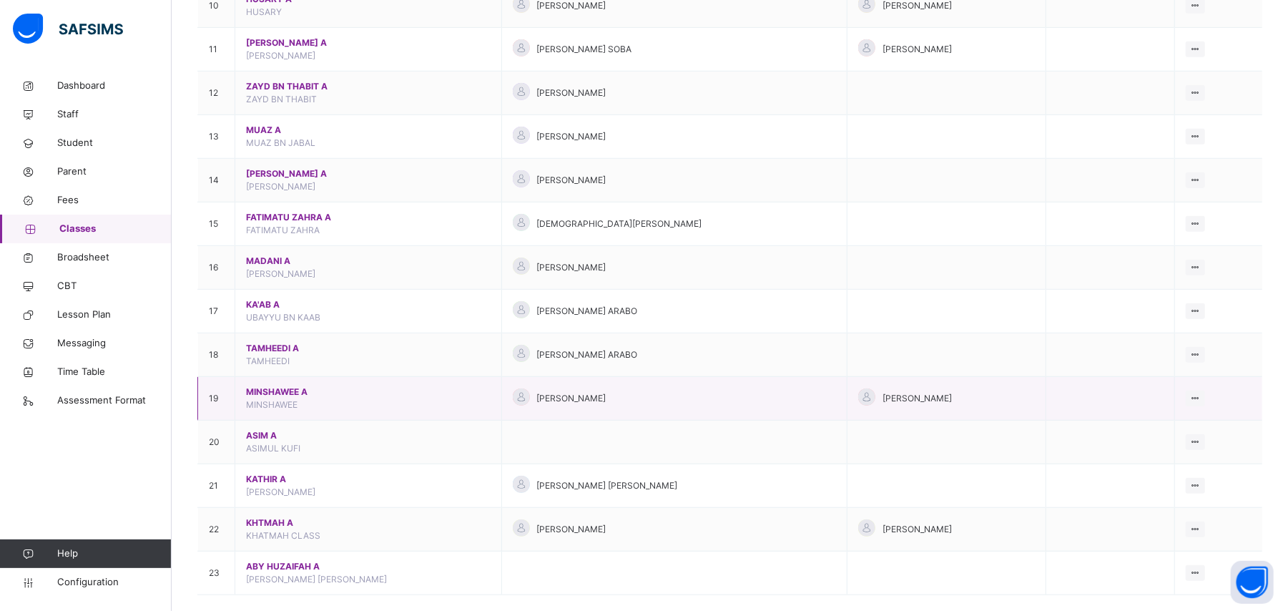
scroll to position [647, 0]
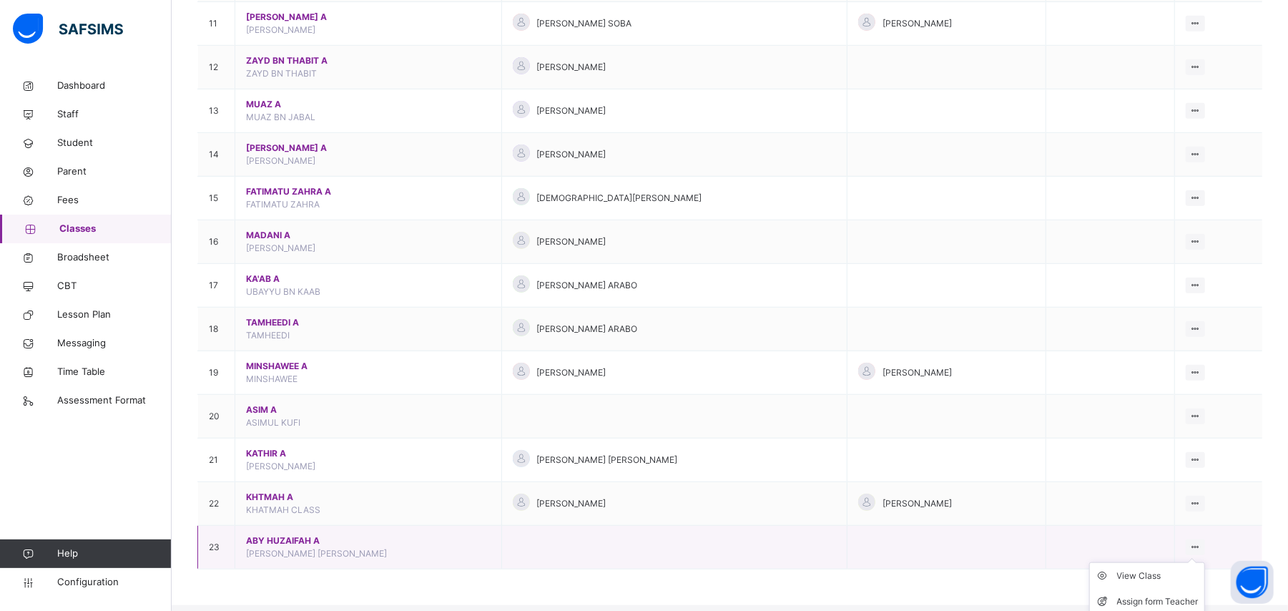
click at [1173, 575] on ul "View Class Assign form Teacher" at bounding box center [1147, 588] width 116 height 53
click at [1159, 578] on div "View Class" at bounding box center [1158, 575] width 82 height 14
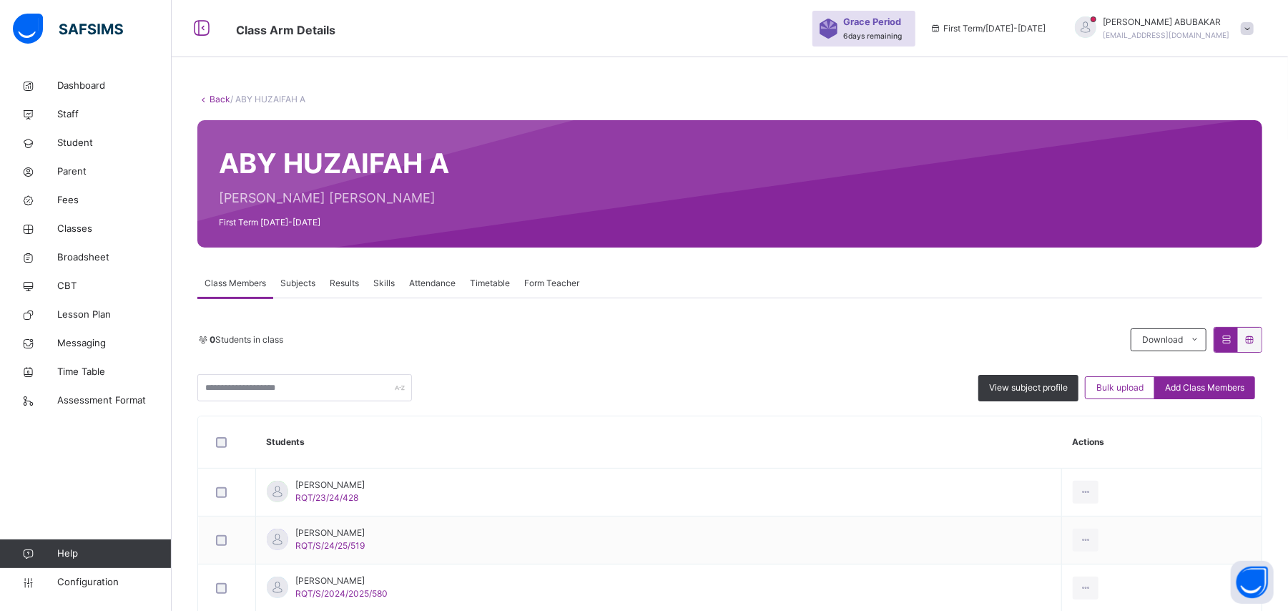
scroll to position [461, 0]
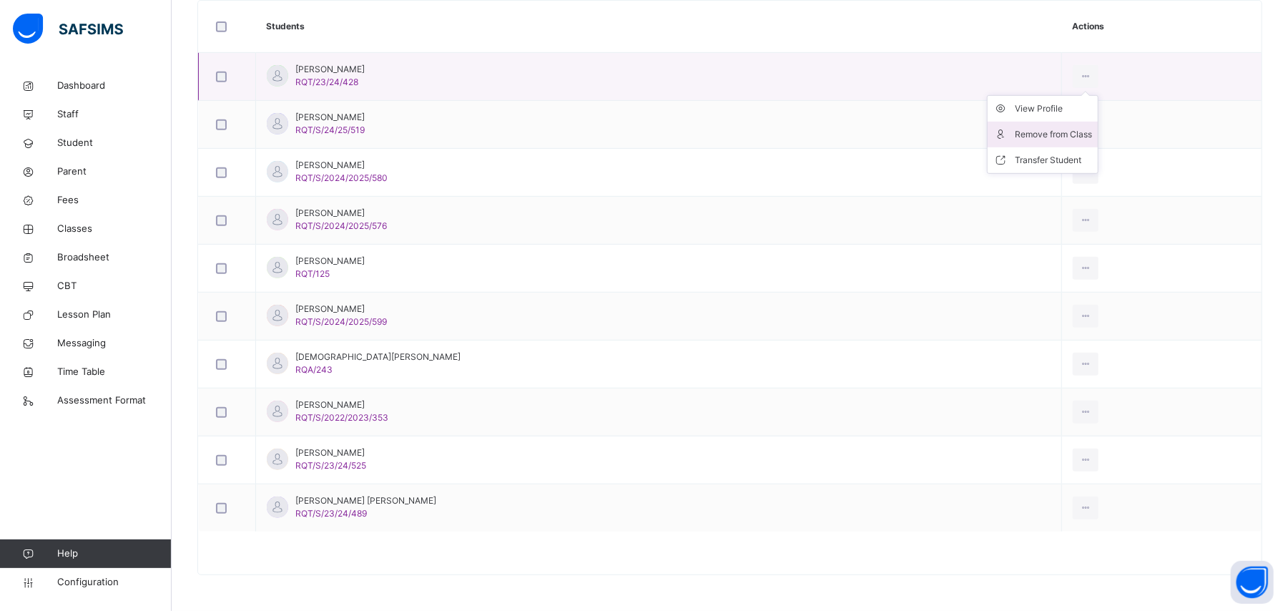
click at [1033, 130] on div "Remove from Class" at bounding box center [1053, 134] width 77 height 14
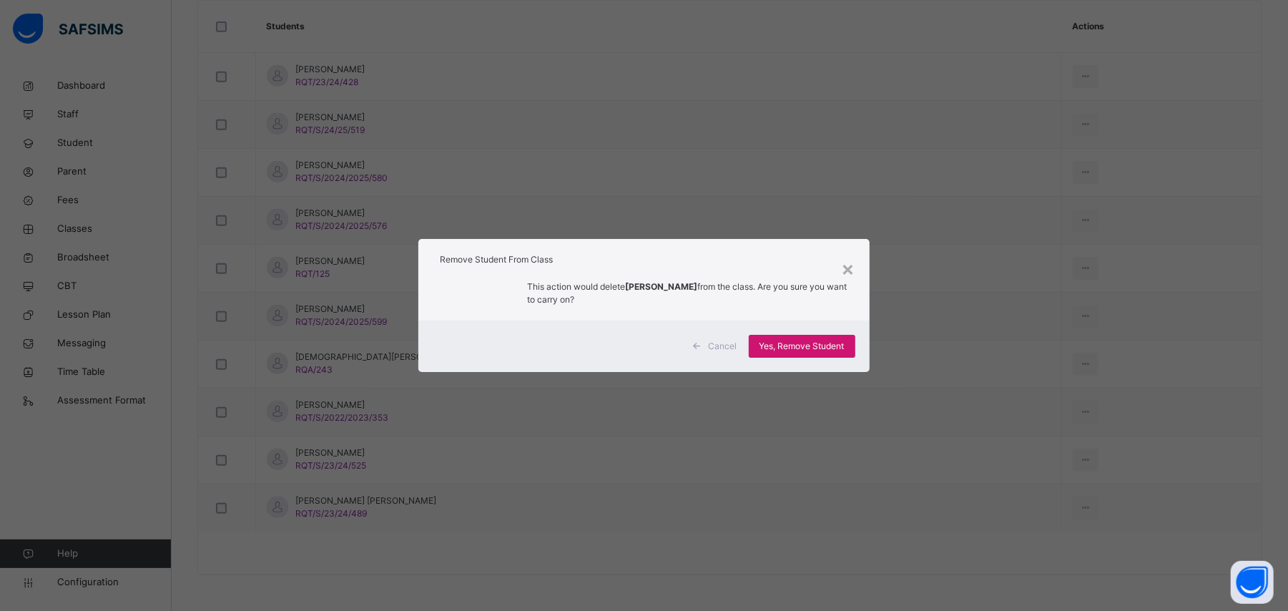
click at [808, 342] on span "Yes, Remove Student" at bounding box center [801, 346] width 85 height 13
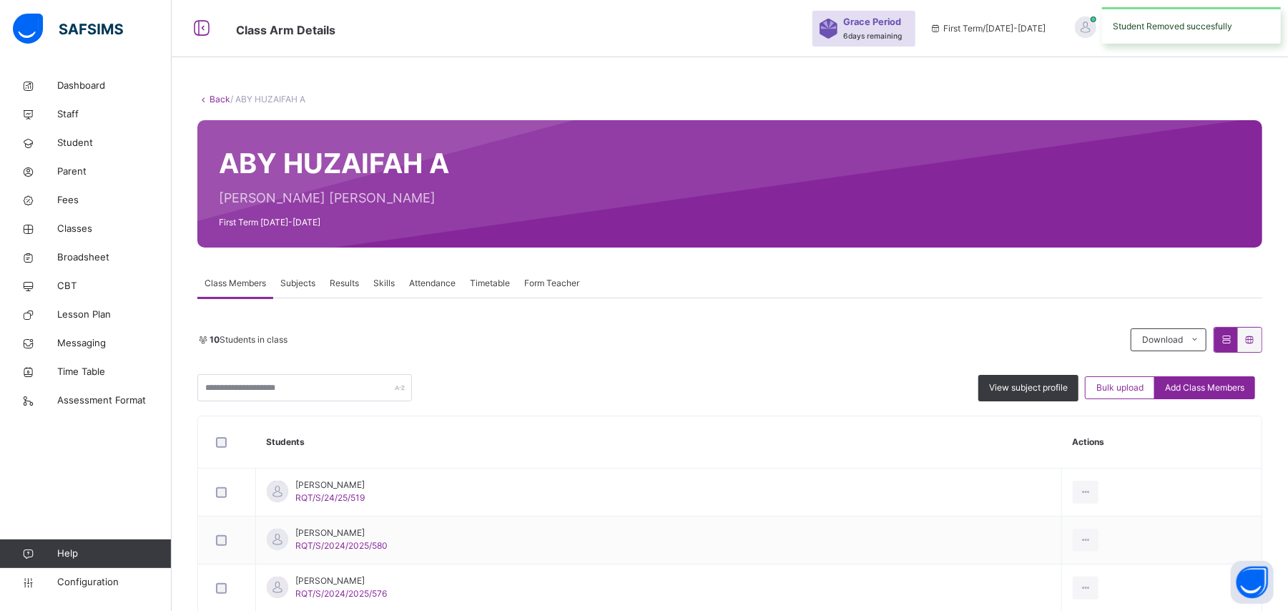
scroll to position [413, 0]
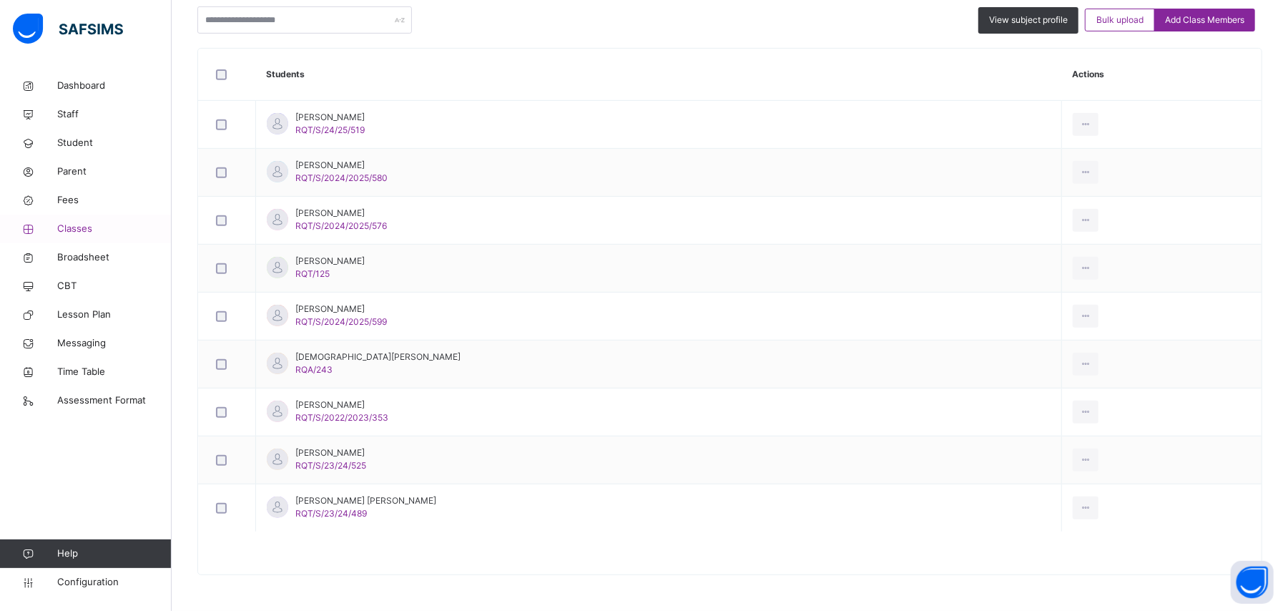
click at [89, 230] on span "Classes" at bounding box center [114, 229] width 114 height 14
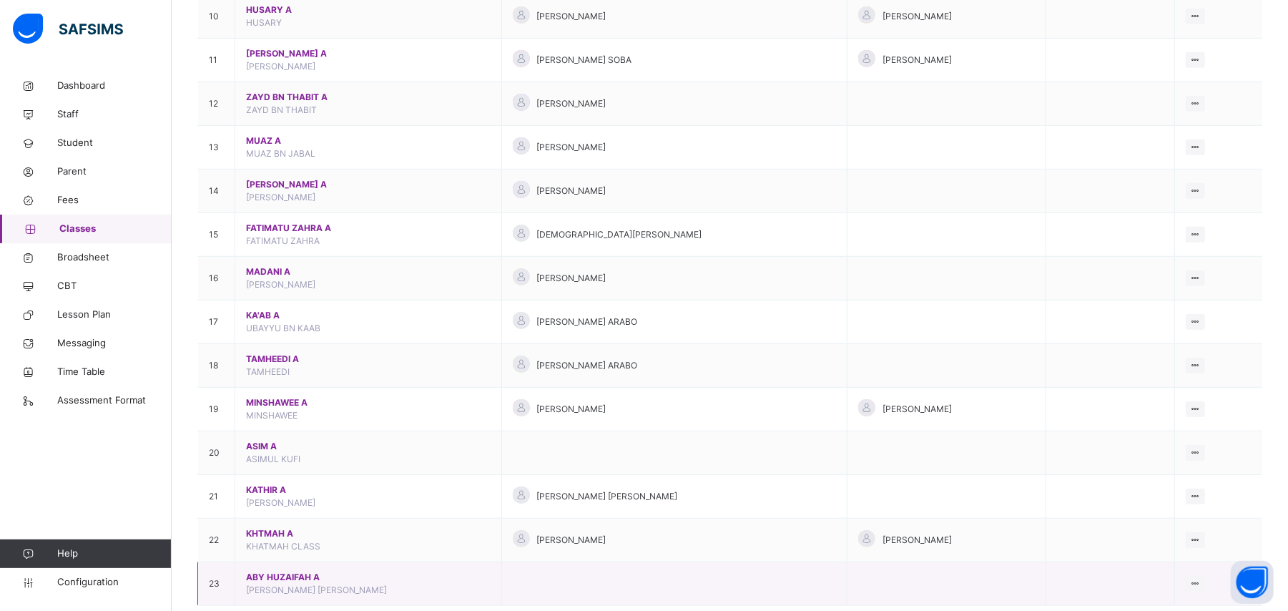
scroll to position [647, 0]
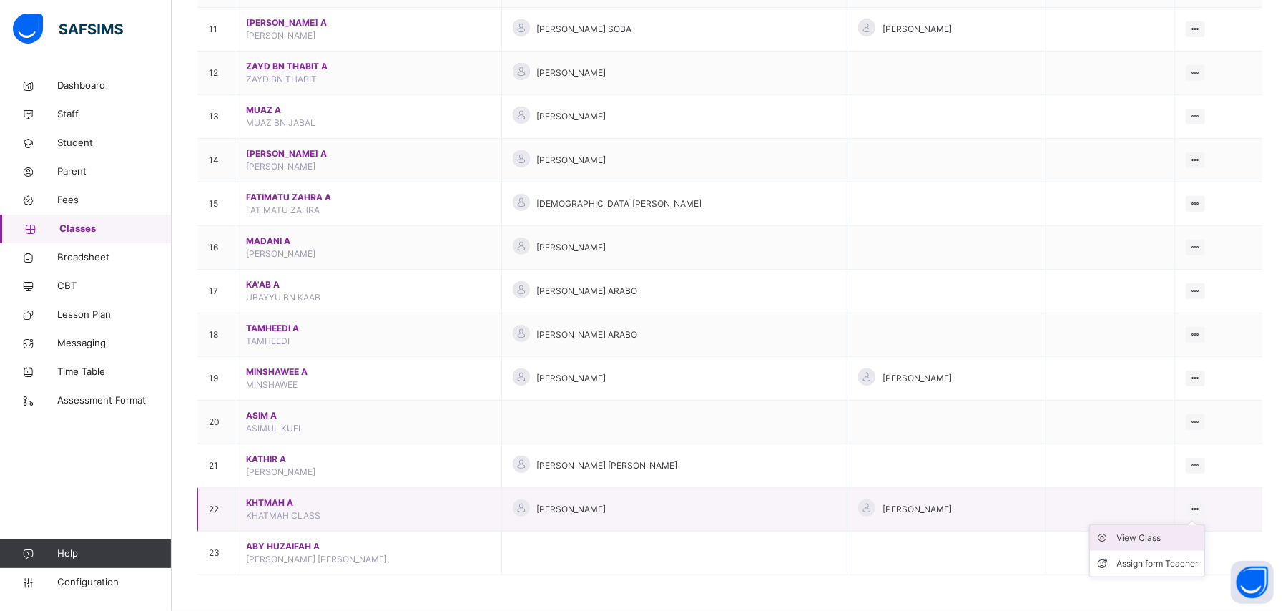
click at [1159, 539] on div "View Class" at bounding box center [1158, 538] width 82 height 14
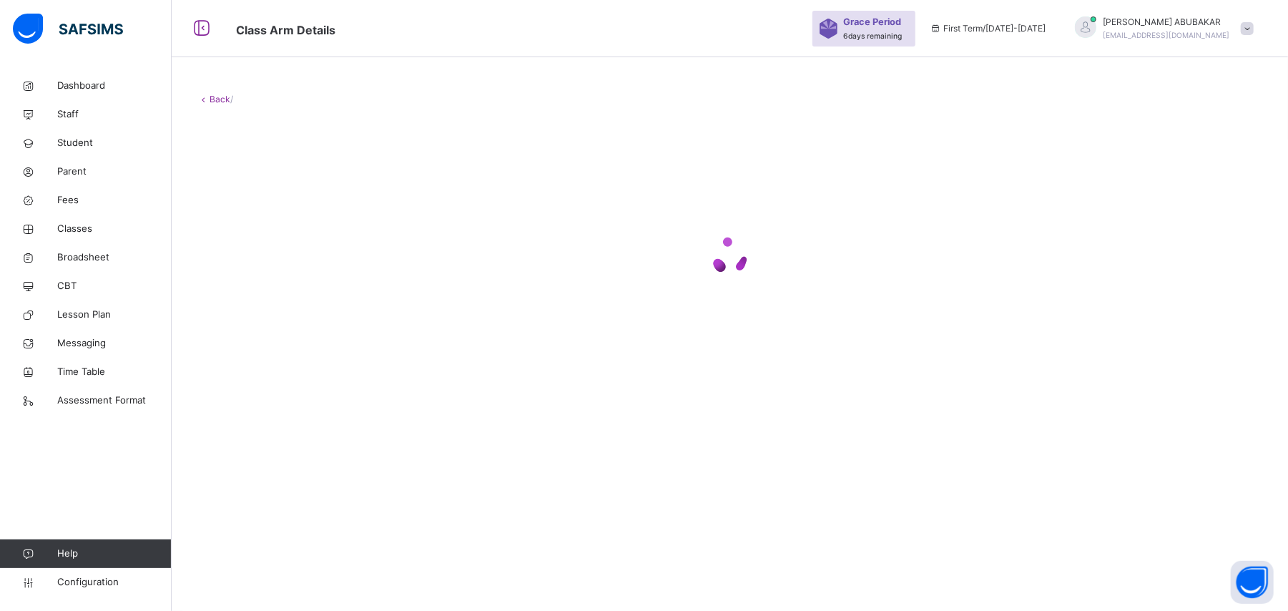
scroll to position [43, 0]
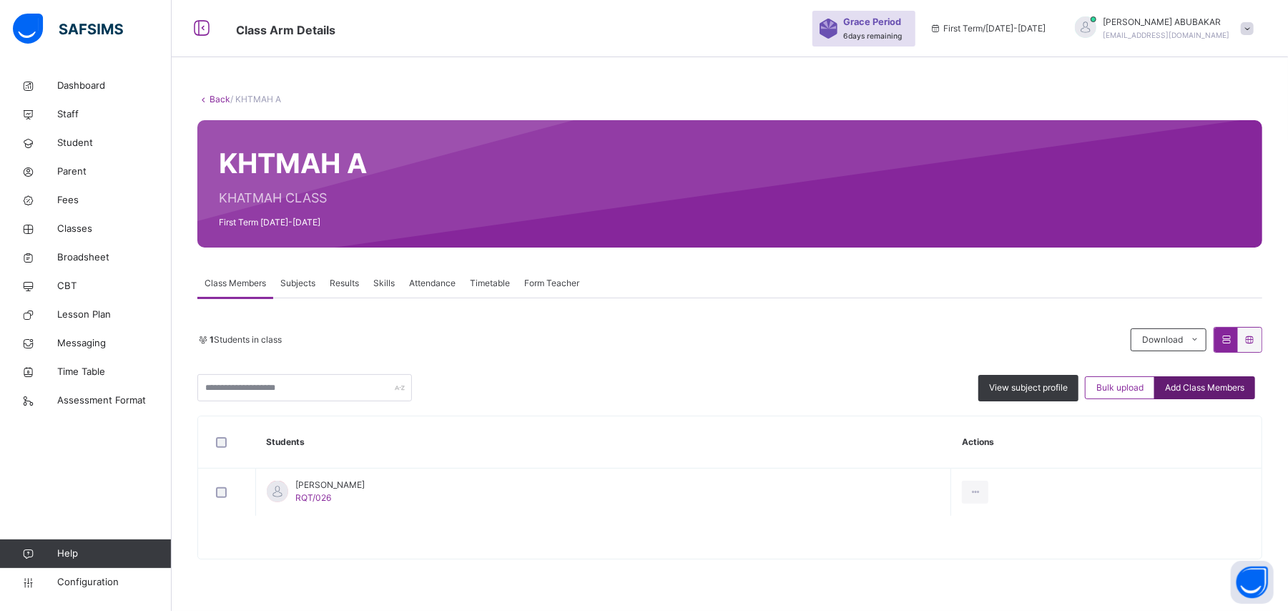
click at [1228, 386] on span "Add Class Members" at bounding box center [1204, 387] width 79 height 13
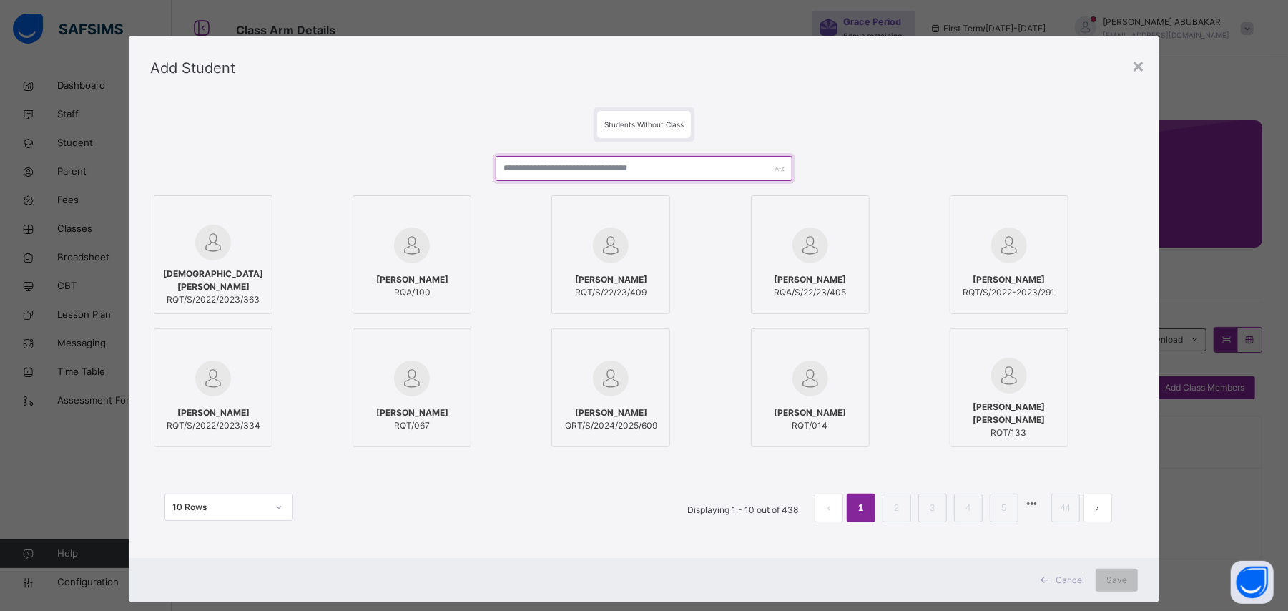
click at [564, 167] on input "text" at bounding box center [644, 168] width 296 height 25
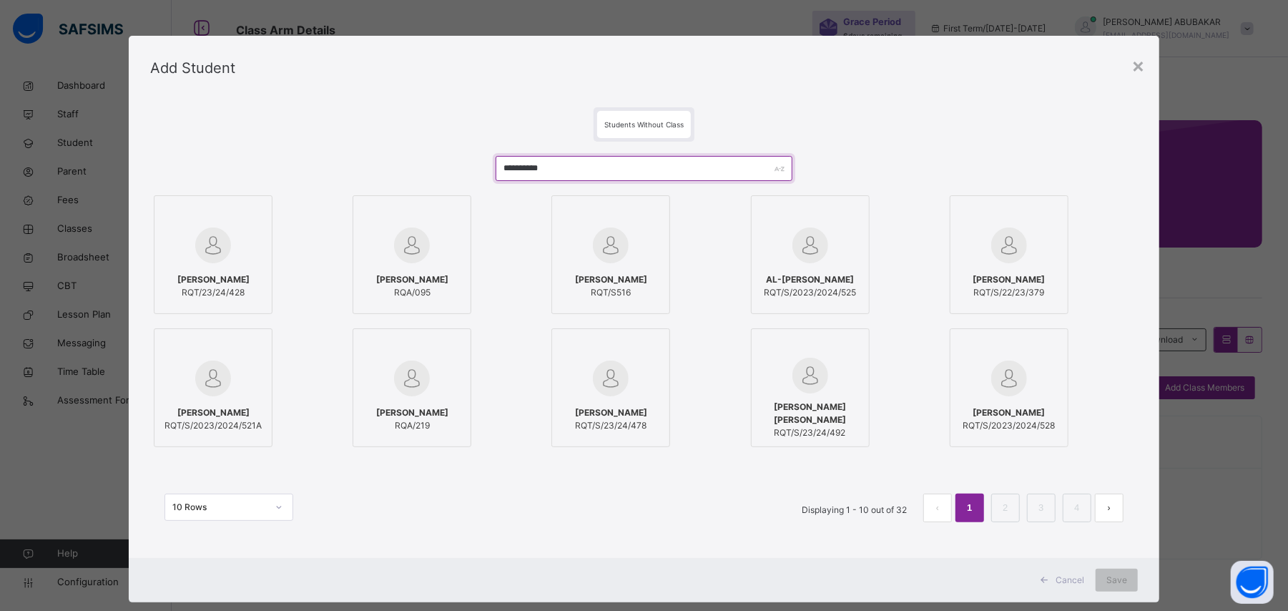
type input "**********"
click at [232, 258] on div at bounding box center [213, 245] width 103 height 41
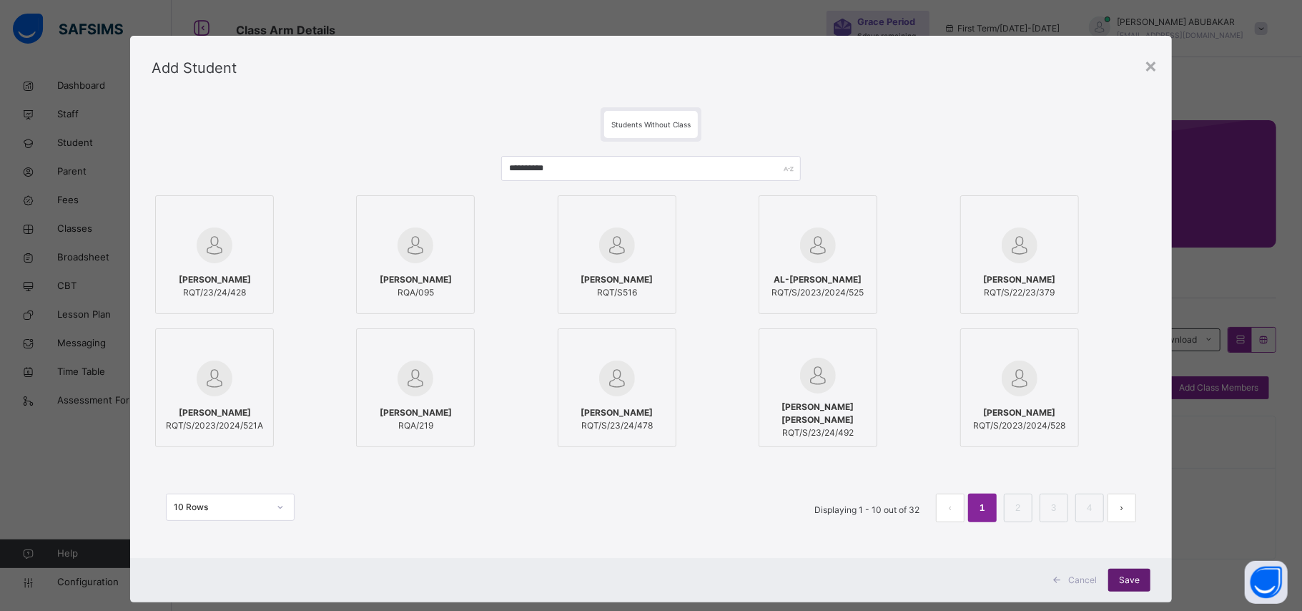
click at [1137, 578] on div "Save" at bounding box center [1129, 579] width 42 height 23
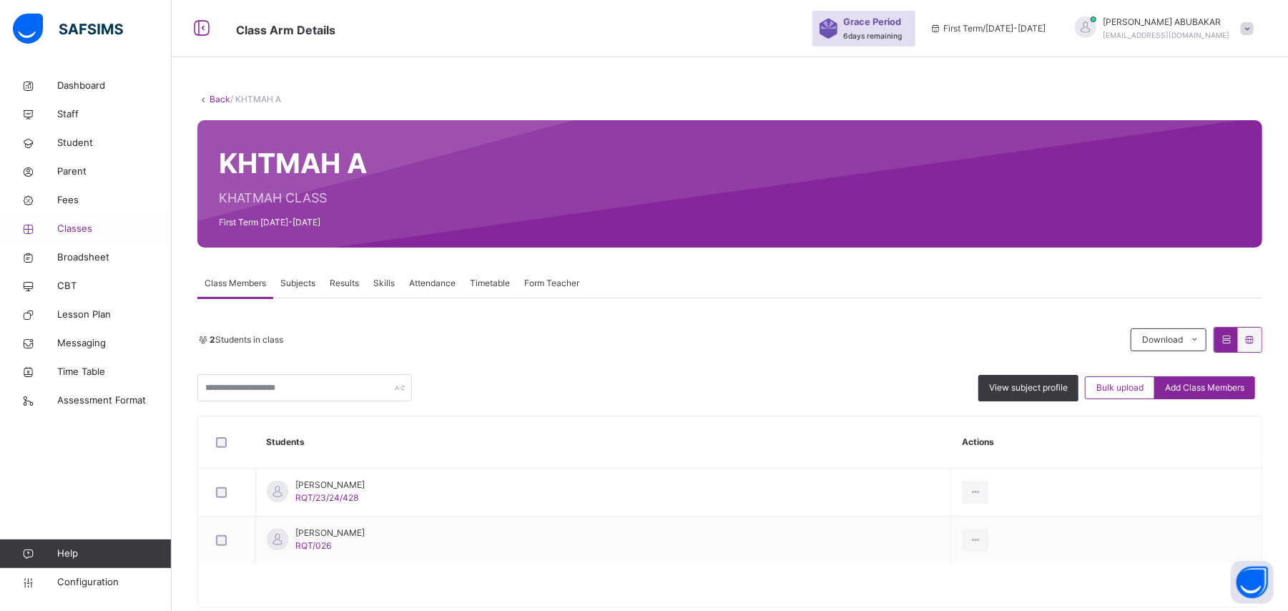
click at [87, 227] on span "Classes" at bounding box center [114, 229] width 114 height 14
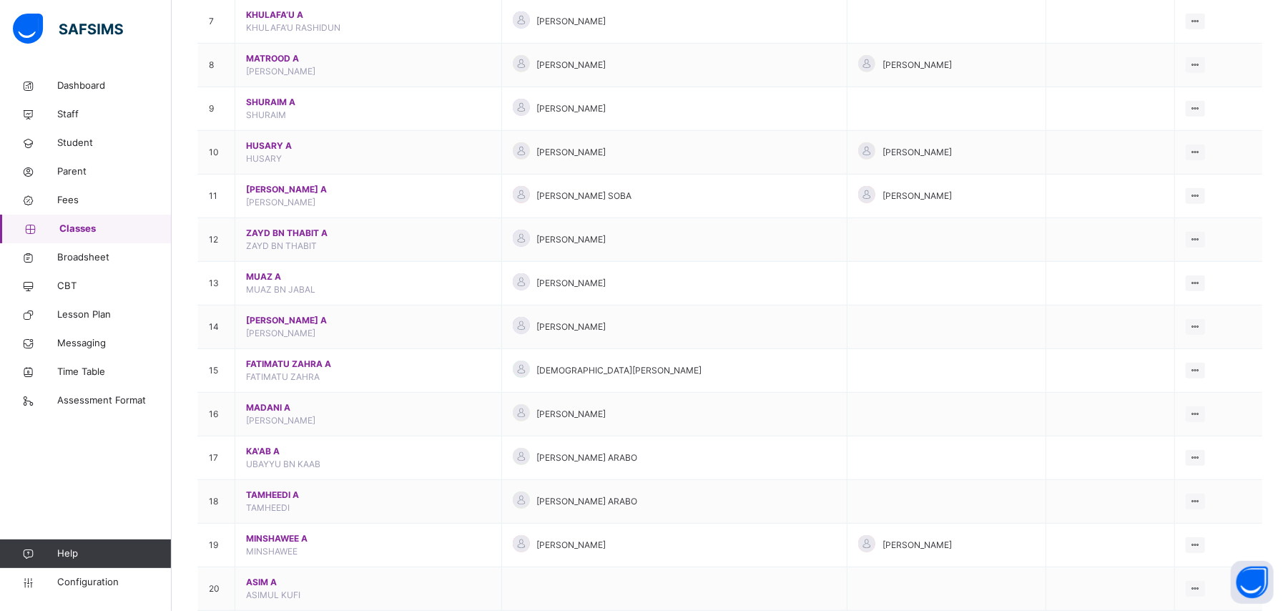
scroll to position [519, 0]
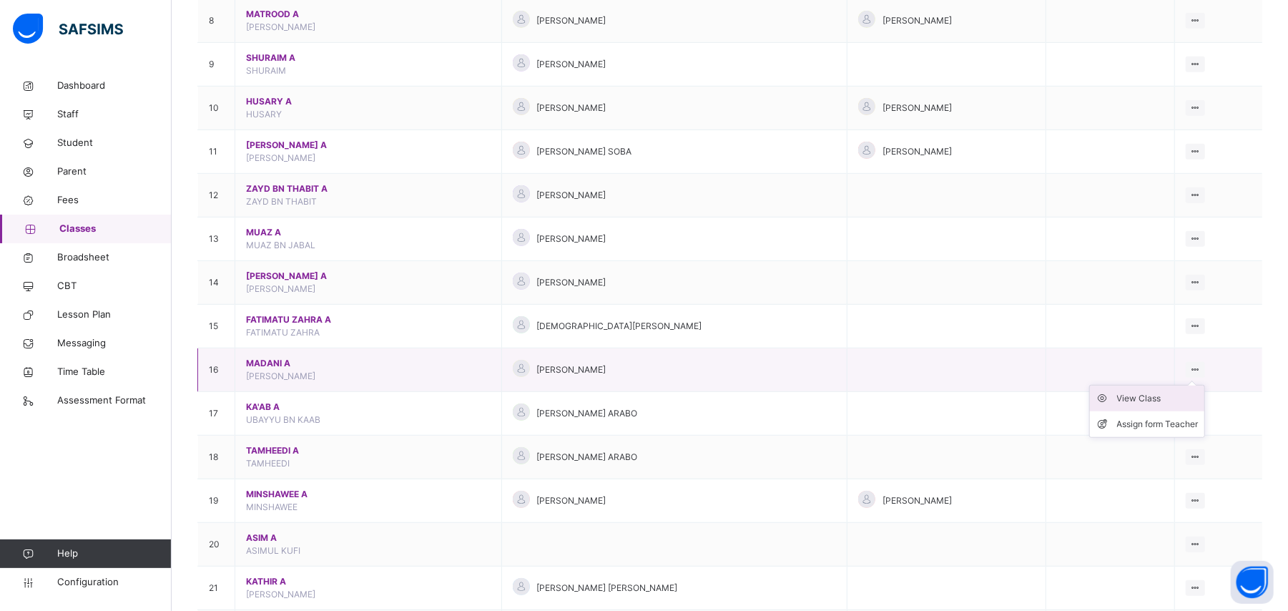
click at [1176, 404] on div "View Class" at bounding box center [1158, 398] width 82 height 14
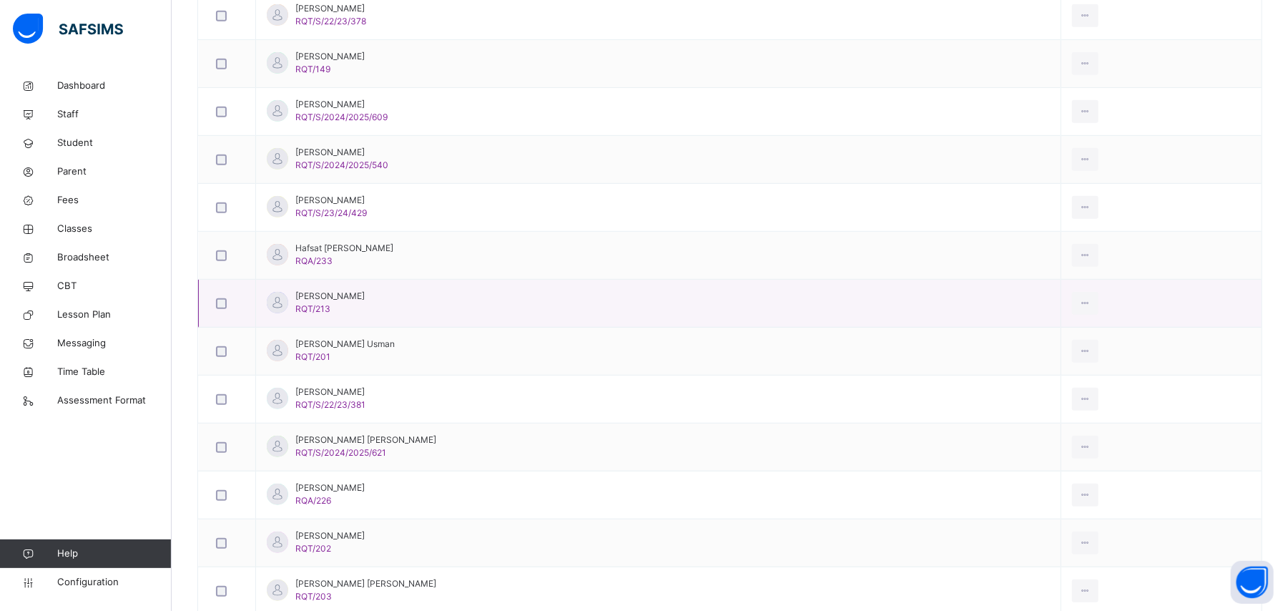
scroll to position [424, 0]
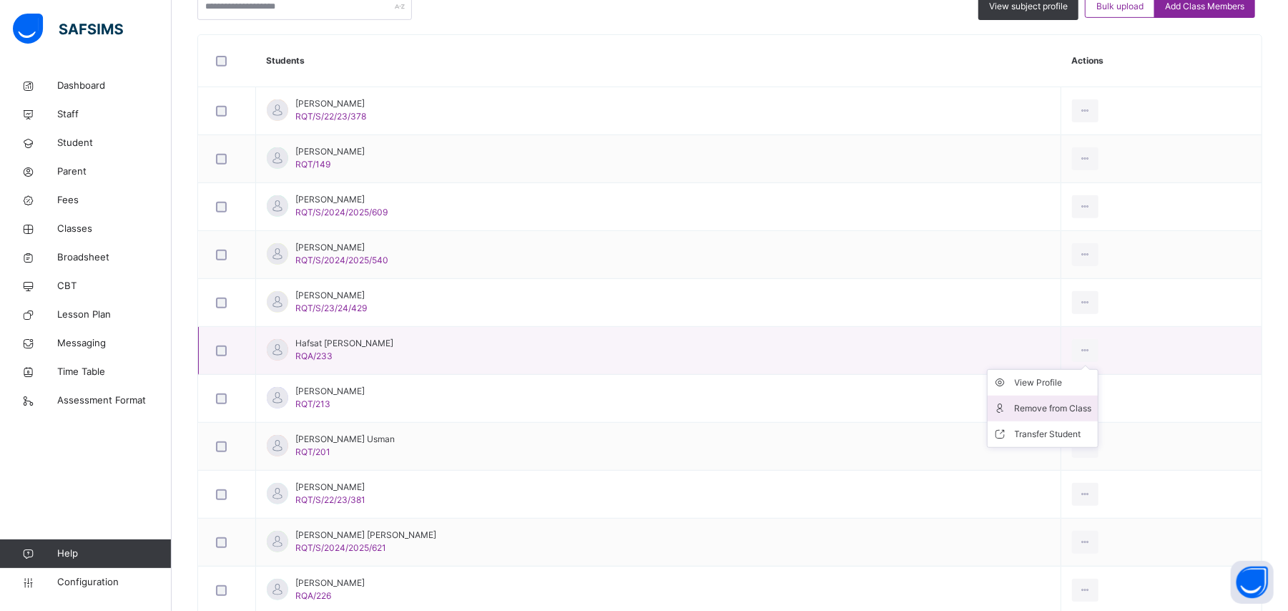
click at [1045, 403] on div "Remove from Class" at bounding box center [1053, 408] width 77 height 14
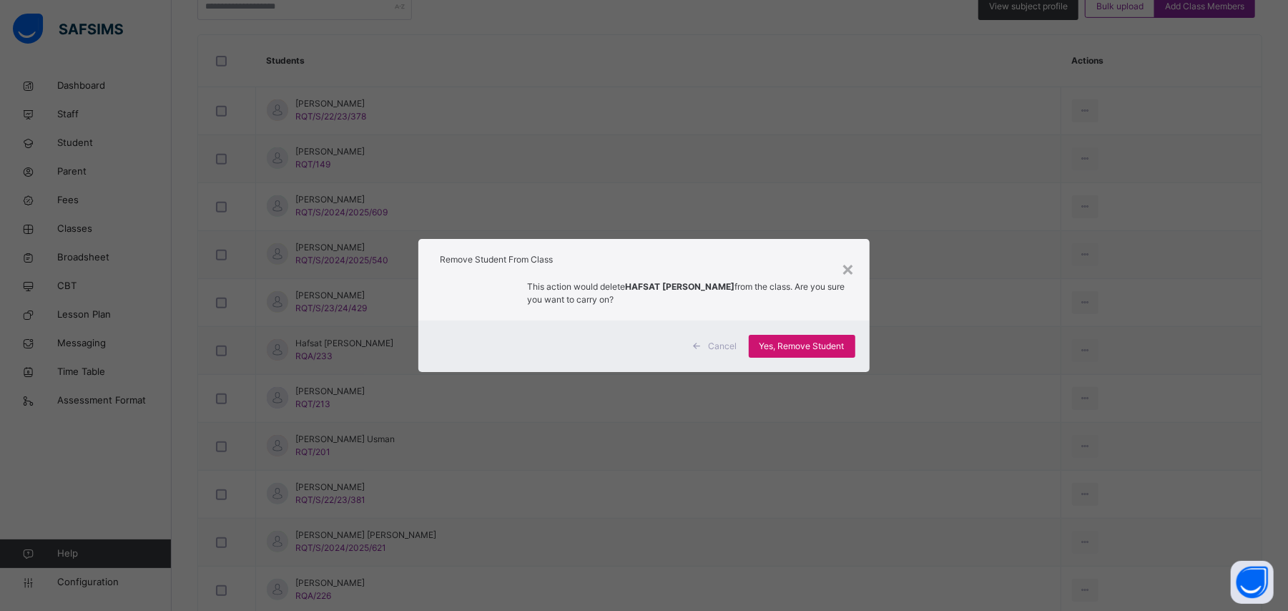
click at [815, 342] on span "Yes, Remove Student" at bounding box center [801, 346] width 85 height 13
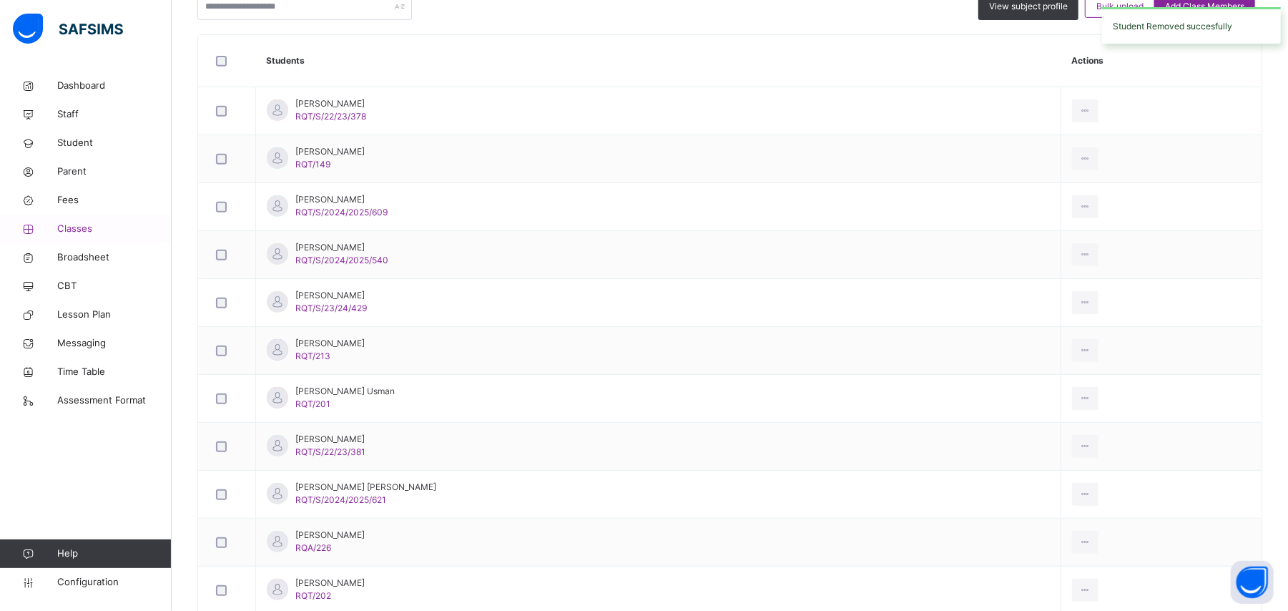
click at [82, 230] on span "Classes" at bounding box center [114, 229] width 114 height 14
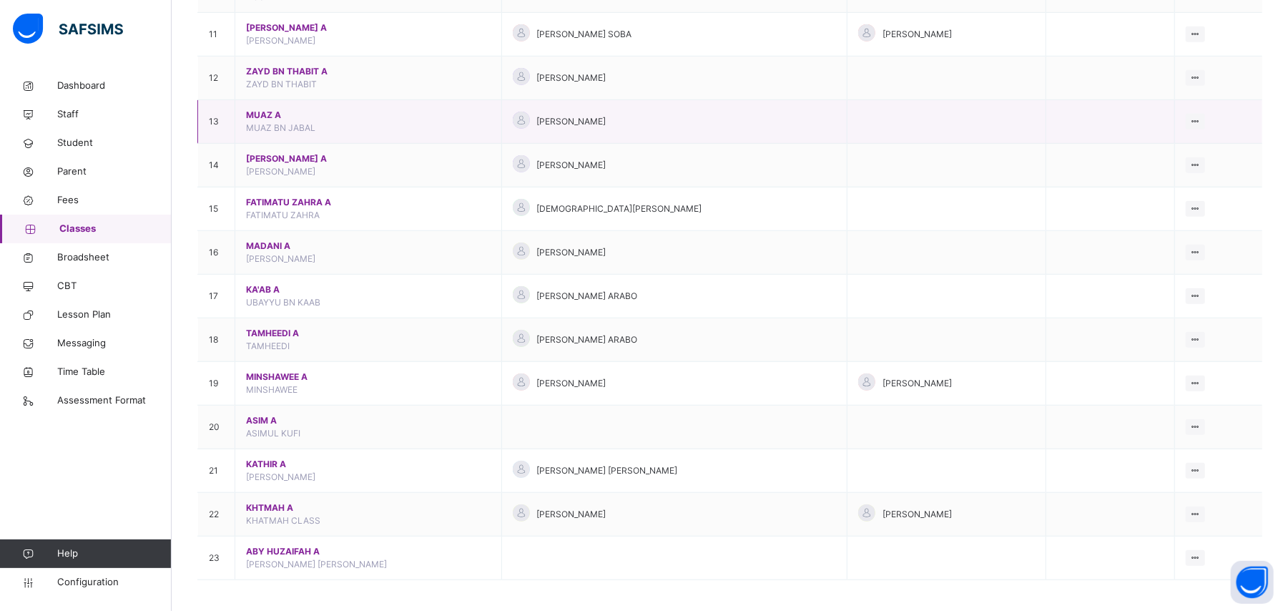
scroll to position [647, 0]
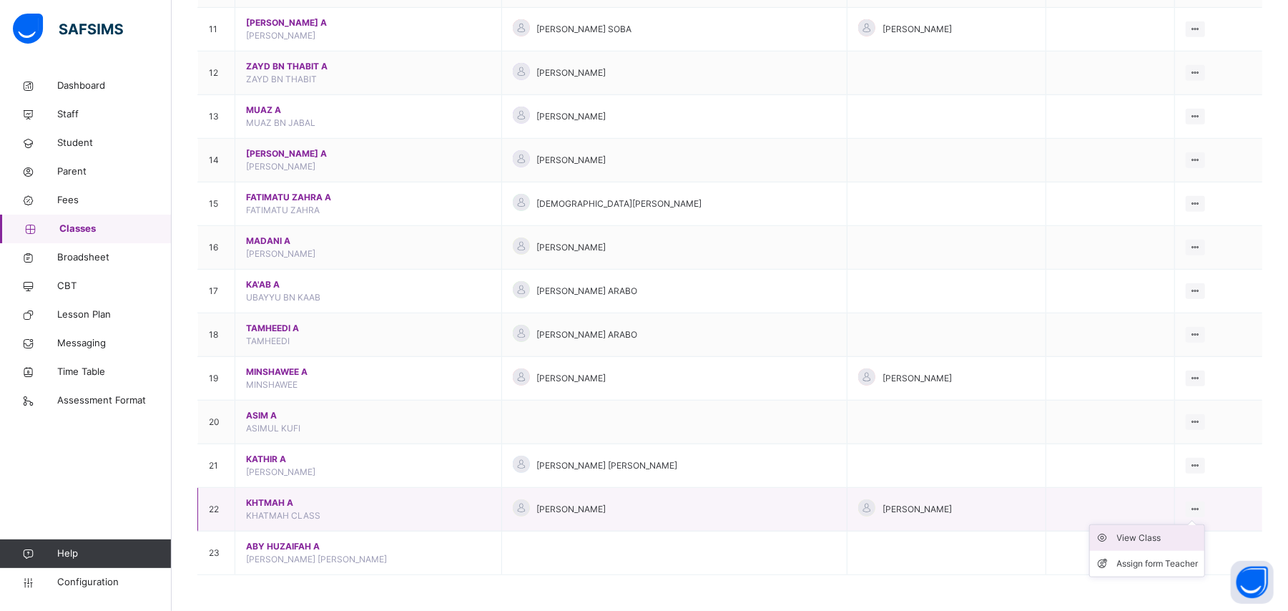
click at [1188, 535] on div "View Class" at bounding box center [1158, 538] width 82 height 14
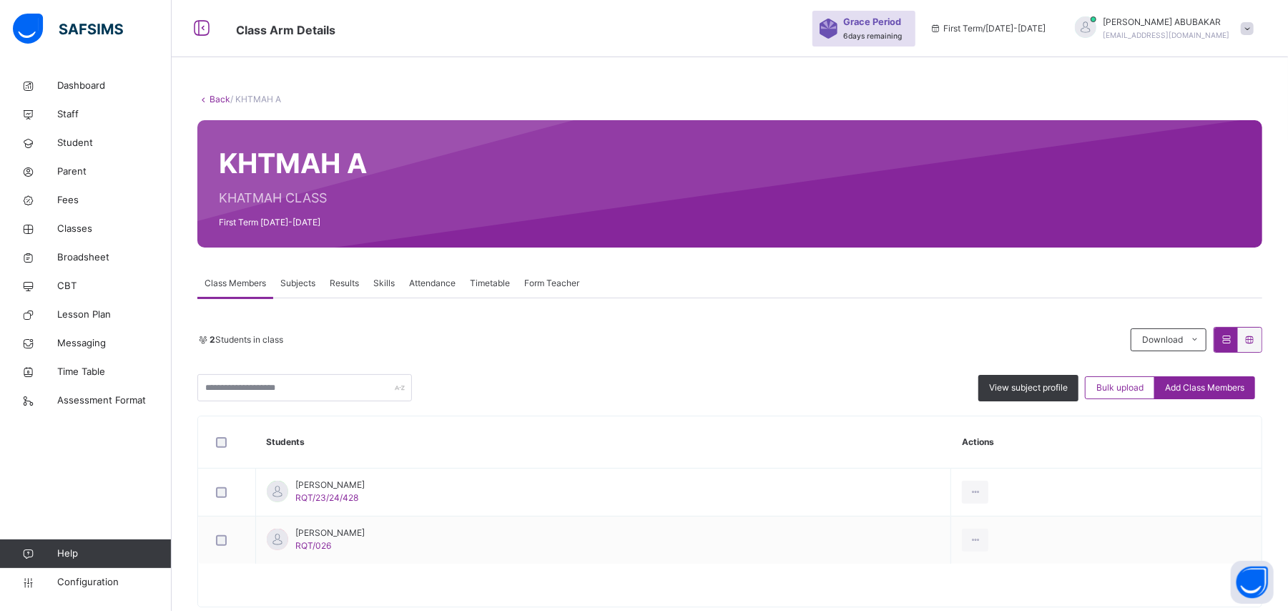
scroll to position [76, 0]
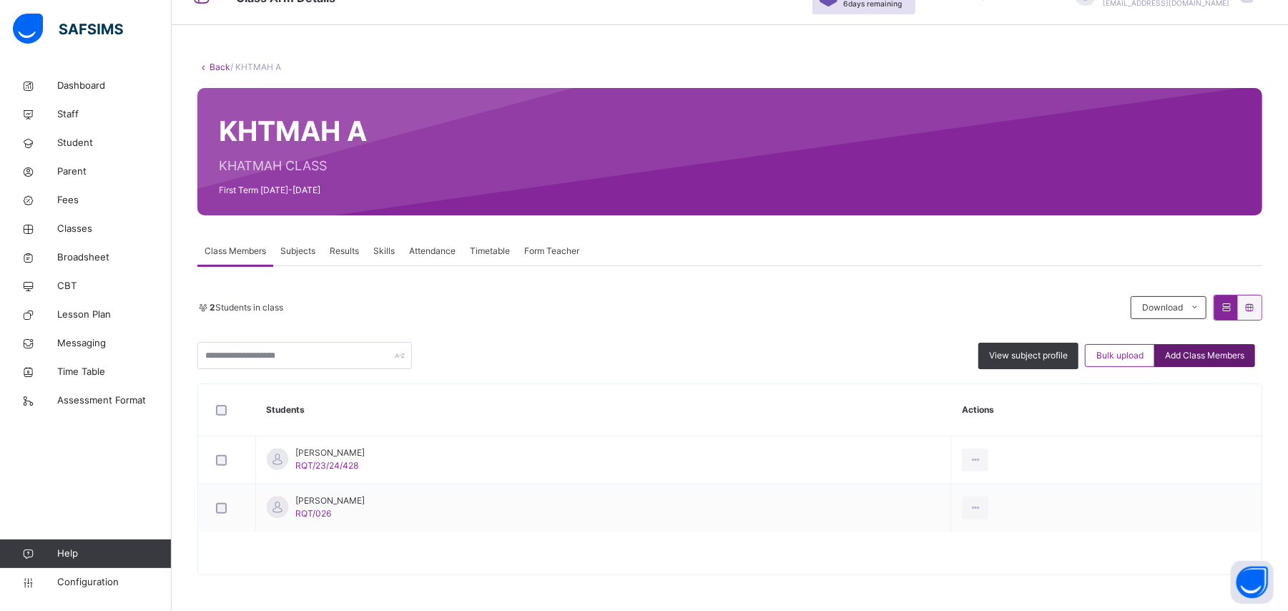
click at [1205, 349] on span "Add Class Members" at bounding box center [1204, 355] width 79 height 13
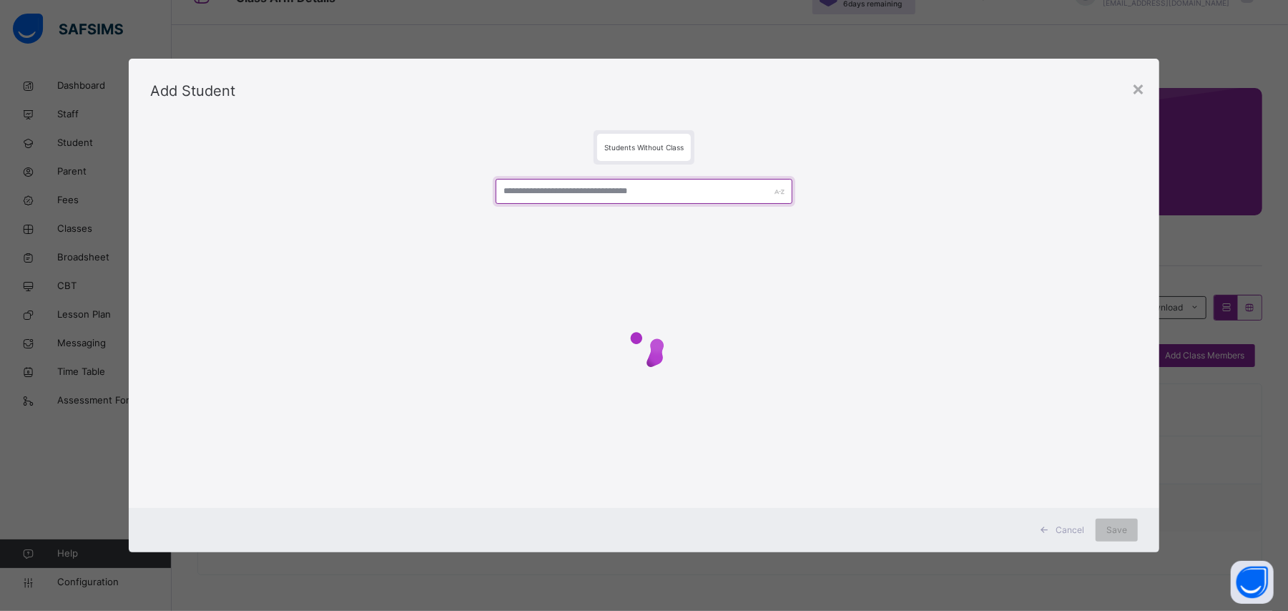
click at [609, 187] on input "text" at bounding box center [644, 191] width 296 height 25
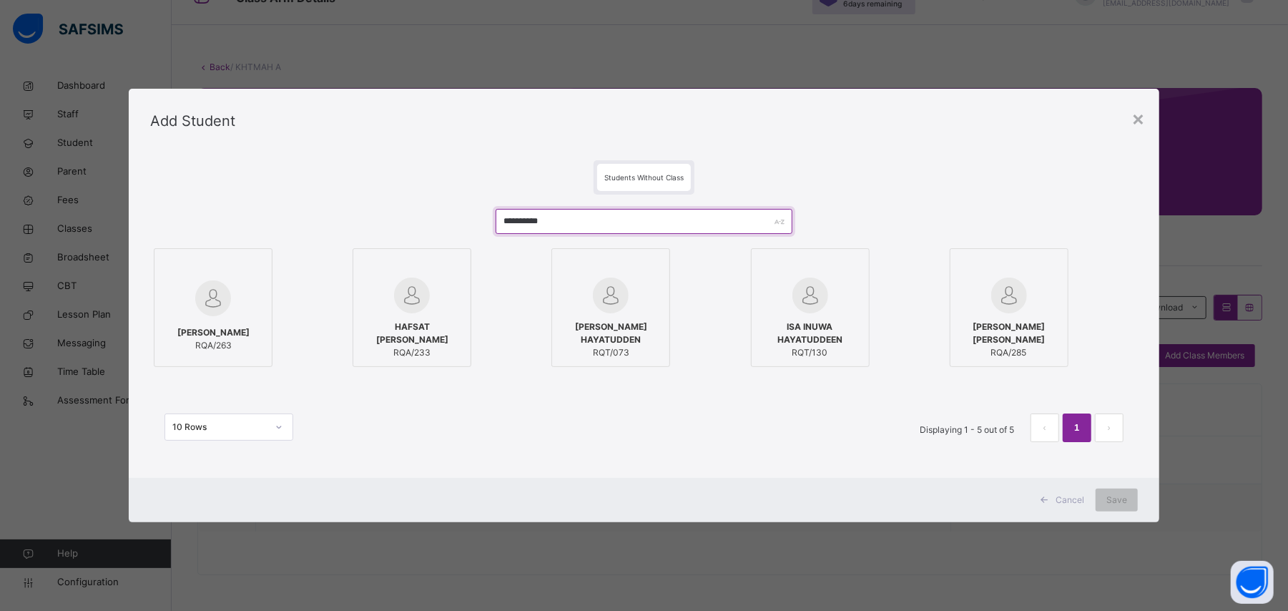
type input "**********"
click at [412, 321] on span "HAFSAT [PERSON_NAME]" at bounding box center [411, 333] width 103 height 26
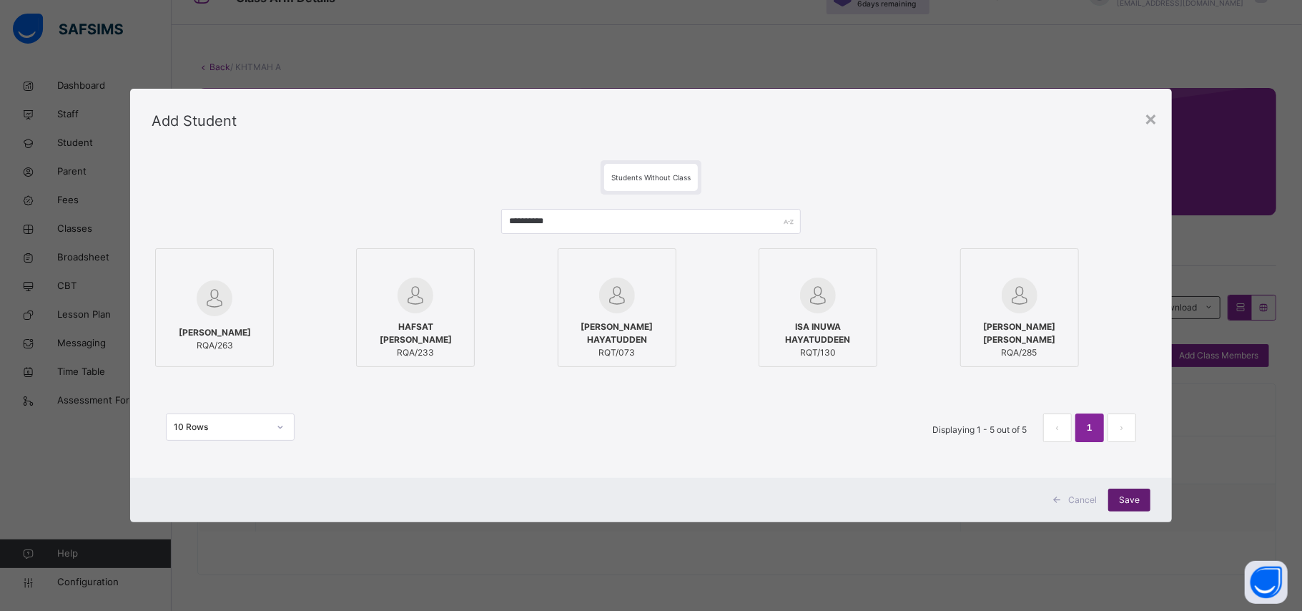
click at [1145, 496] on div "Save" at bounding box center [1129, 499] width 42 height 23
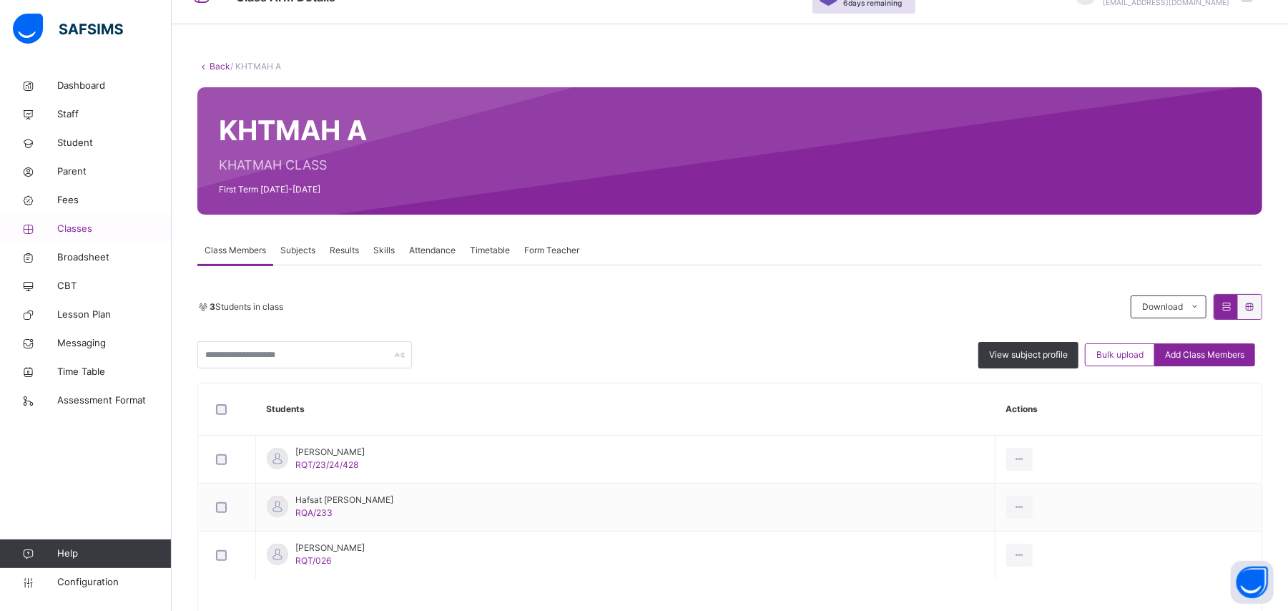
click at [74, 232] on span "Classes" at bounding box center [114, 229] width 114 height 14
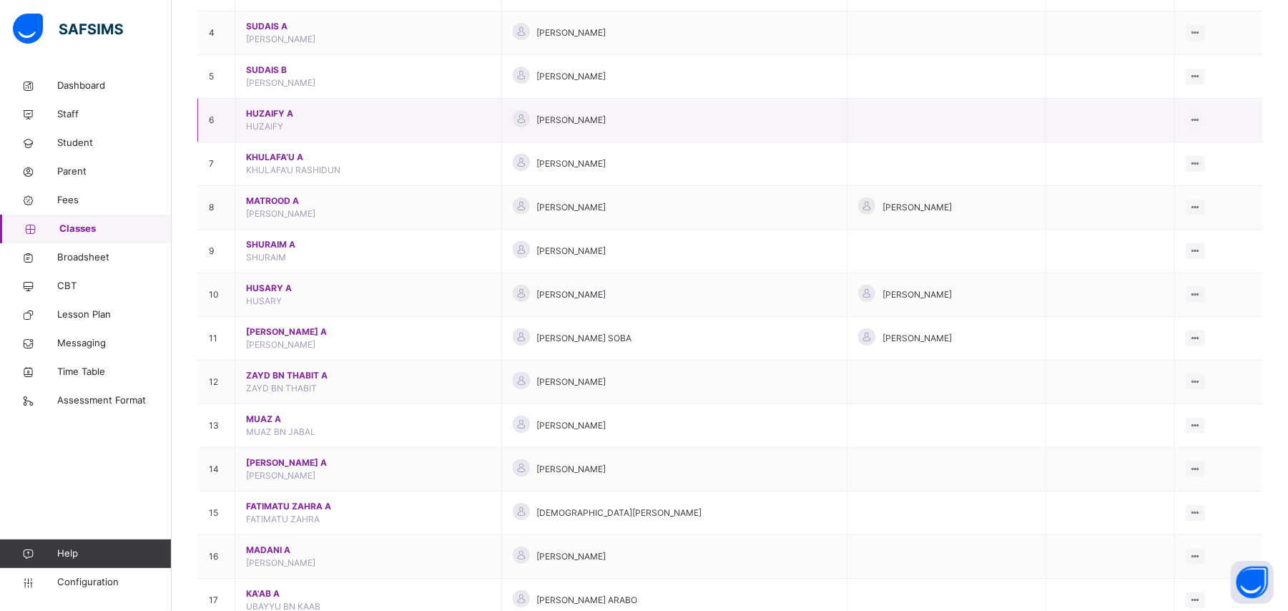
scroll to position [362, 0]
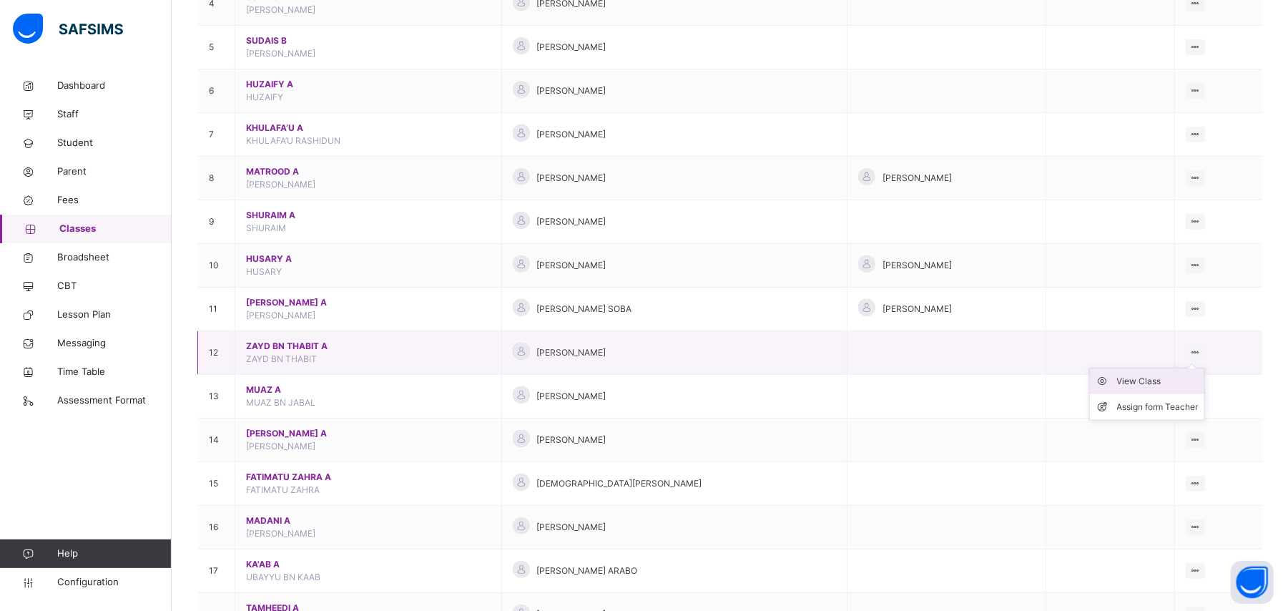
click at [1170, 385] on div "View Class" at bounding box center [1158, 381] width 82 height 14
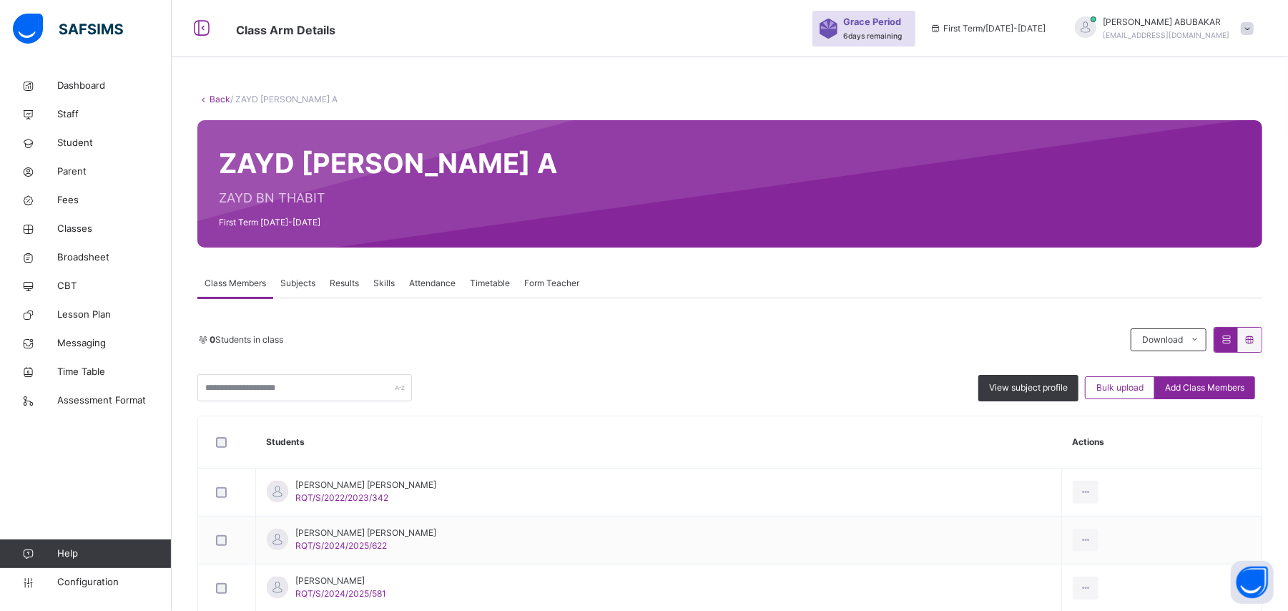
scroll to position [362, 0]
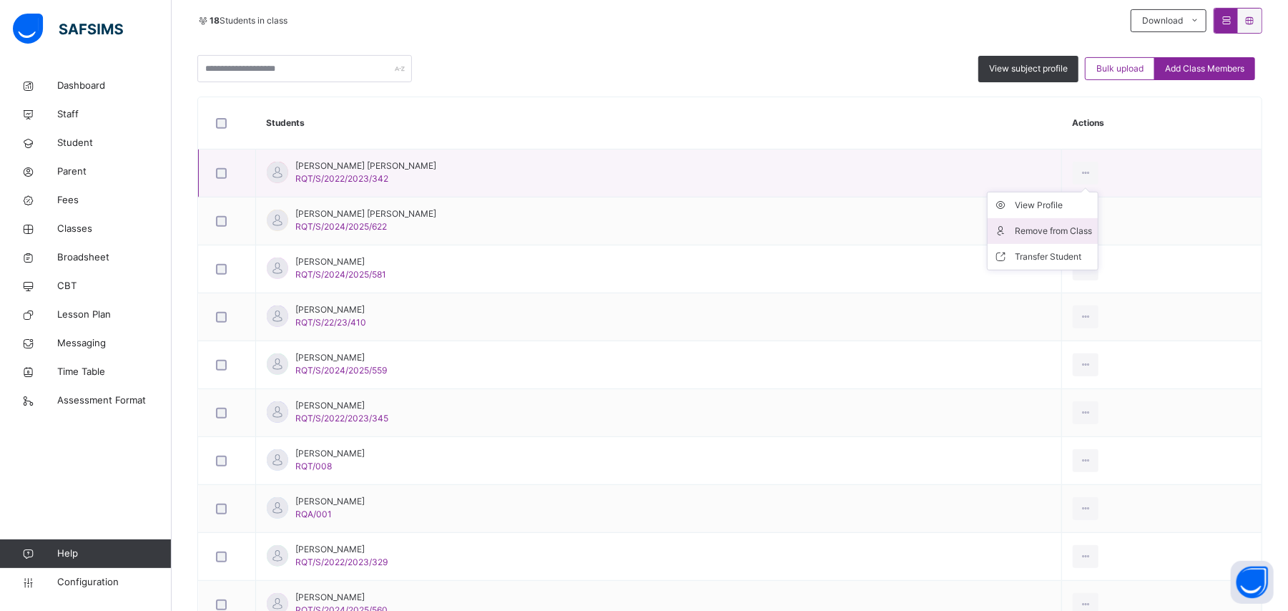
click at [1023, 230] on div "Remove from Class" at bounding box center [1053, 231] width 77 height 14
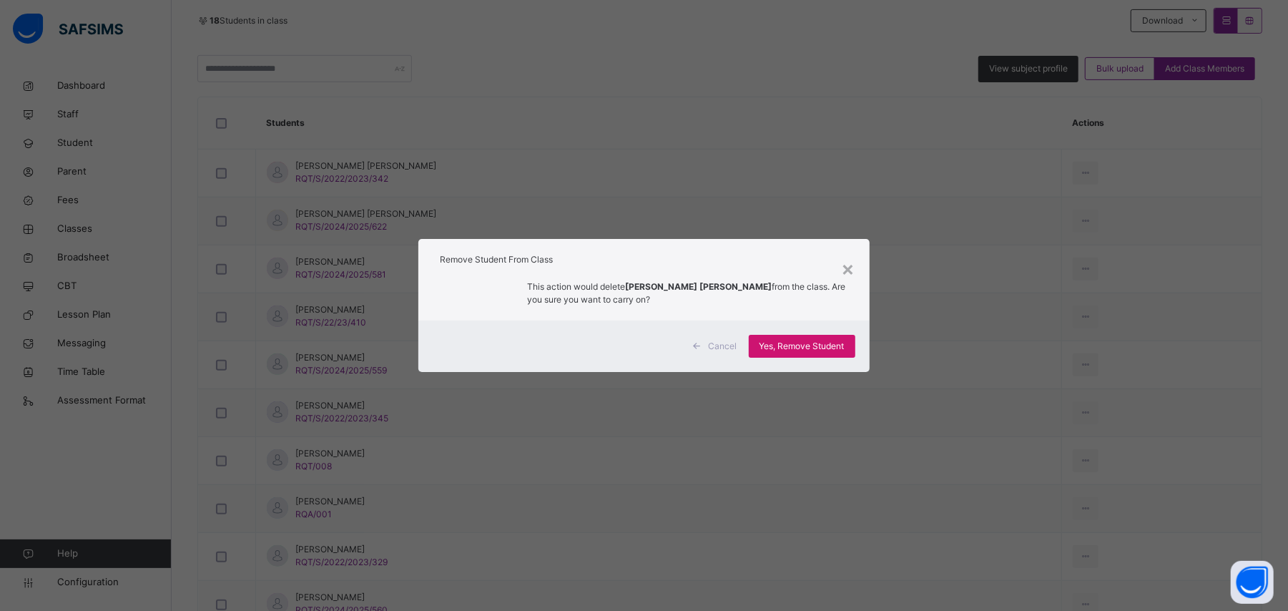
click at [833, 349] on span "Yes, Remove Student" at bounding box center [801, 346] width 85 height 13
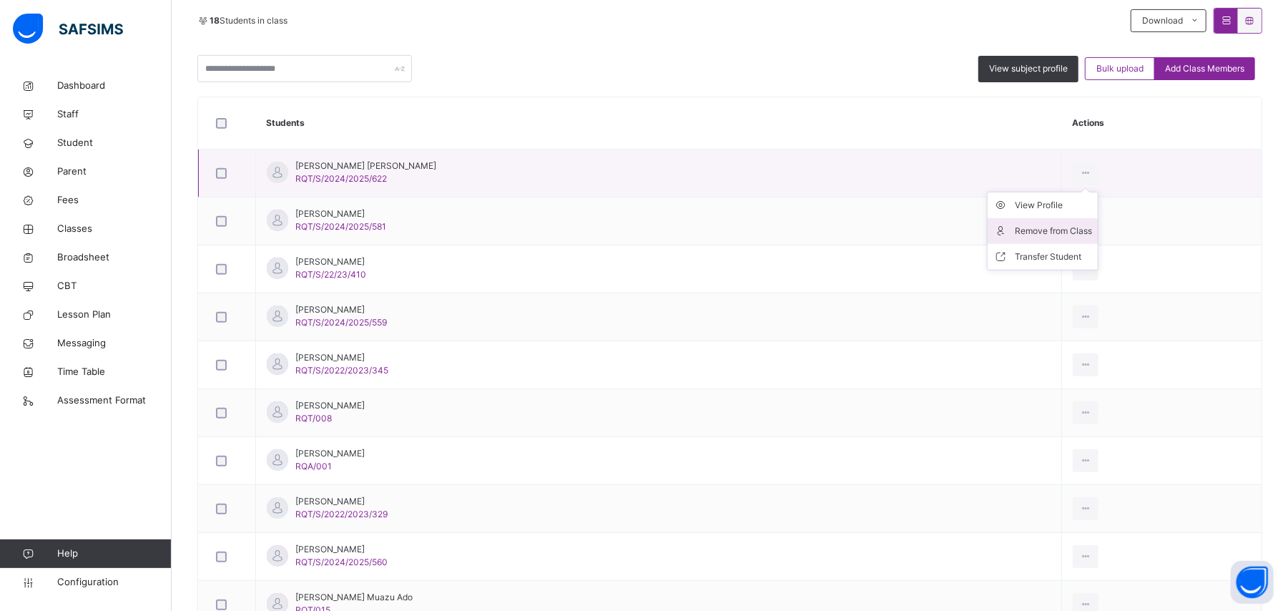
click at [1040, 230] on div "Remove from Class" at bounding box center [1053, 231] width 77 height 14
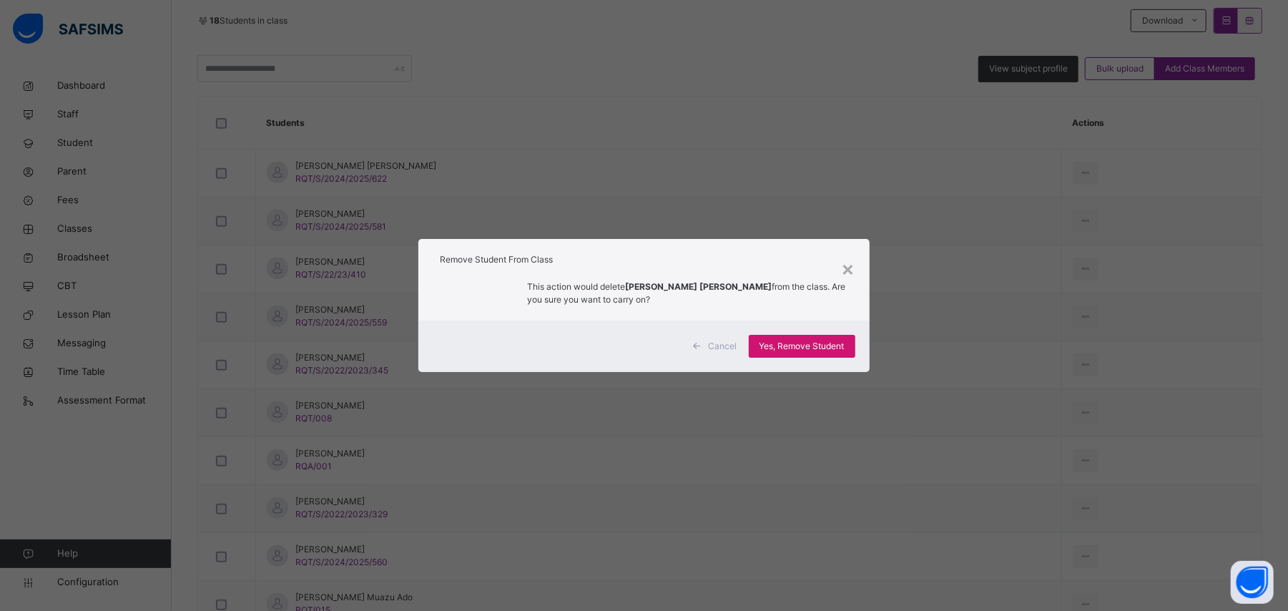
click at [832, 345] on span "Yes, Remove Student" at bounding box center [801, 346] width 85 height 13
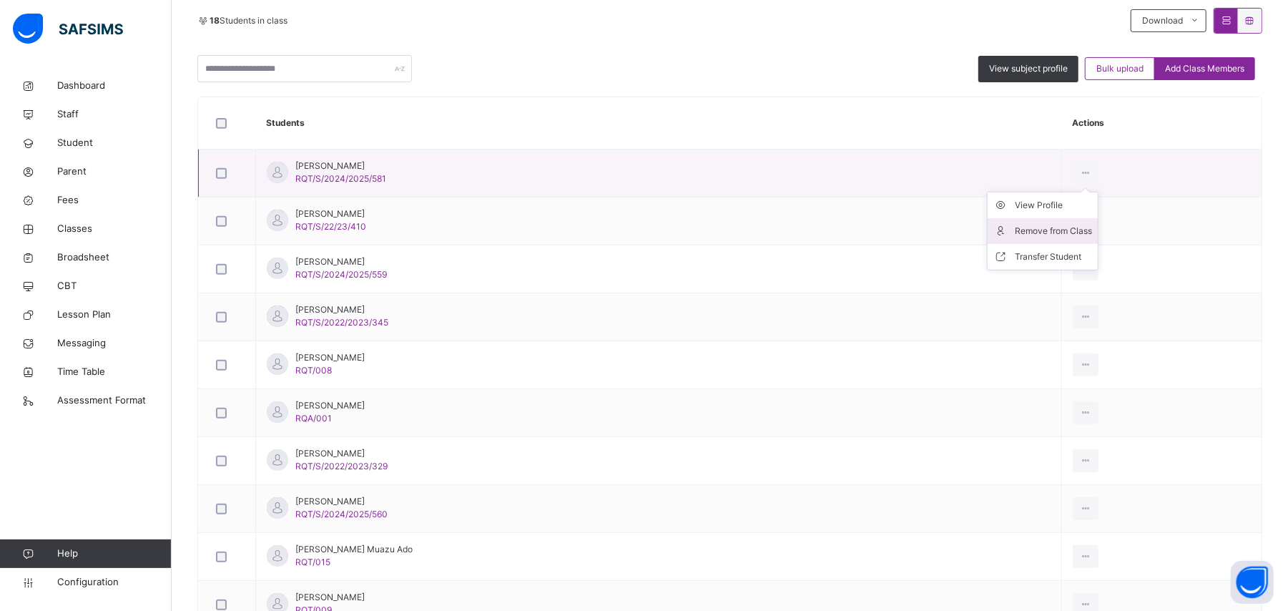
click at [1028, 230] on div "Remove from Class" at bounding box center [1053, 231] width 77 height 14
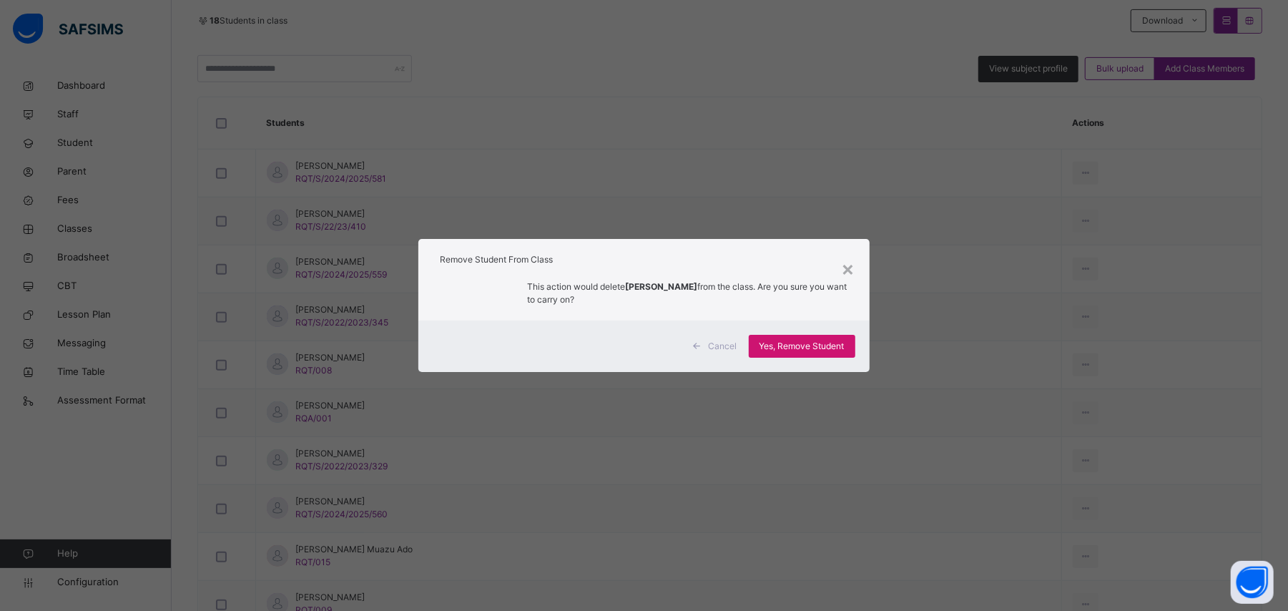
click at [833, 343] on span "Yes, Remove Student" at bounding box center [801, 346] width 85 height 13
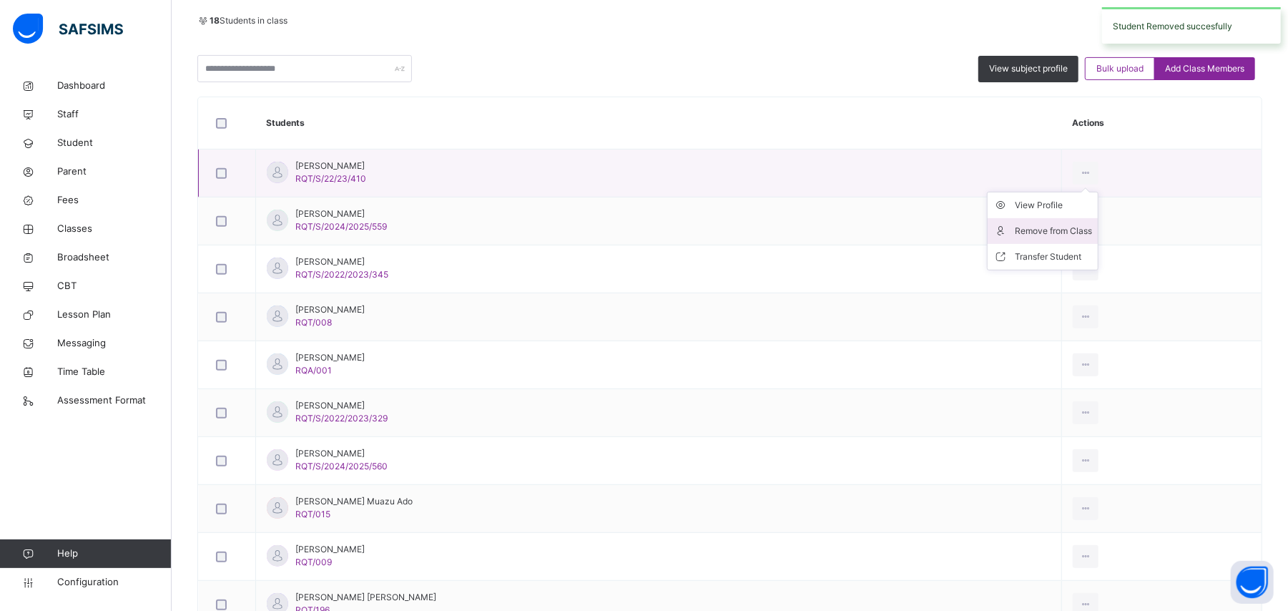
click at [1033, 230] on div "Remove from Class" at bounding box center [1053, 231] width 77 height 14
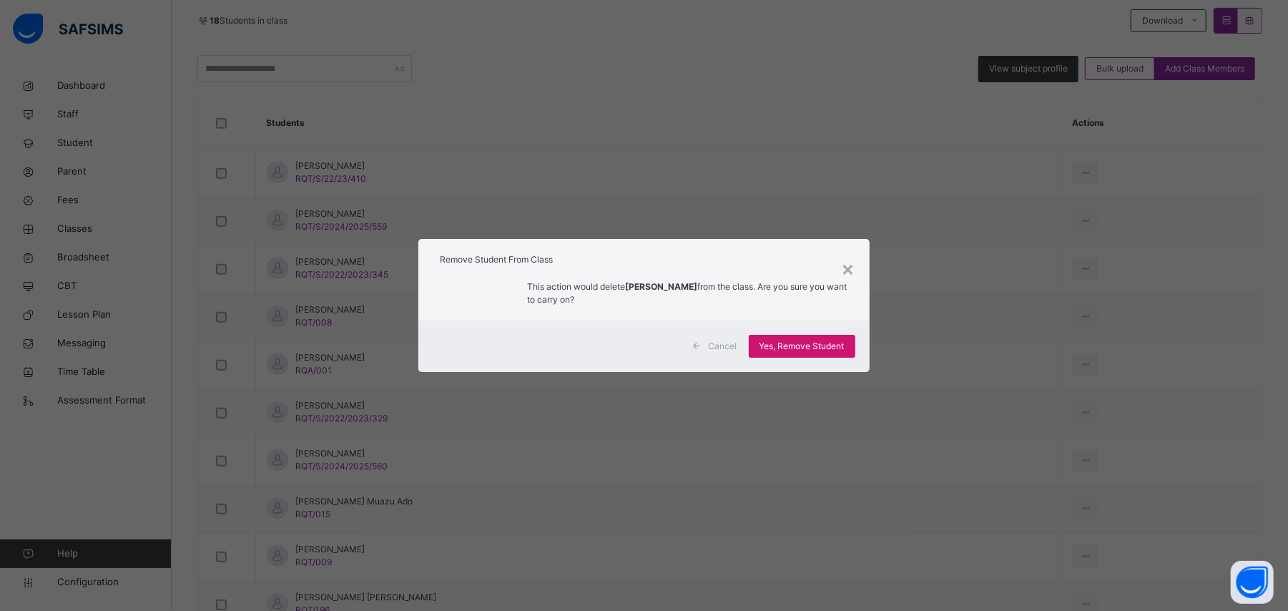
click at [835, 340] on span "Yes, Remove Student" at bounding box center [801, 346] width 85 height 13
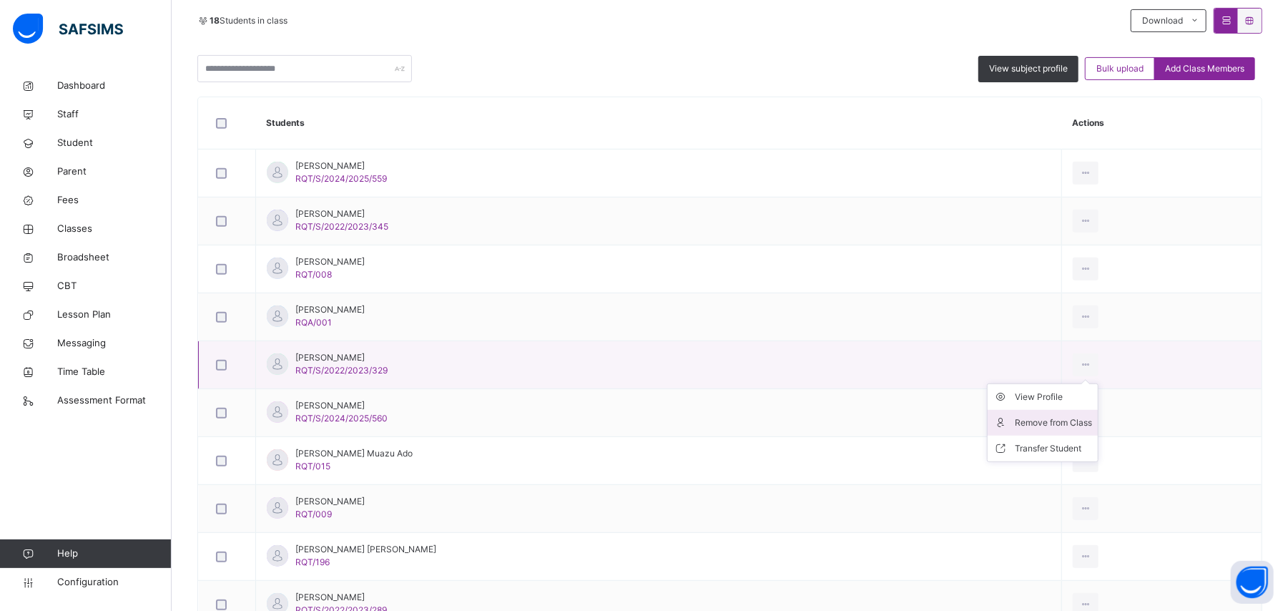
click at [1033, 424] on div "Remove from Class" at bounding box center [1053, 422] width 77 height 14
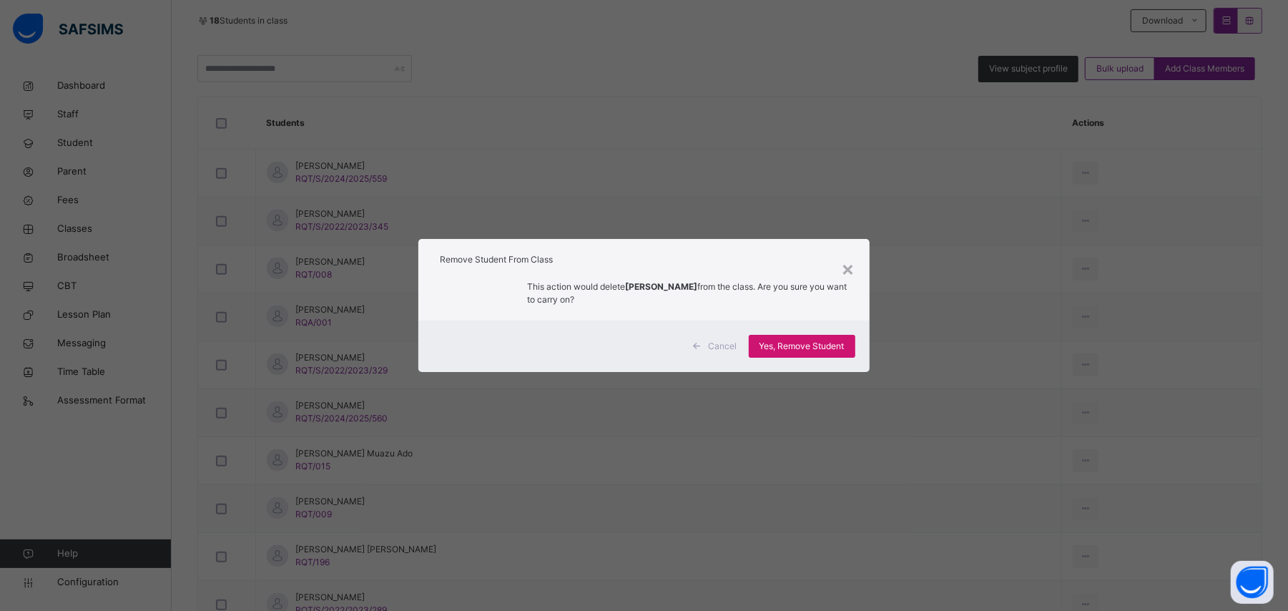
click at [844, 346] on span "Yes, Remove Student" at bounding box center [801, 346] width 85 height 13
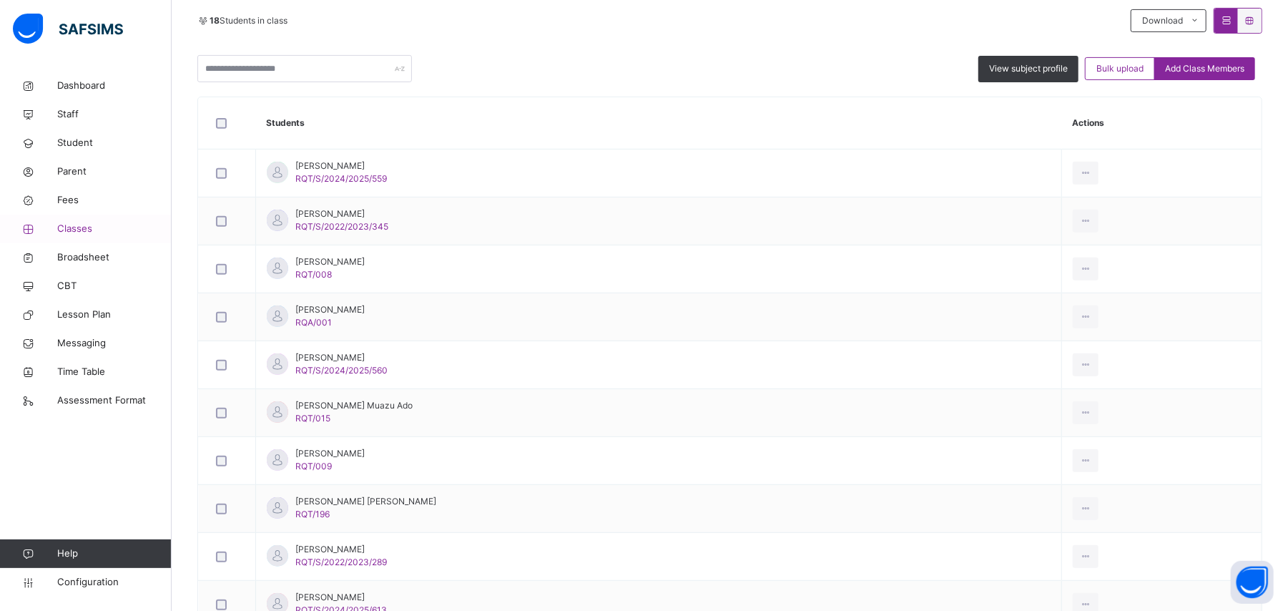
click at [84, 232] on span "Classes" at bounding box center [114, 229] width 114 height 14
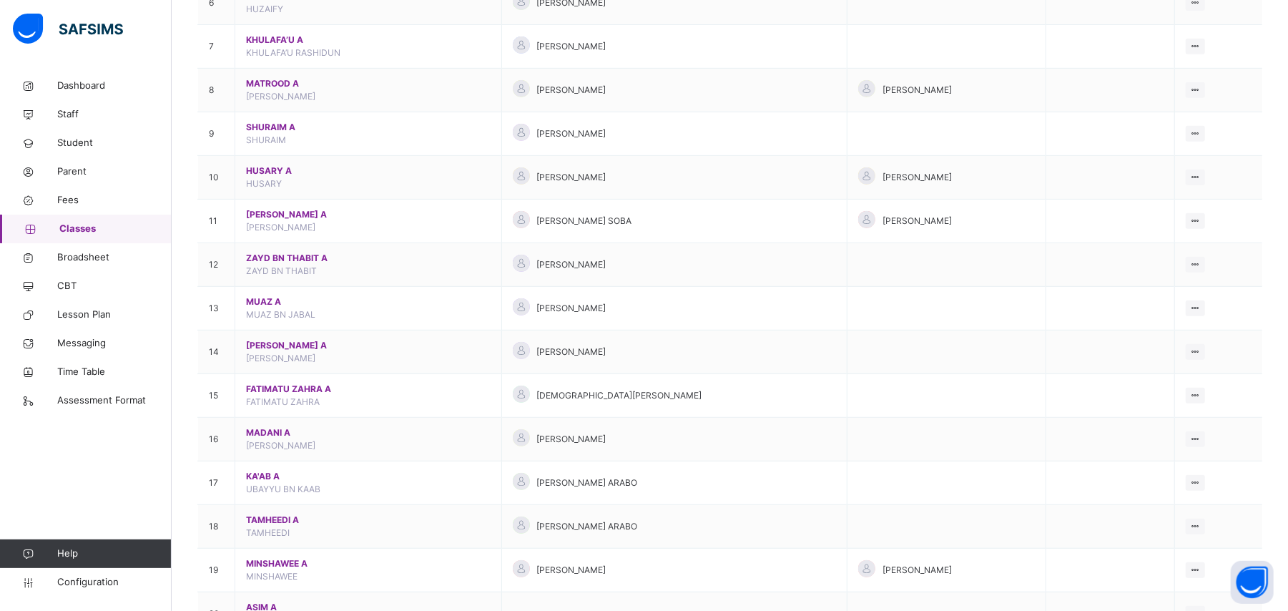
scroll to position [647, 0]
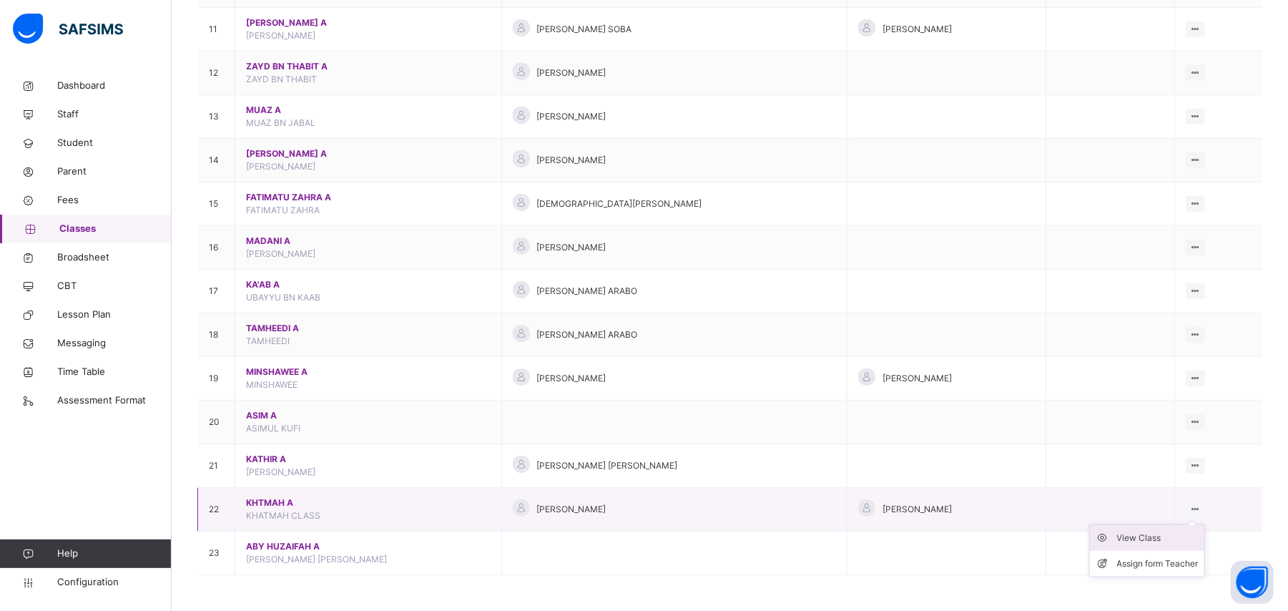
click at [1160, 535] on div "View Class" at bounding box center [1158, 538] width 82 height 14
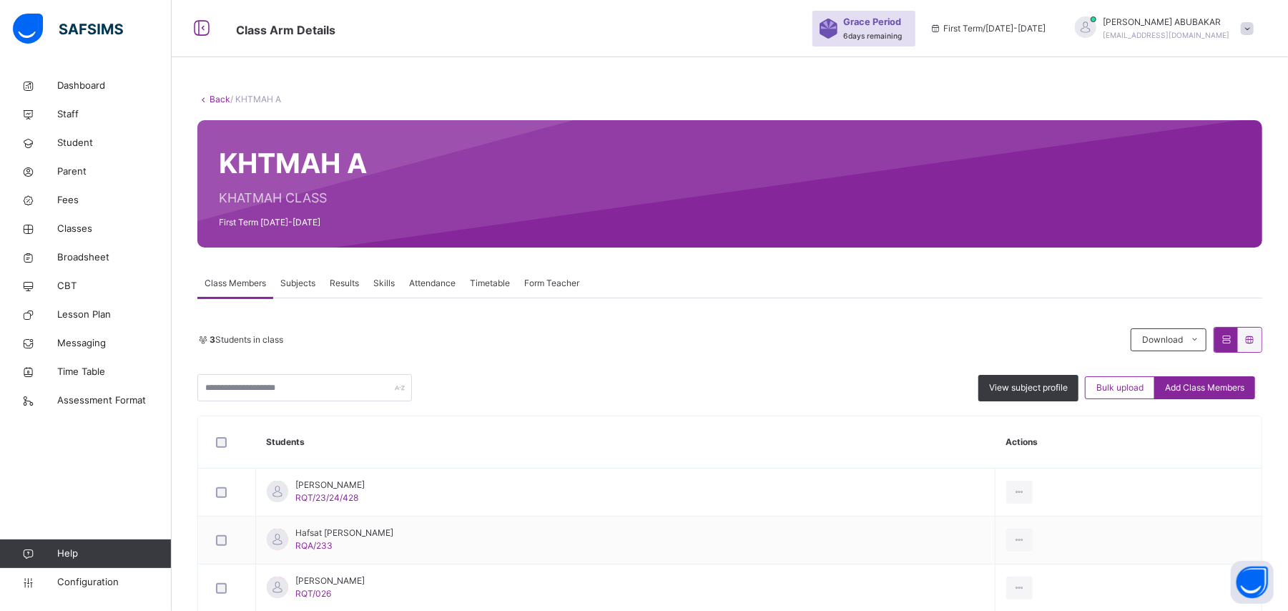
scroll to position [124, 0]
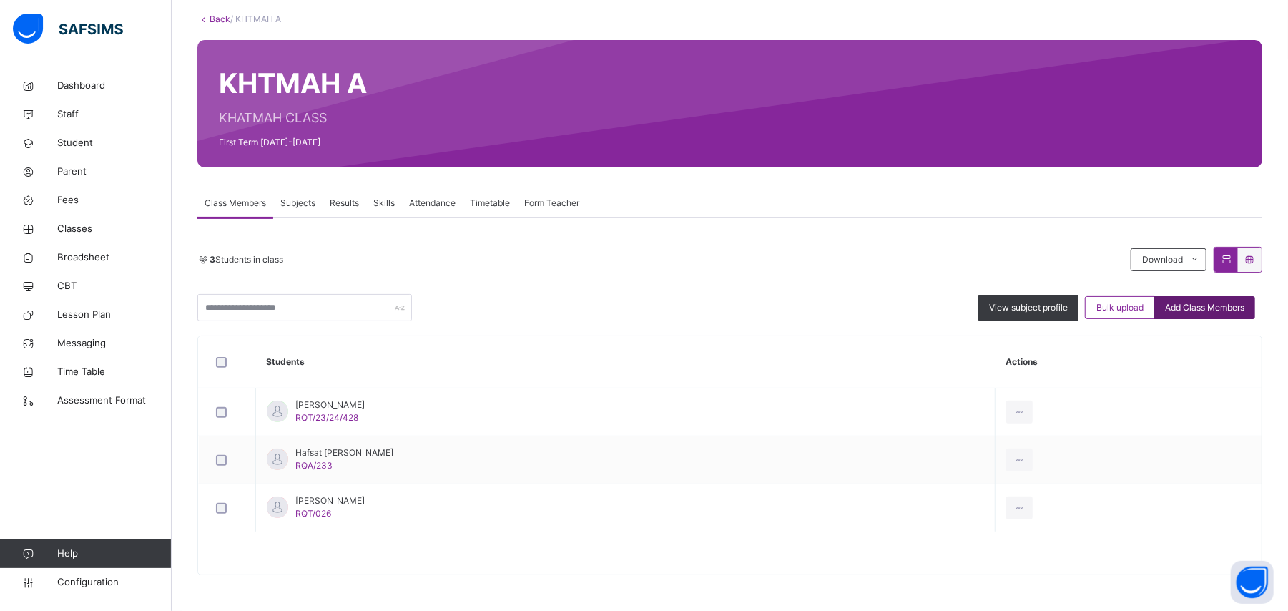
click at [1198, 301] on span "Add Class Members" at bounding box center [1204, 307] width 79 height 13
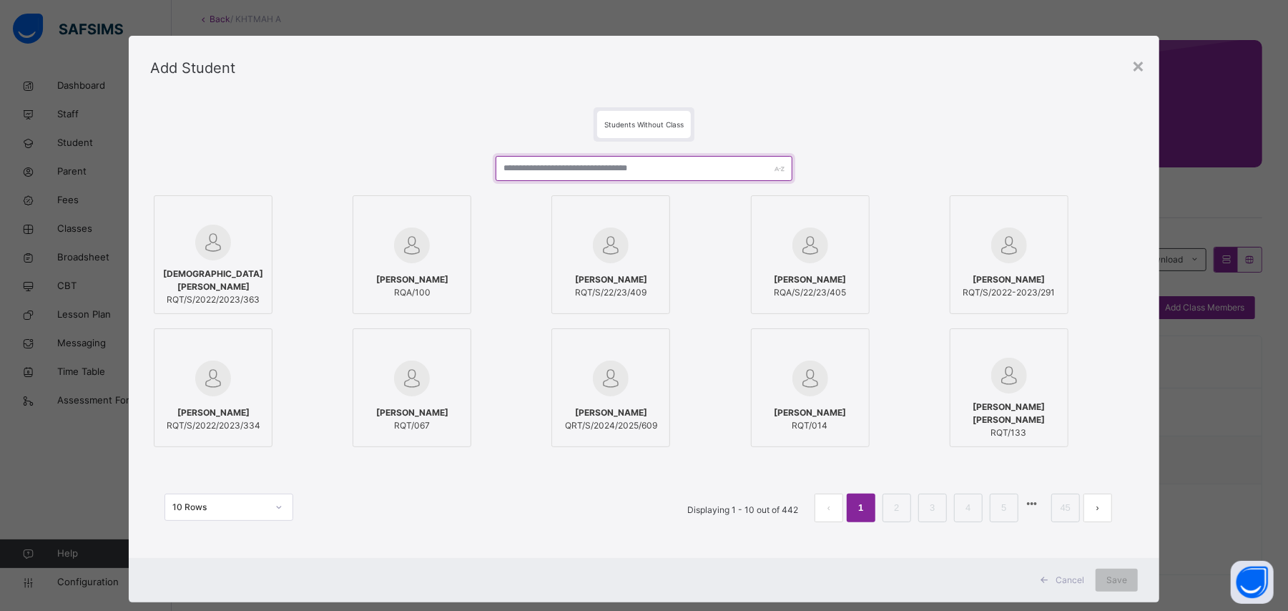
click at [595, 167] on input "text" at bounding box center [644, 168] width 296 height 25
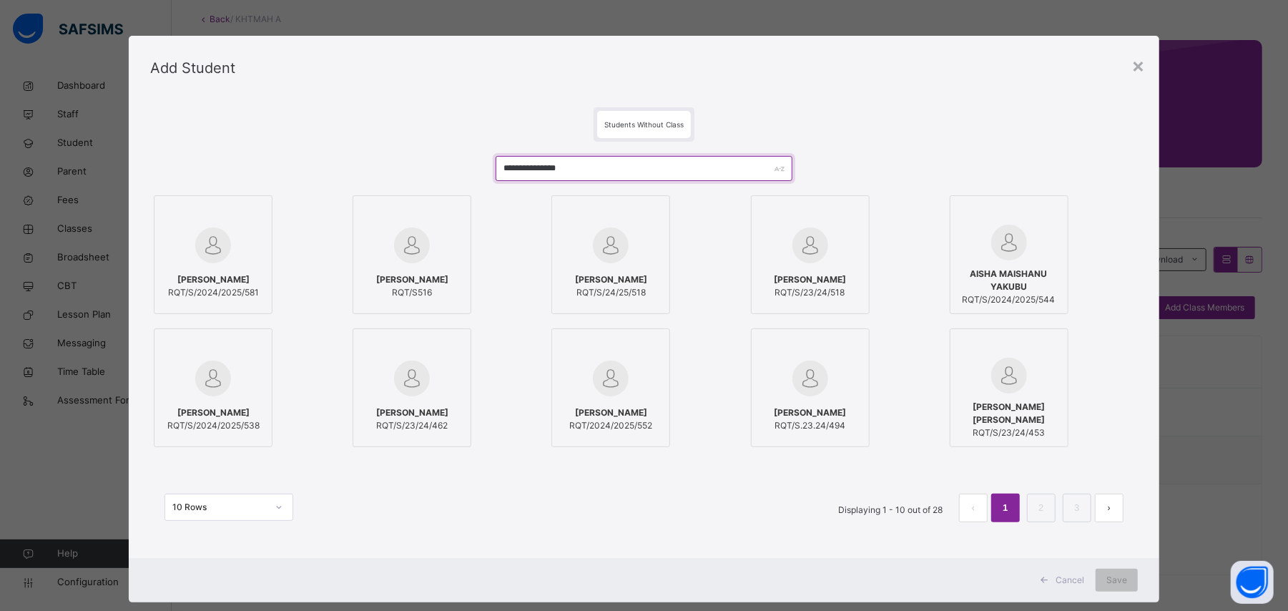
type input "**********"
click at [223, 273] on span "[PERSON_NAME]" at bounding box center [213, 279] width 91 height 13
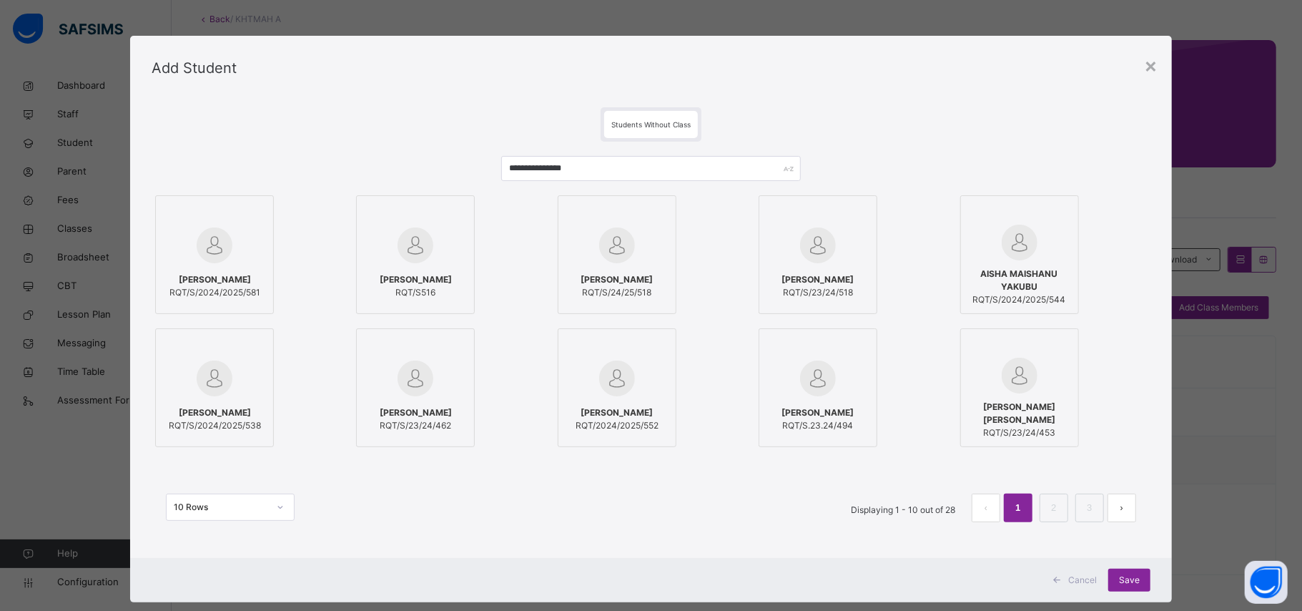
click at [839, 416] on span "[PERSON_NAME]" at bounding box center [818, 412] width 72 height 13
click at [1137, 581] on div "Save" at bounding box center [1129, 579] width 42 height 23
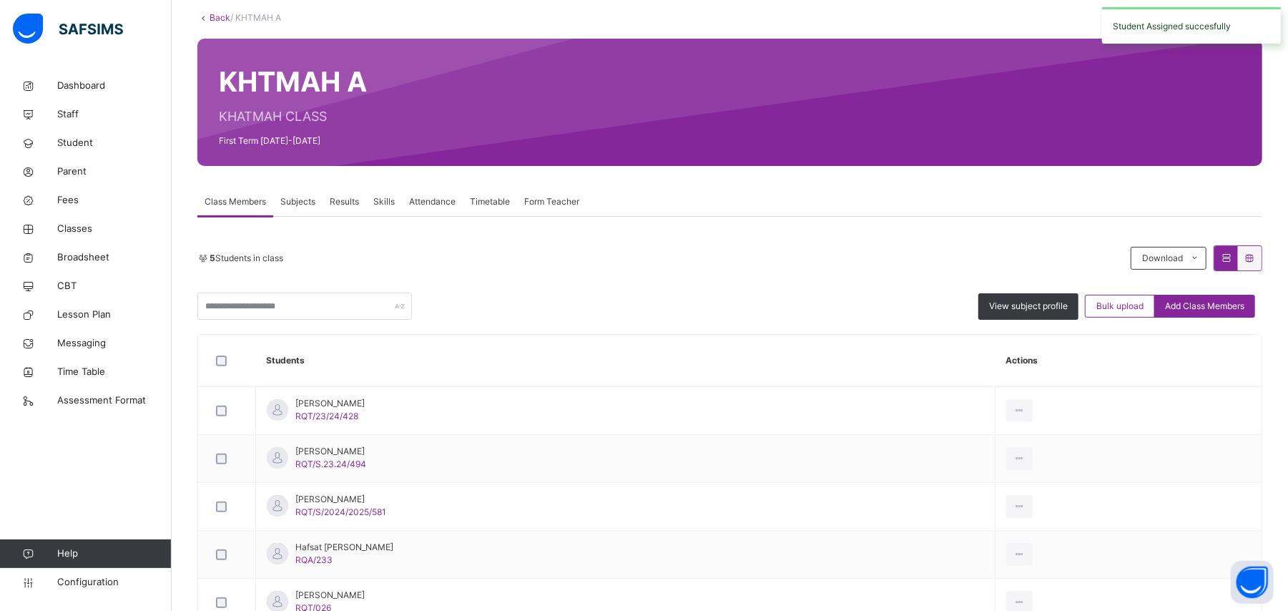
click at [1210, 309] on span "Add Class Members" at bounding box center [1204, 306] width 79 height 13
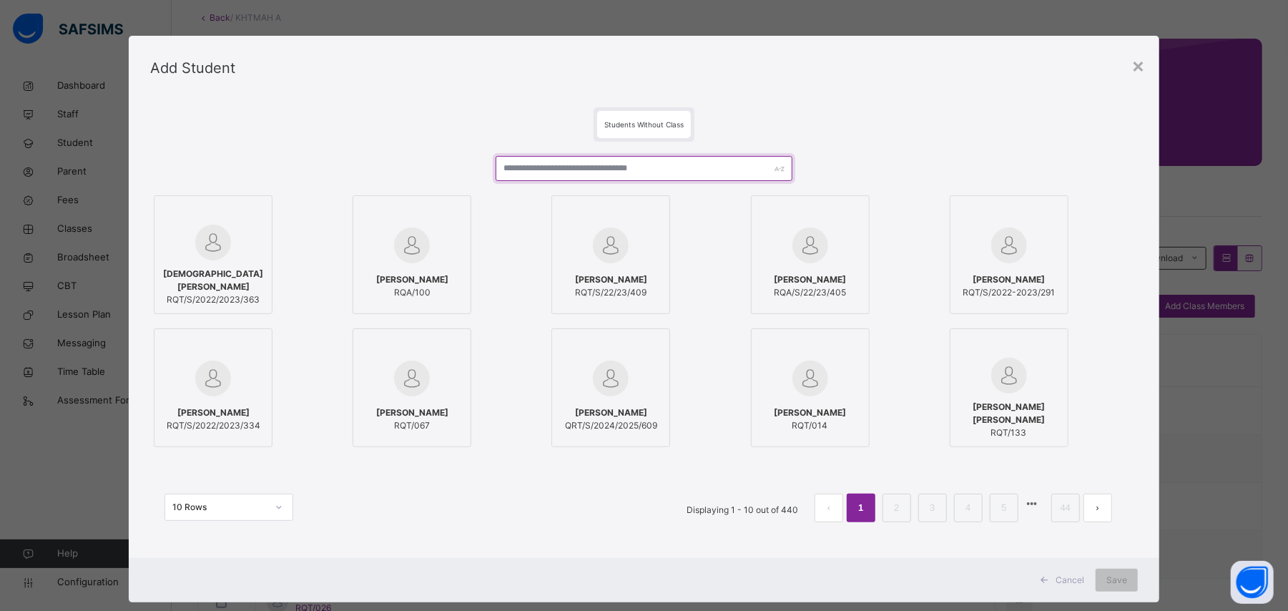
click at [624, 167] on input "text" at bounding box center [644, 168] width 296 height 25
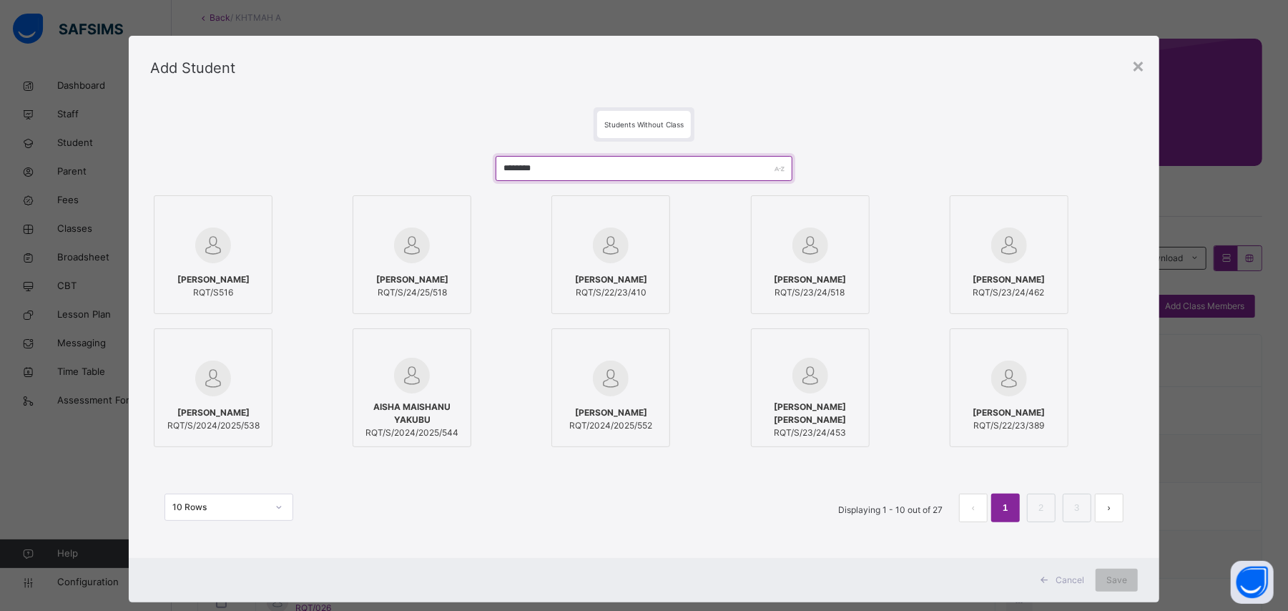
type input "********"
click at [599, 255] on img at bounding box center [611, 245] width 36 height 36
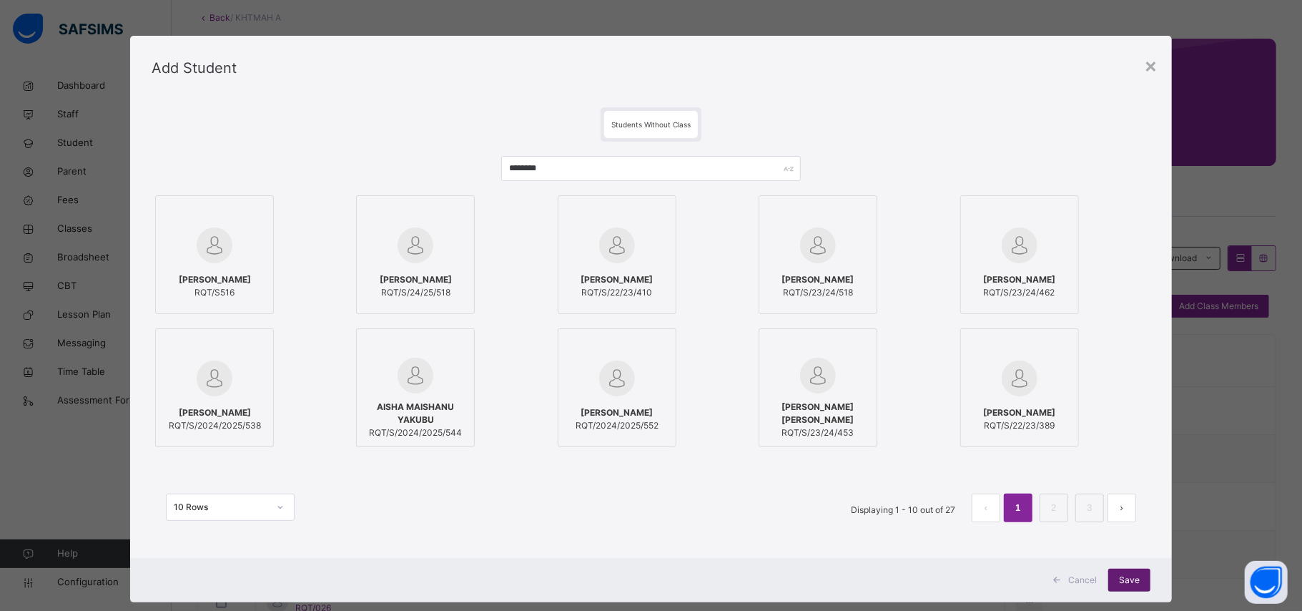
click at [1140, 579] on div "Save" at bounding box center [1129, 579] width 42 height 23
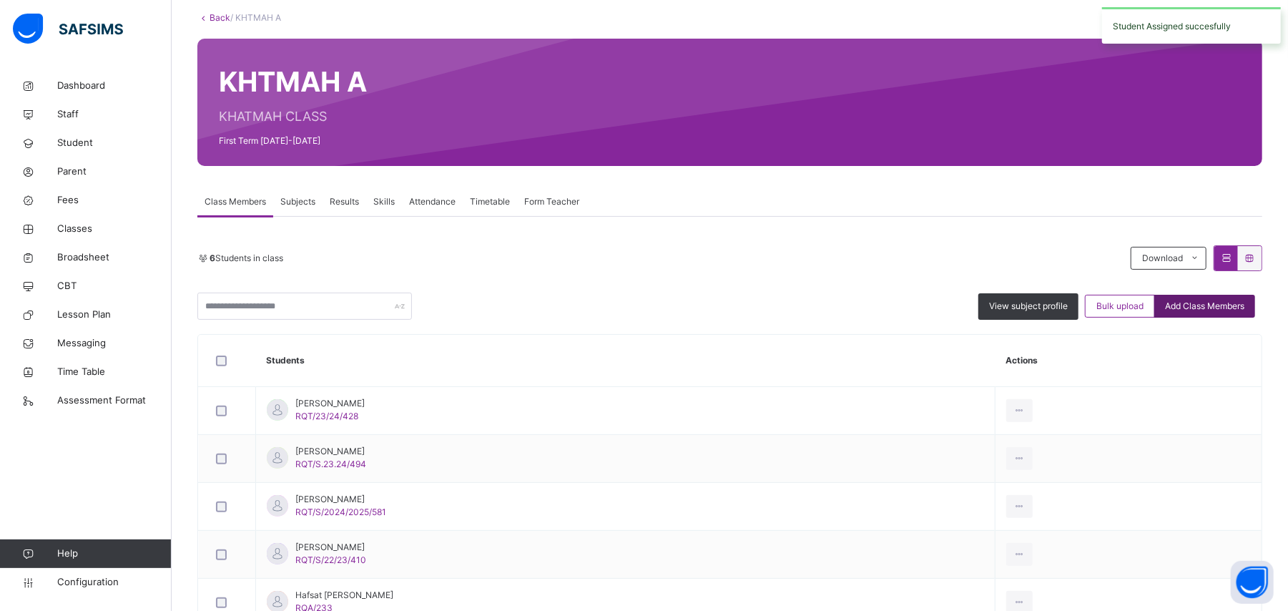
click at [1227, 310] on span "Add Class Members" at bounding box center [1204, 306] width 79 height 13
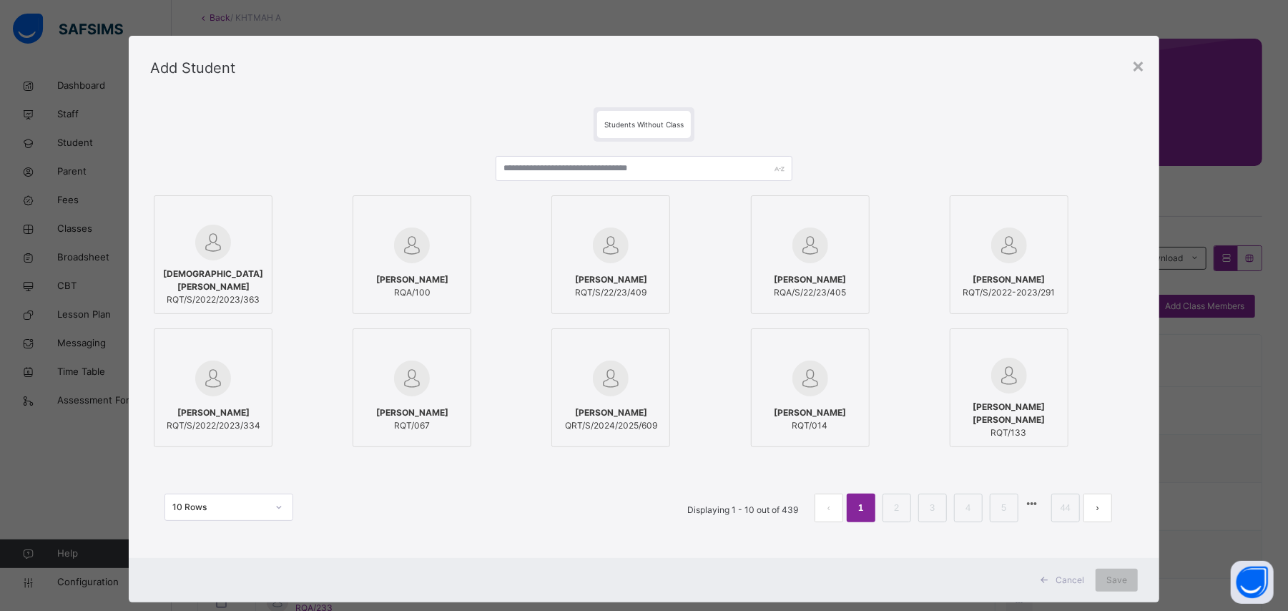
click at [575, 192] on div "[PERSON_NAME]/S/2022/2023/363 [PERSON_NAME]/100 [PERSON_NAME]/S/22/23/409 [PERS…" at bounding box center [643, 321] width 987 height 259
click at [573, 167] on input "text" at bounding box center [644, 168] width 296 height 25
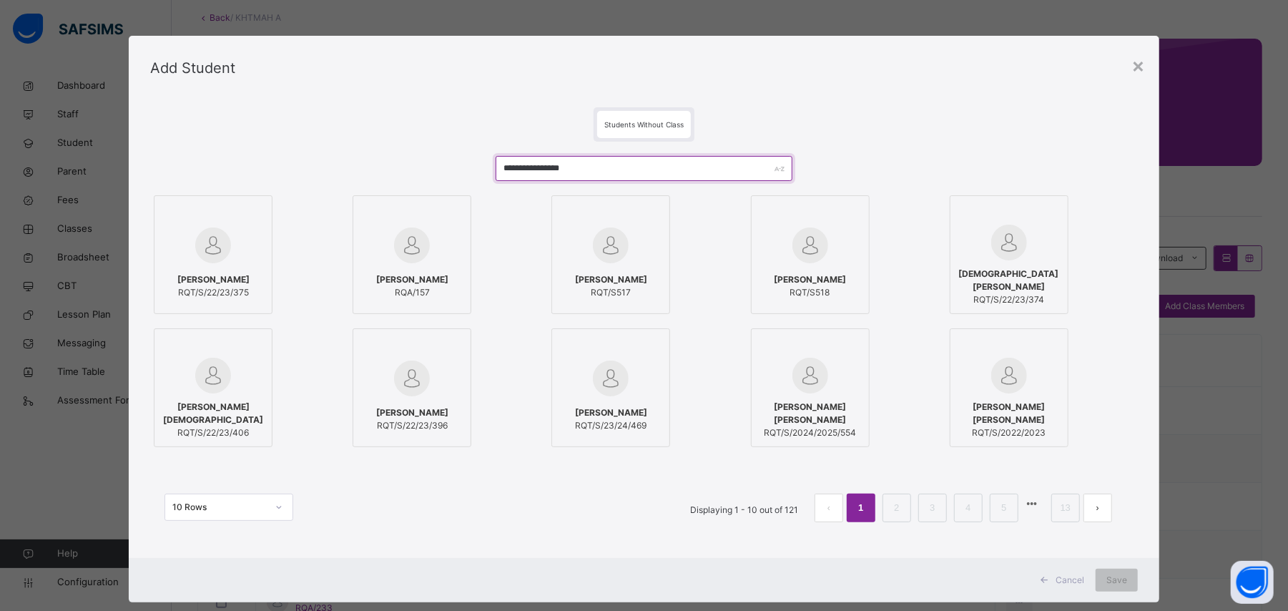
click at [583, 172] on input "**********" at bounding box center [644, 168] width 296 height 25
type input "*"
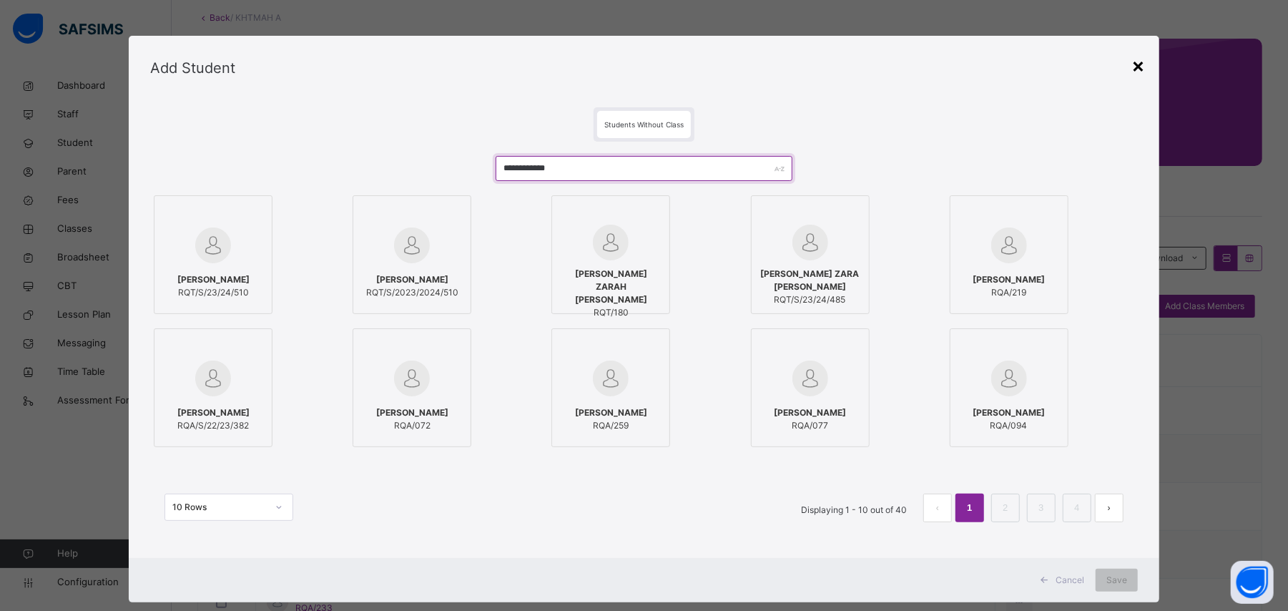
type input "**********"
click at [1144, 70] on div "×" at bounding box center [1138, 65] width 14 height 30
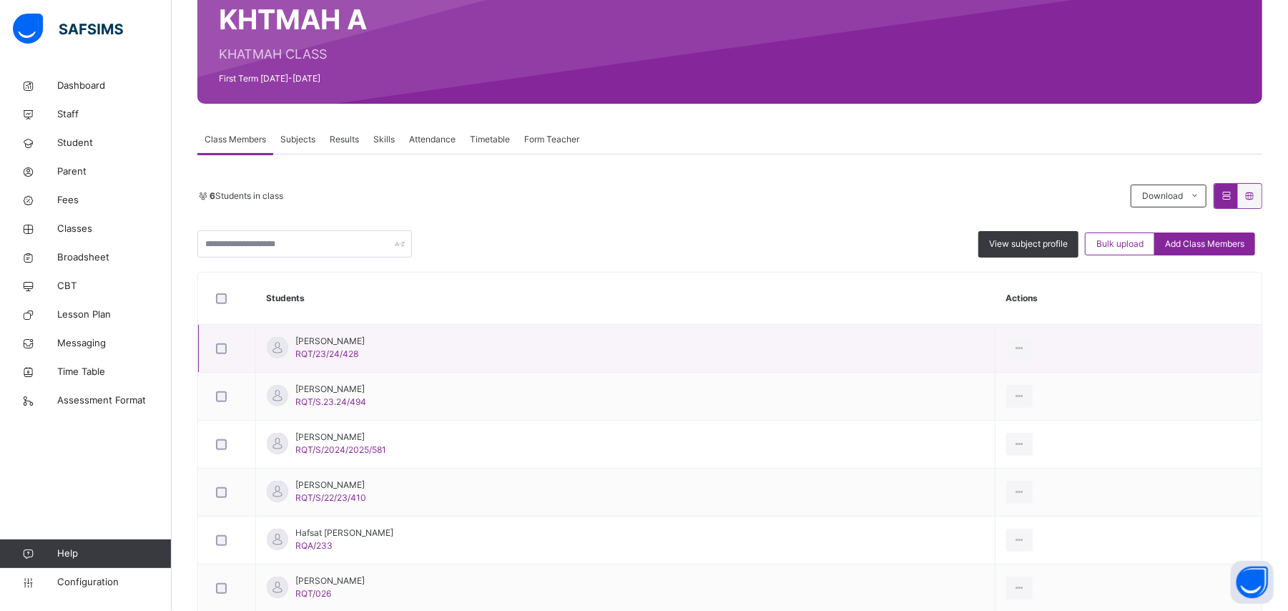
scroll to position [220, 0]
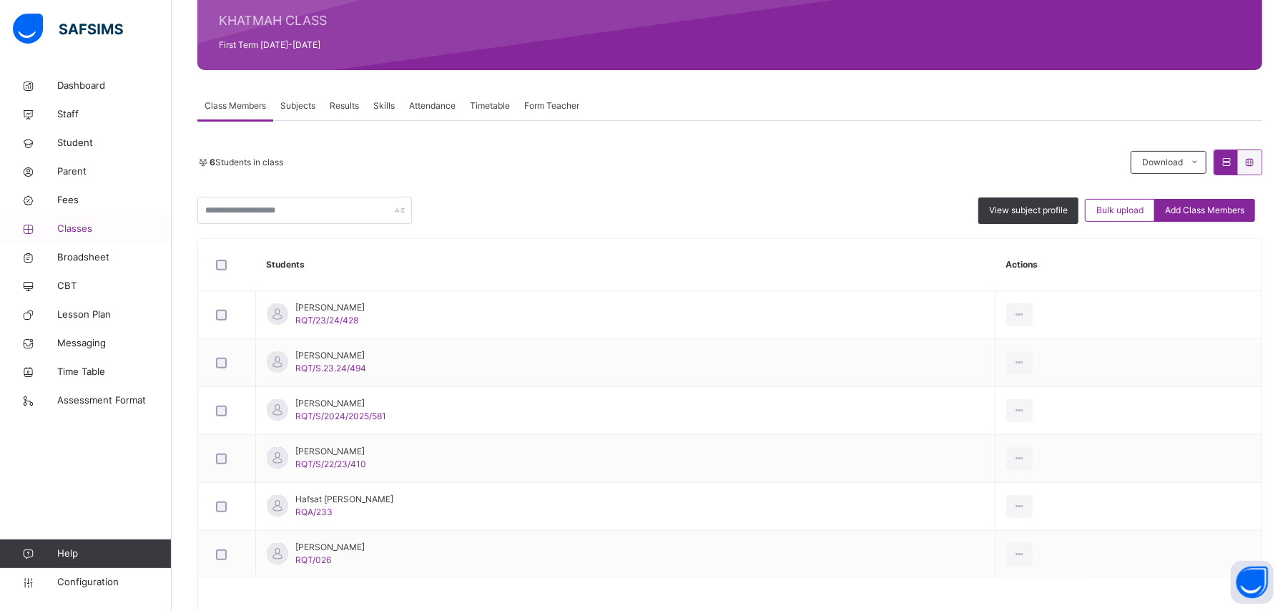
click at [96, 235] on span "Classes" at bounding box center [114, 229] width 114 height 14
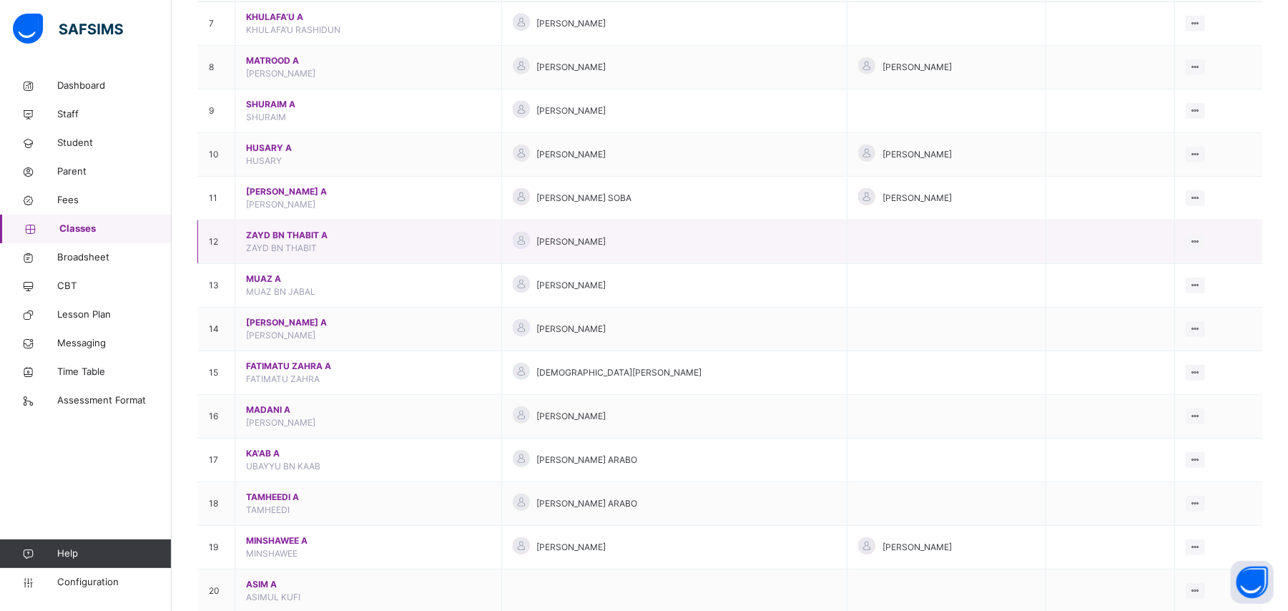
scroll to position [506, 0]
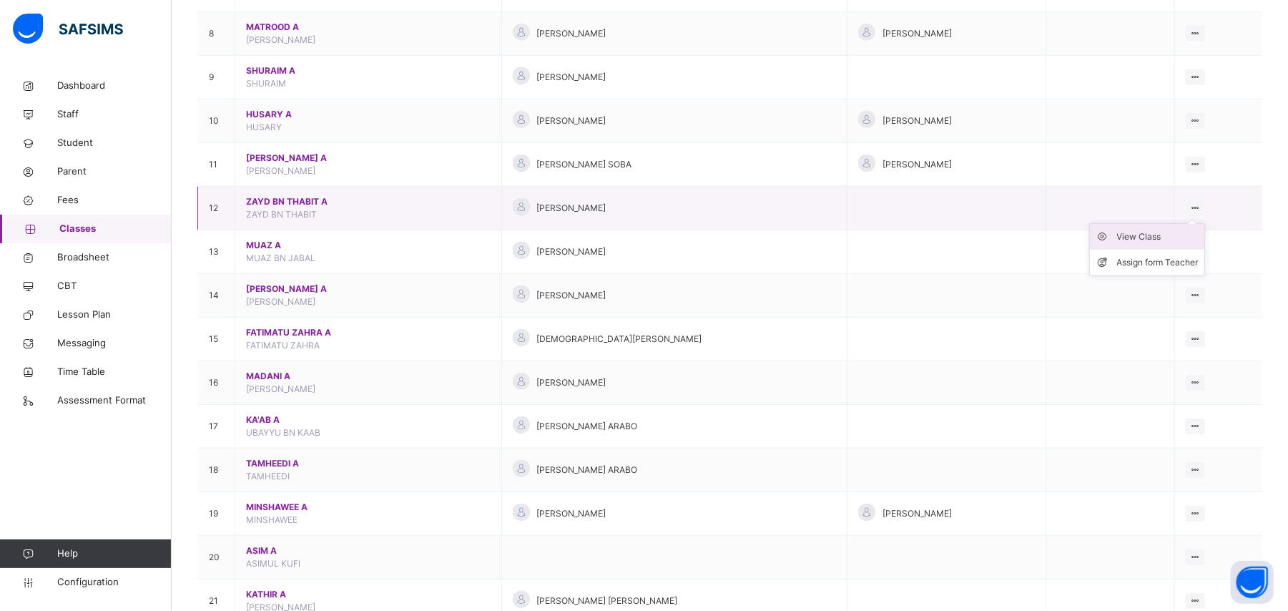
click at [1166, 240] on div "View Class" at bounding box center [1158, 237] width 82 height 14
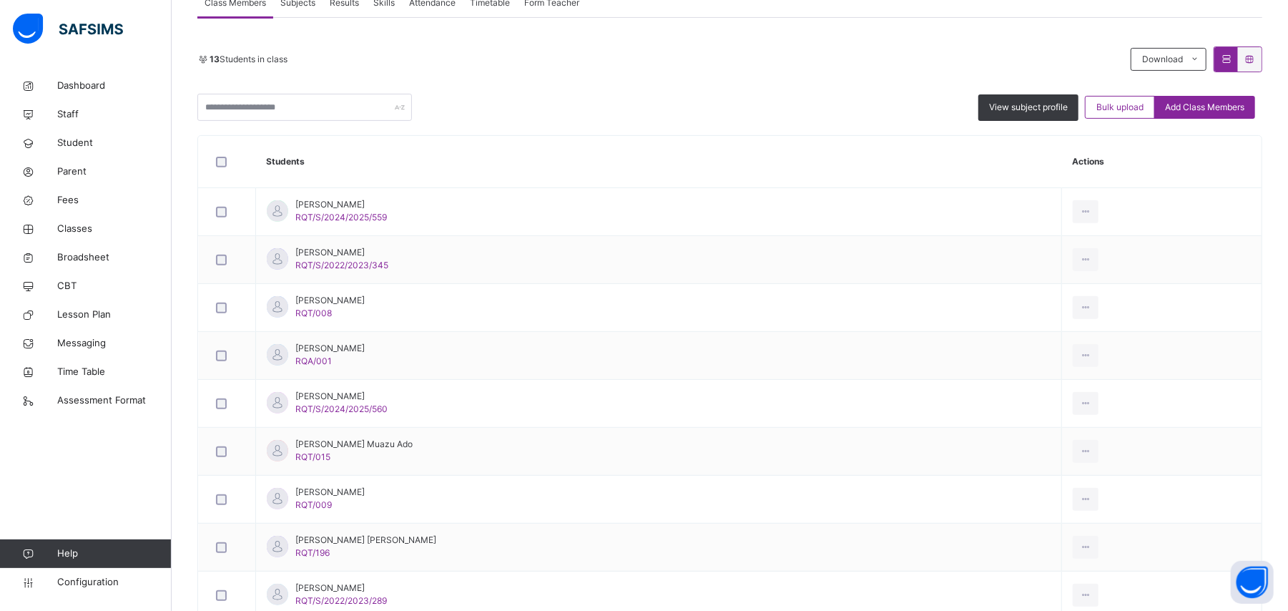
scroll to position [315, 0]
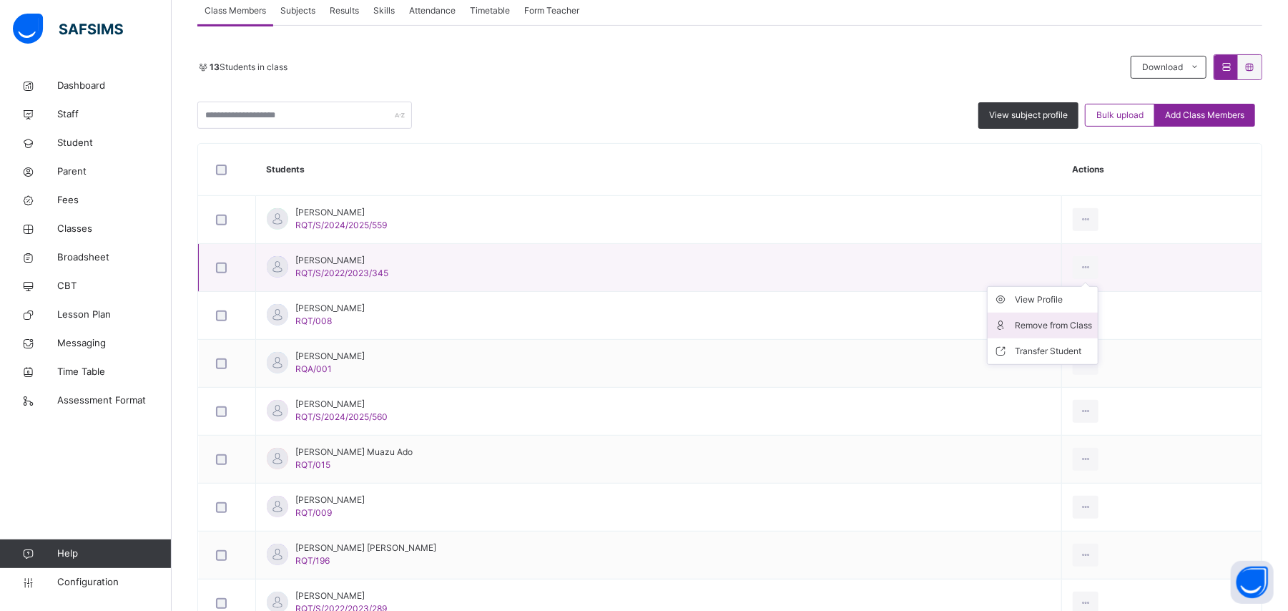
click at [1030, 322] on div "Remove from Class" at bounding box center [1053, 325] width 77 height 14
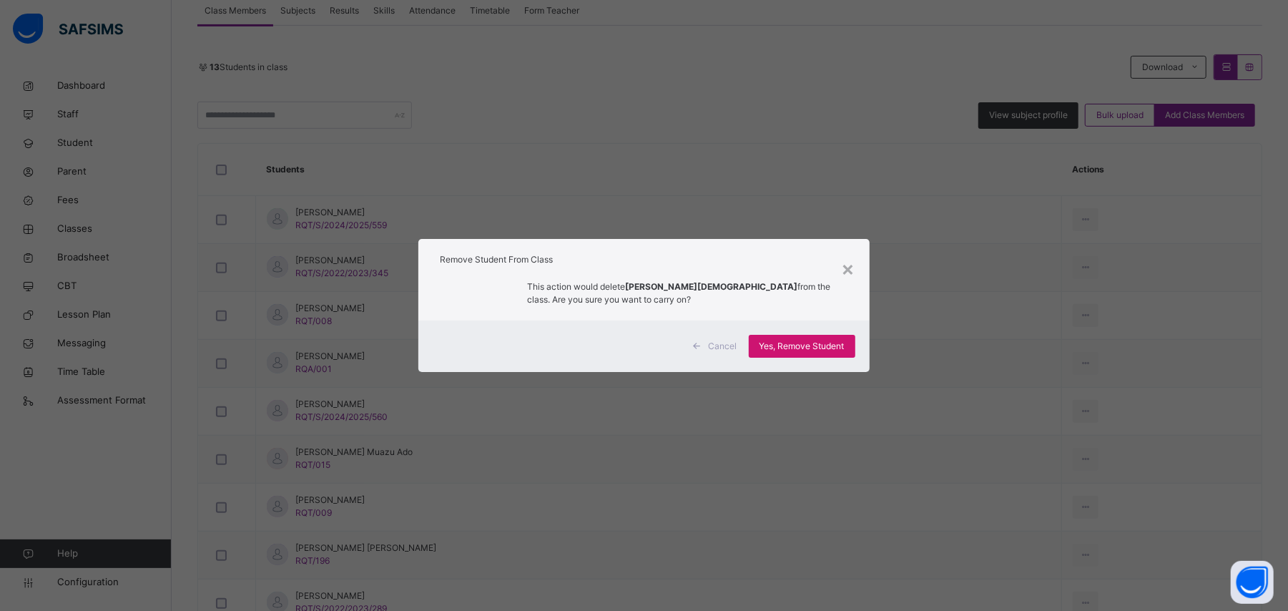
click at [828, 344] on span "Yes, Remove Student" at bounding box center [801, 346] width 85 height 13
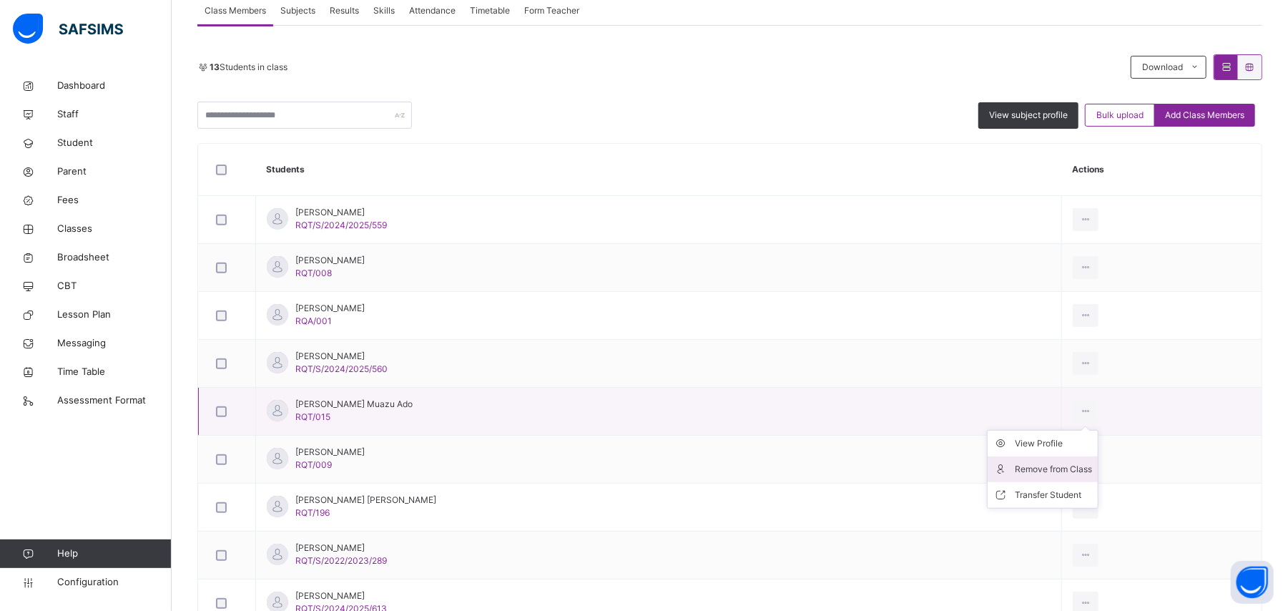
click at [1037, 469] on div "Remove from Class" at bounding box center [1053, 469] width 77 height 14
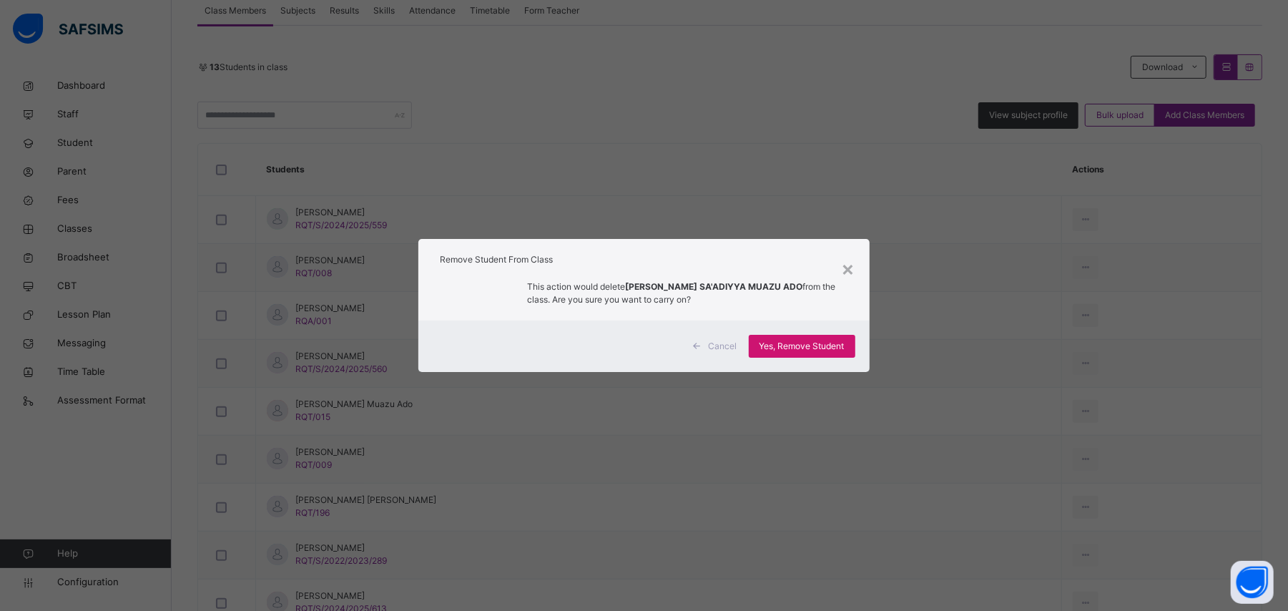
click at [831, 340] on span "Yes, Remove Student" at bounding box center [801, 346] width 85 height 13
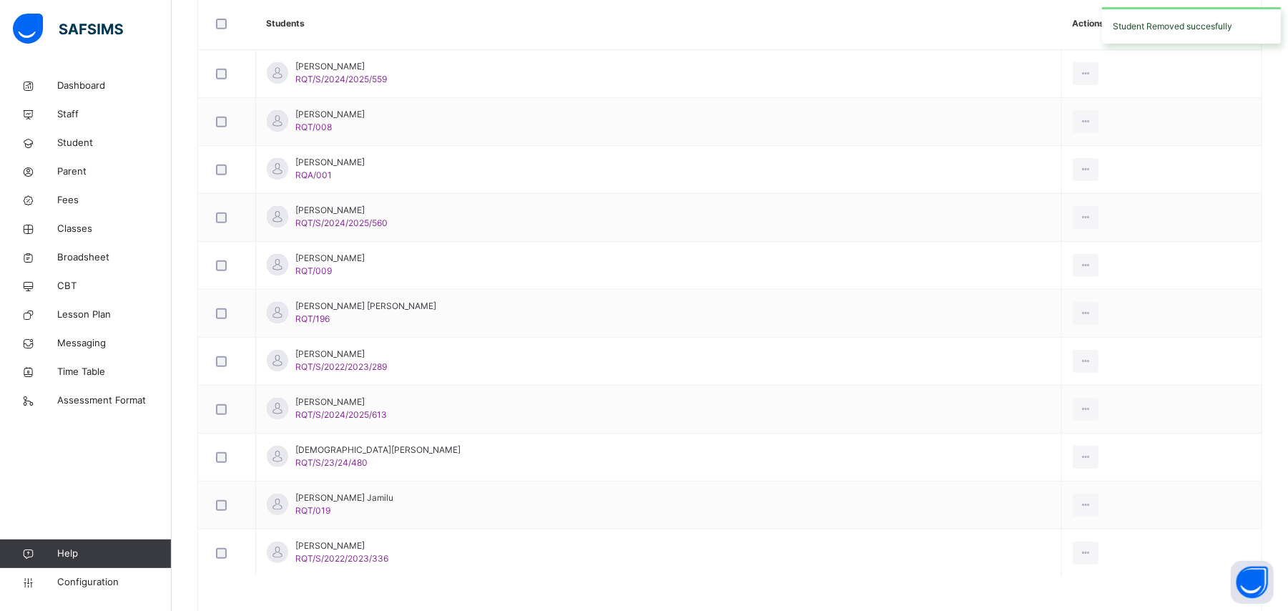
scroll to position [506, 0]
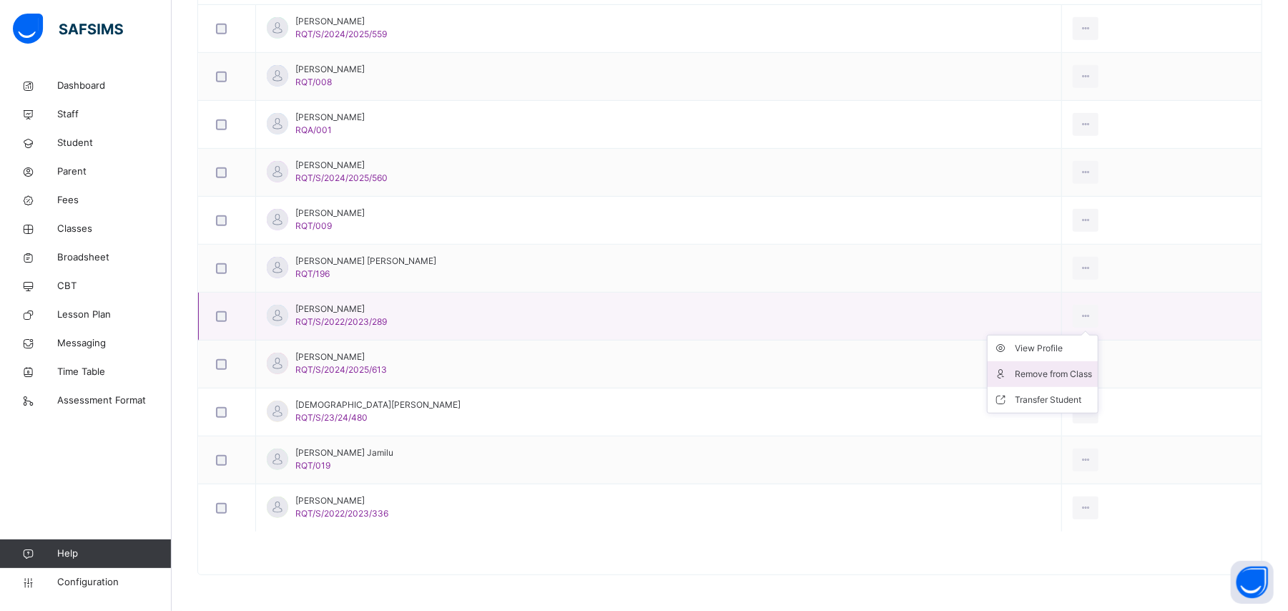
click at [1047, 375] on div "Remove from Class" at bounding box center [1053, 374] width 77 height 14
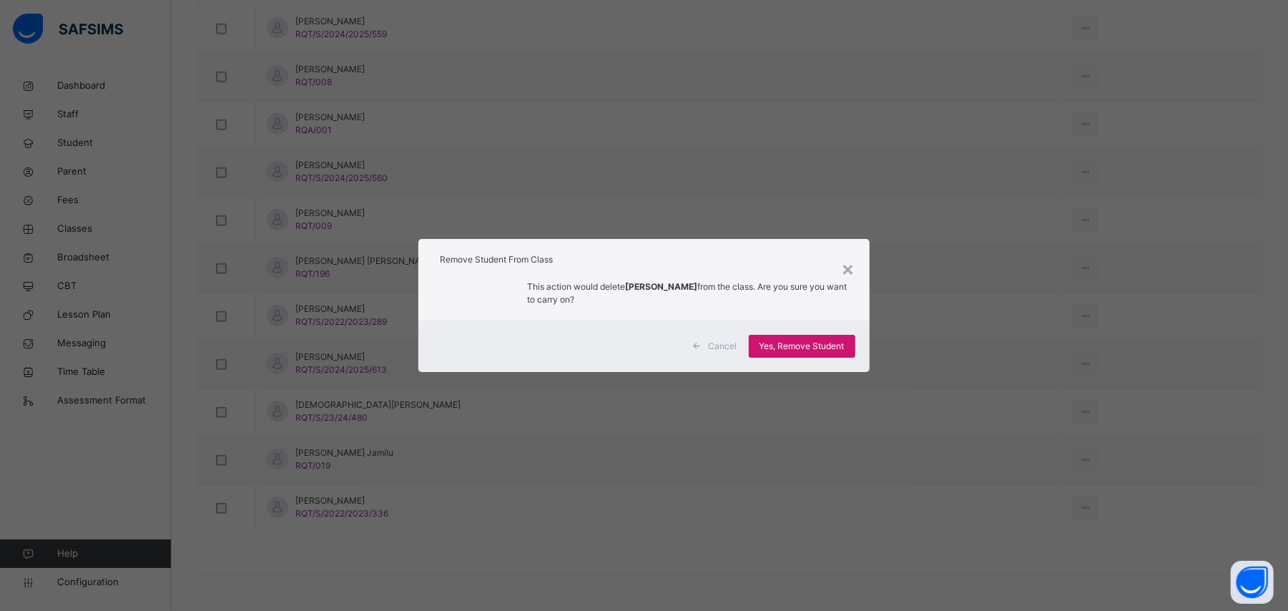
click at [817, 343] on span "Yes, Remove Student" at bounding box center [801, 346] width 85 height 13
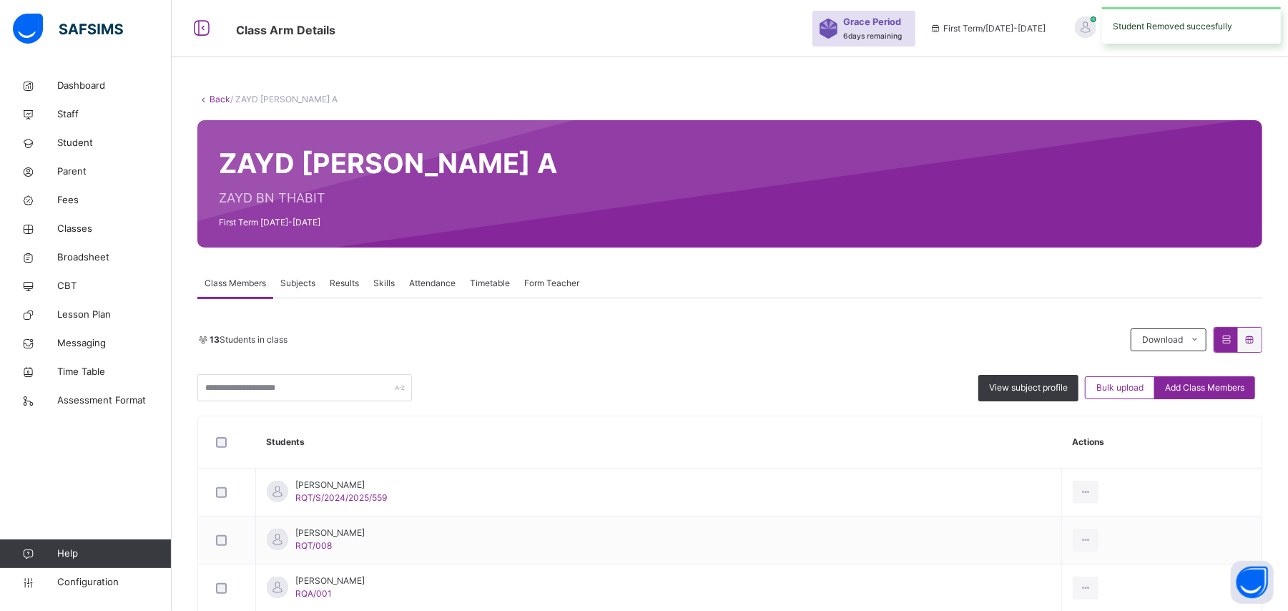
scroll to position [461, 0]
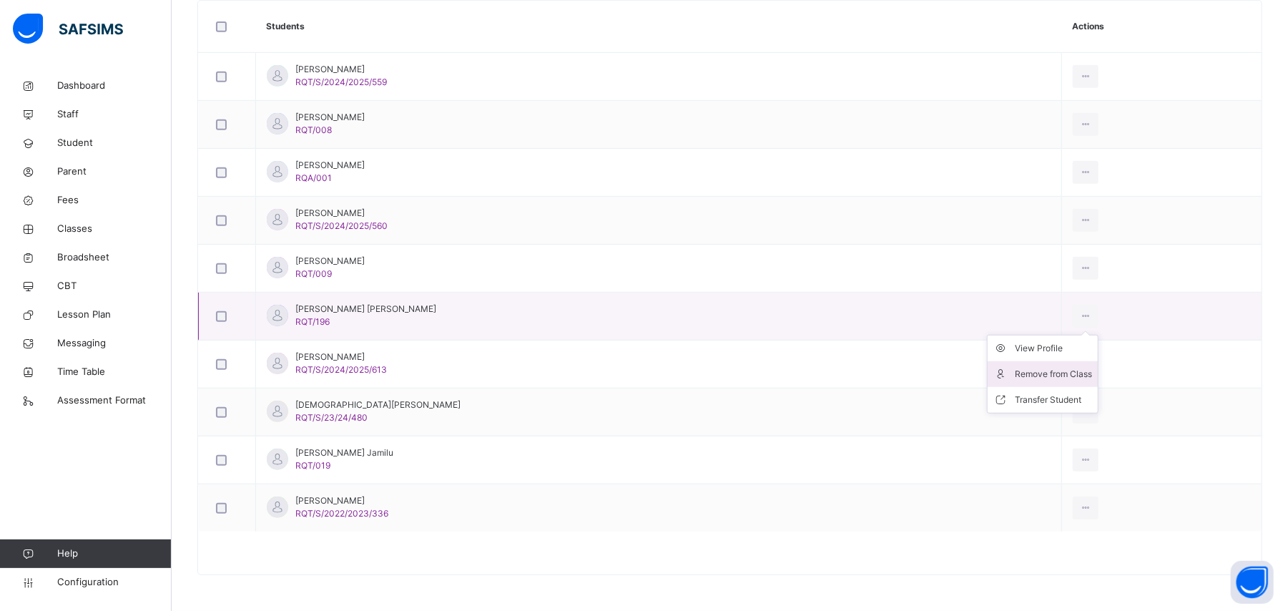
click at [1045, 370] on div "Remove from Class" at bounding box center [1053, 374] width 77 height 14
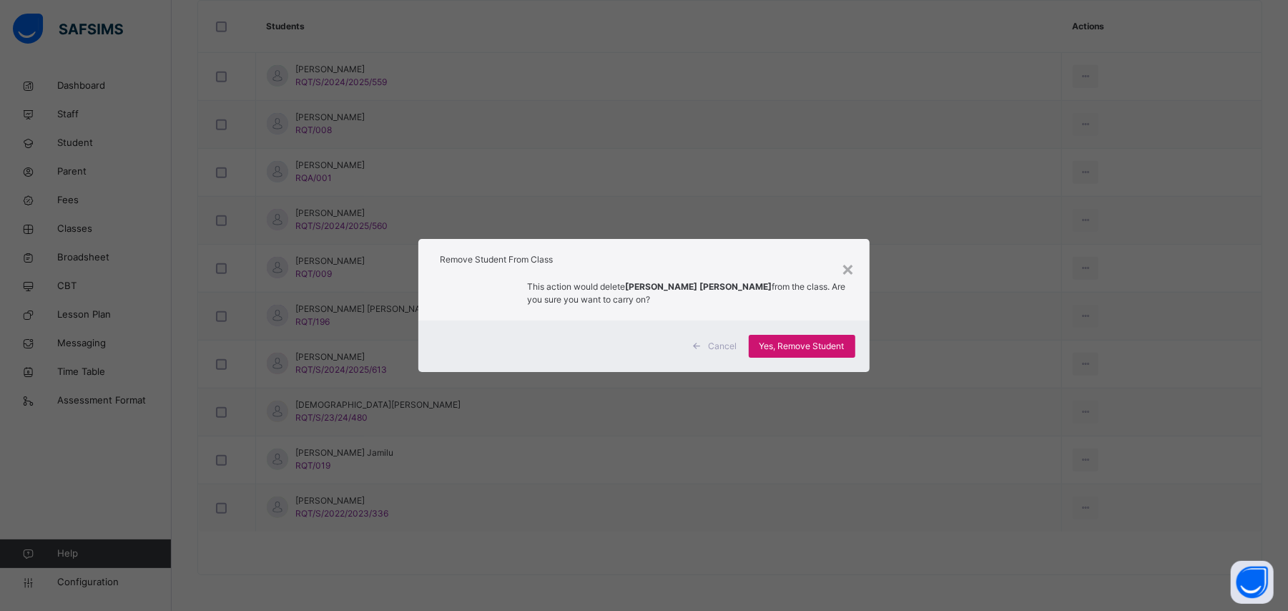
click at [824, 348] on span "Yes, Remove Student" at bounding box center [801, 346] width 85 height 13
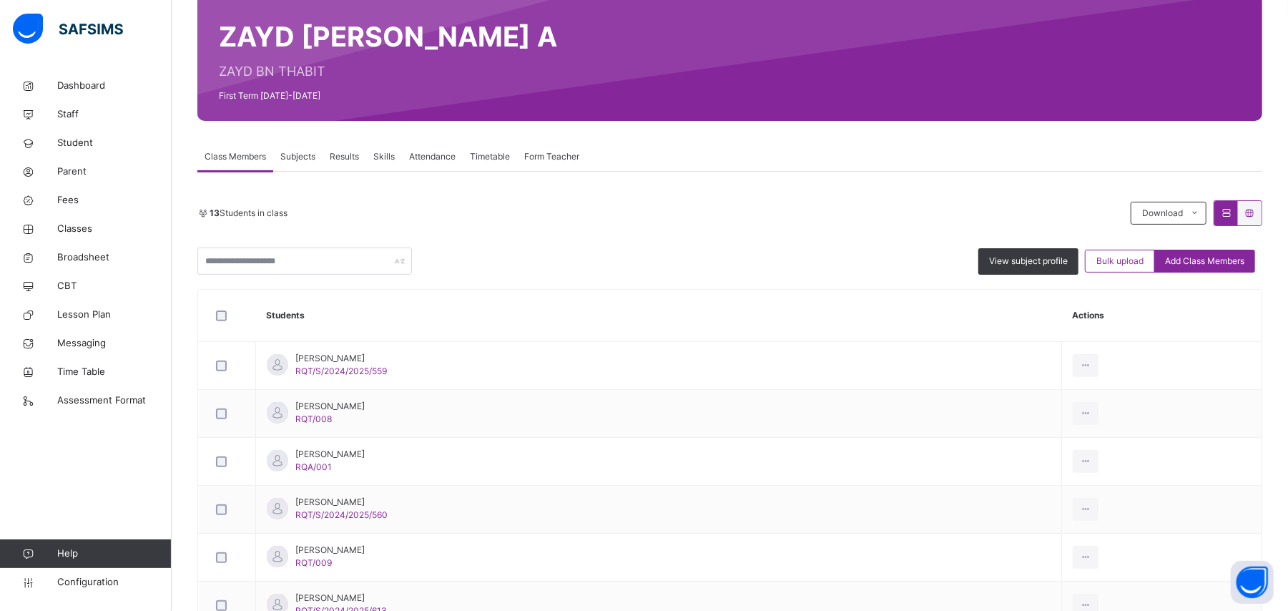
scroll to position [127, 0]
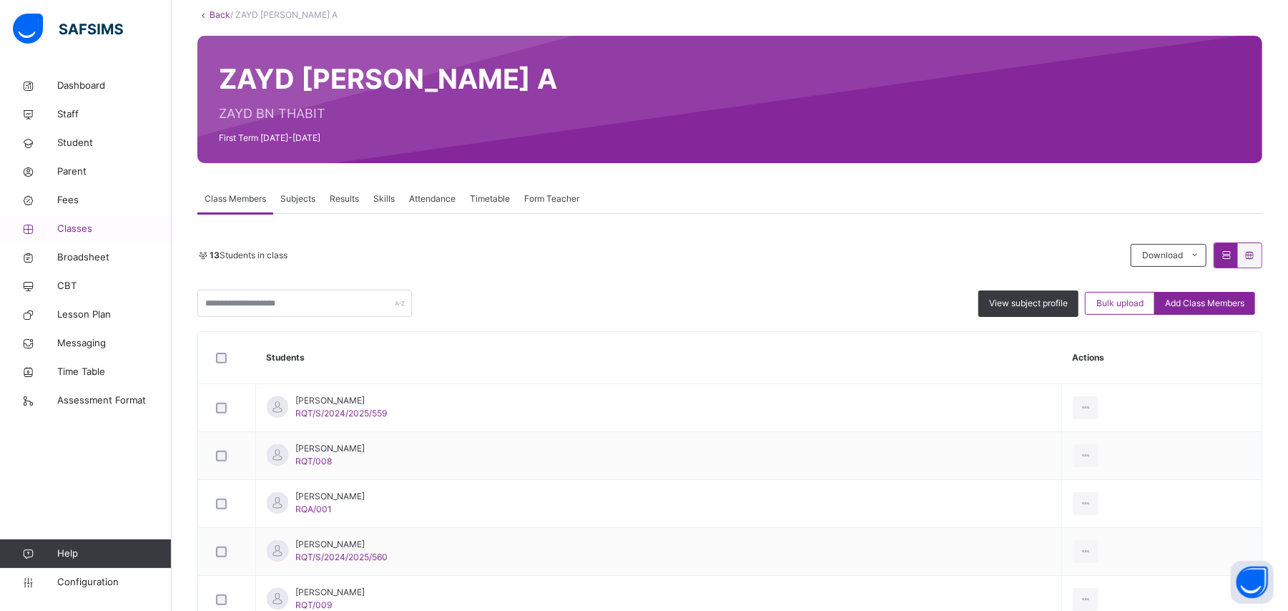
click at [64, 233] on span "Classes" at bounding box center [114, 229] width 114 height 14
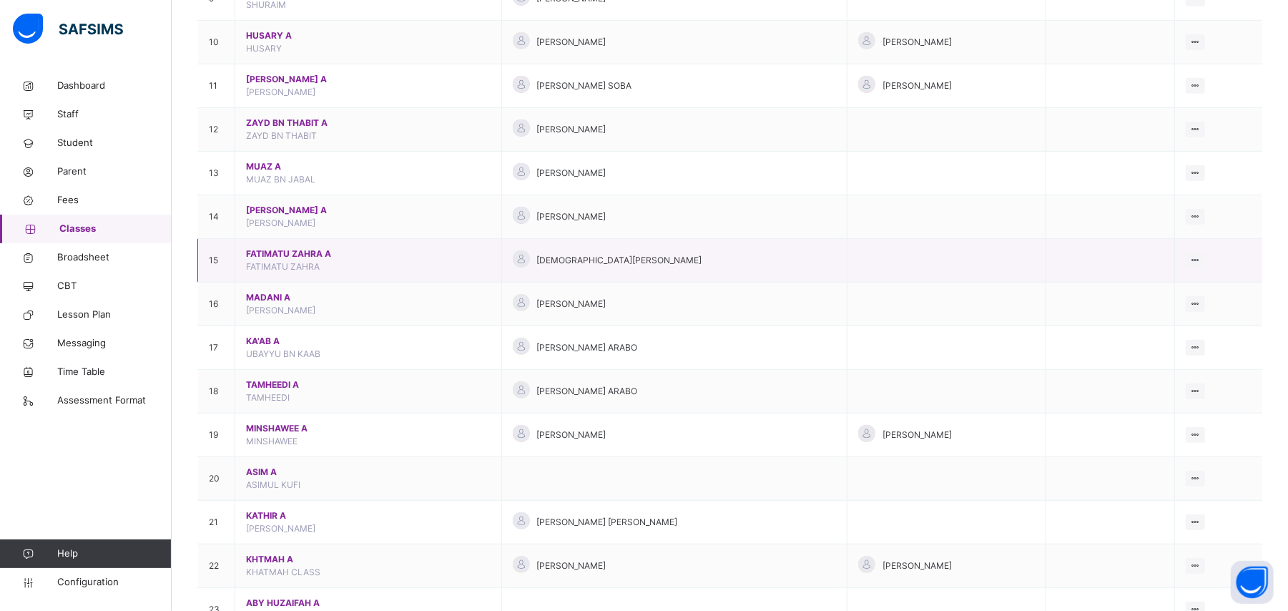
scroll to position [647, 0]
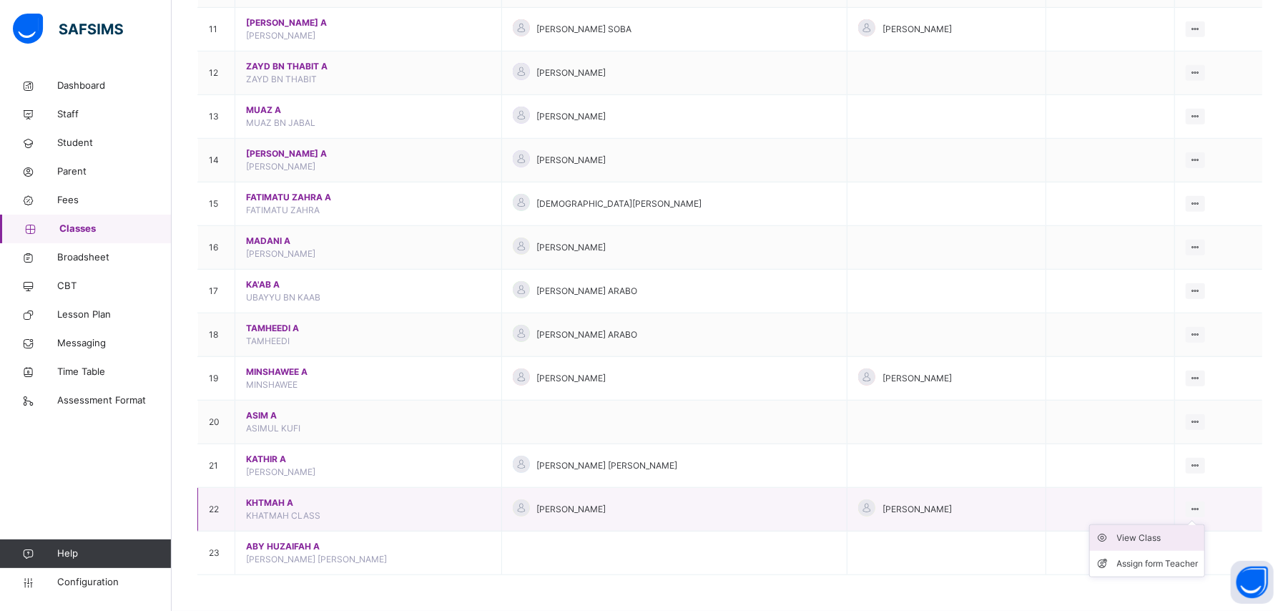
click at [1176, 533] on div "View Class" at bounding box center [1158, 538] width 82 height 14
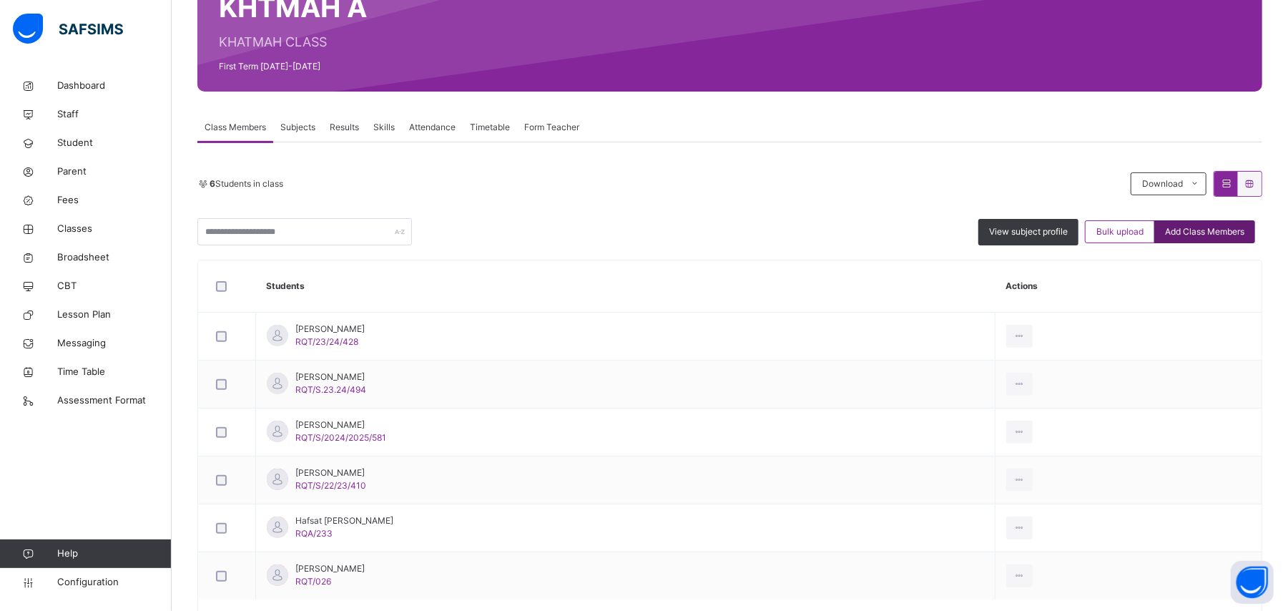
scroll to position [78, 0]
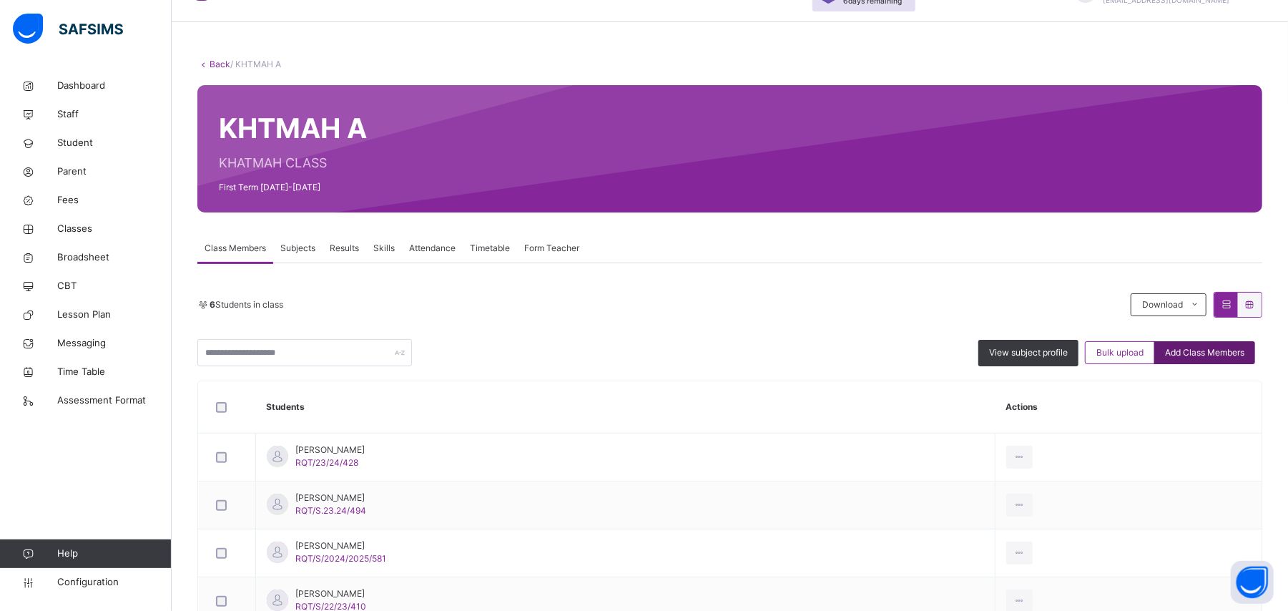
click at [1214, 355] on span "Add Class Members" at bounding box center [1204, 352] width 79 height 13
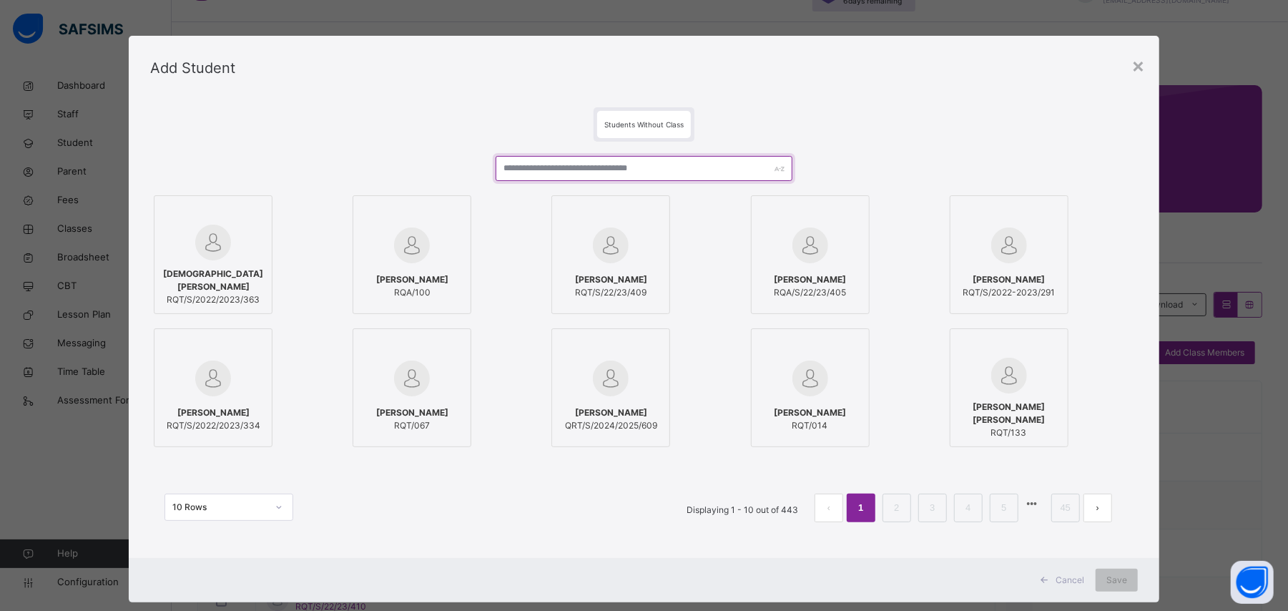
click at [596, 166] on input "text" at bounding box center [644, 168] width 296 height 25
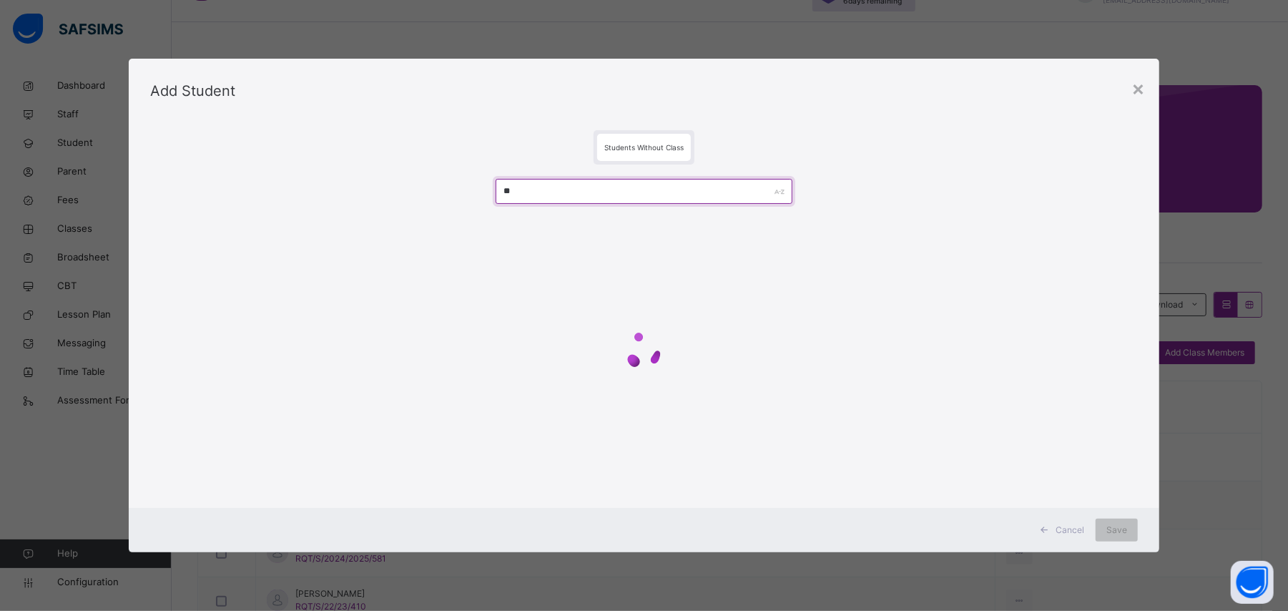
type input "*"
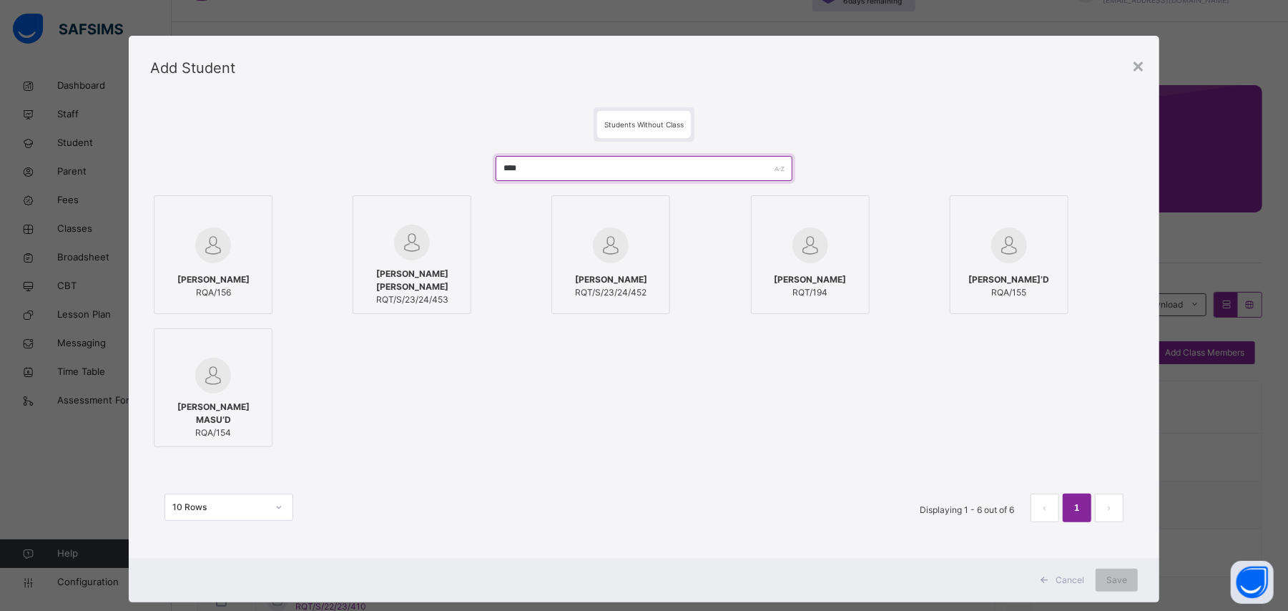
type input "****"
click at [634, 286] on span "[PERSON_NAME]" at bounding box center [611, 279] width 72 height 13
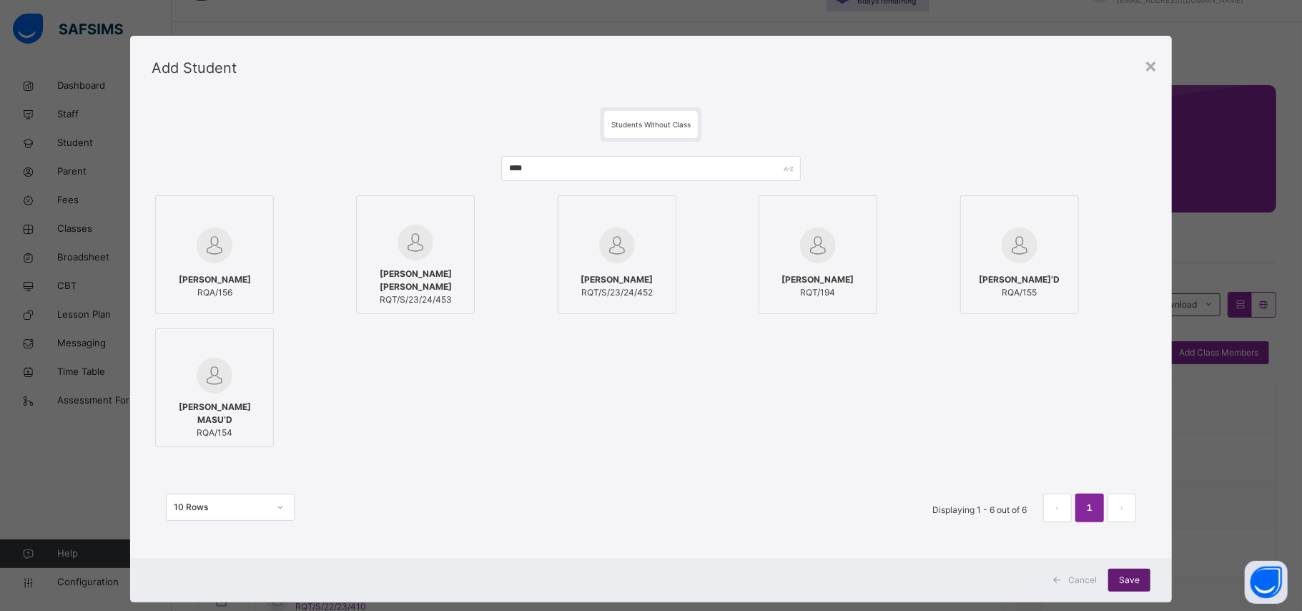
click at [1128, 584] on span "Save" at bounding box center [1129, 579] width 21 height 13
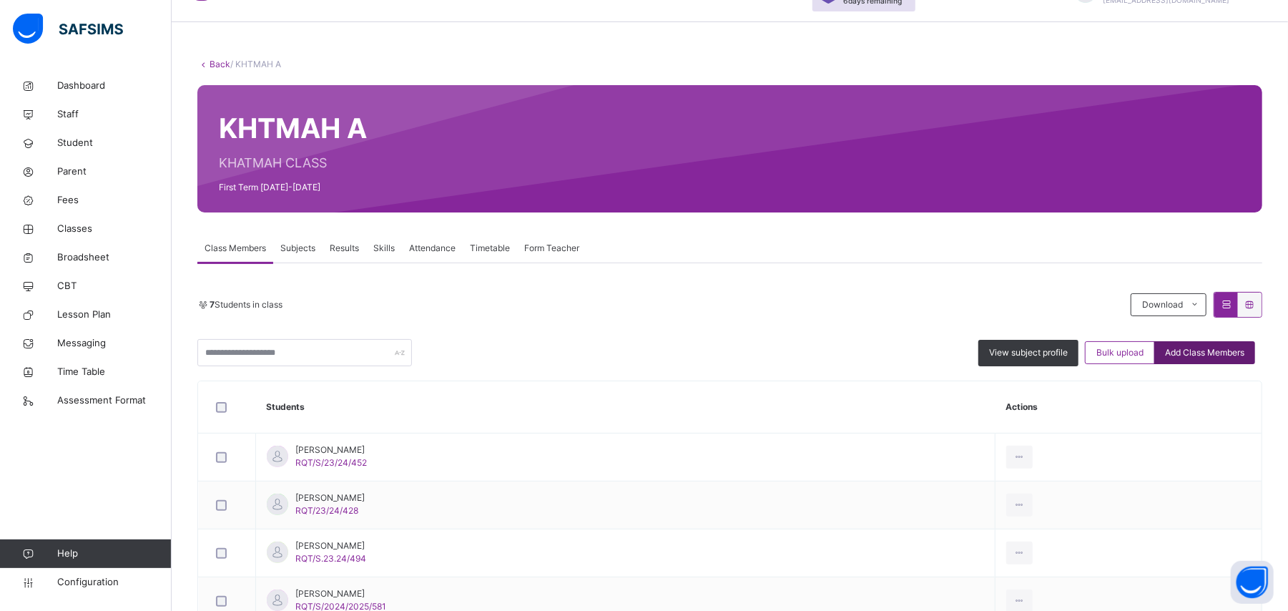
click at [1216, 347] on span "Add Class Members" at bounding box center [1204, 352] width 79 height 13
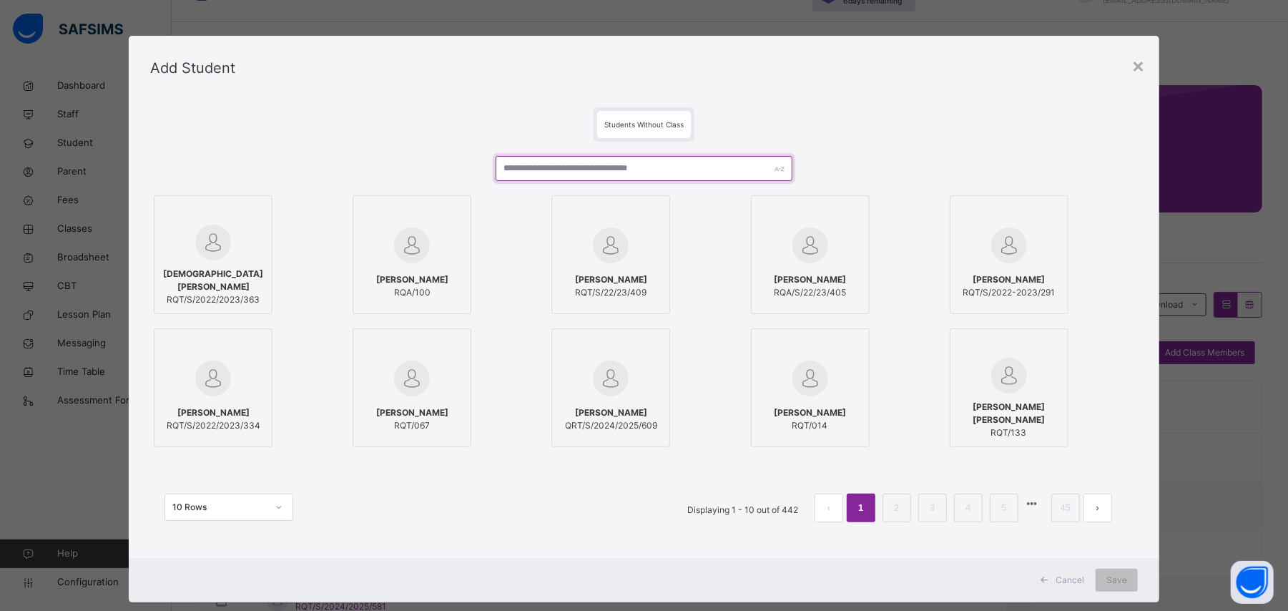
click at [622, 169] on input "text" at bounding box center [644, 168] width 296 height 25
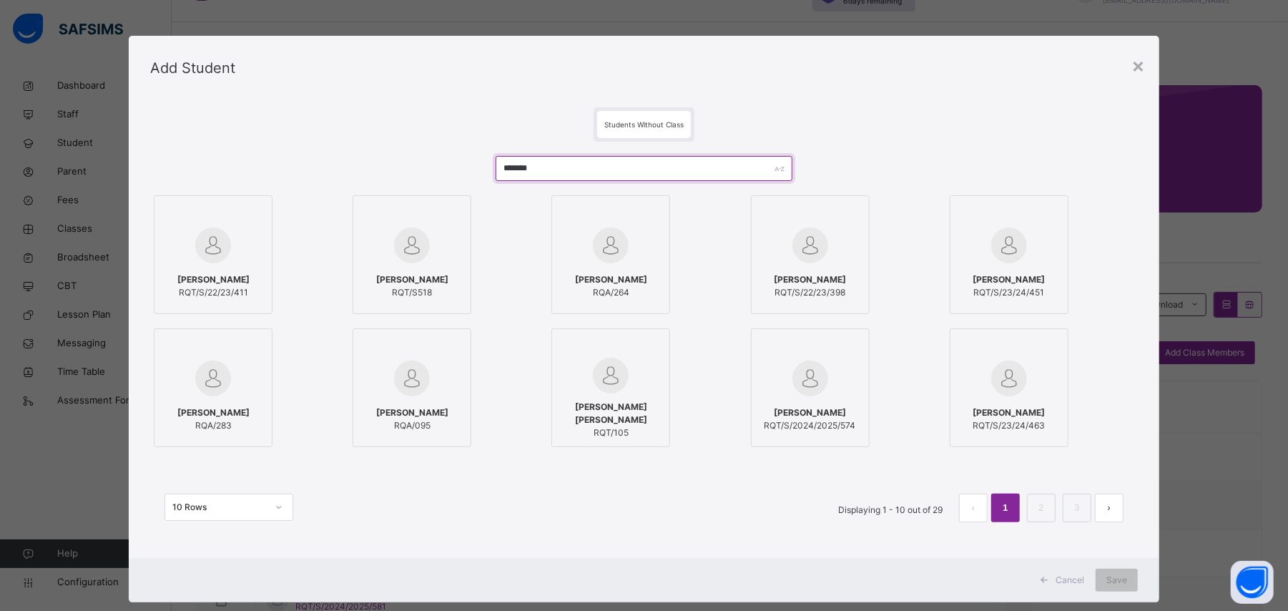
type input "*******"
click at [815, 383] on img at bounding box center [810, 378] width 36 height 36
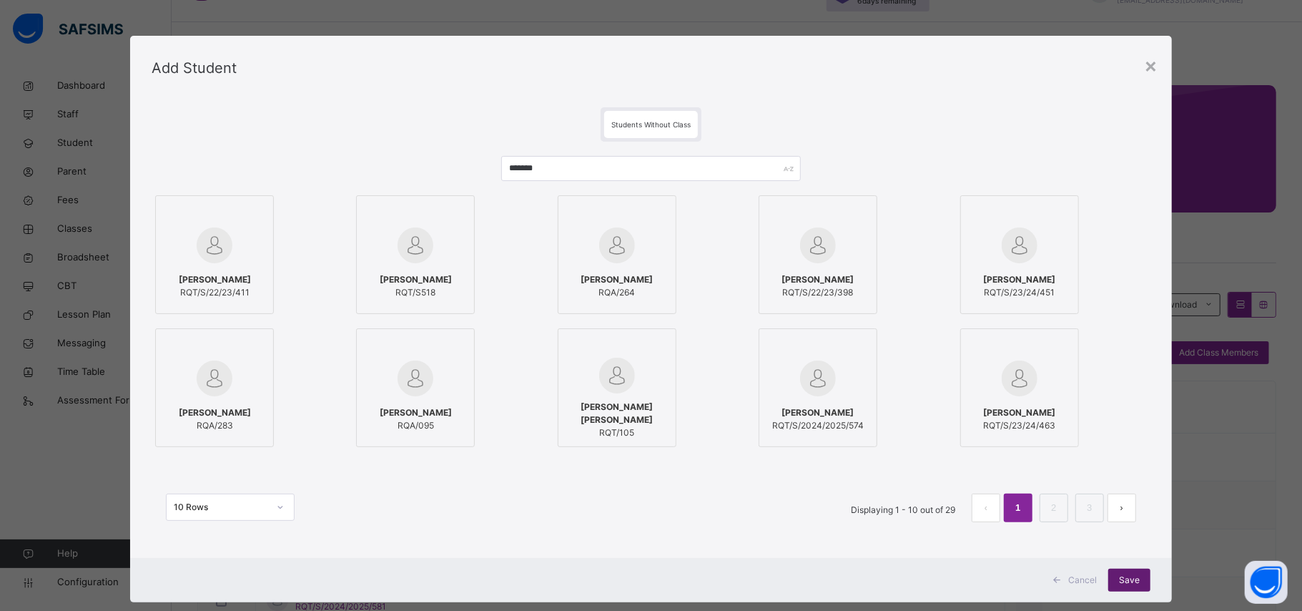
click at [1139, 578] on div "Save" at bounding box center [1129, 579] width 42 height 23
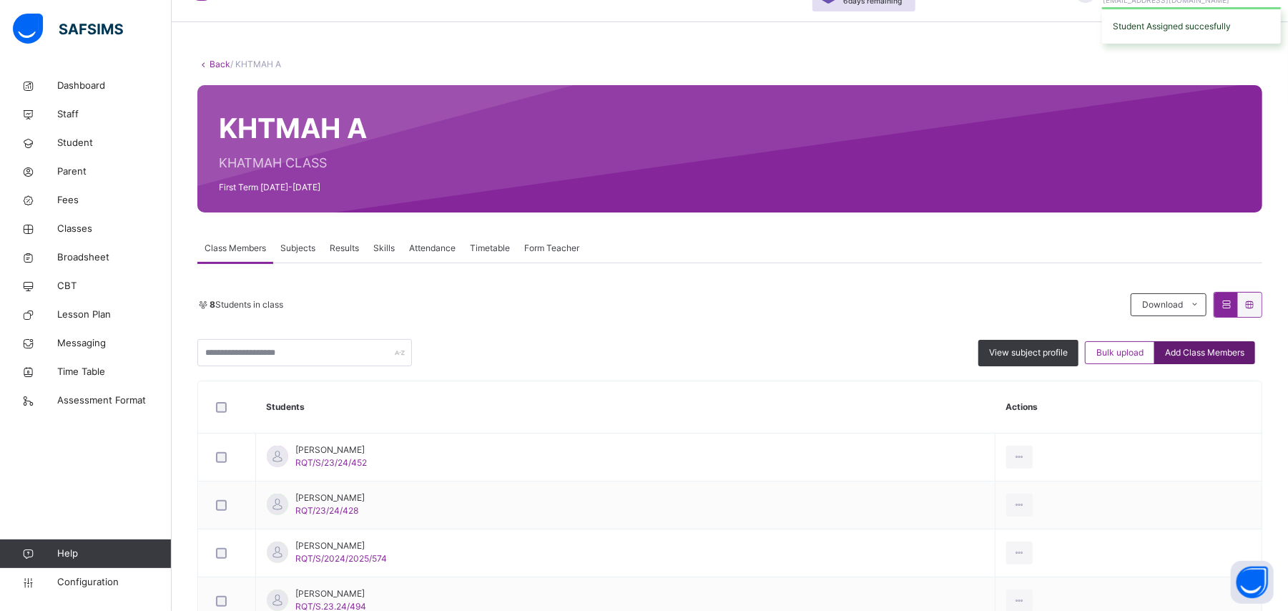
click at [1219, 355] on span "Add Class Members" at bounding box center [1204, 352] width 79 height 13
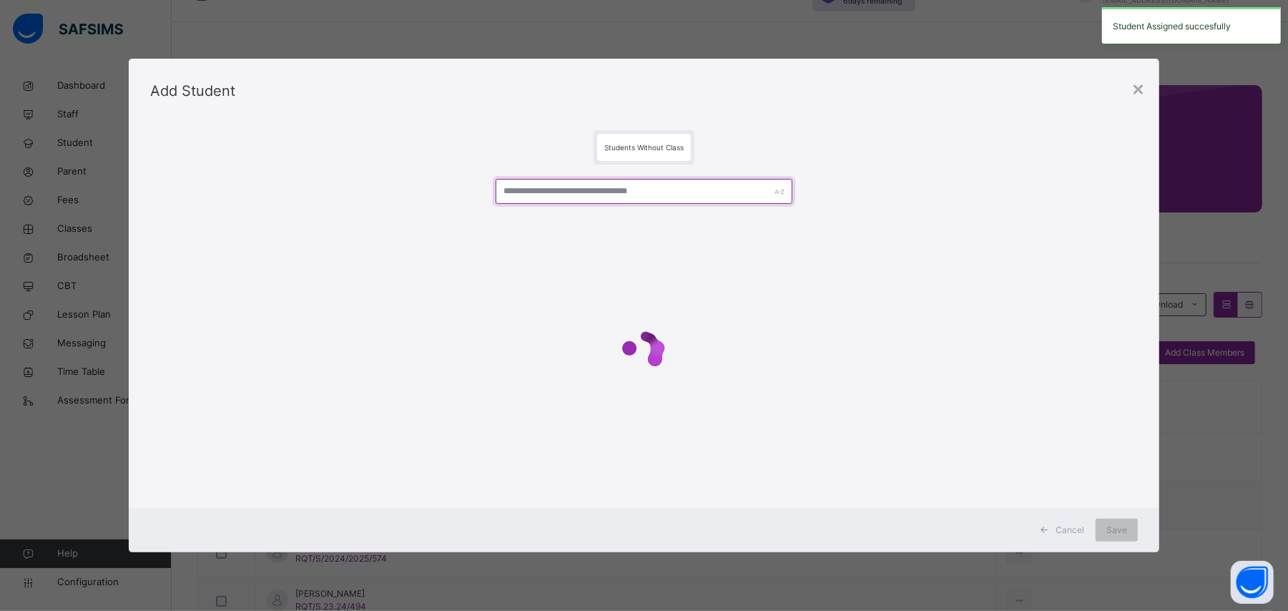
click at [682, 190] on input "text" at bounding box center [644, 191] width 296 height 25
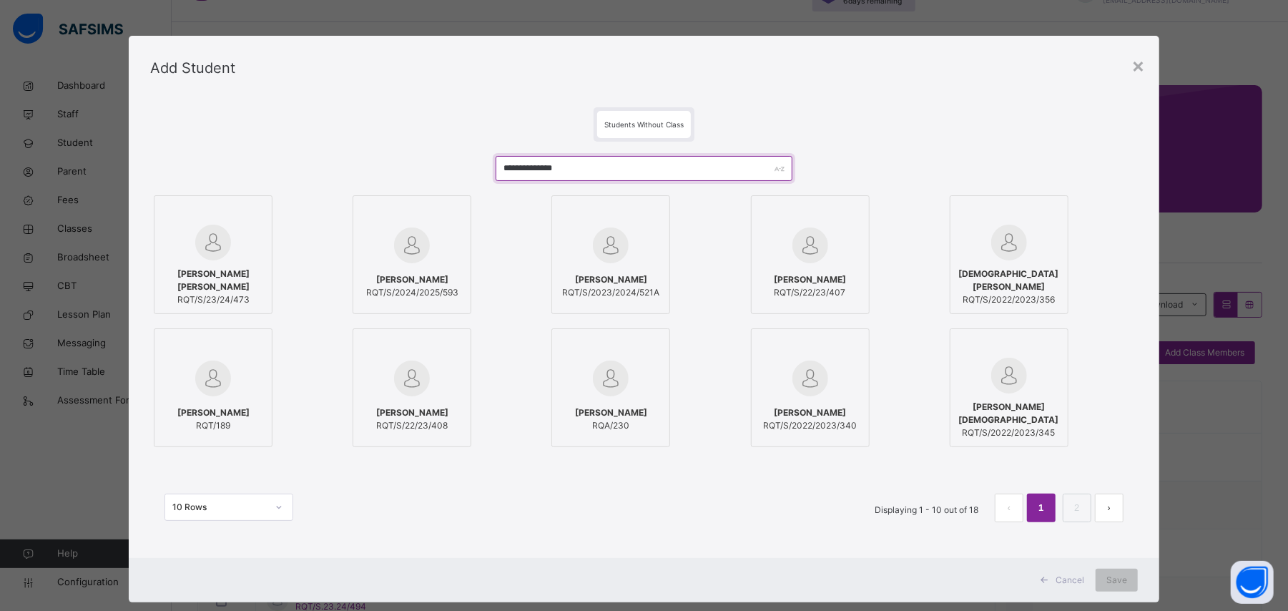
type input "**********"
click at [395, 281] on span "[PERSON_NAME]" at bounding box center [412, 279] width 92 height 13
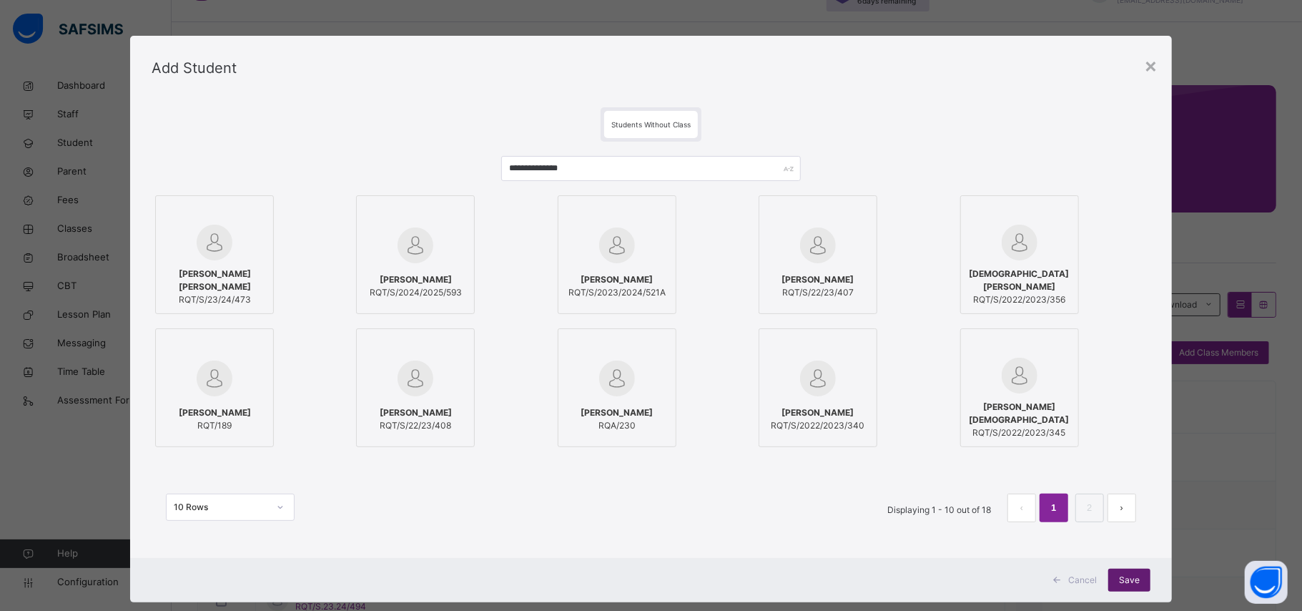
click at [1138, 579] on div "Save" at bounding box center [1129, 579] width 42 height 23
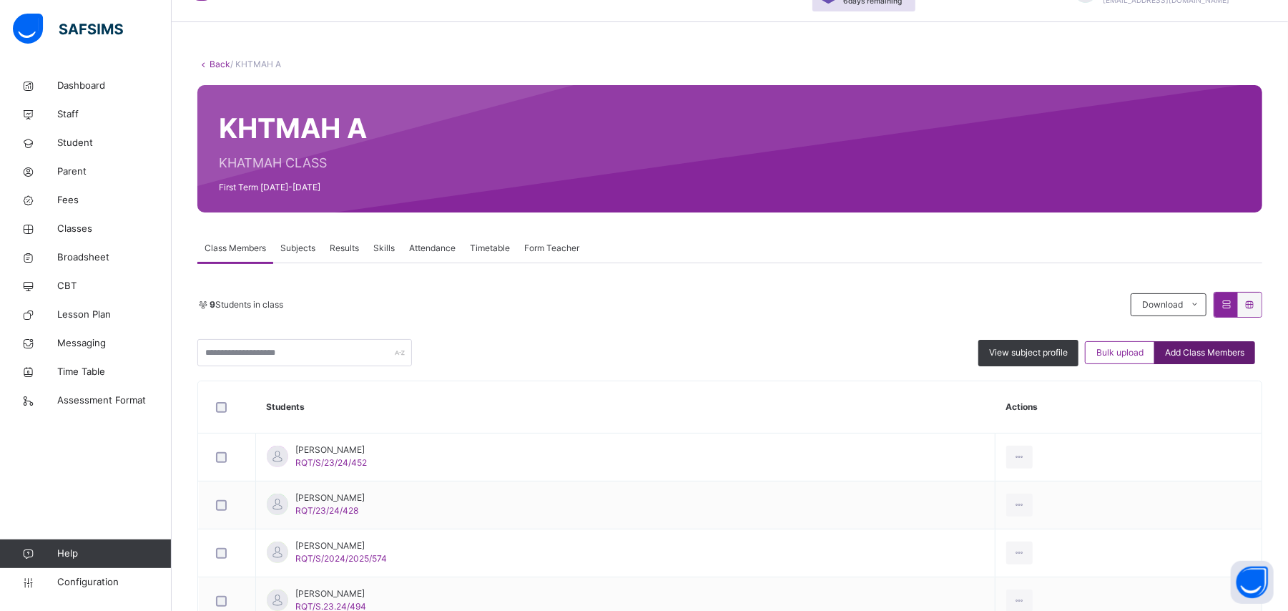
click at [1238, 358] on span "Add Class Members" at bounding box center [1204, 352] width 79 height 13
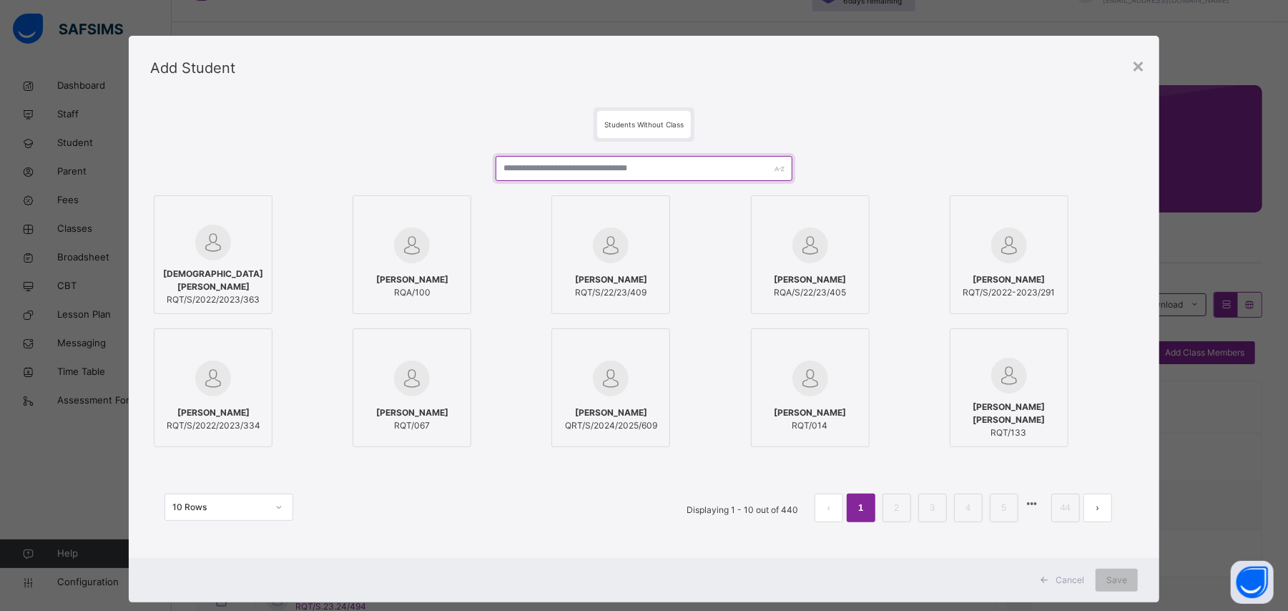
click at [678, 167] on input "text" at bounding box center [644, 168] width 296 height 25
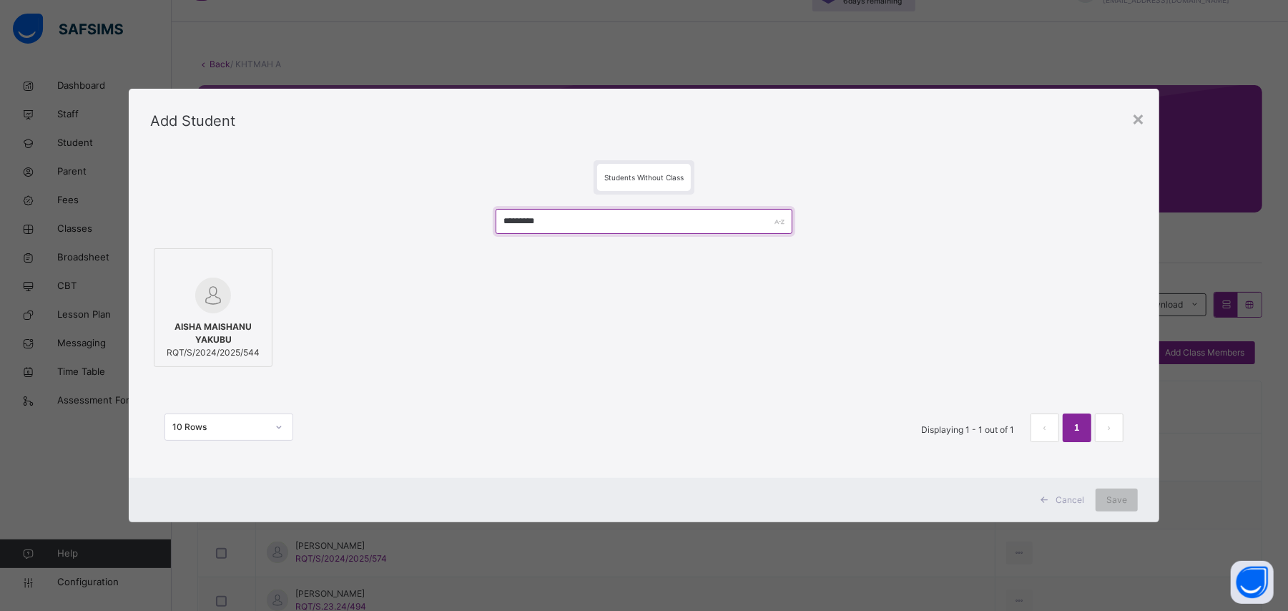
click at [562, 223] on input "********" at bounding box center [644, 221] width 296 height 25
type input "*"
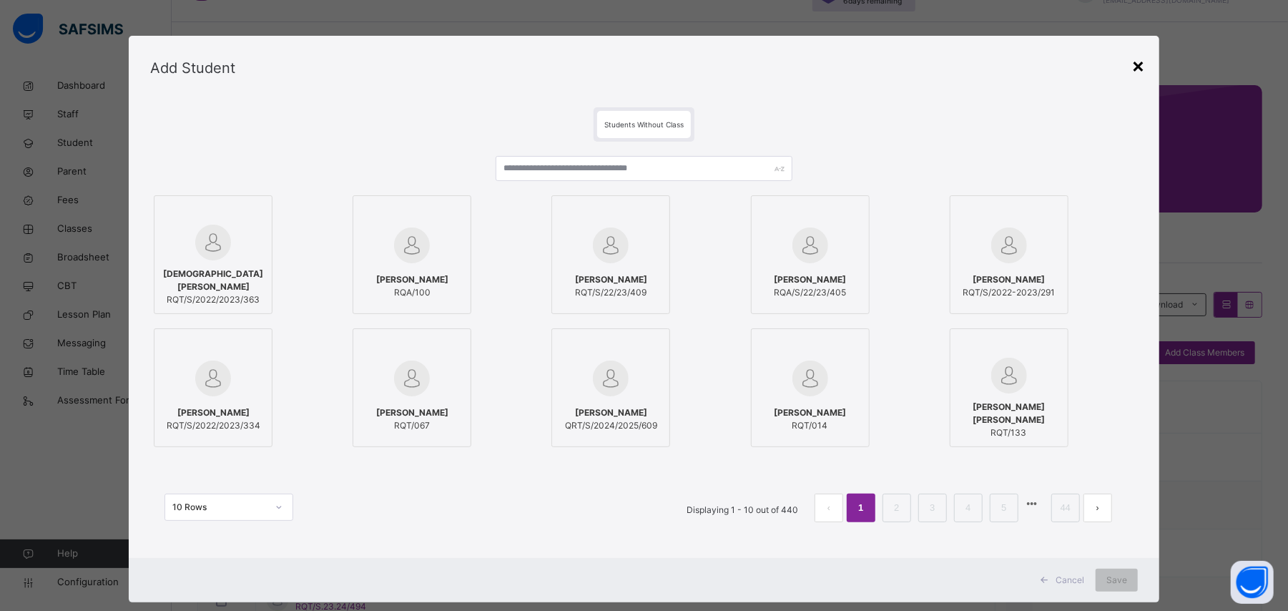
click at [1144, 67] on div "×" at bounding box center [1138, 65] width 14 height 30
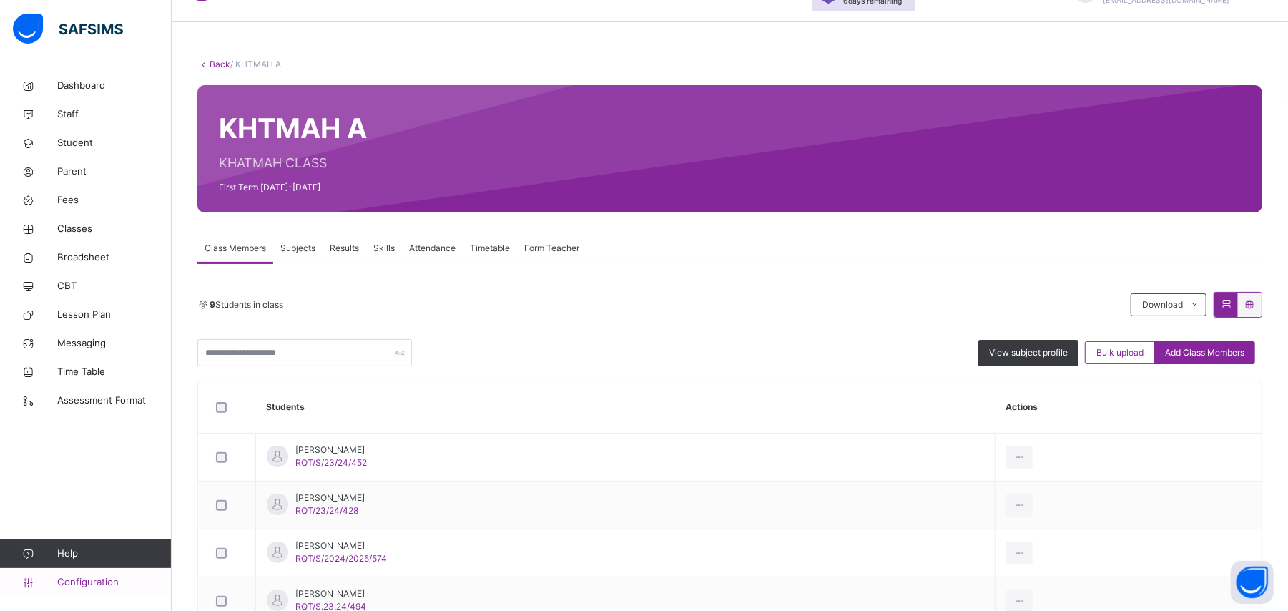
click at [119, 588] on span "Configuration" at bounding box center [114, 582] width 114 height 14
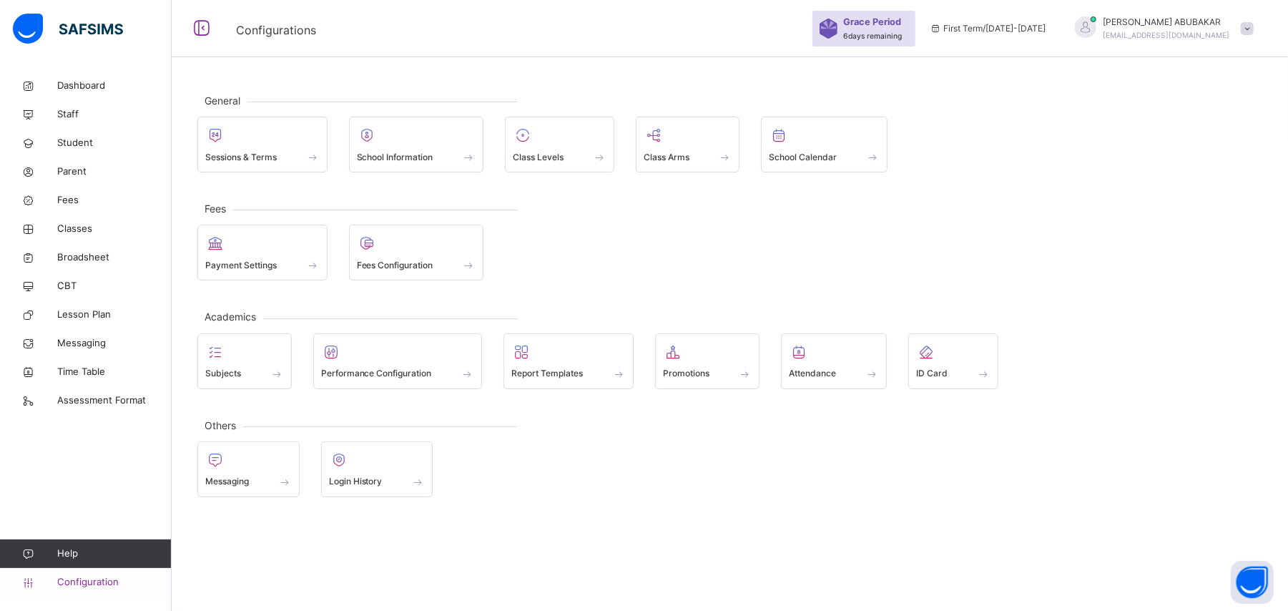
scroll to position [43, 0]
click at [751, 373] on span at bounding box center [745, 374] width 14 height 12
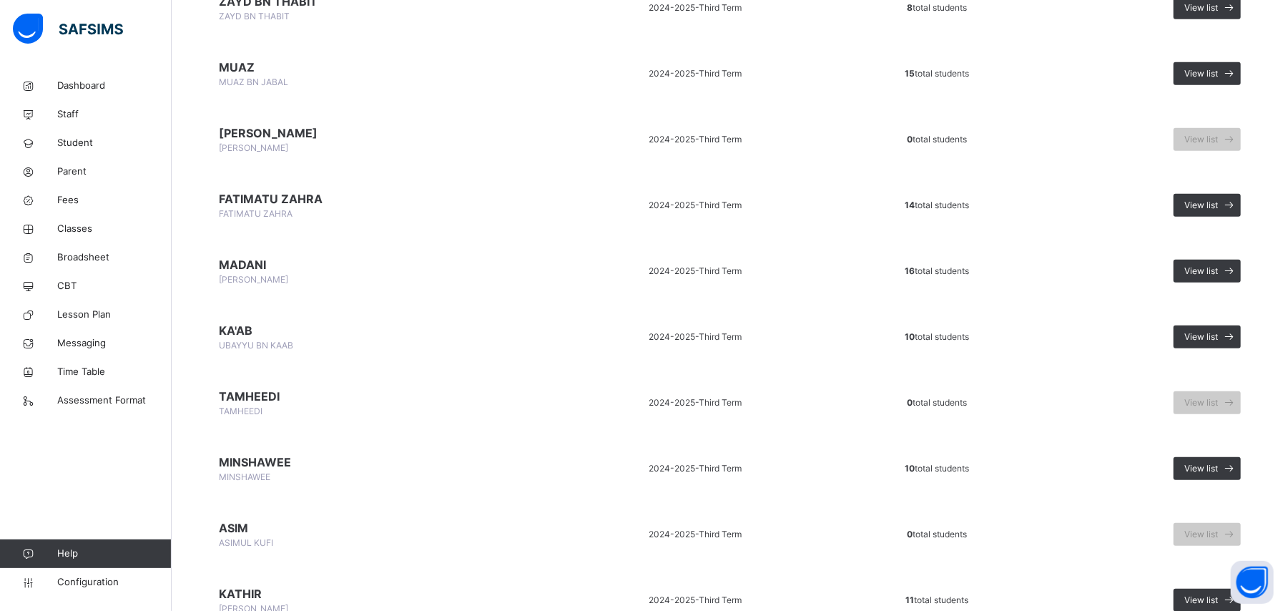
scroll to position [936, 0]
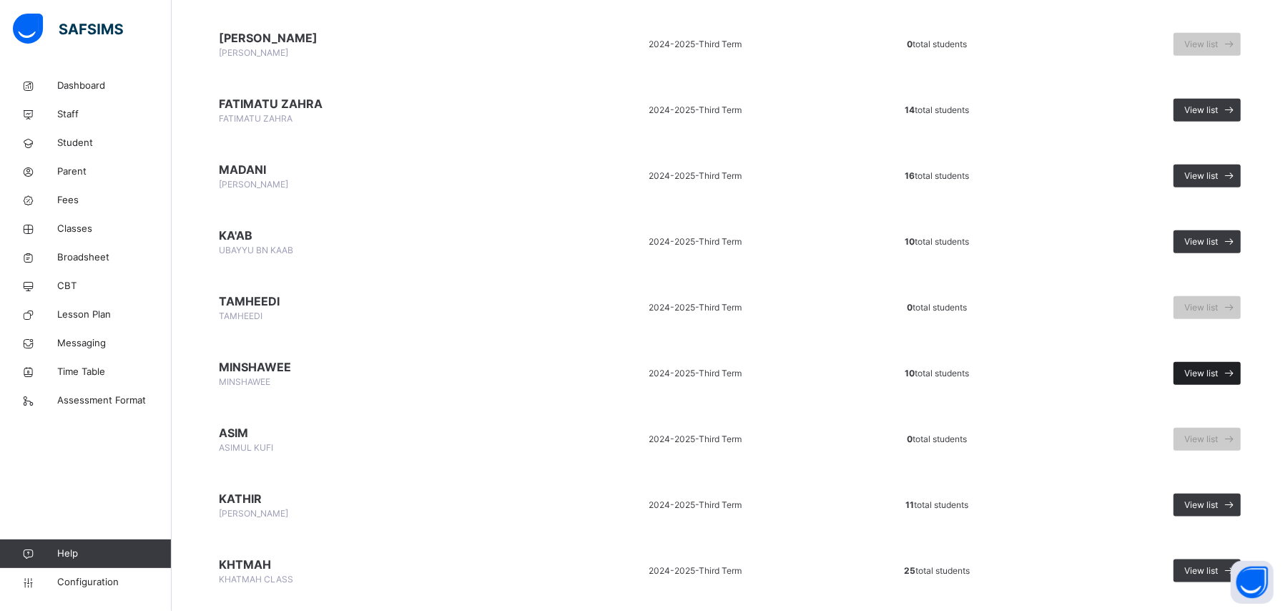
click at [1193, 362] on div "View list" at bounding box center [1206, 373] width 67 height 23
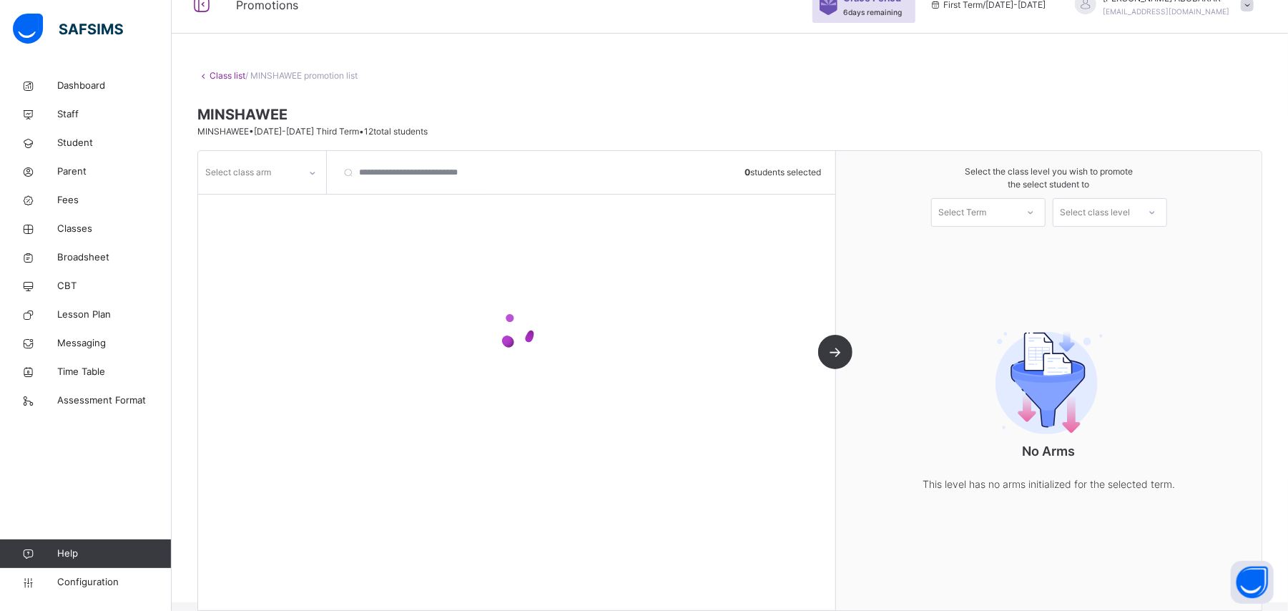
scroll to position [89, 0]
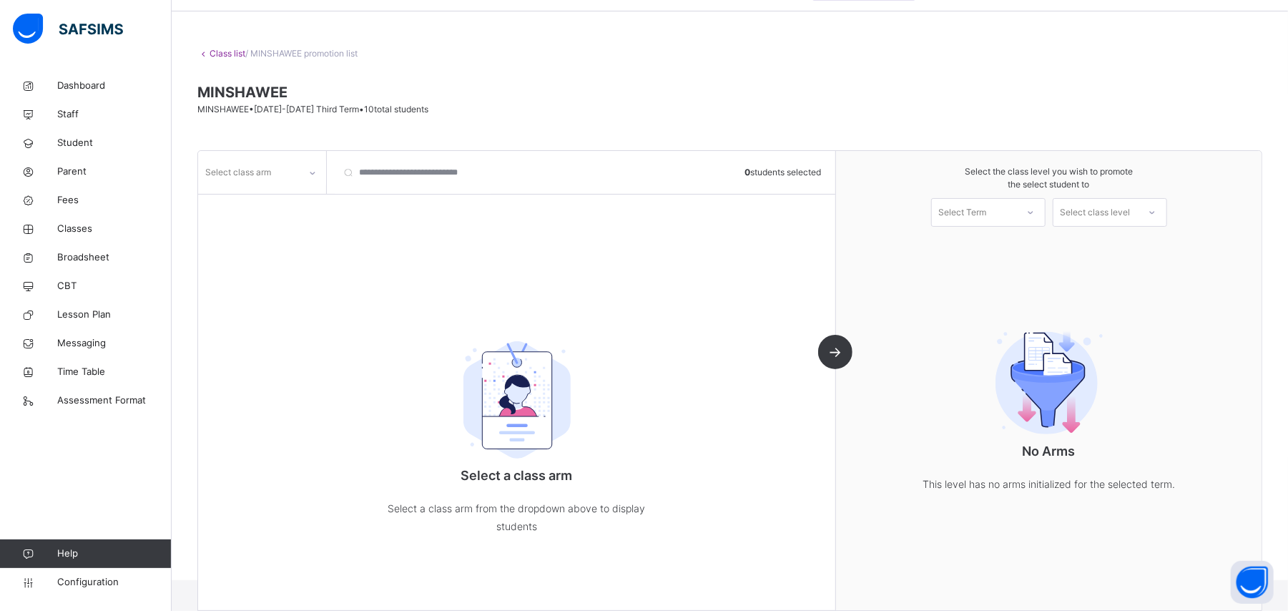
click at [310, 174] on icon at bounding box center [312, 173] width 9 height 14
click at [300, 204] on div "A" at bounding box center [262, 204] width 127 height 24
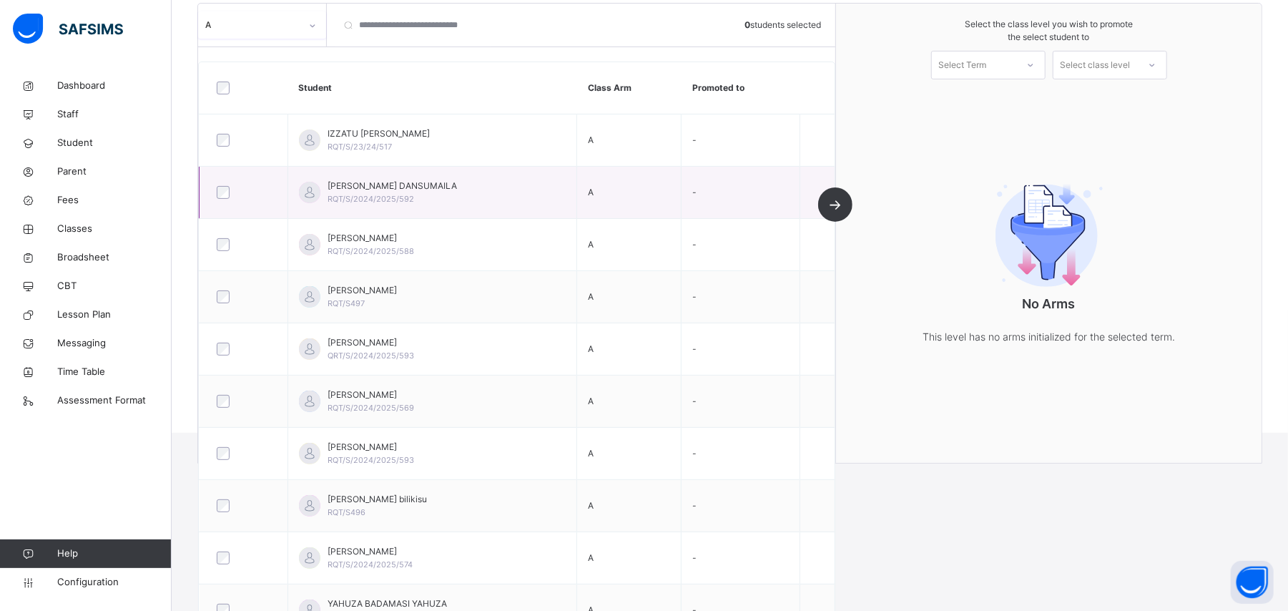
scroll to position [265, 0]
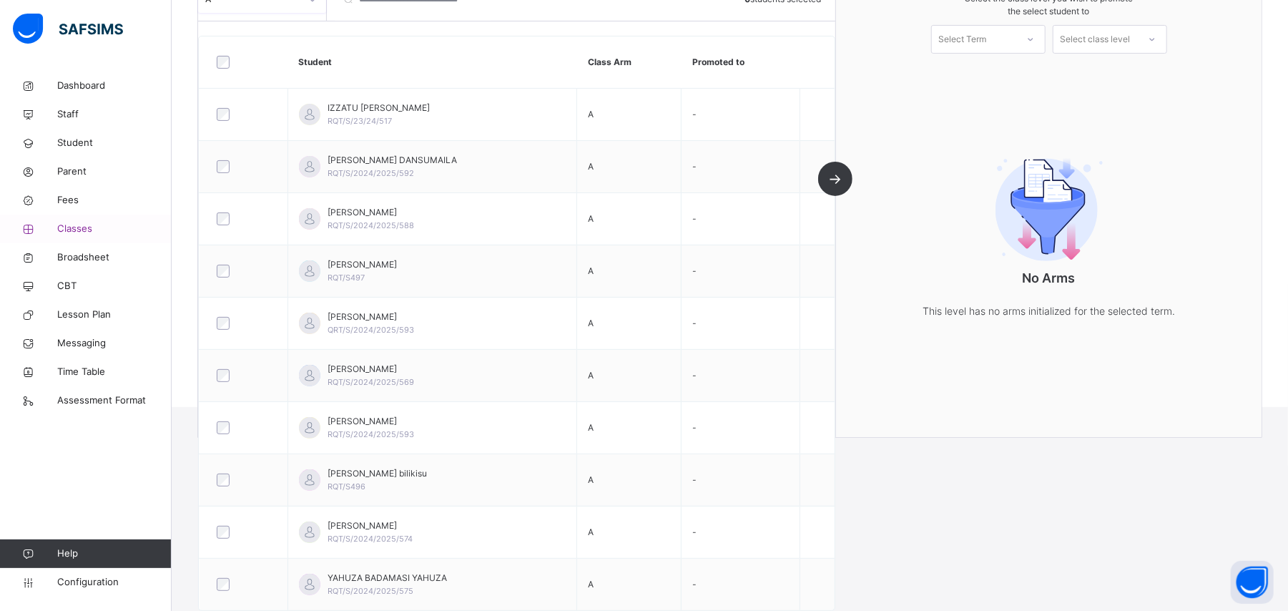
click at [92, 235] on span "Classes" at bounding box center [114, 229] width 114 height 14
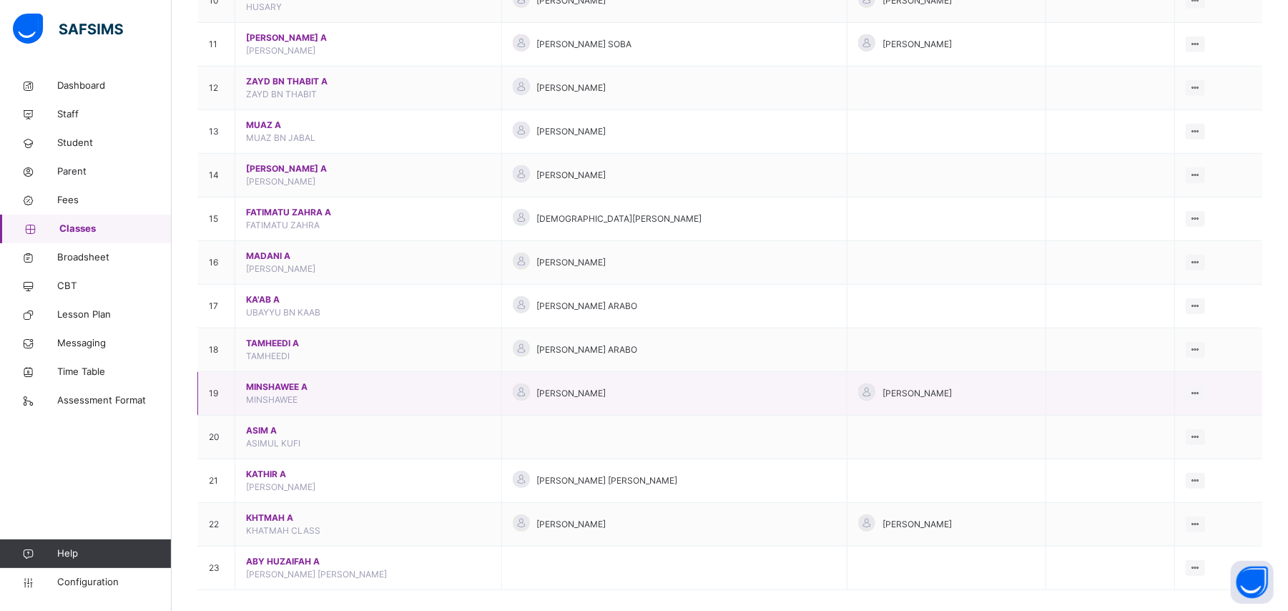
scroll to position [647, 0]
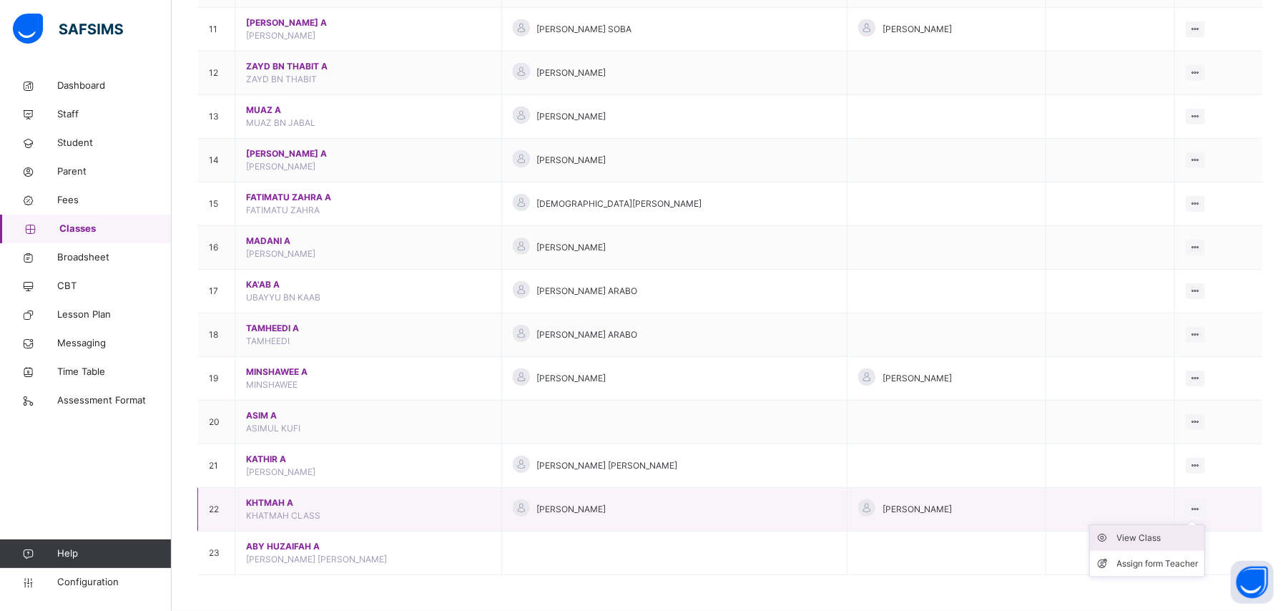
click at [1168, 546] on li "View Class" at bounding box center [1147, 538] width 114 height 26
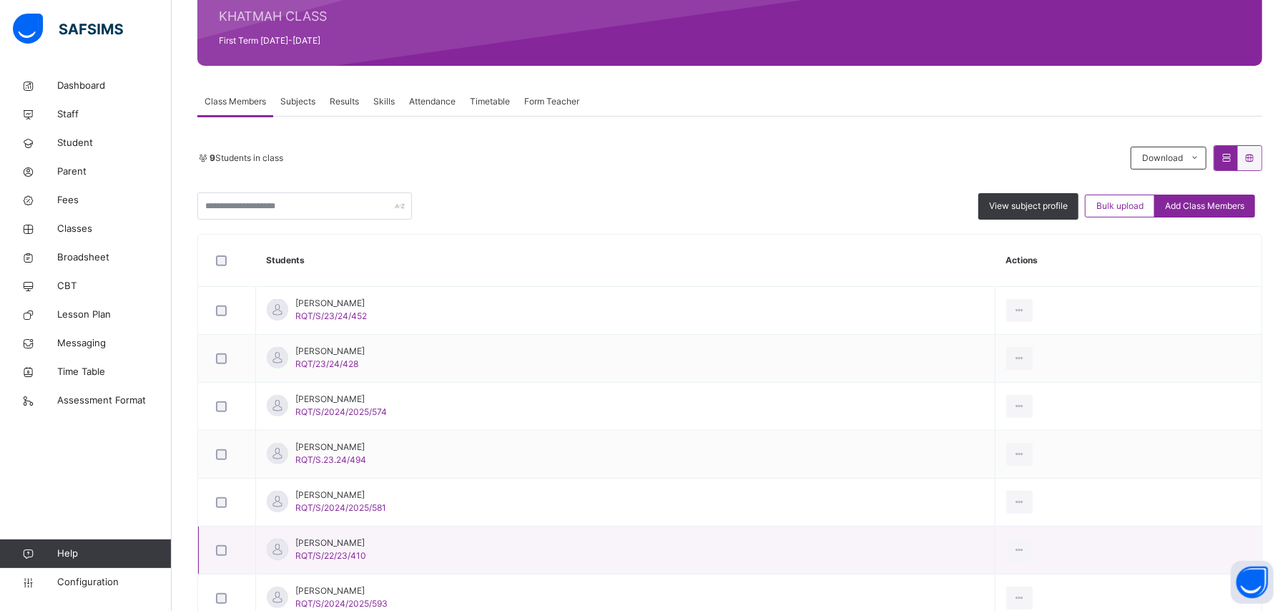
scroll to position [223, 0]
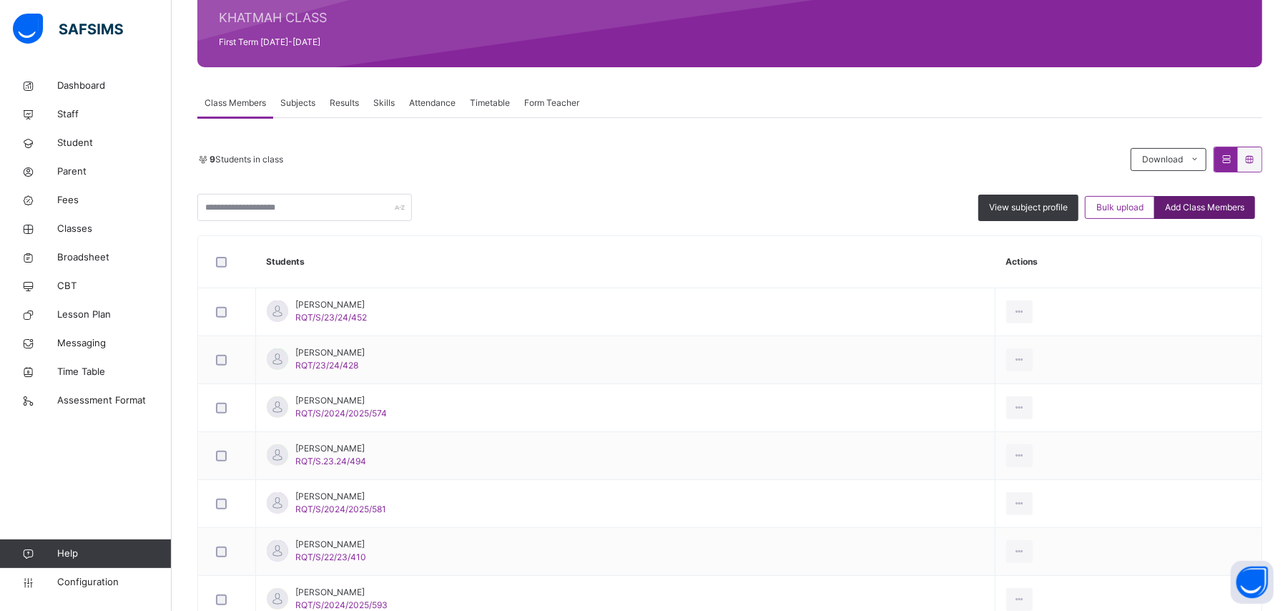
click at [1185, 201] on span "Add Class Members" at bounding box center [1204, 207] width 79 height 13
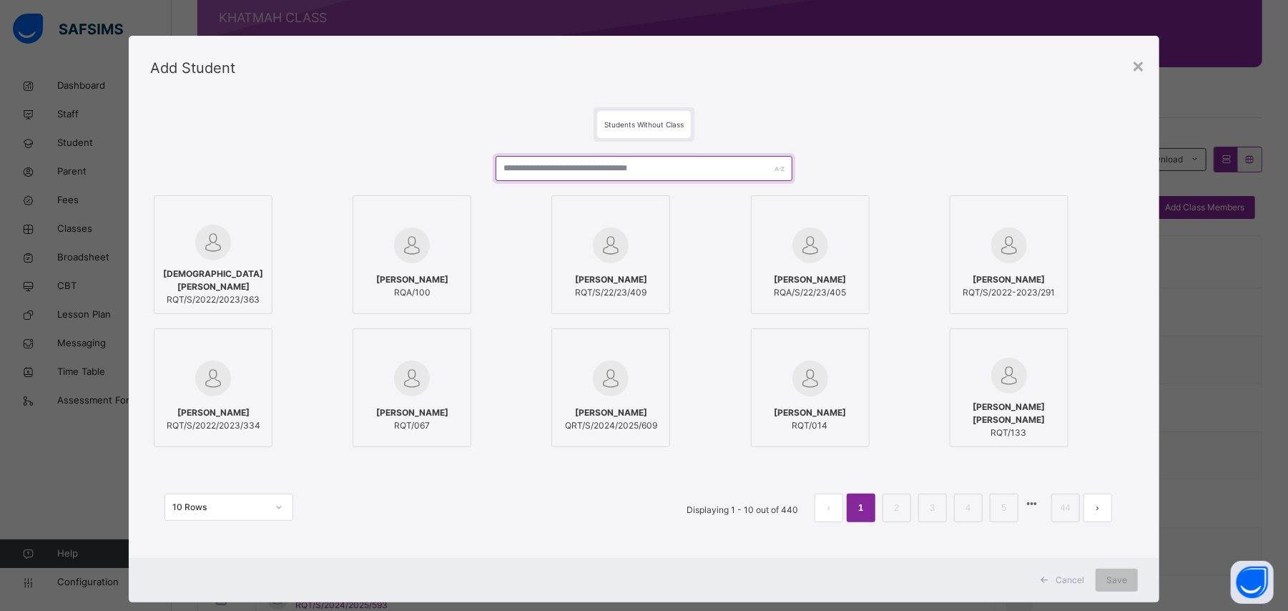
click at [610, 170] on input "text" at bounding box center [644, 168] width 296 height 25
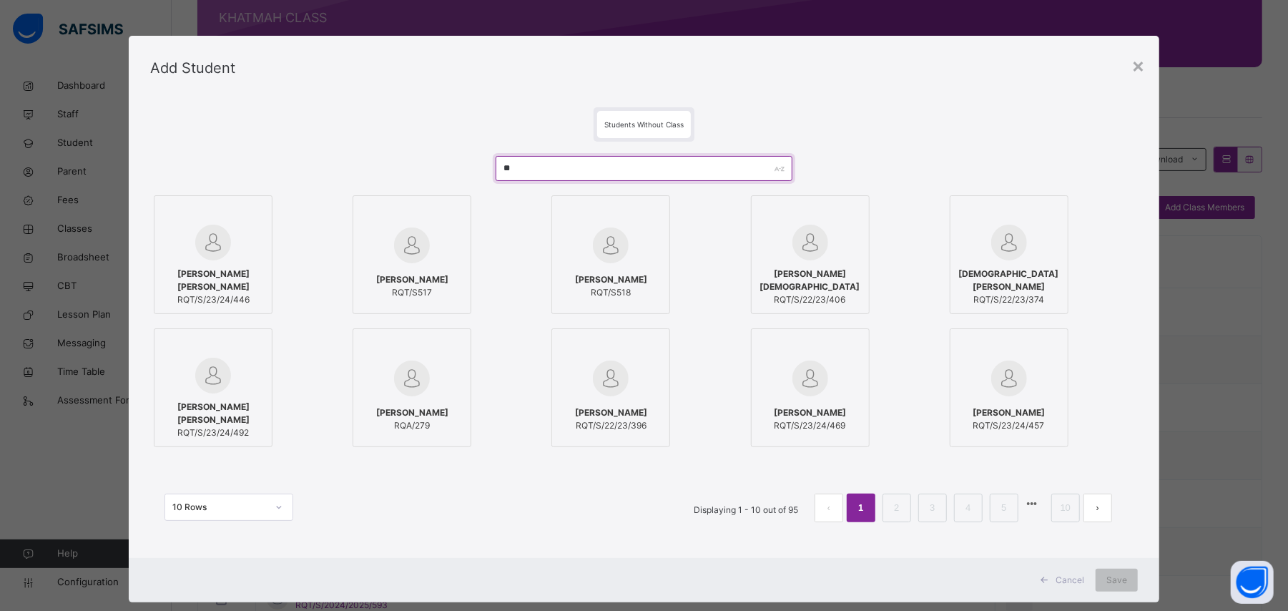
type input "*"
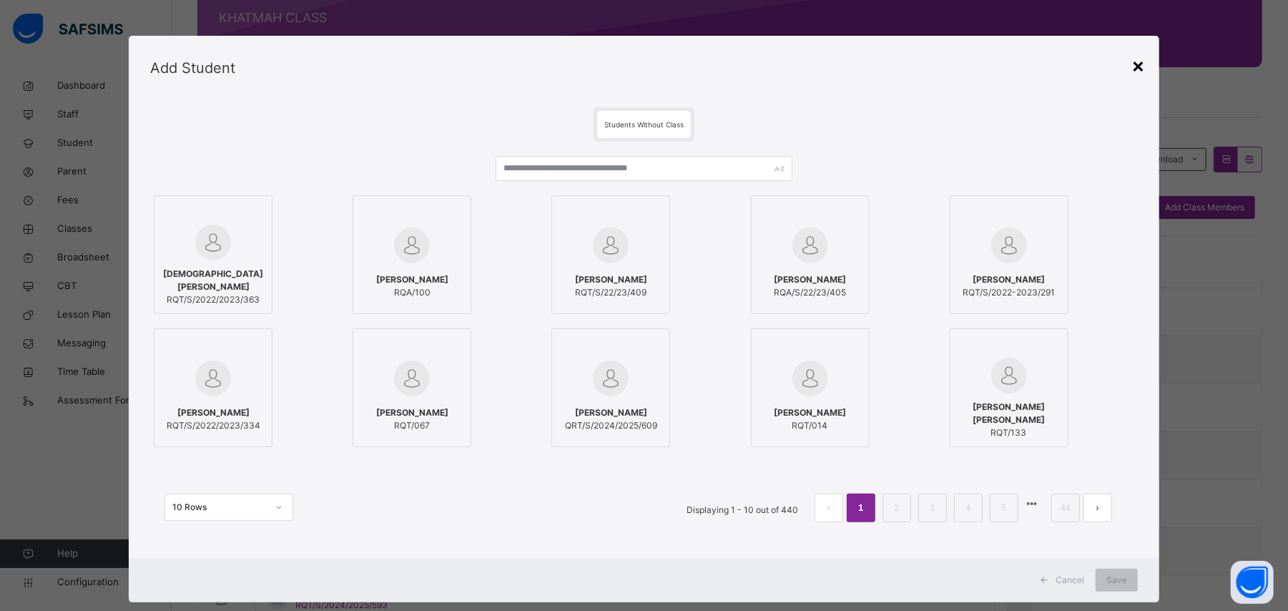
click at [1145, 69] on div "×" at bounding box center [1138, 65] width 14 height 30
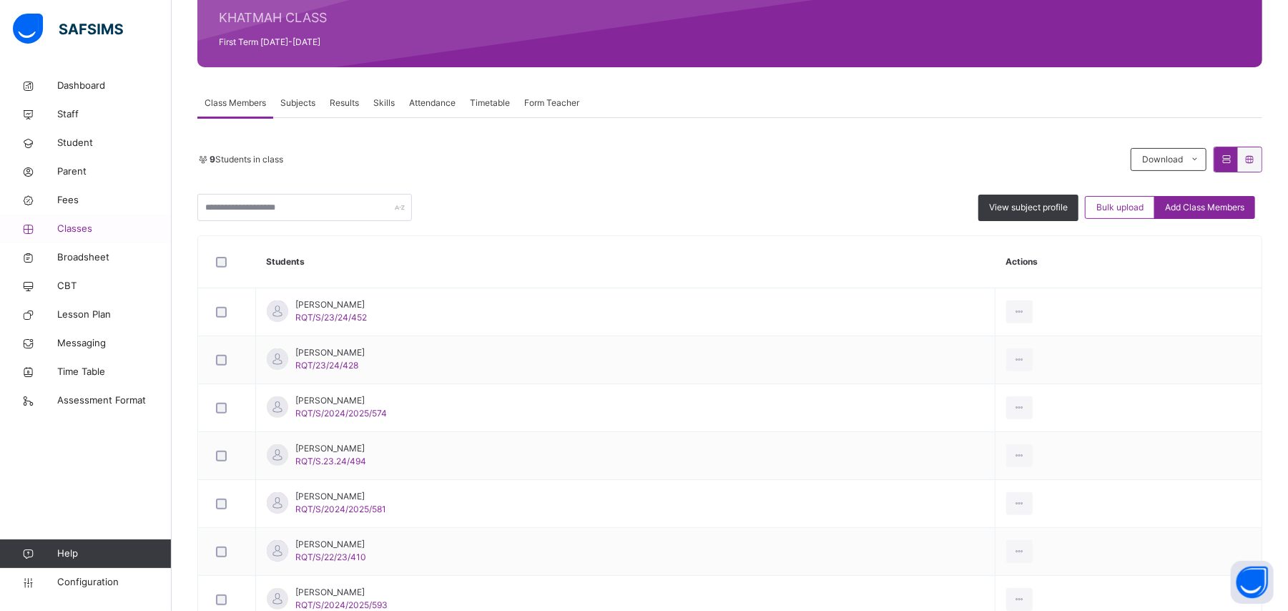
click at [89, 230] on span "Classes" at bounding box center [114, 229] width 114 height 14
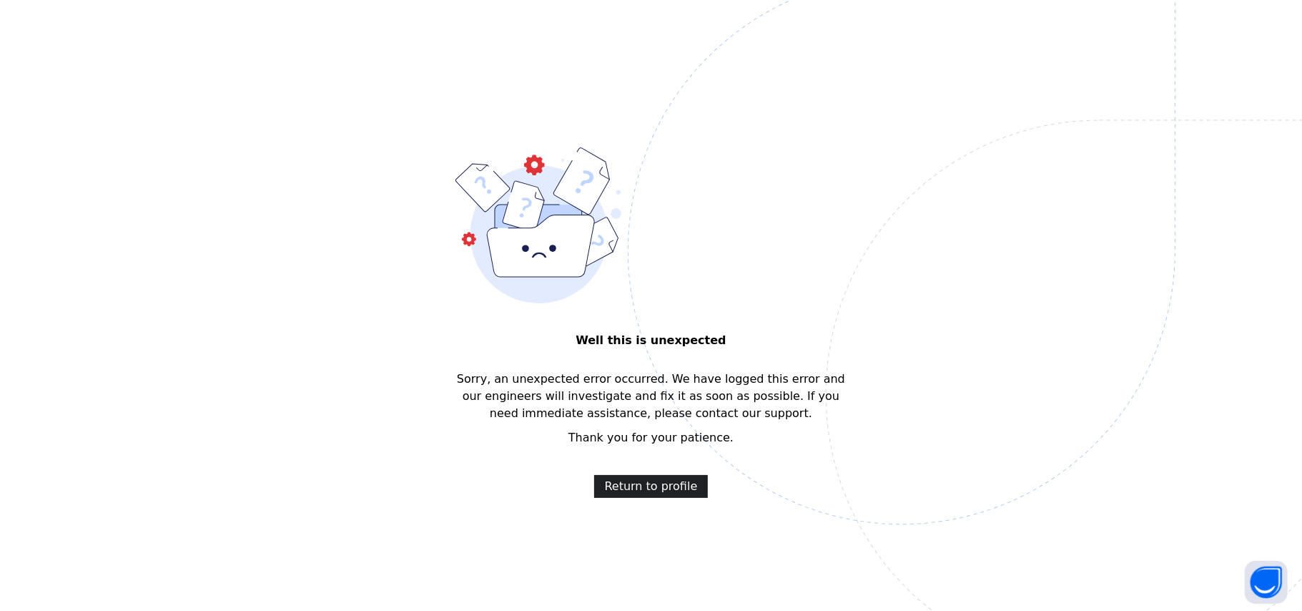
click at [639, 485] on span "Return to profile" at bounding box center [651, 486] width 93 height 17
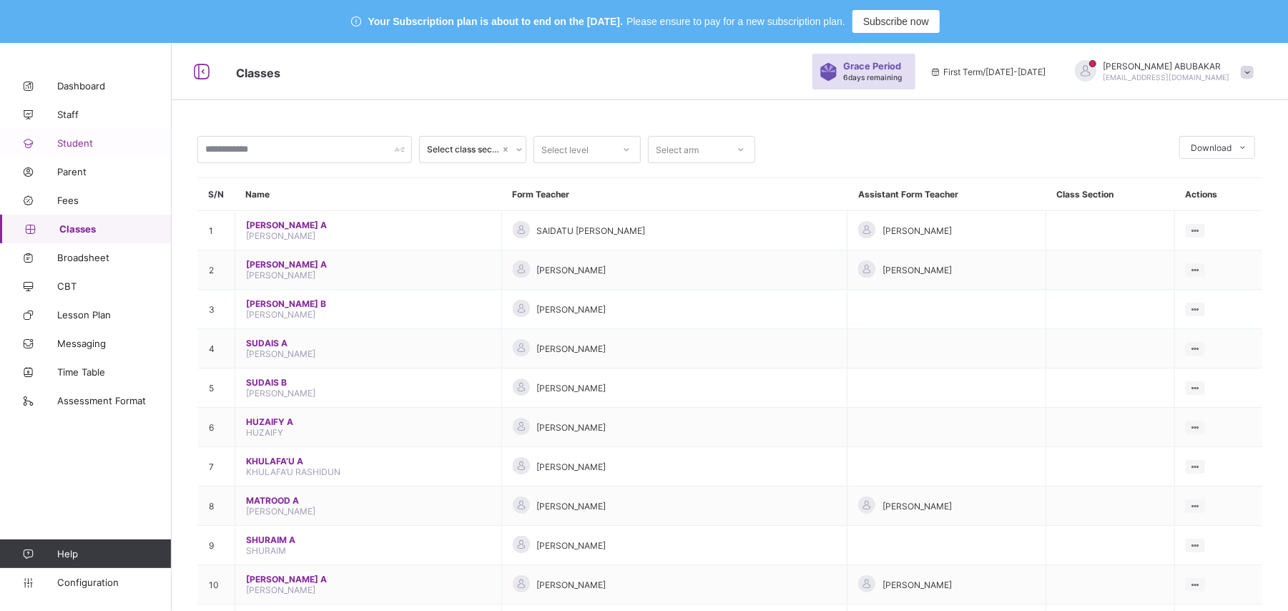
click at [84, 144] on span "Student" at bounding box center [114, 142] width 114 height 11
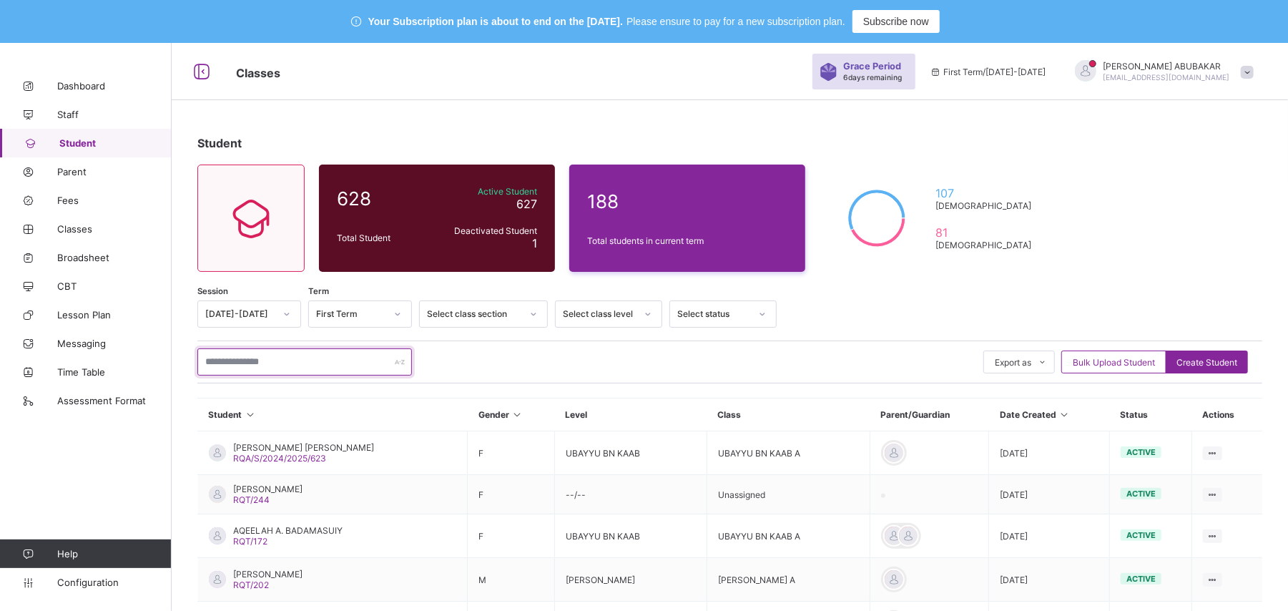
click at [273, 356] on input "text" at bounding box center [304, 361] width 215 height 27
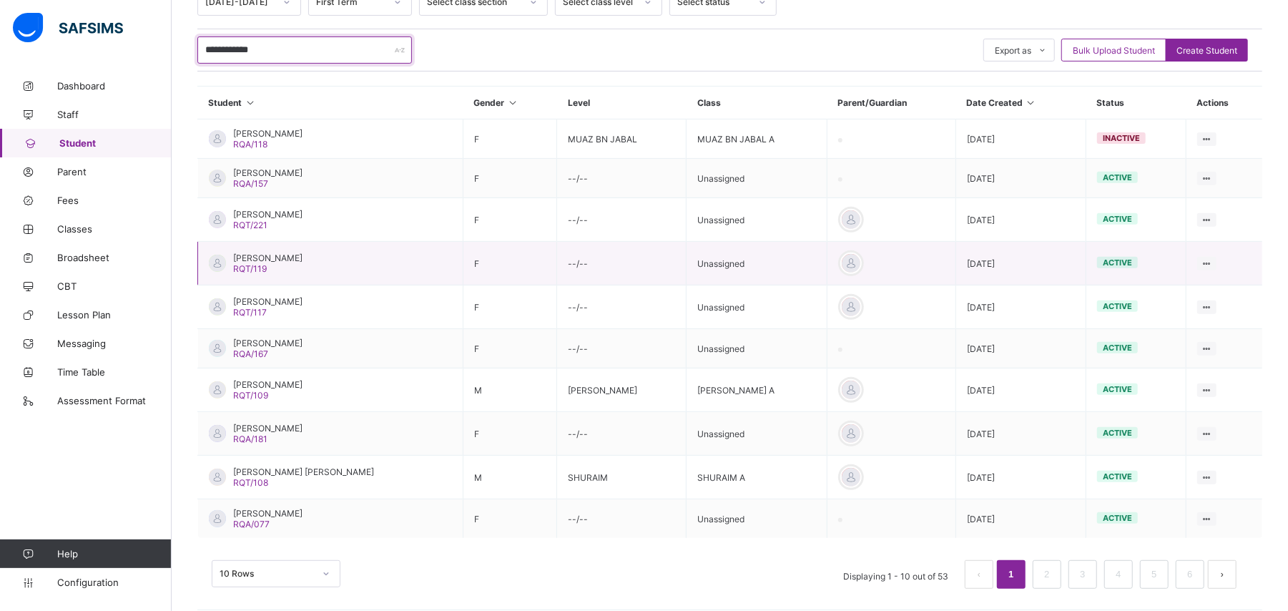
scroll to position [326, 0]
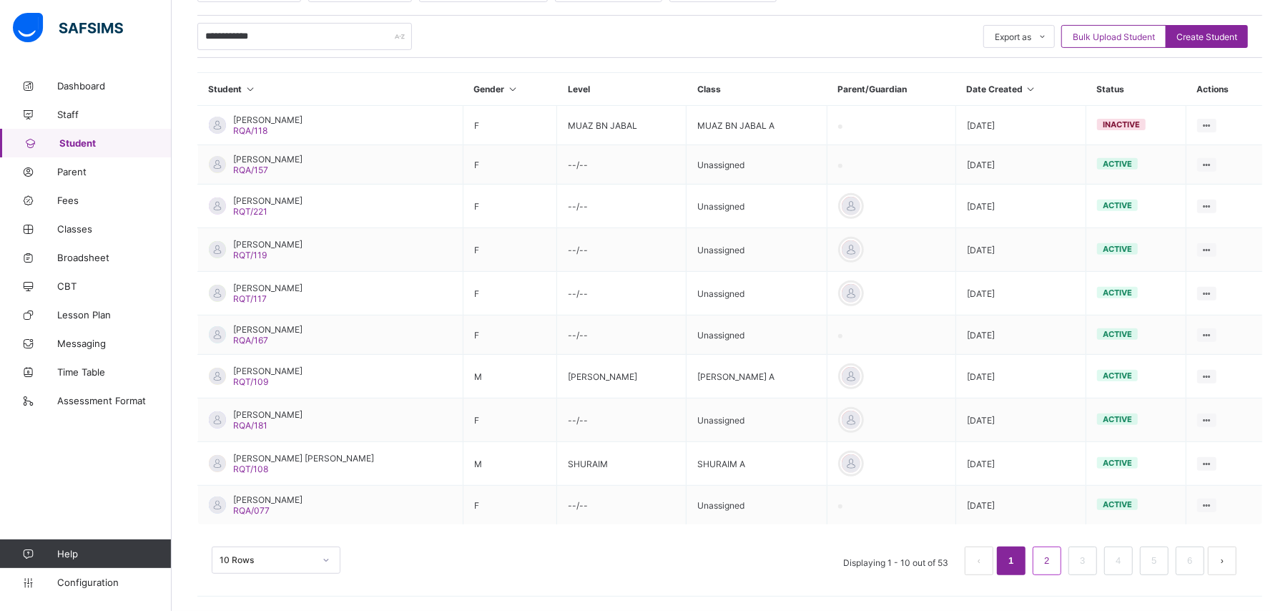
click at [1053, 568] on li "2" at bounding box center [1047, 560] width 29 height 29
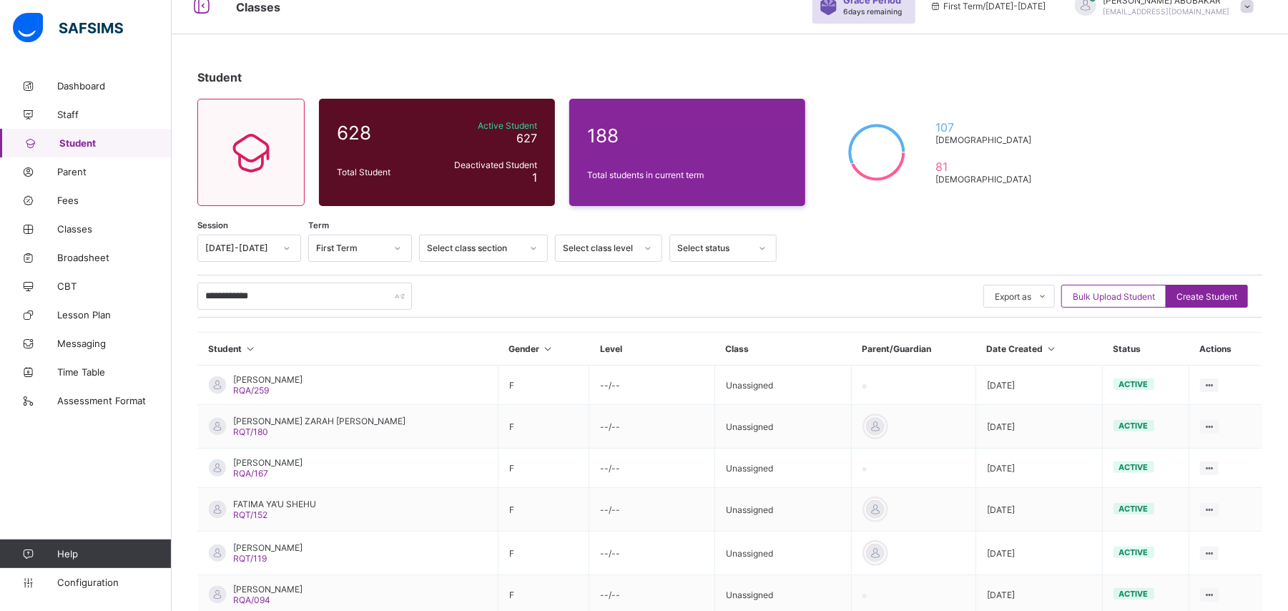
scroll to position [321, 0]
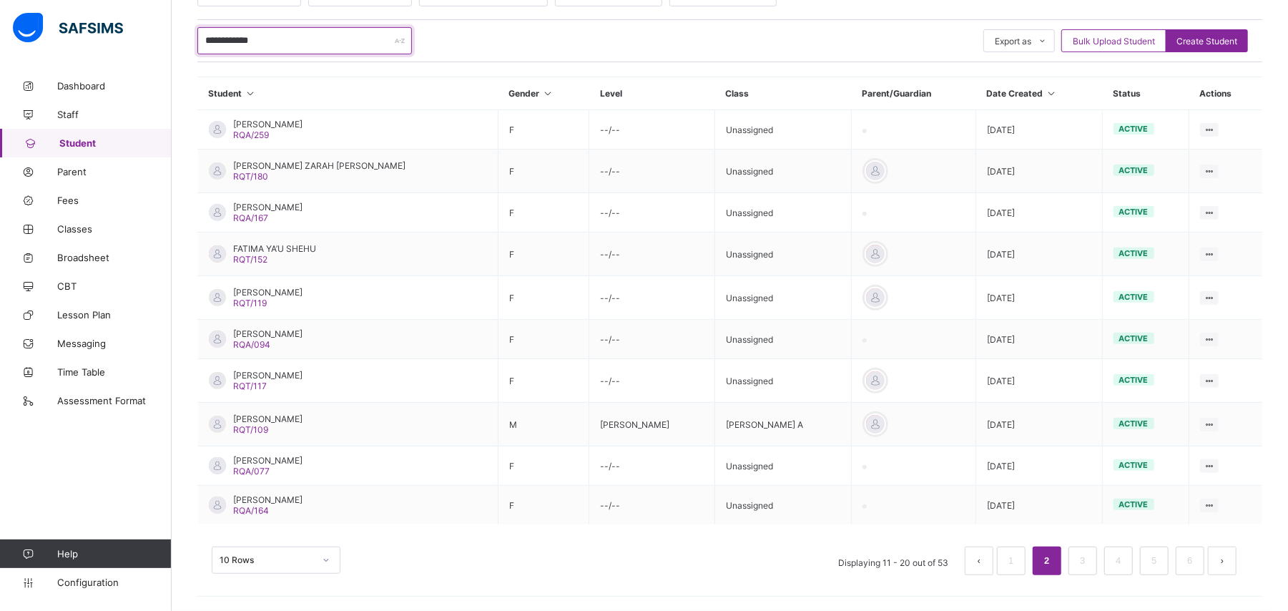
click at [232, 44] on input "**********" at bounding box center [304, 40] width 215 height 27
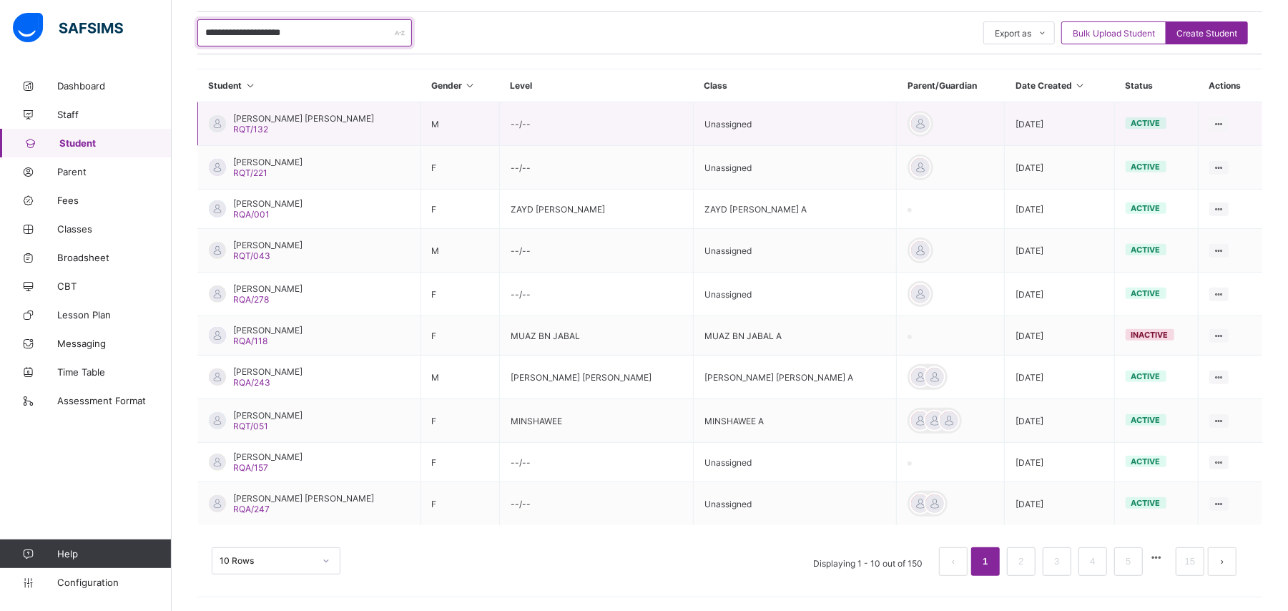
scroll to position [330, 0]
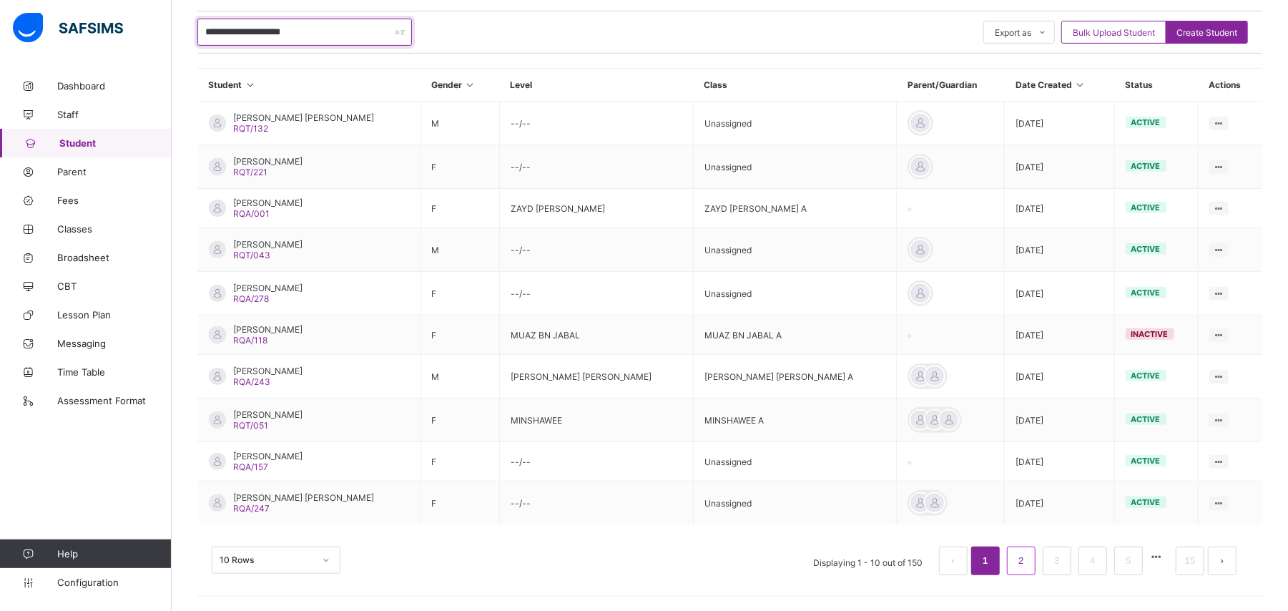
type input "**********"
click at [1028, 556] on link "2" at bounding box center [1021, 560] width 14 height 19
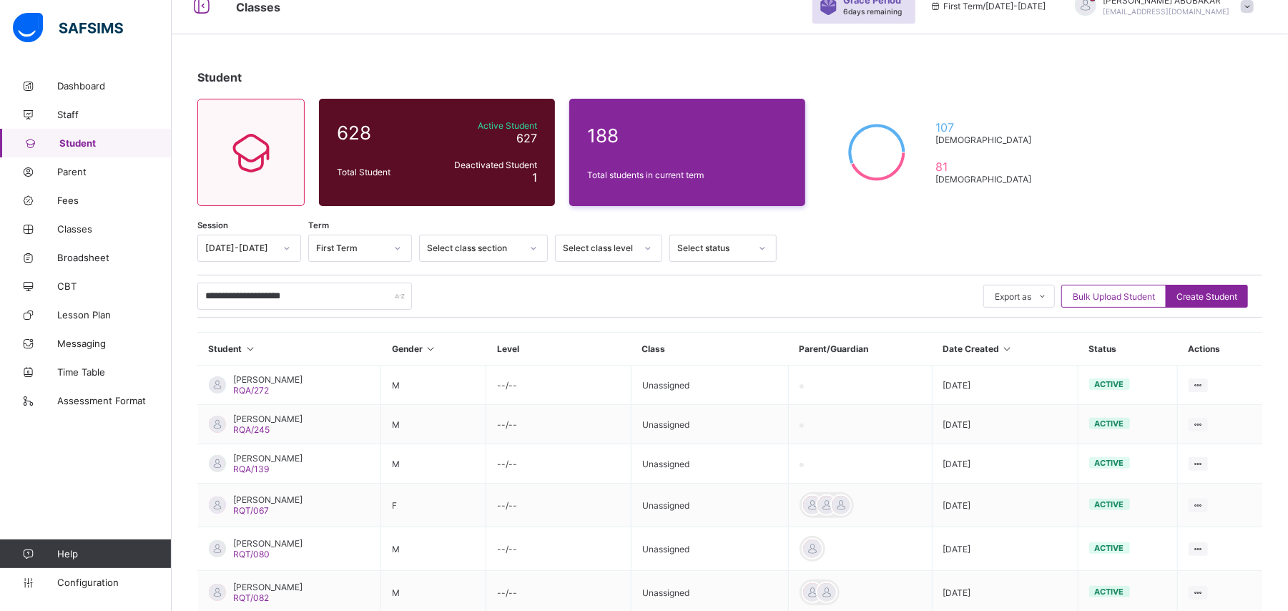
scroll to position [321, 0]
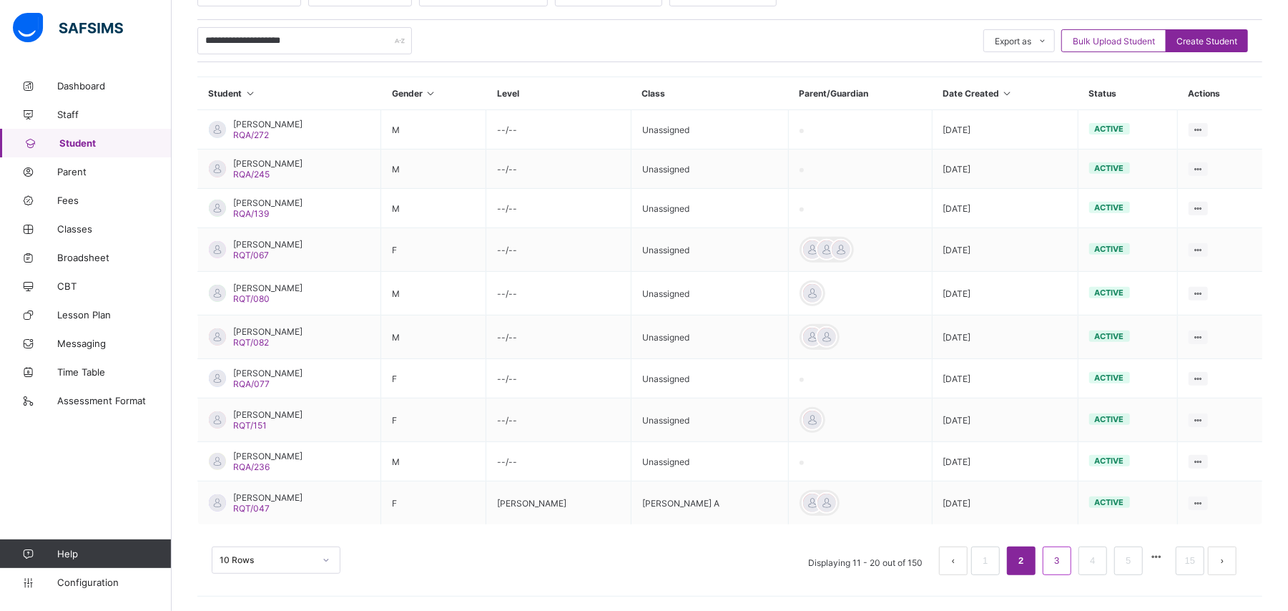
click at [1063, 569] on link "3" at bounding box center [1057, 560] width 14 height 19
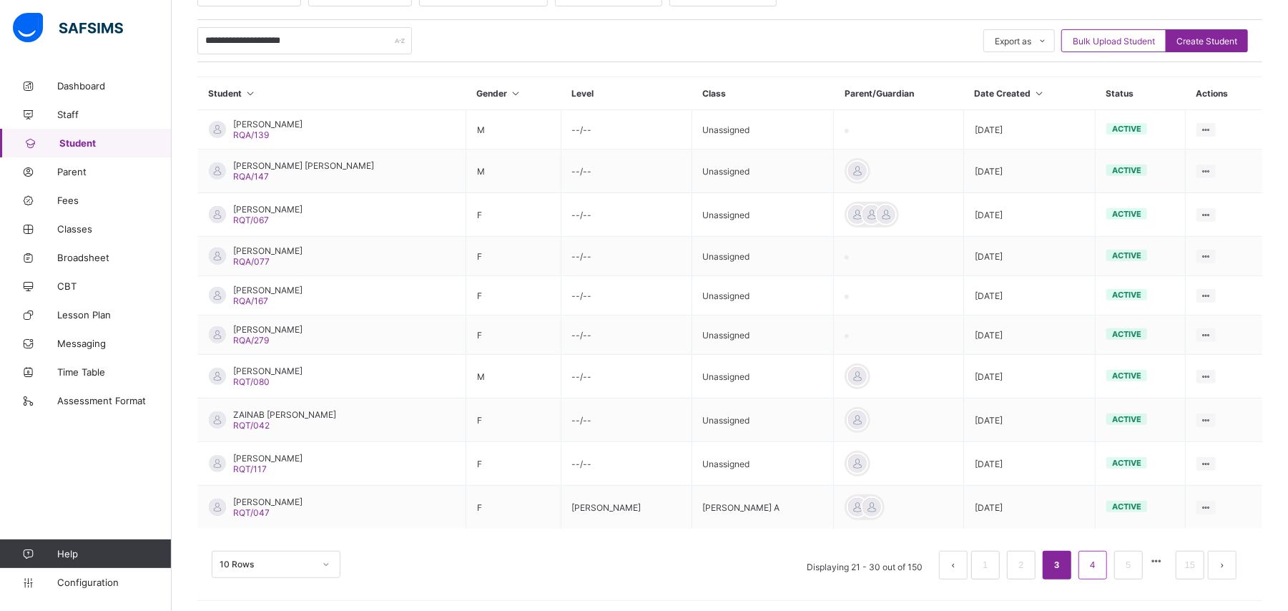
click at [1107, 576] on li "4" at bounding box center [1092, 565] width 29 height 29
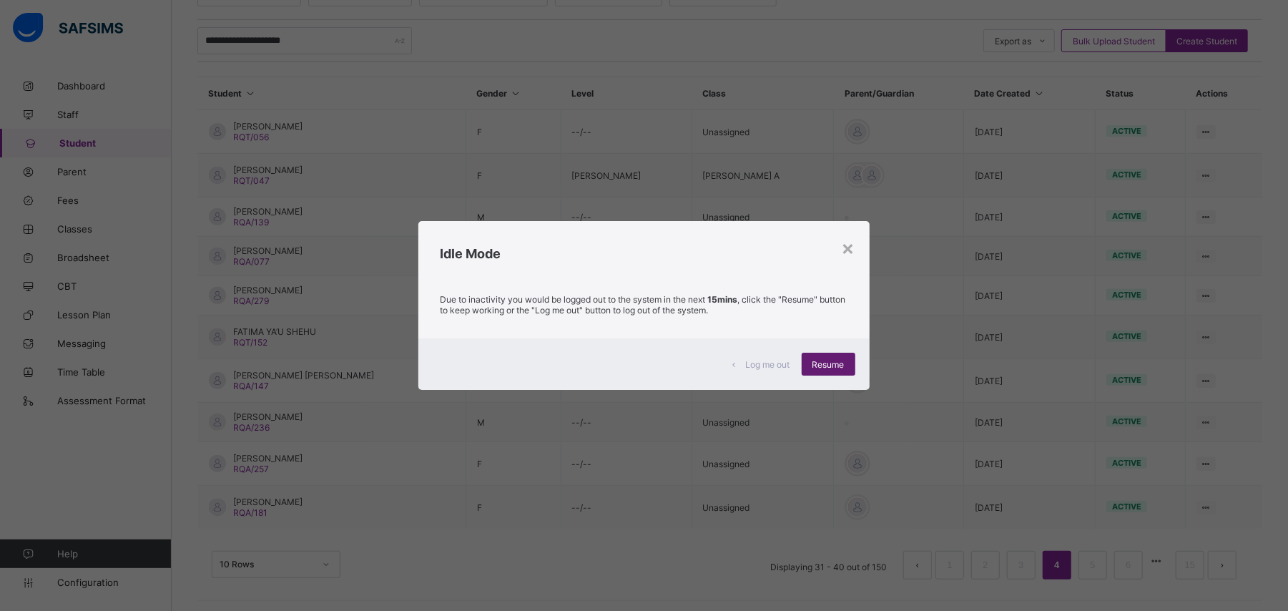
click at [837, 370] on div "Resume" at bounding box center [829, 364] width 54 height 23
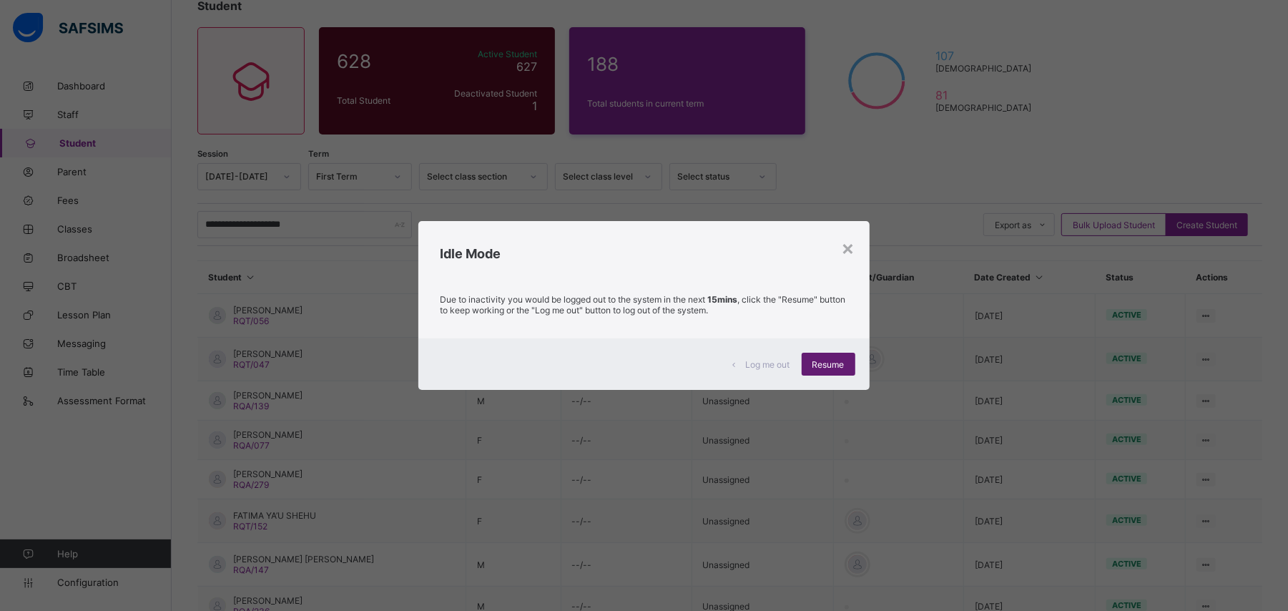
scroll to position [0, 0]
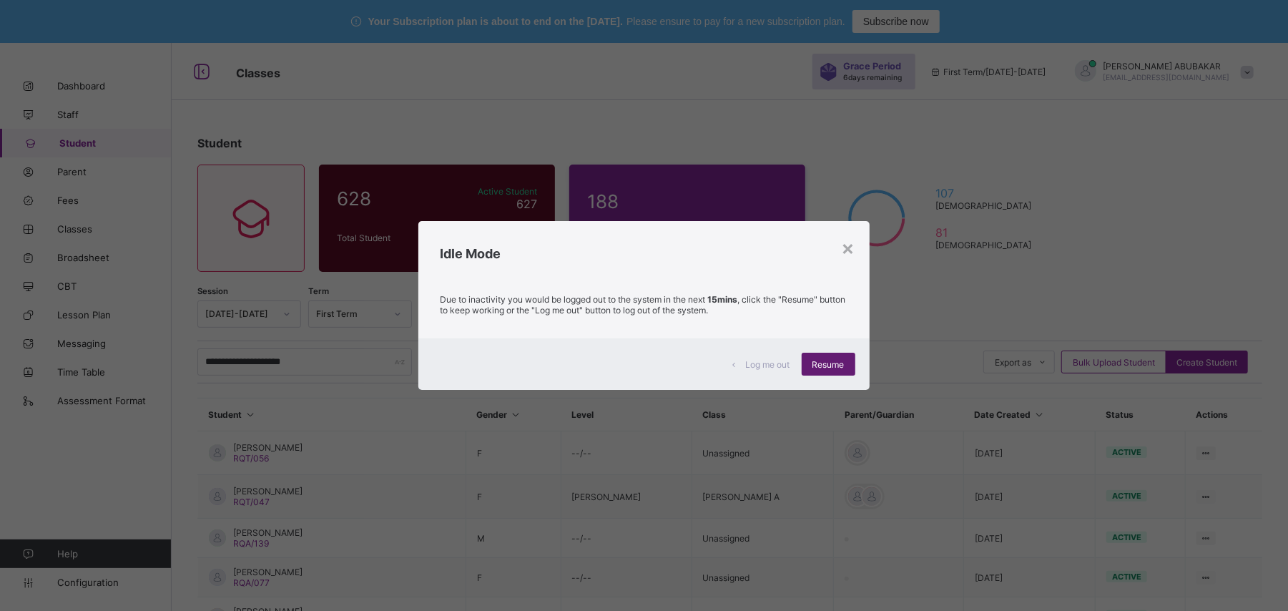
click at [828, 359] on span "Resume" at bounding box center [828, 364] width 32 height 11
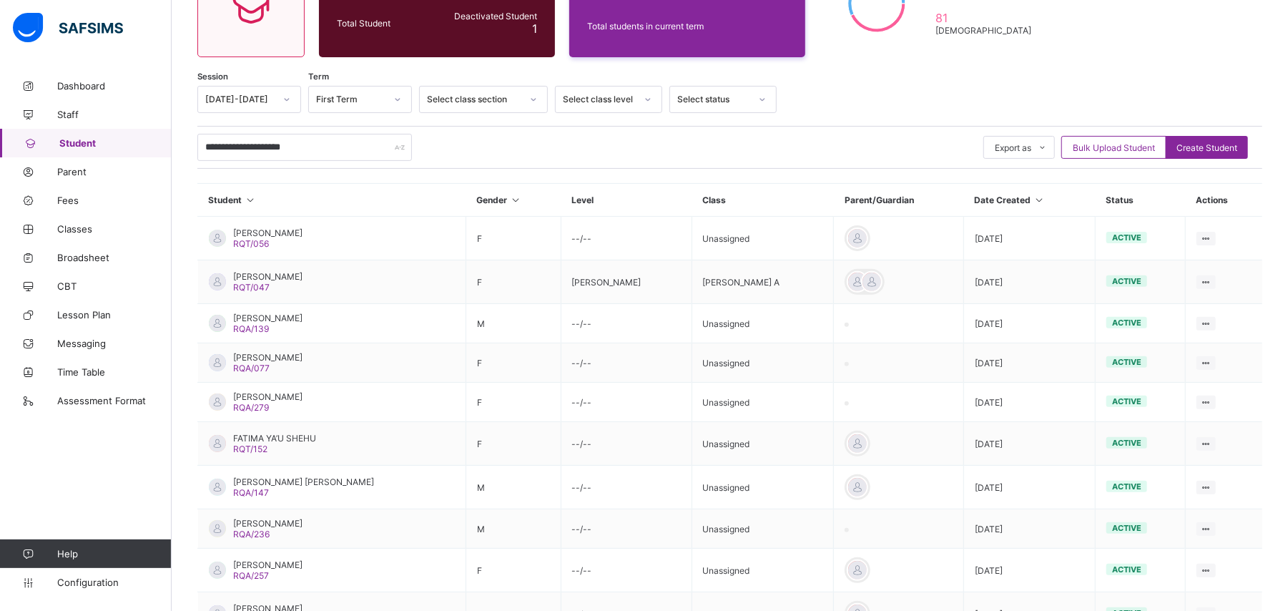
scroll to position [230, 0]
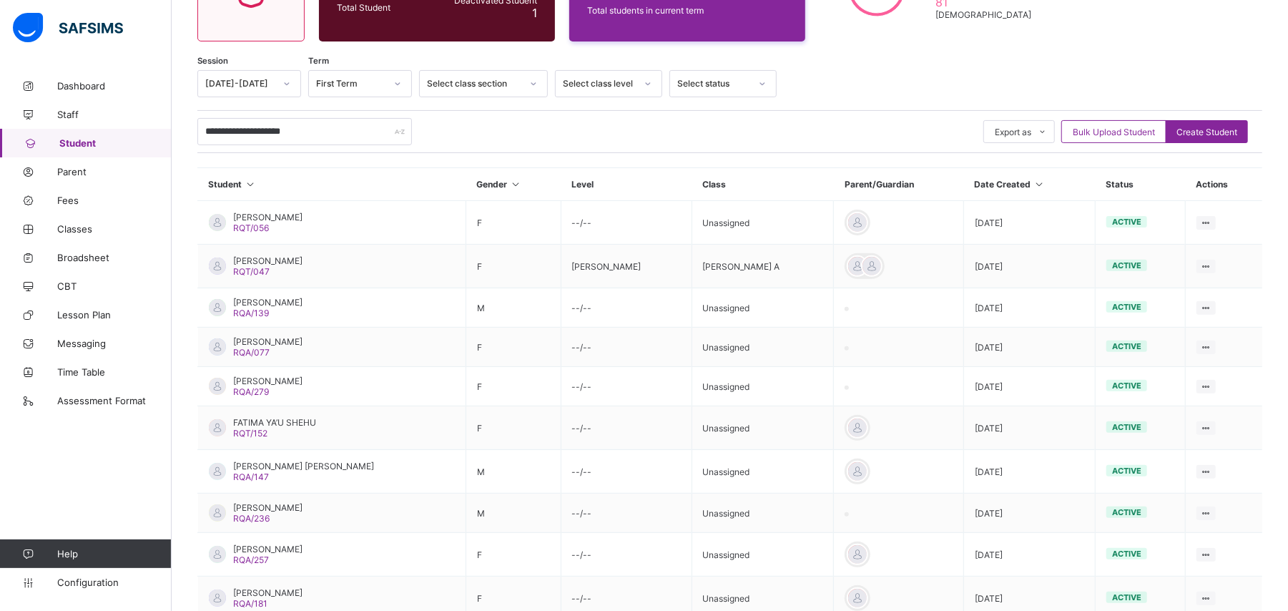
click at [789, 167] on div "Student Gender Level Class Parent/Guardian Date Created Status Actions HUSNA HA…" at bounding box center [729, 429] width 1065 height 524
